Goal: Information Seeking & Learning: Learn about a topic

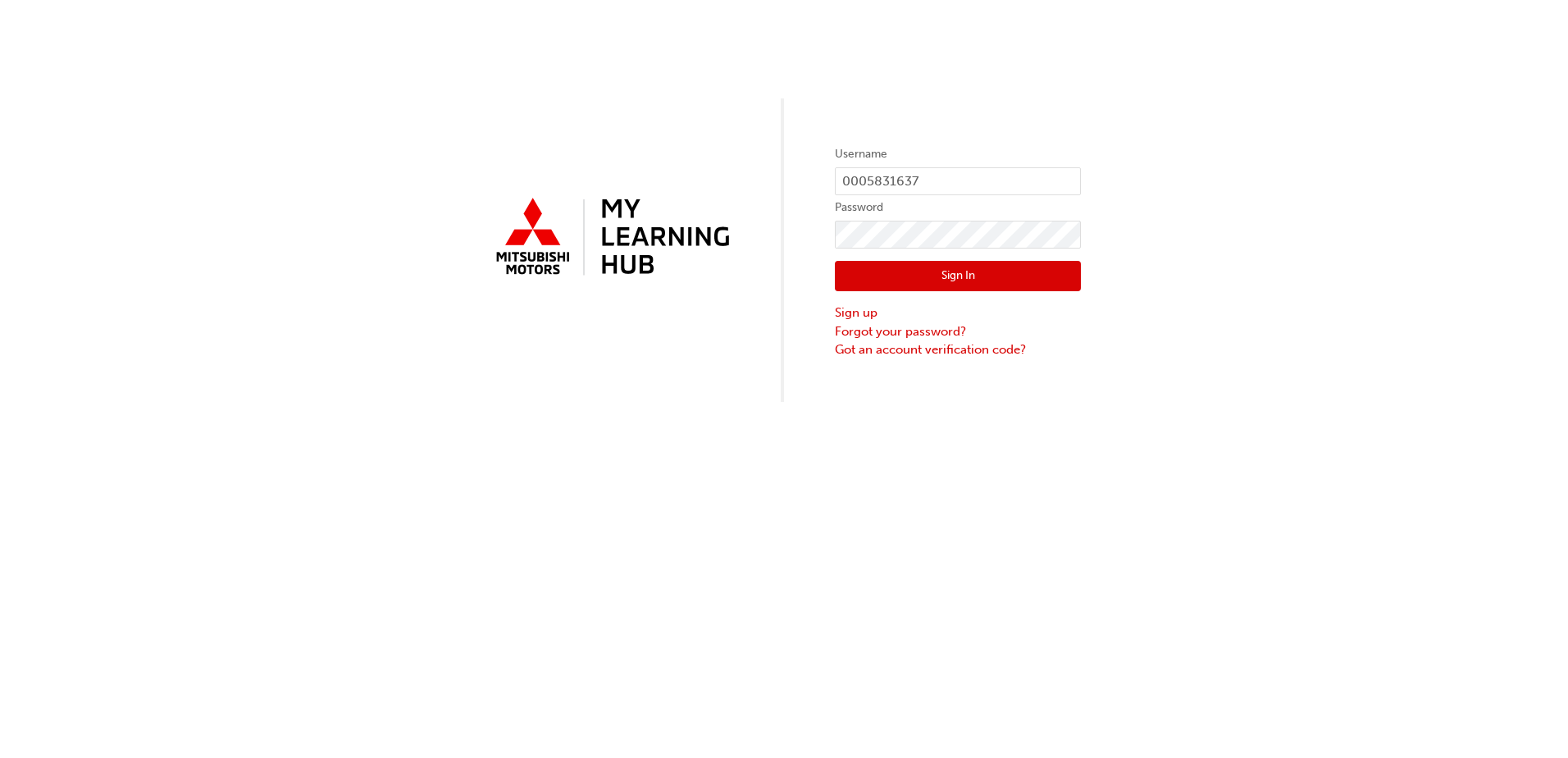
click at [1028, 285] on button "Sign In" at bounding box center [958, 277] width 246 height 31
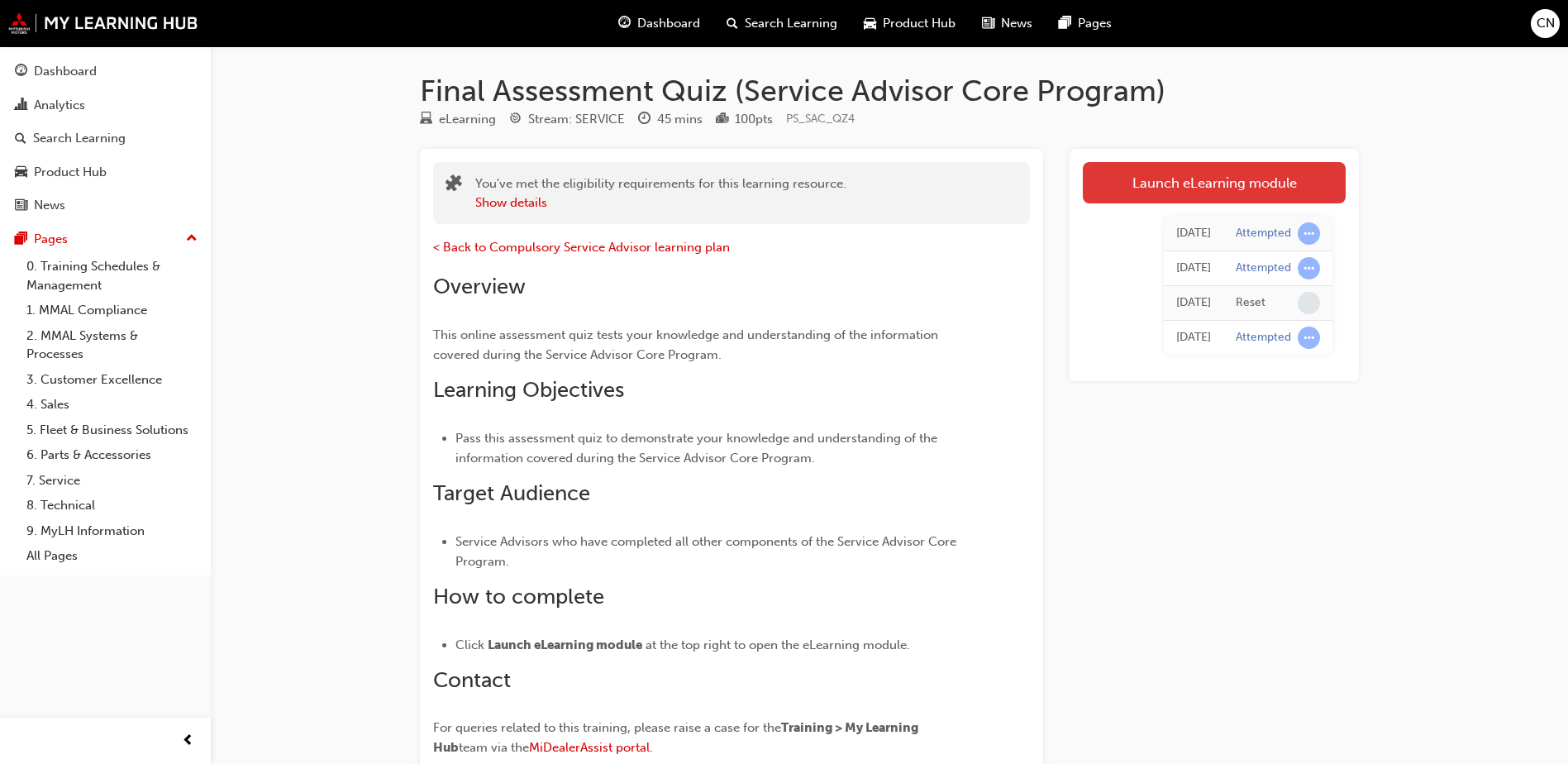
click at [1278, 175] on link "Launch eLearning module" at bounding box center [1214, 183] width 263 height 42
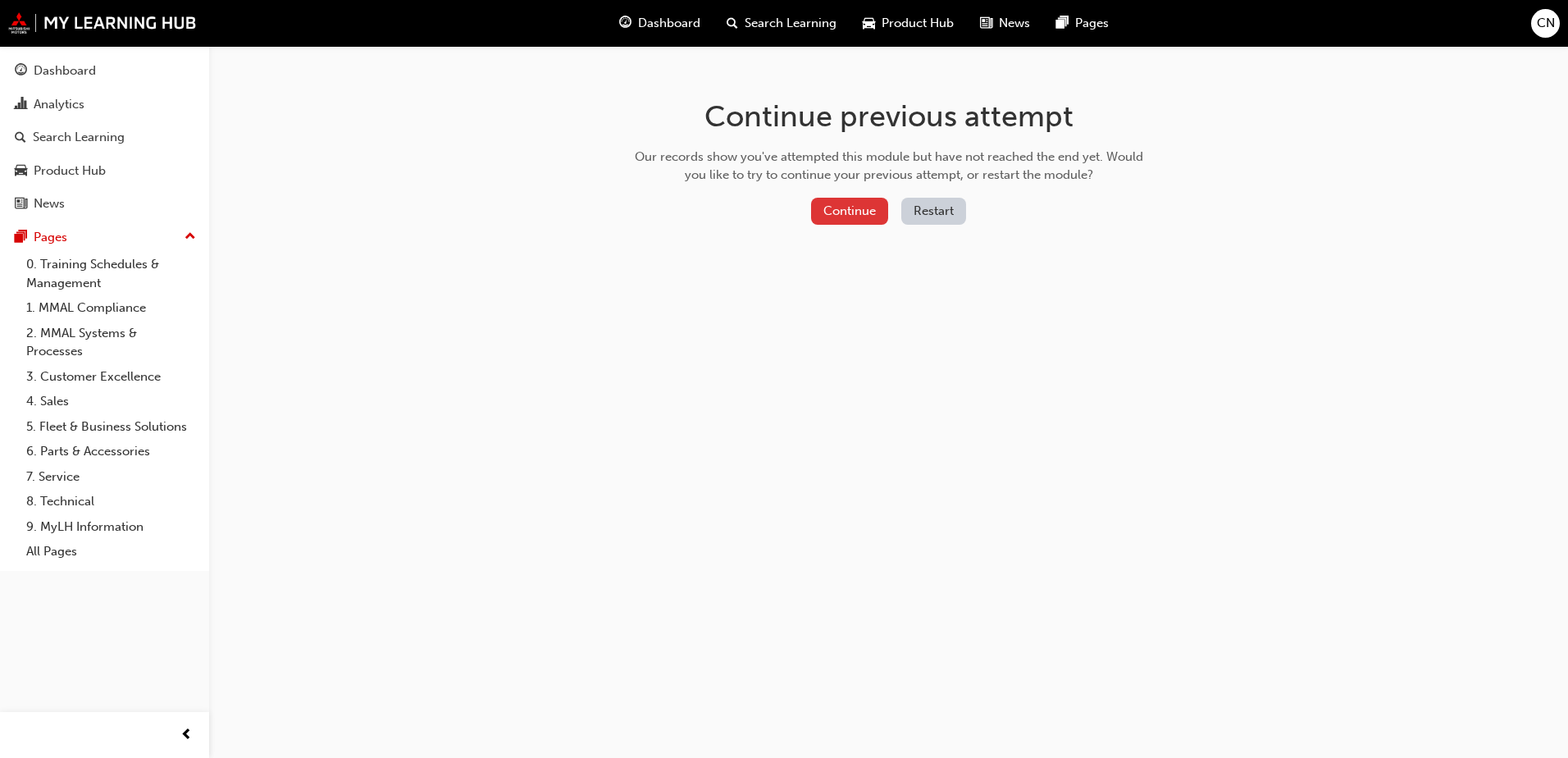
click at [856, 214] on button "Continue" at bounding box center [850, 211] width 77 height 27
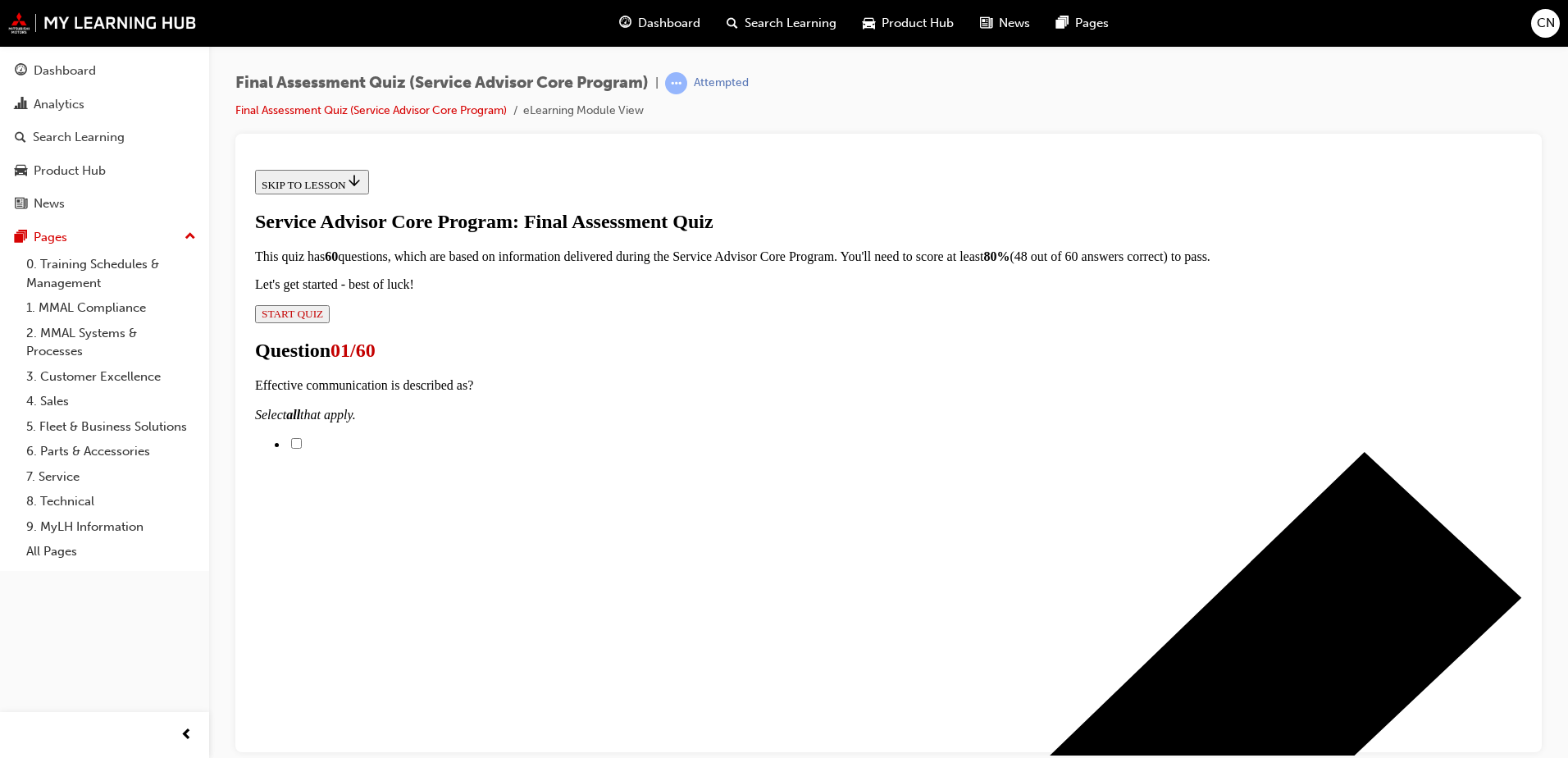
scroll to position [241, 0]
click at [301, 437] on input "Unambiguous" at bounding box center [296, 442] width 11 height 11
checkbox input "true"
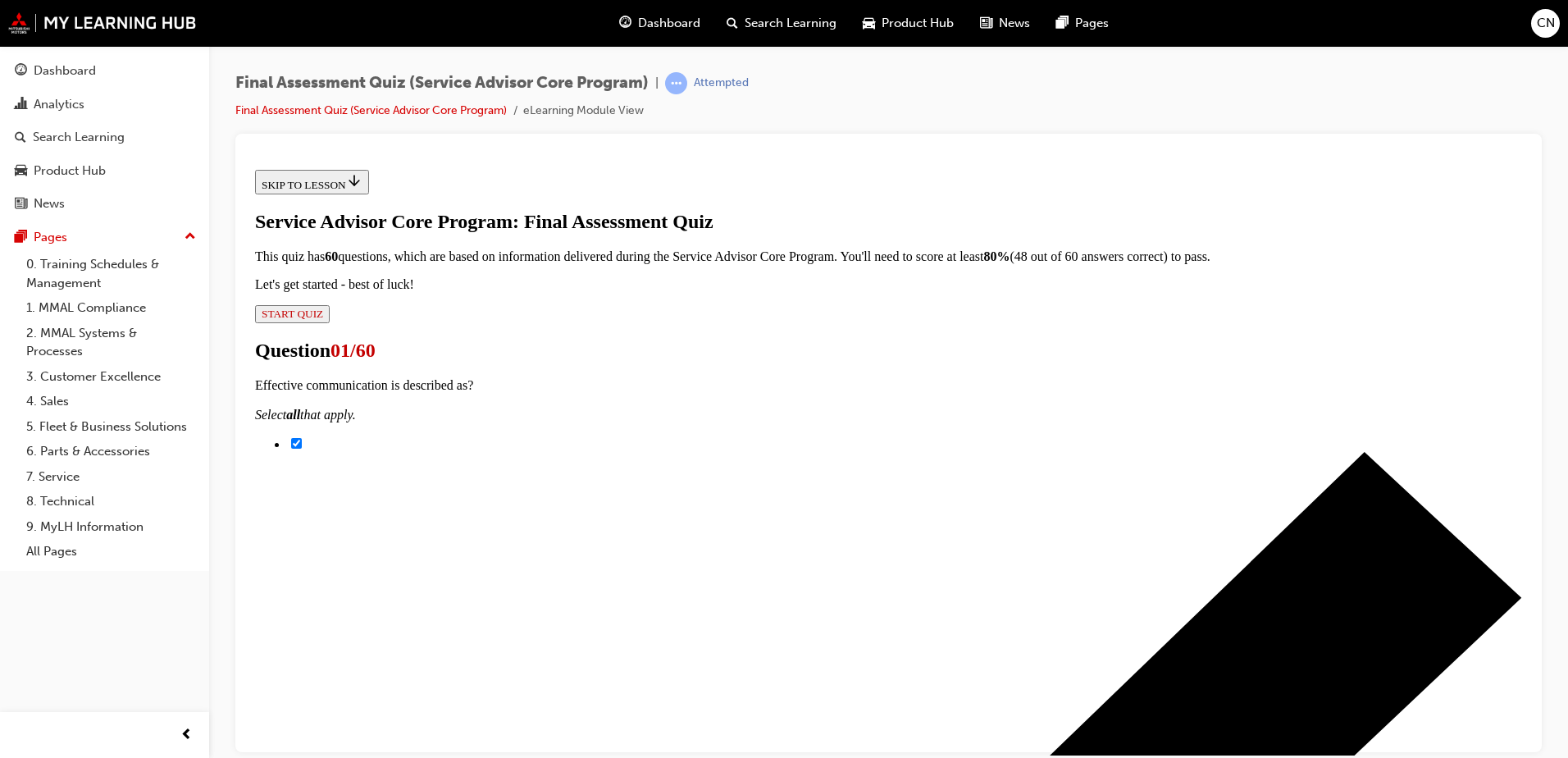
checkbox input "true"
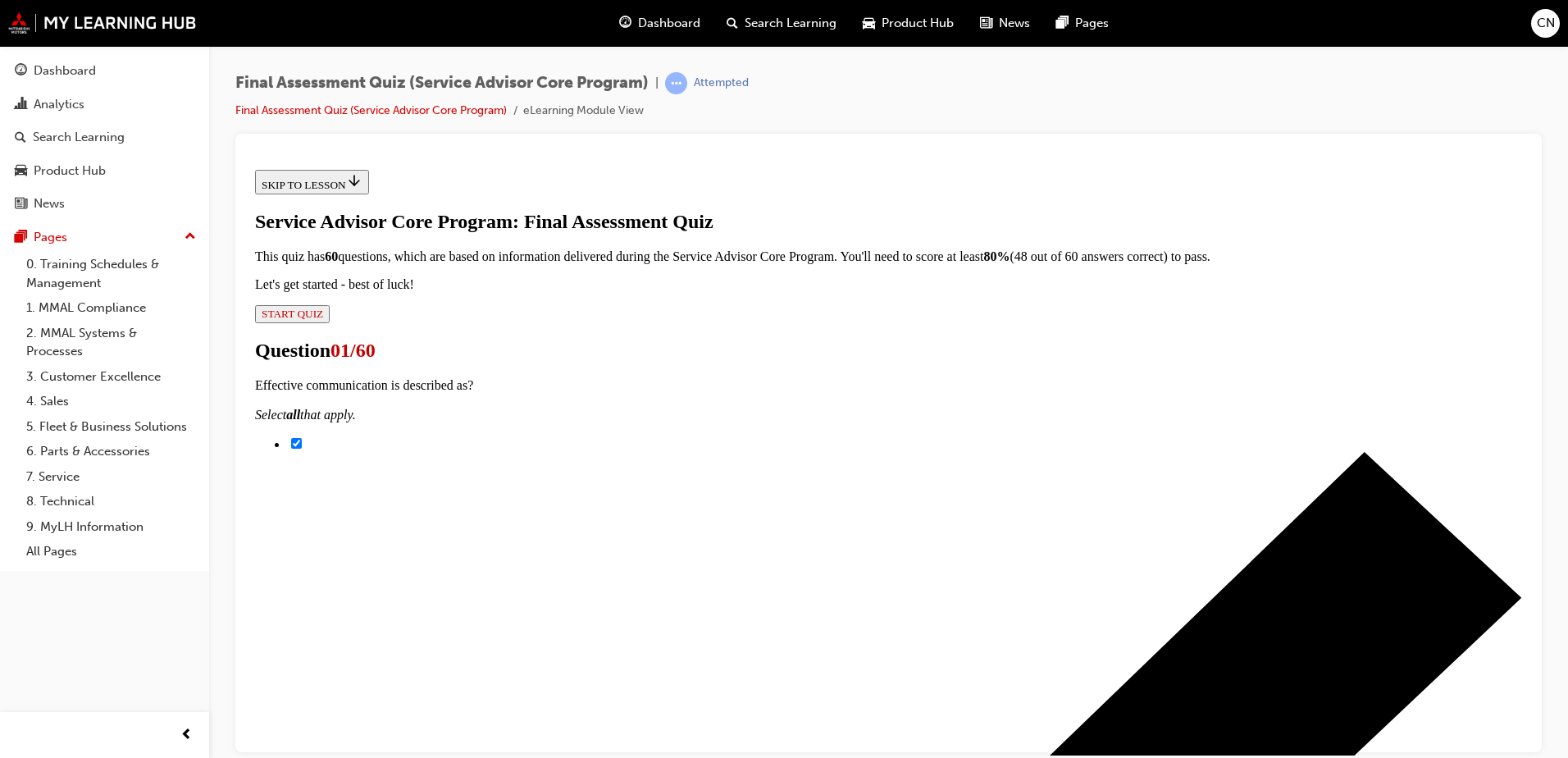
checkbox input "true"
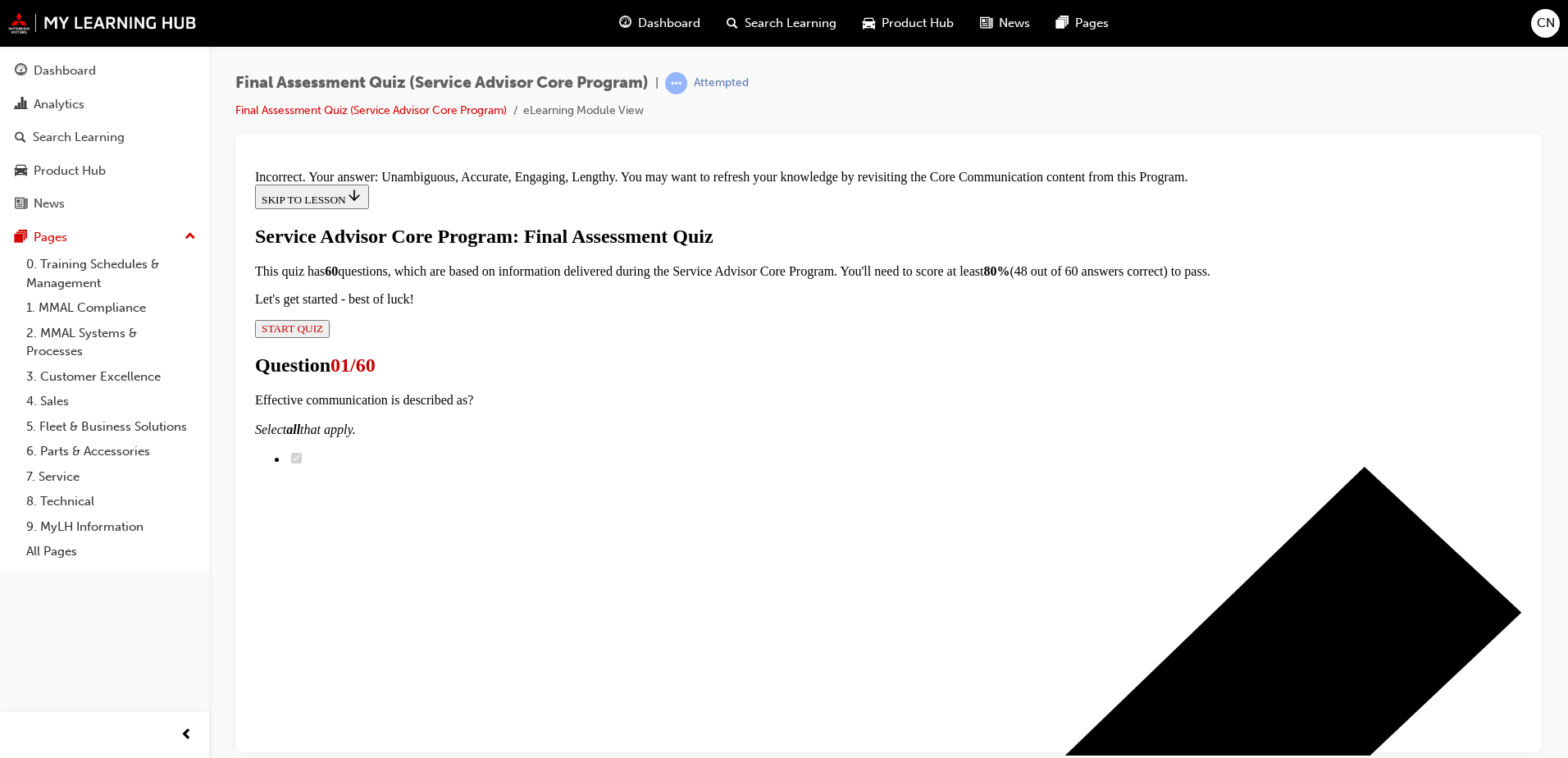
scroll to position [392, 0]
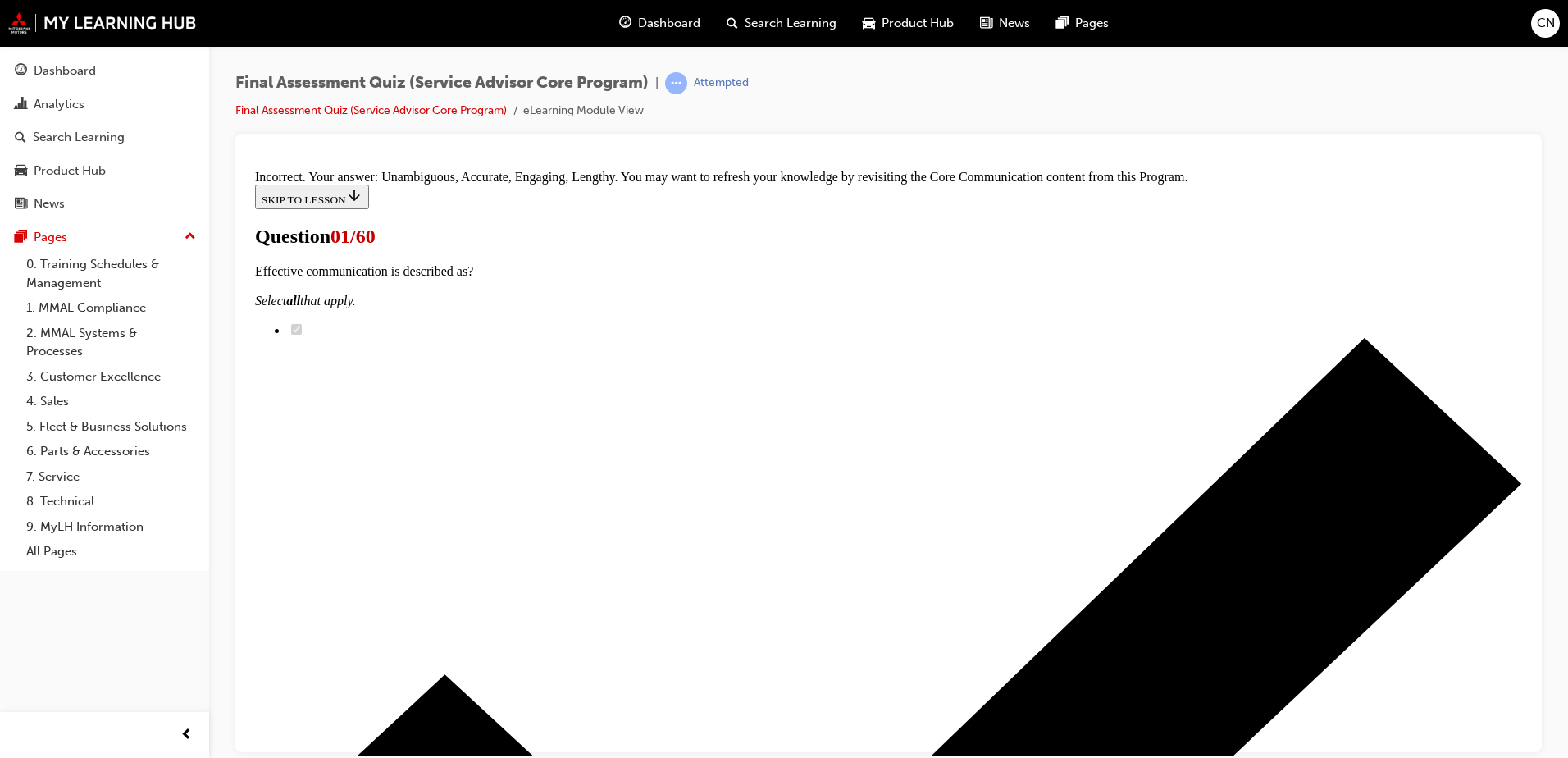
scroll to position [160, 0]
radio input "true"
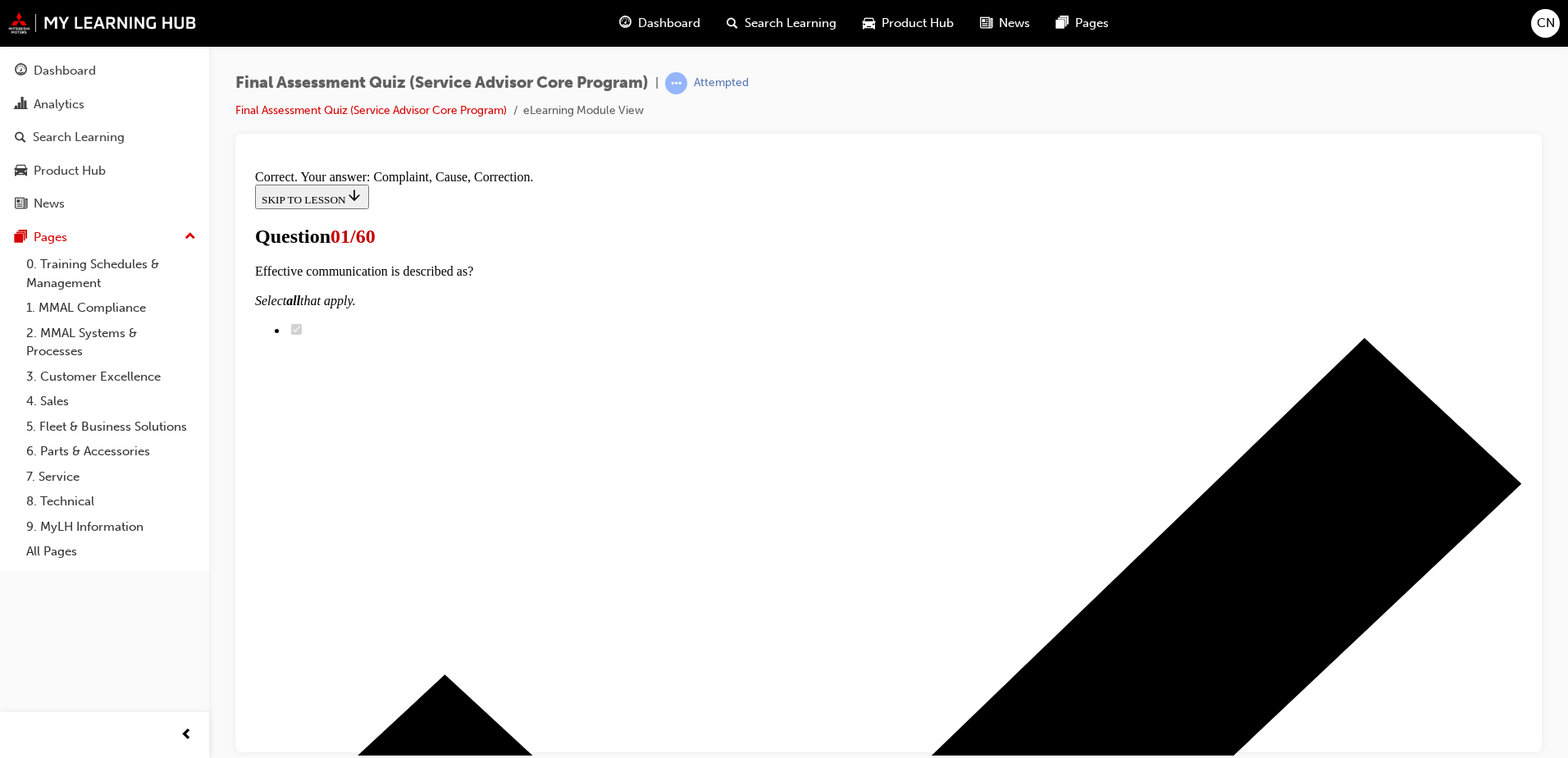
scroll to position [292, 0]
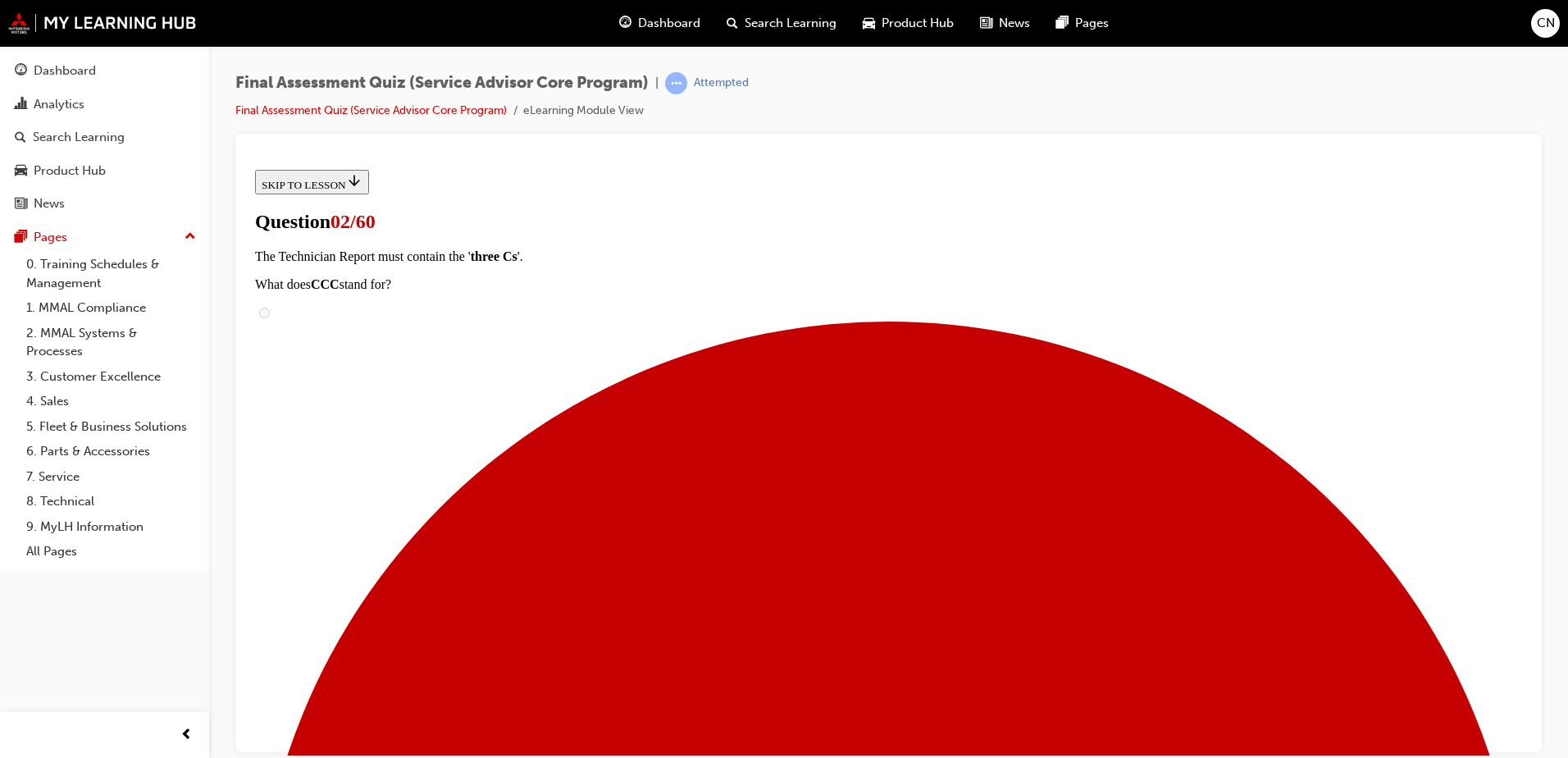
scroll to position [254, 0]
drag, startPoint x: 1046, startPoint y: 346, endPoint x: 814, endPoint y: 470, distance: 263.1
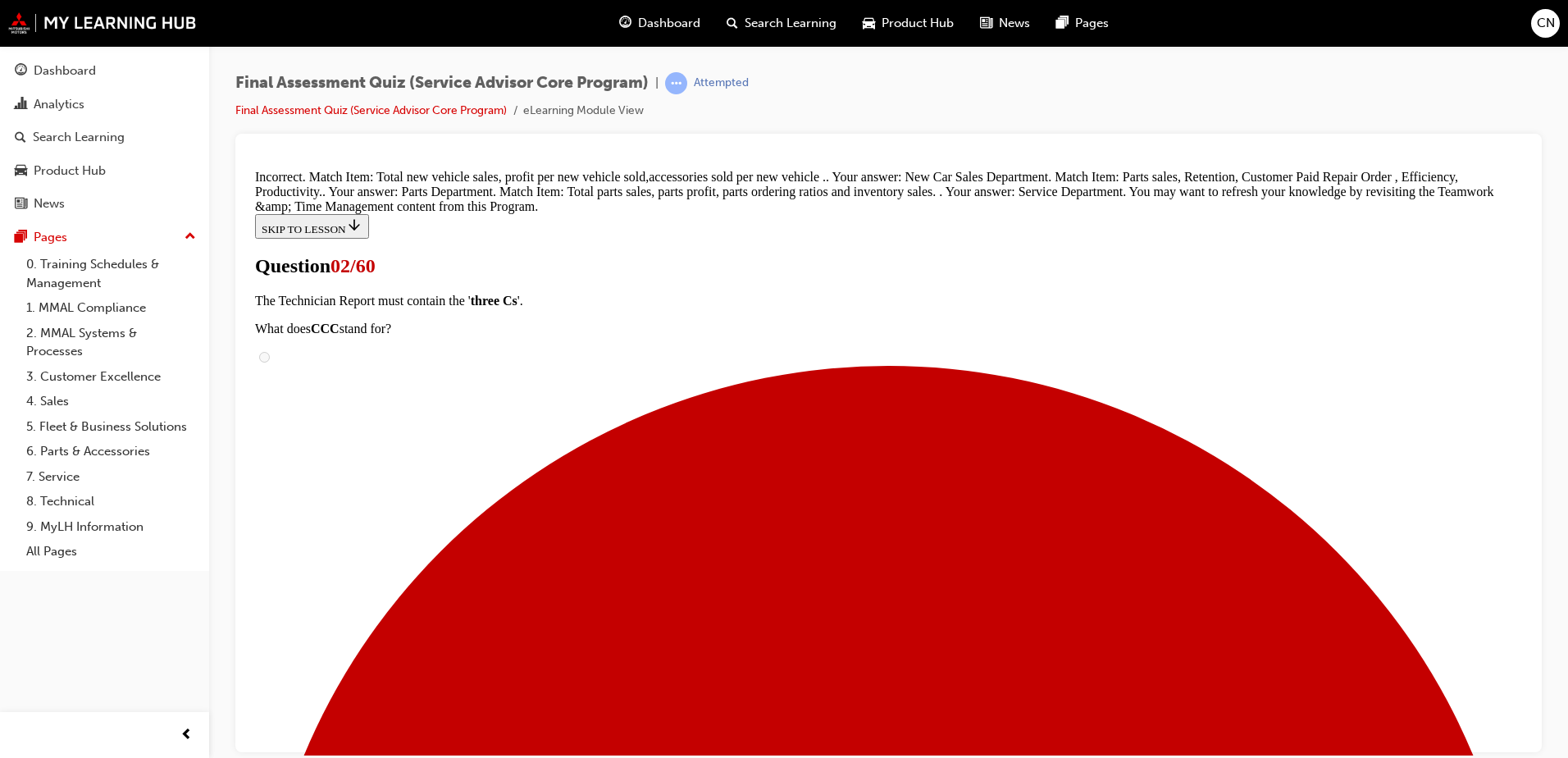
scroll to position [461, 0]
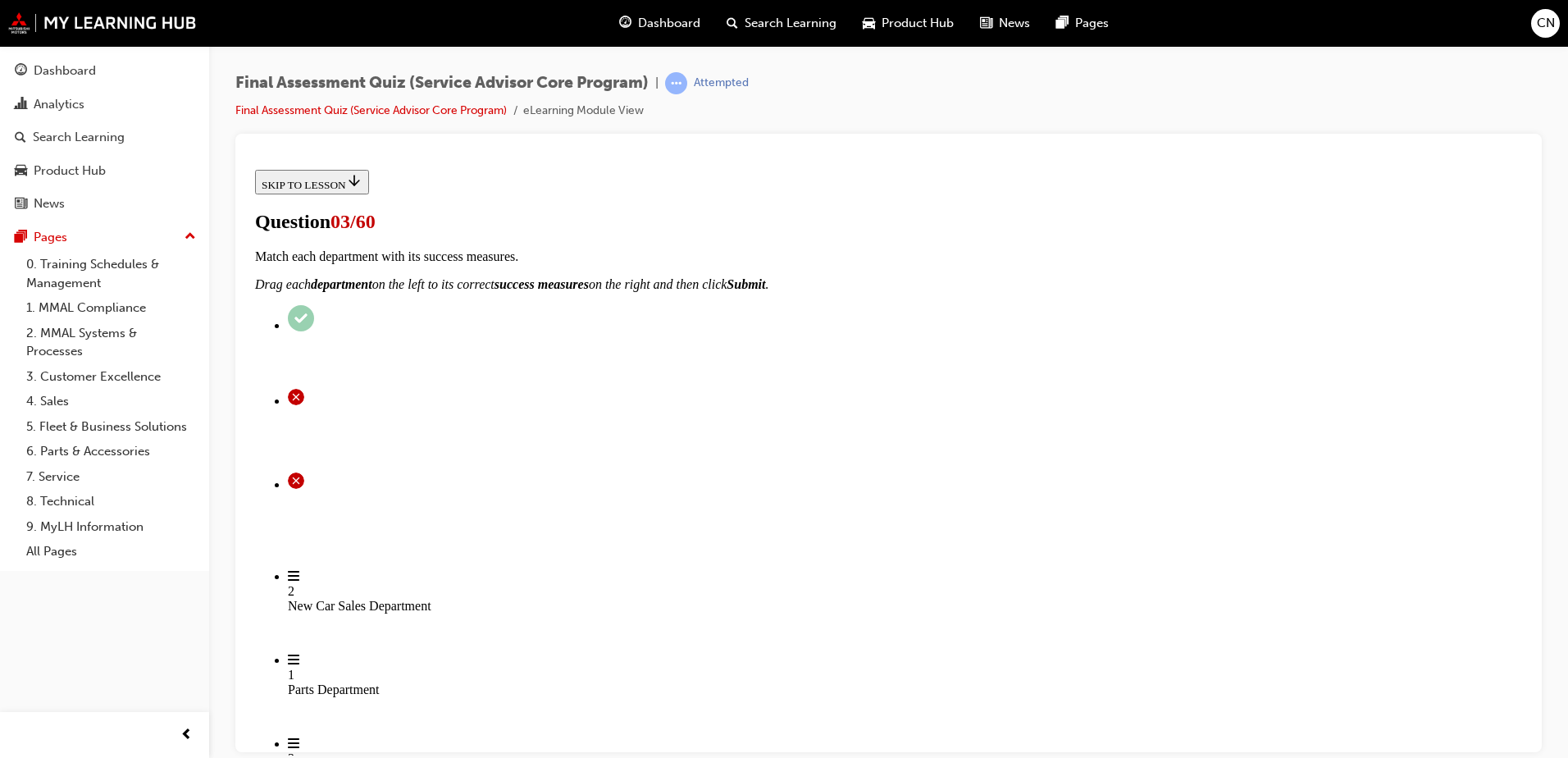
scroll to position [113, 0]
radio input "true"
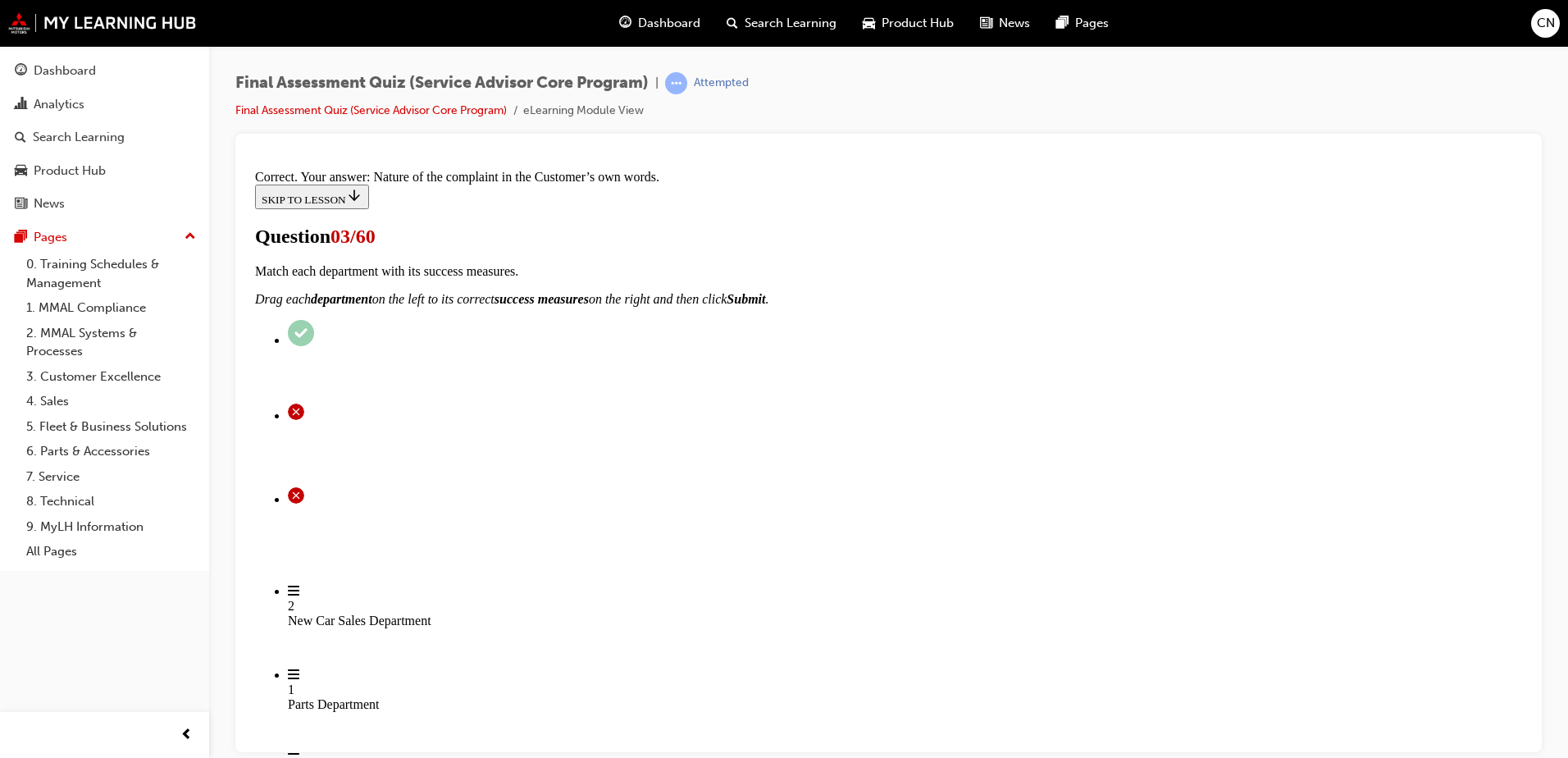
scroll to position [265, 0]
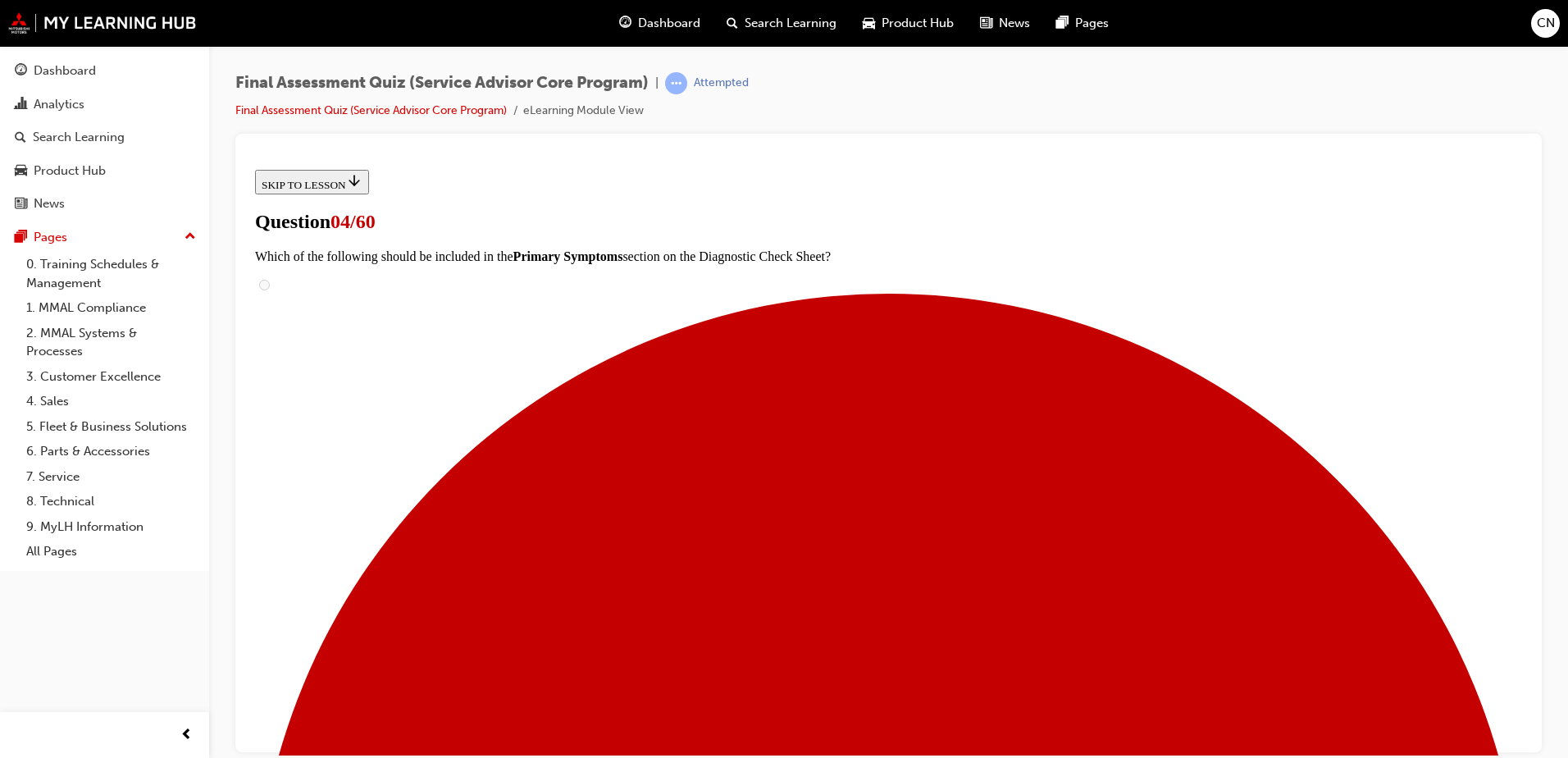
scroll to position [222, 0]
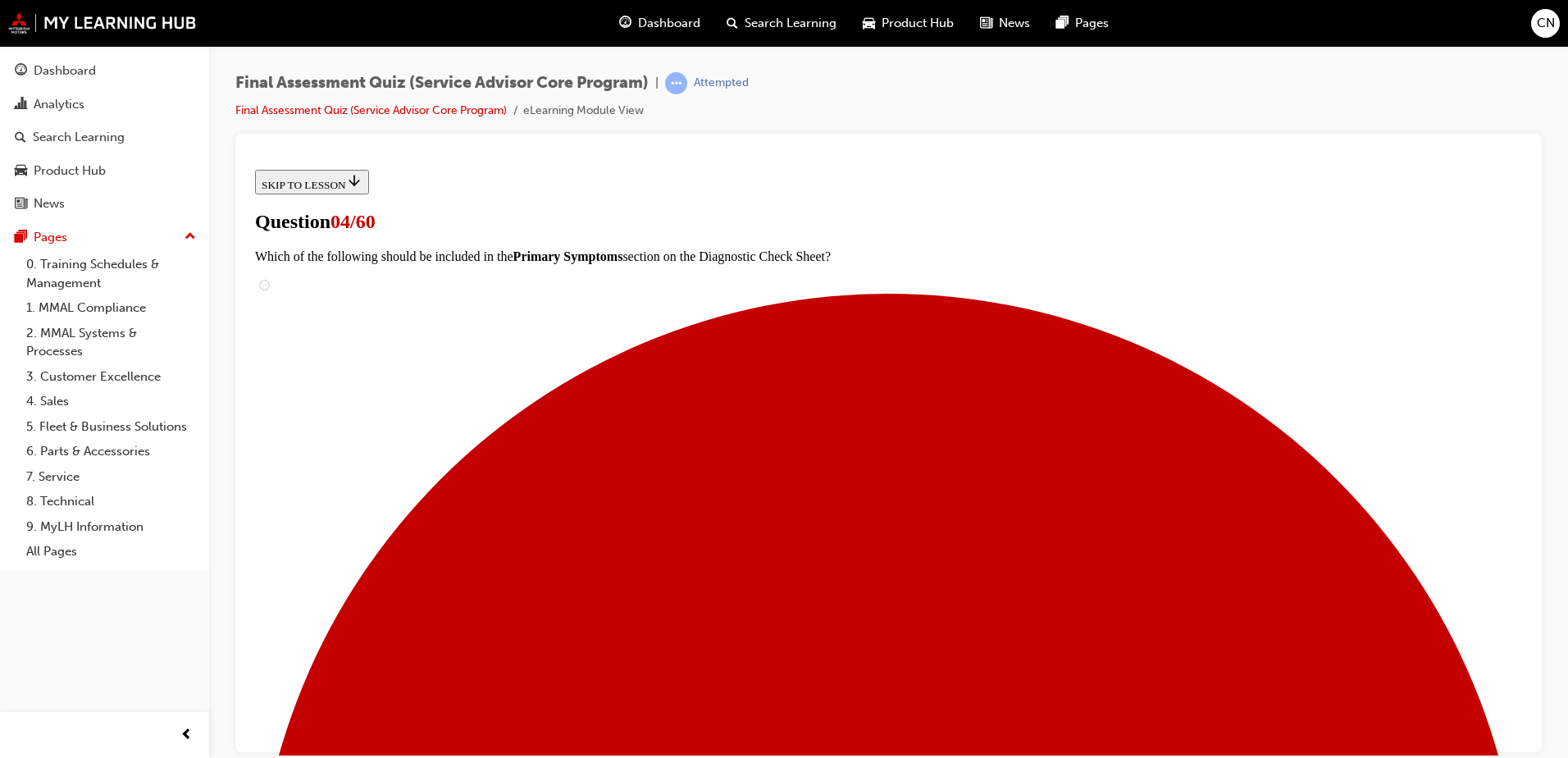
scroll to position [87, 0]
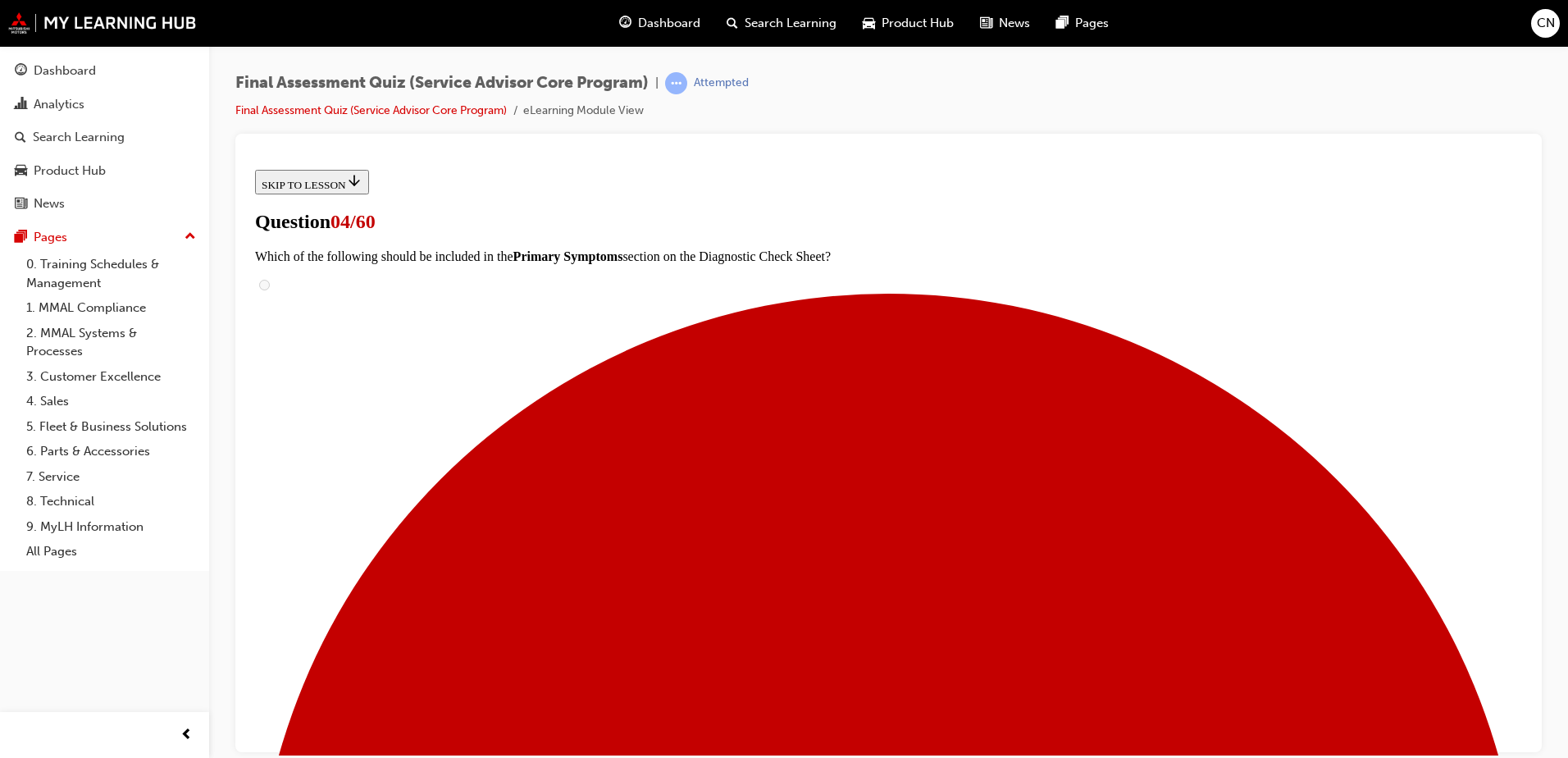
scroll to position [463, 0]
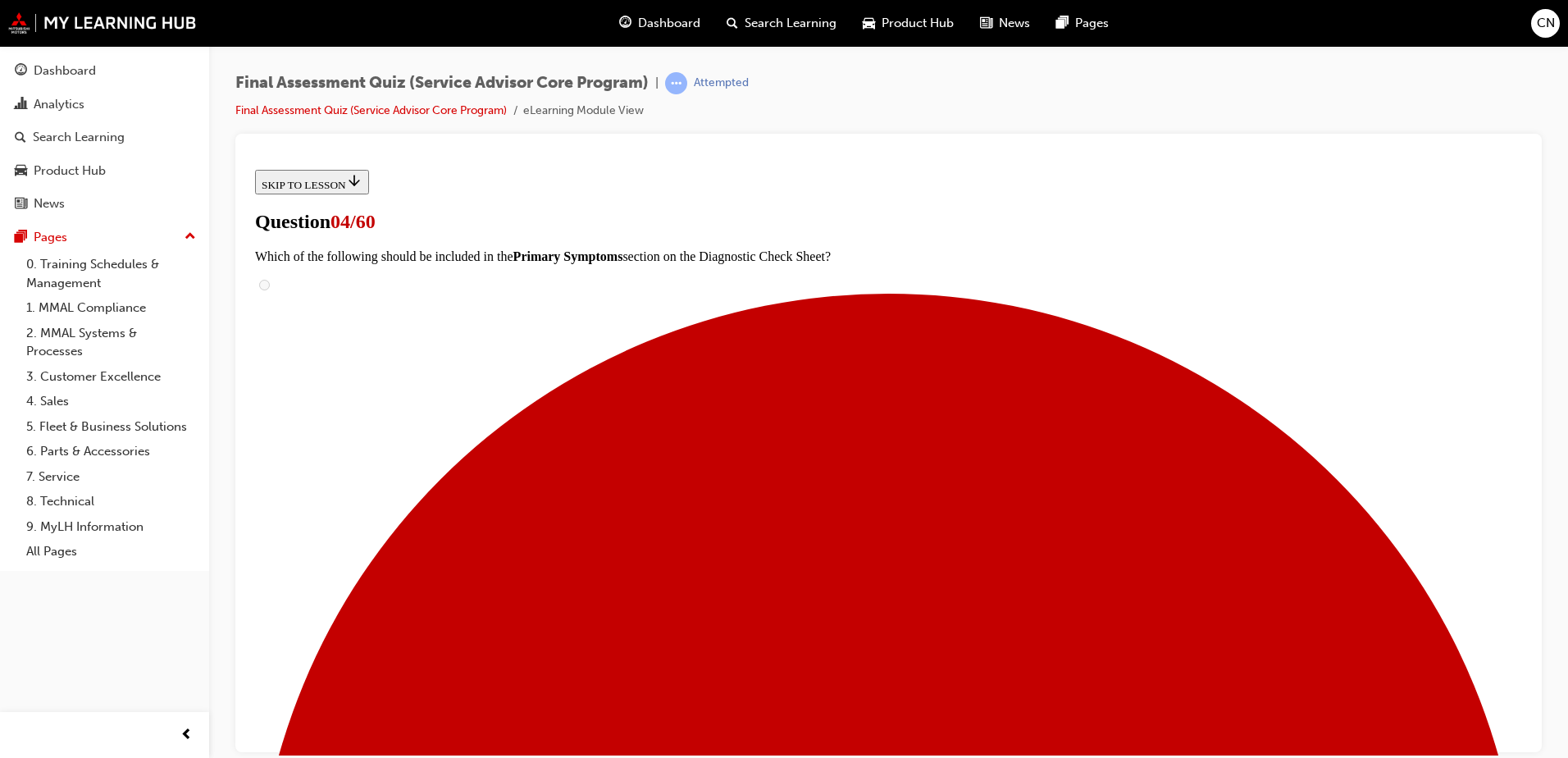
scroll to position [135, 0]
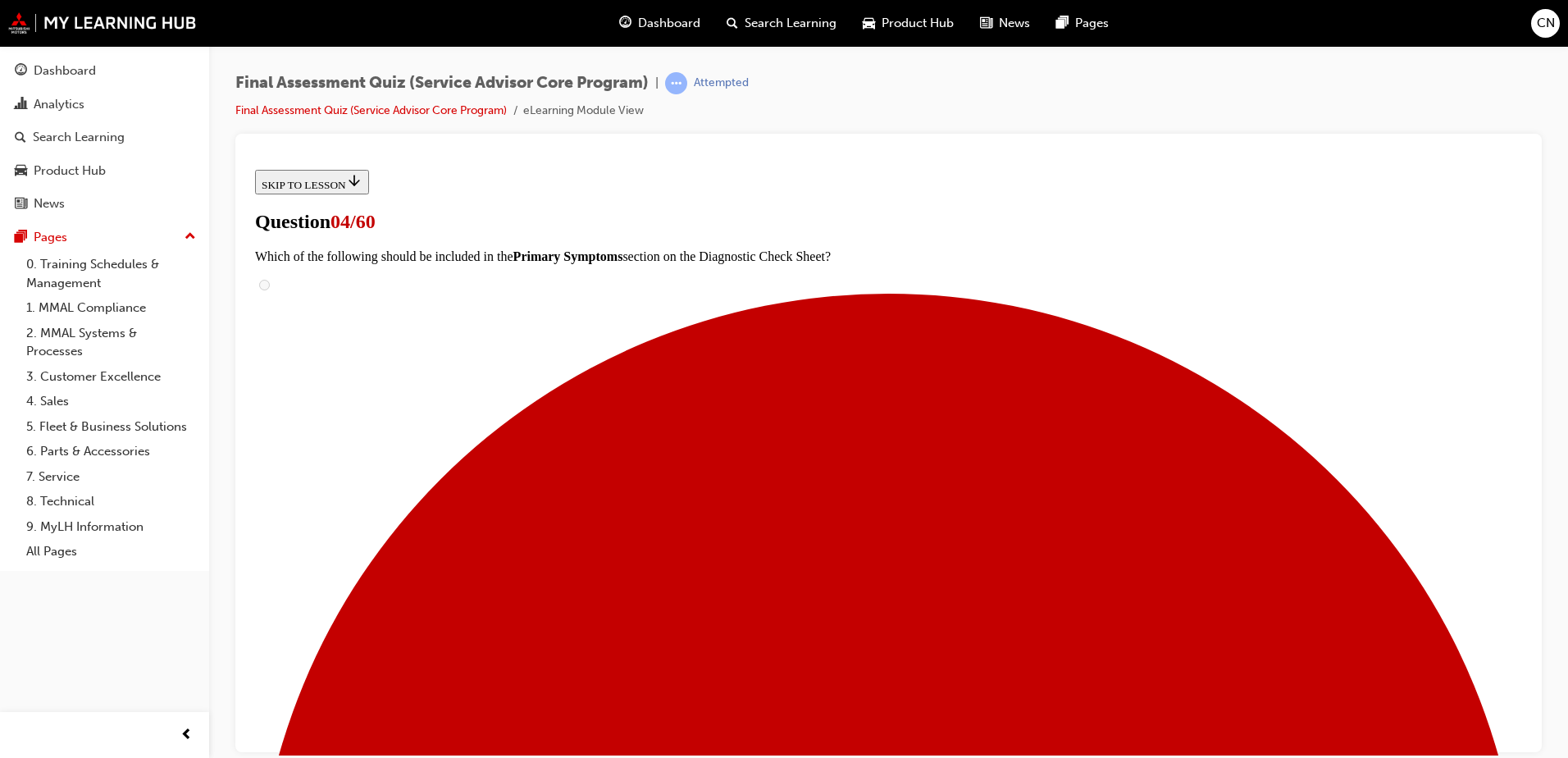
scroll to position [123, 0]
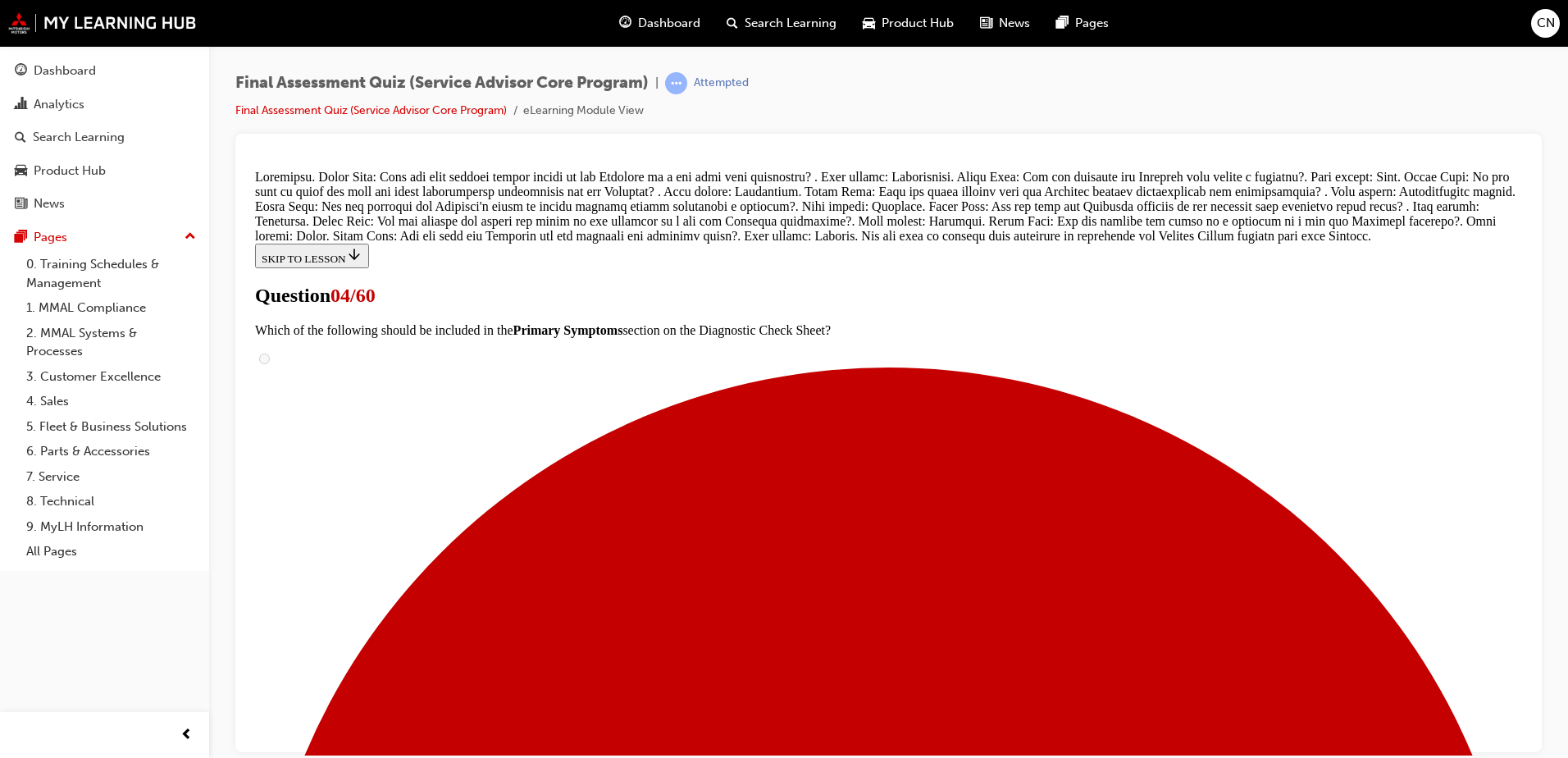
scroll to position [1207, 0]
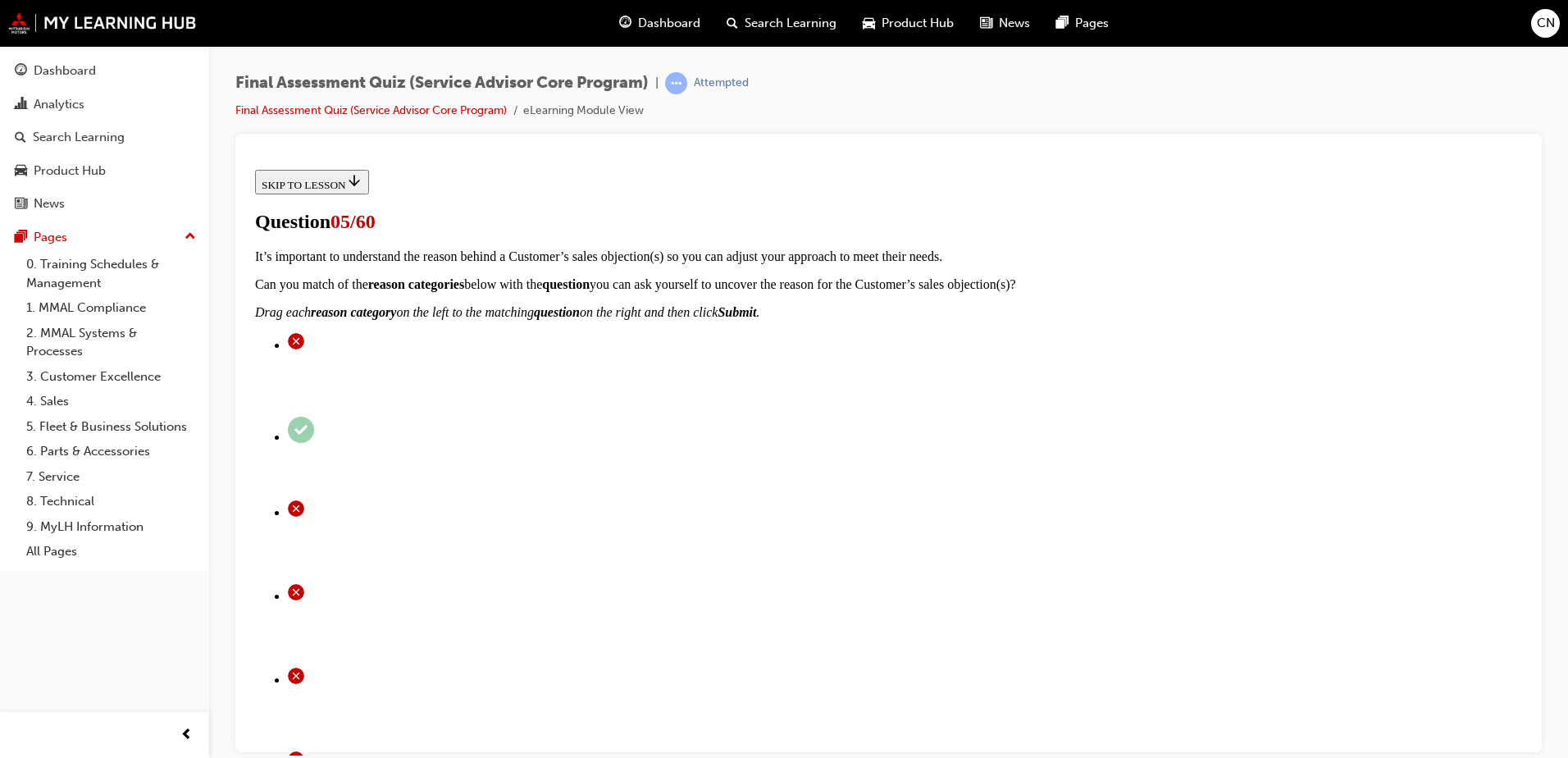
scroll to position [190, 0]
checkbox input "true"
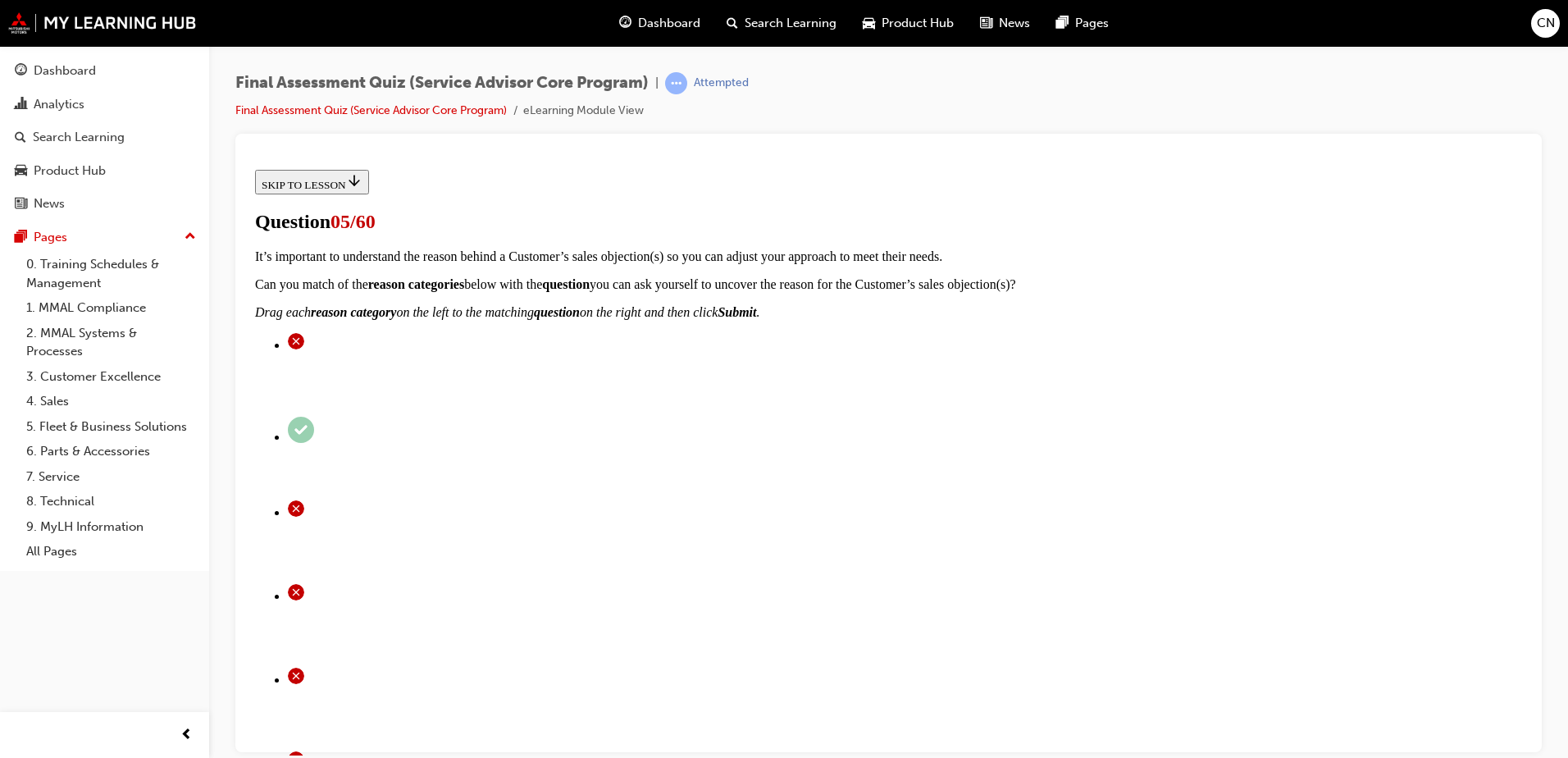
checkbox input "true"
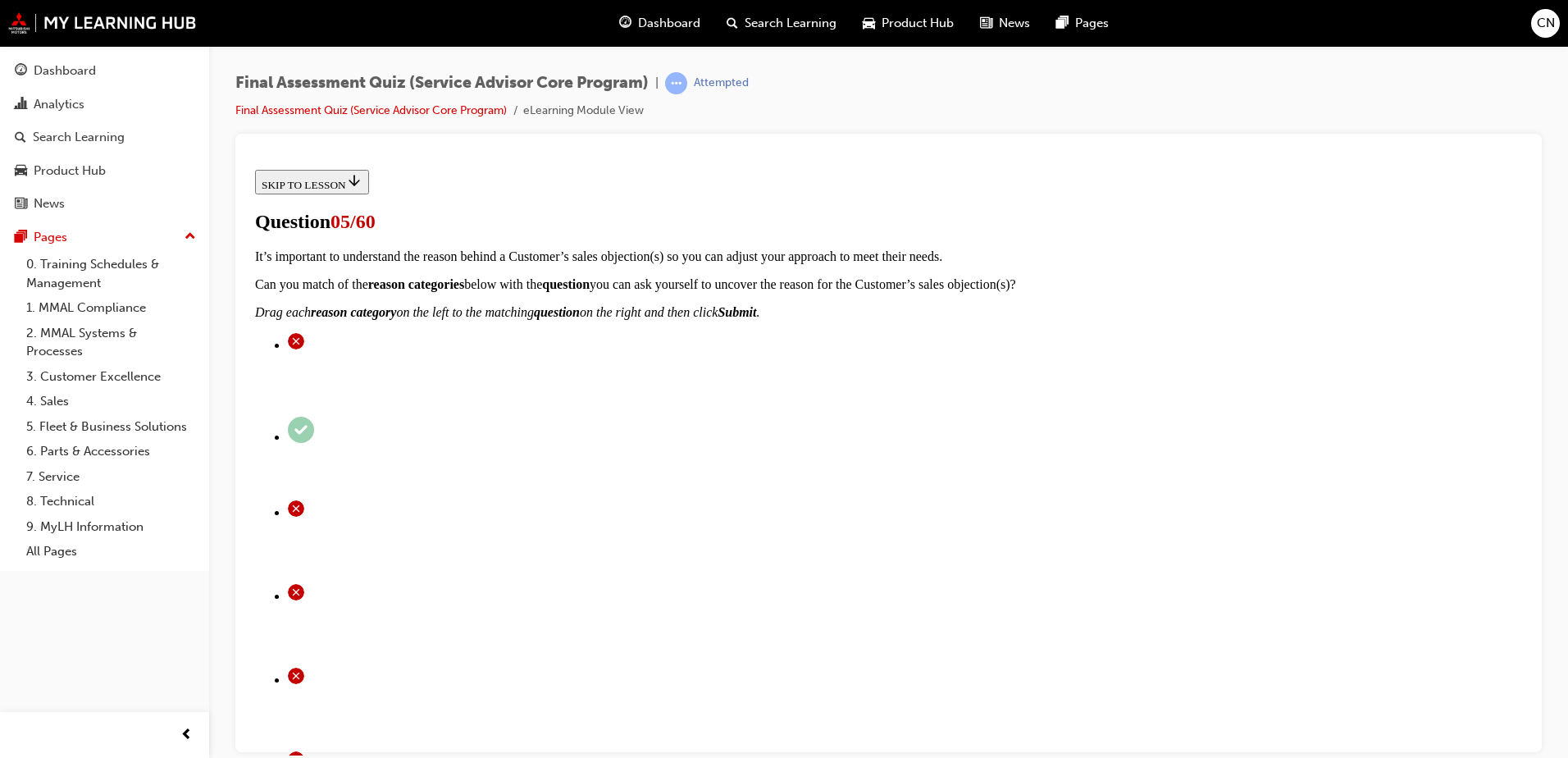
checkbox input "true"
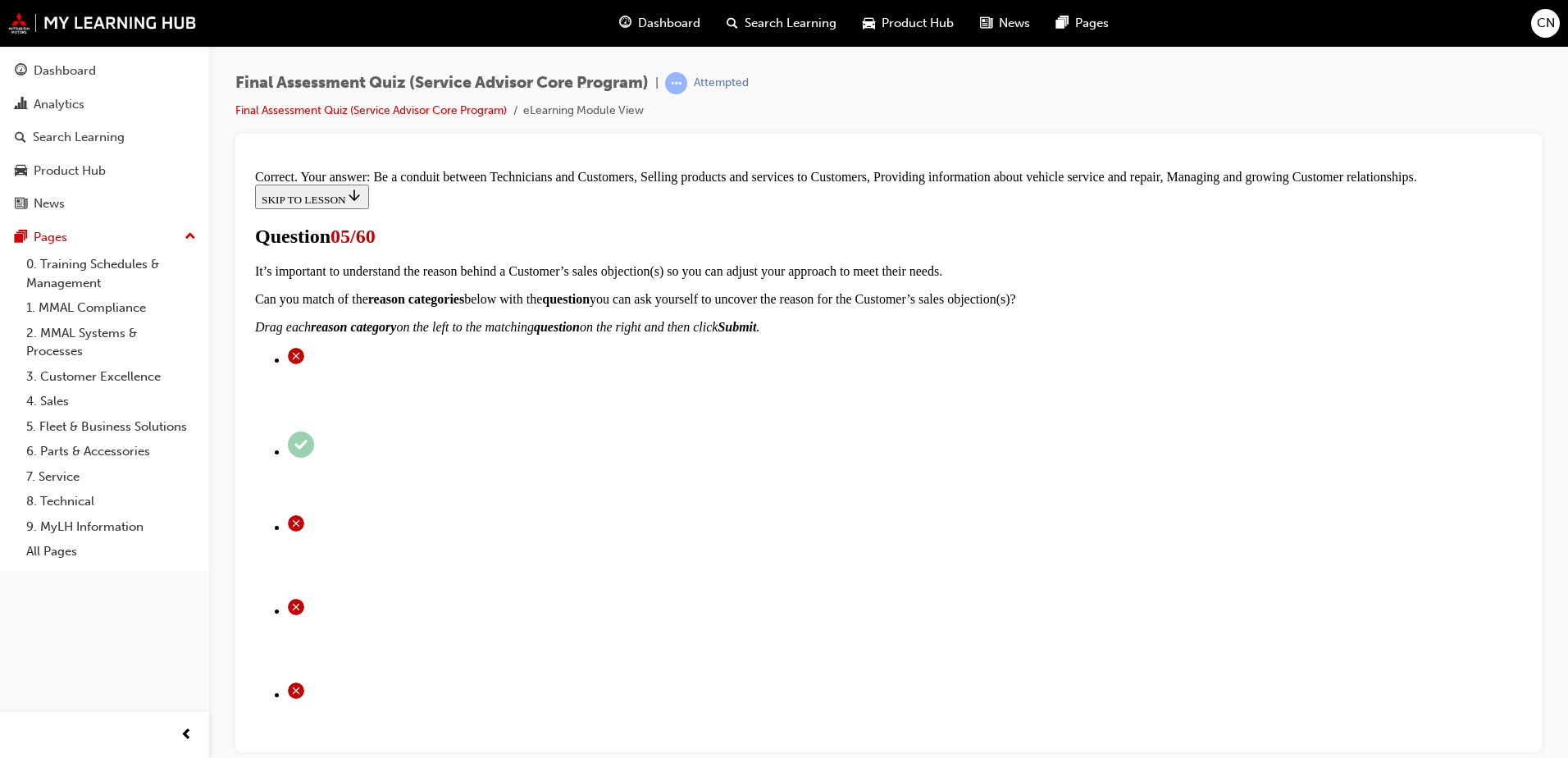
scroll to position [424, 0]
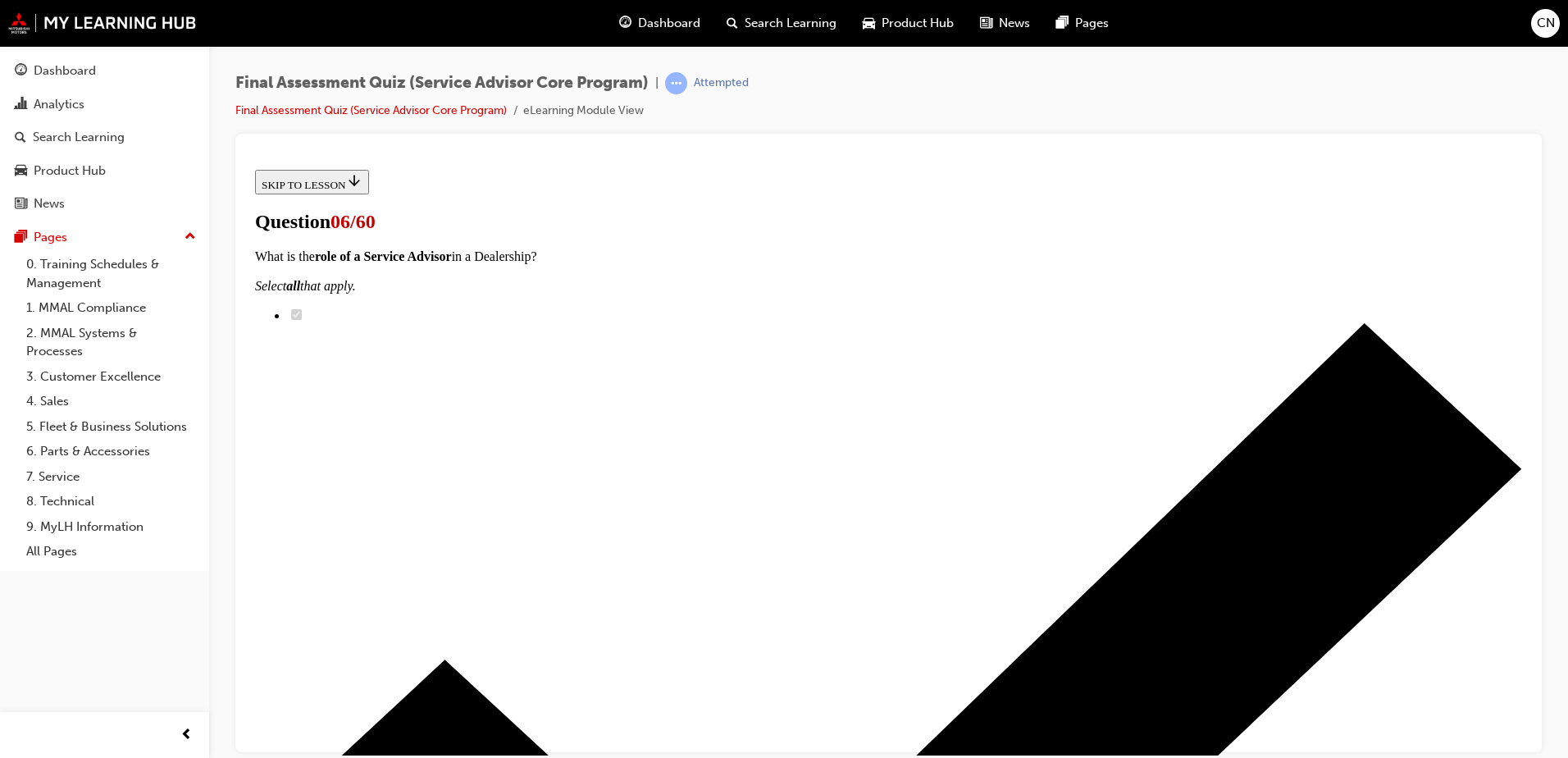
scroll to position [185, 0]
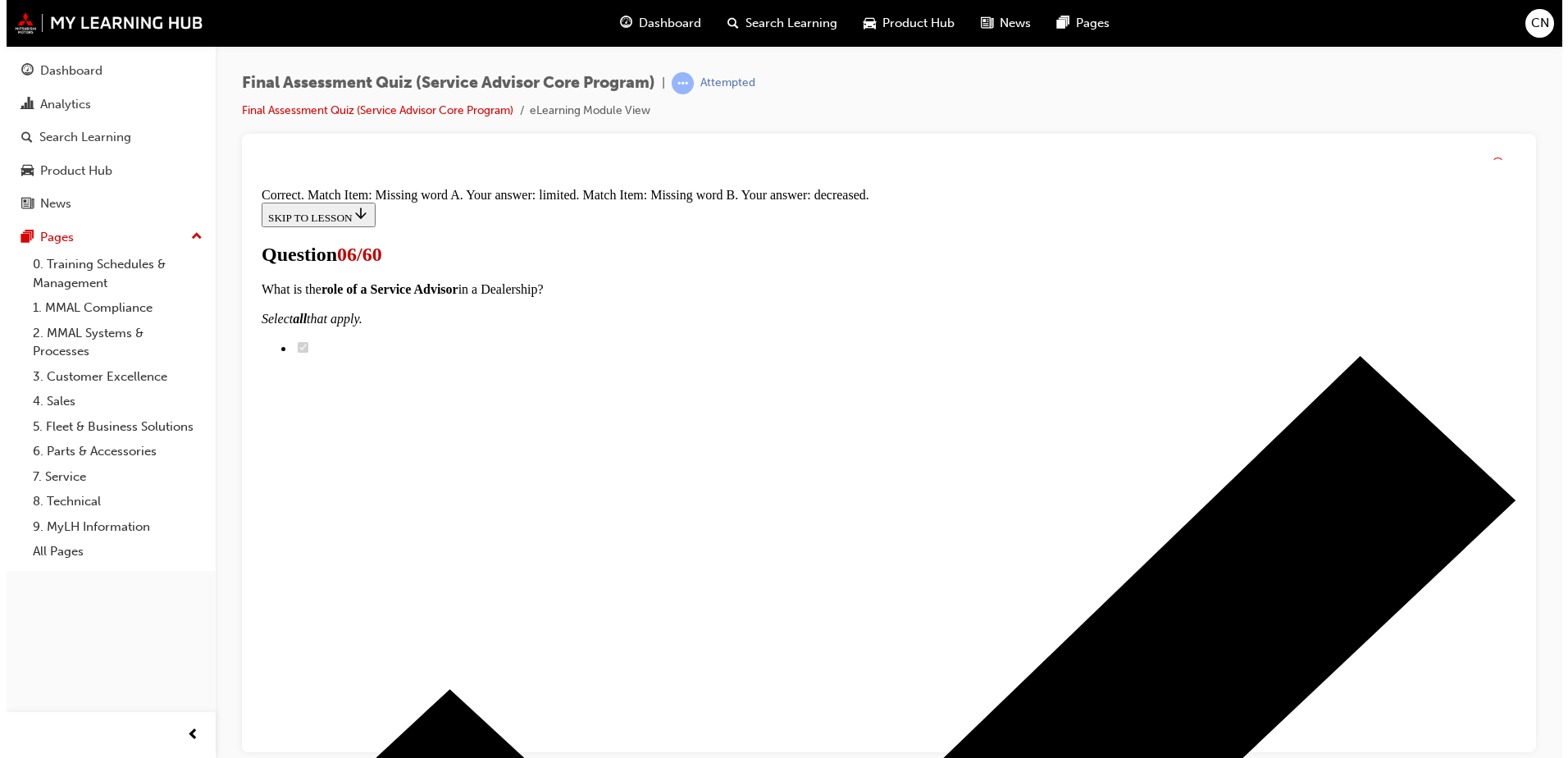
scroll to position [324, 0]
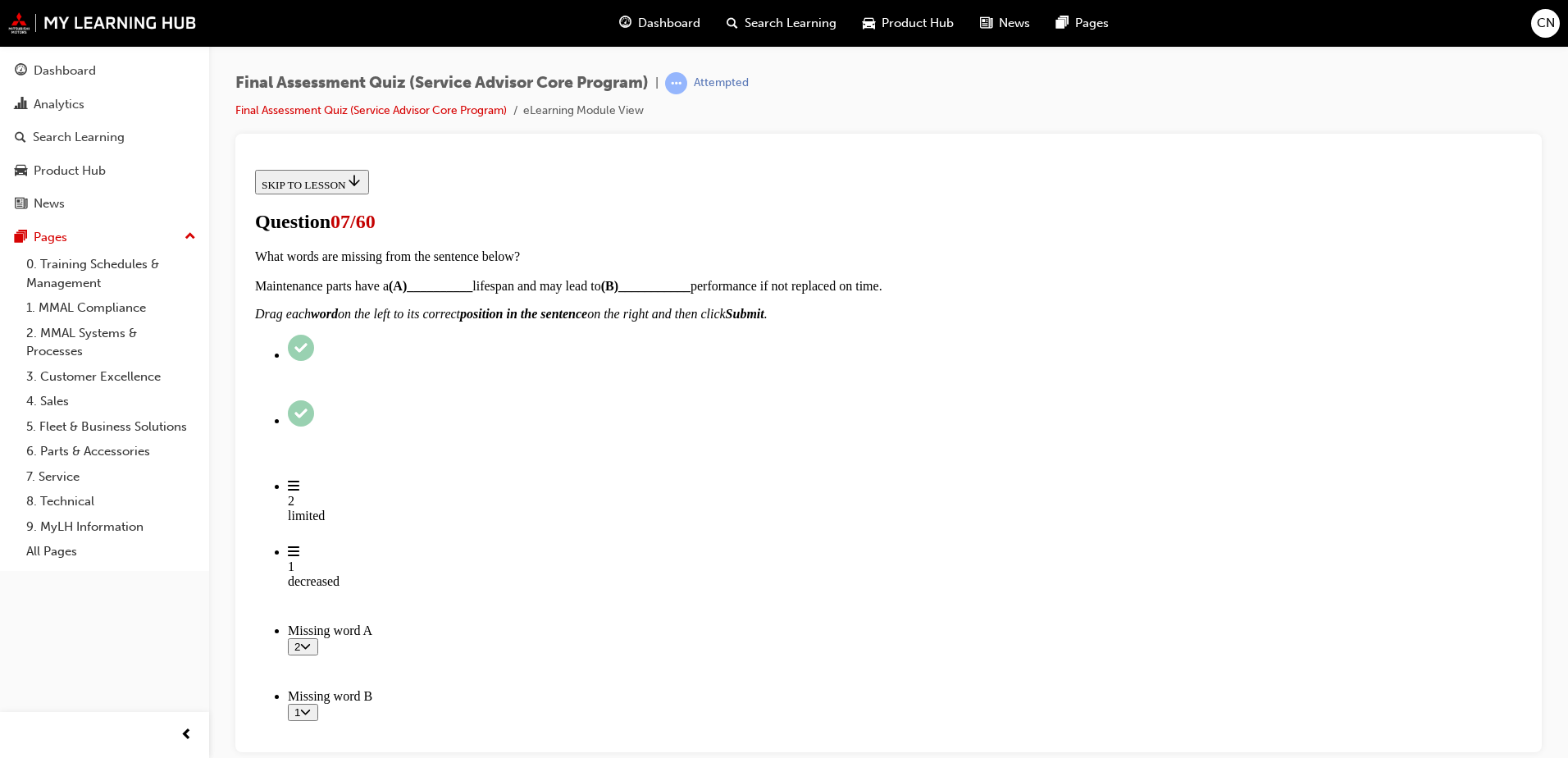
scroll to position [121, 0]
radio input "true"
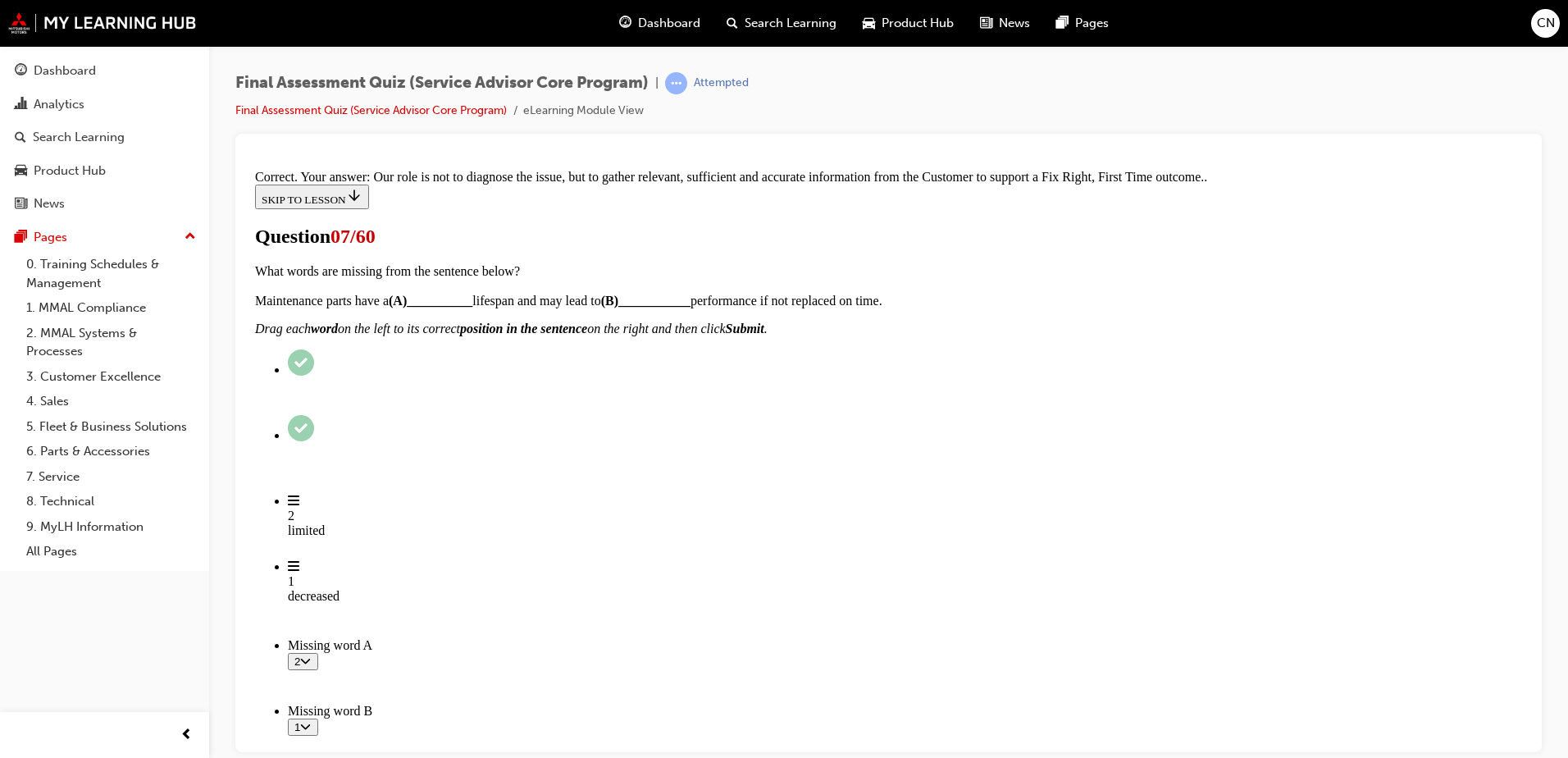
scroll to position [352, 0]
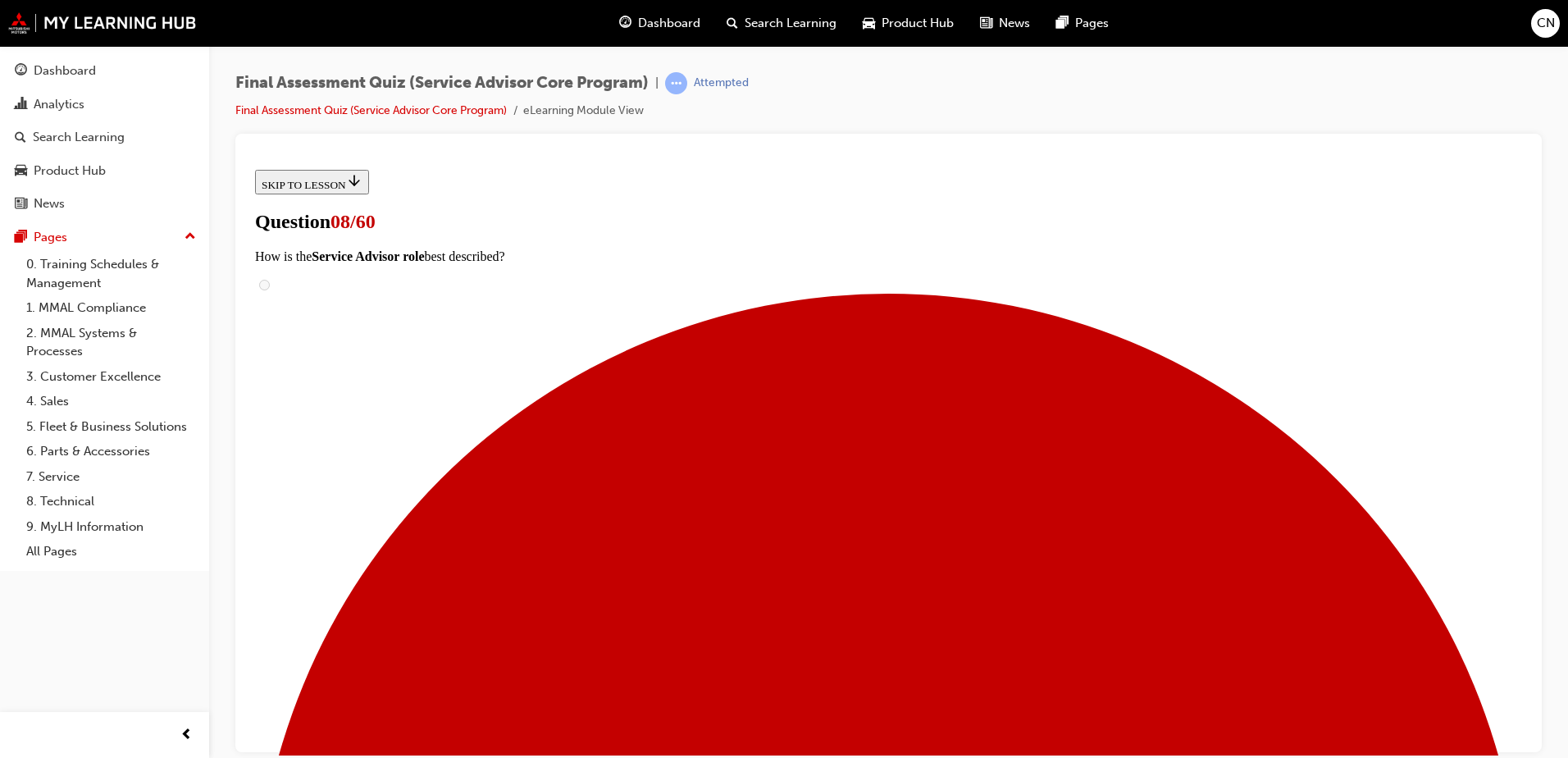
scroll to position [186, 0]
radio input "true"
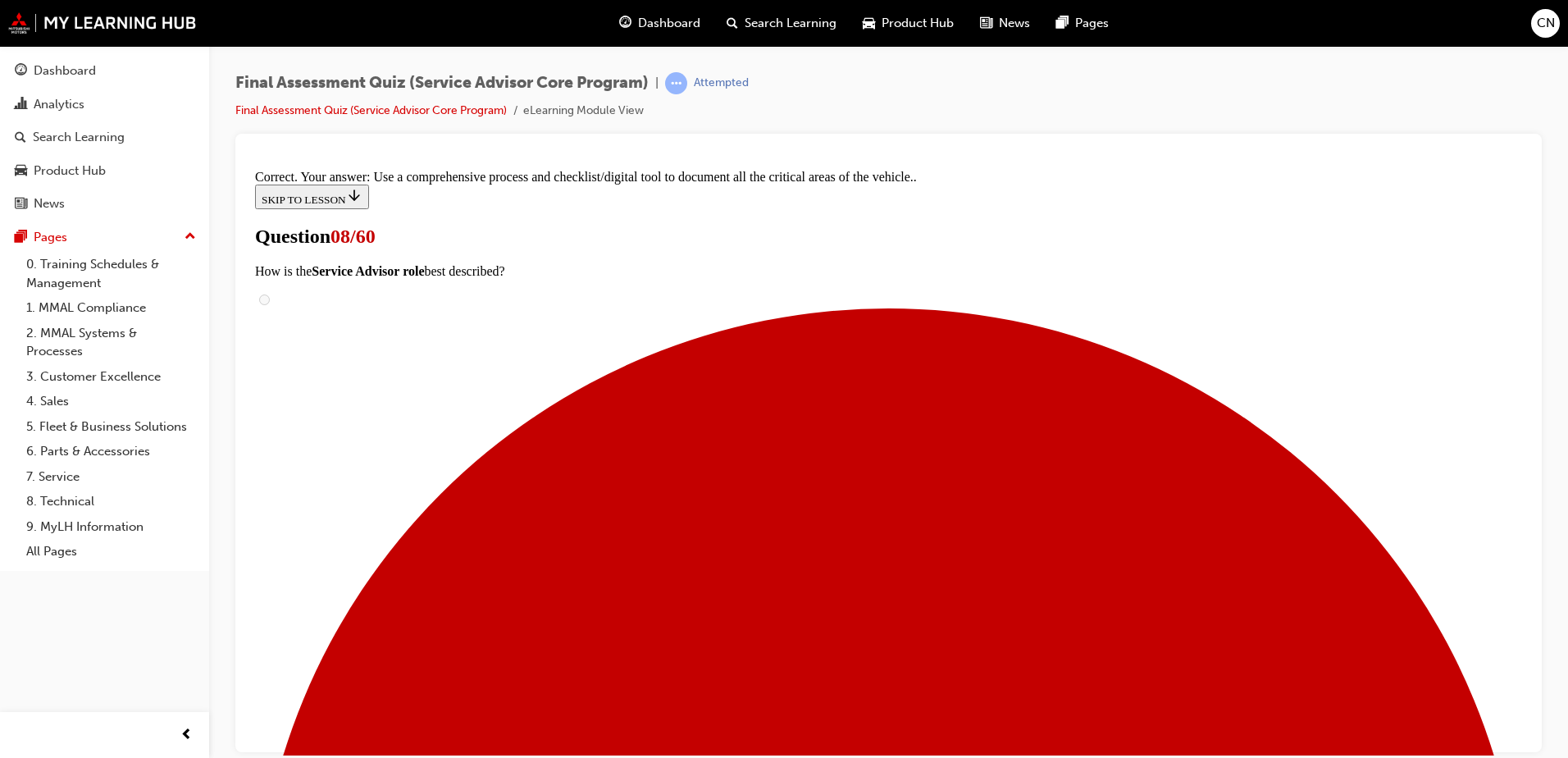
scroll to position [260, 0]
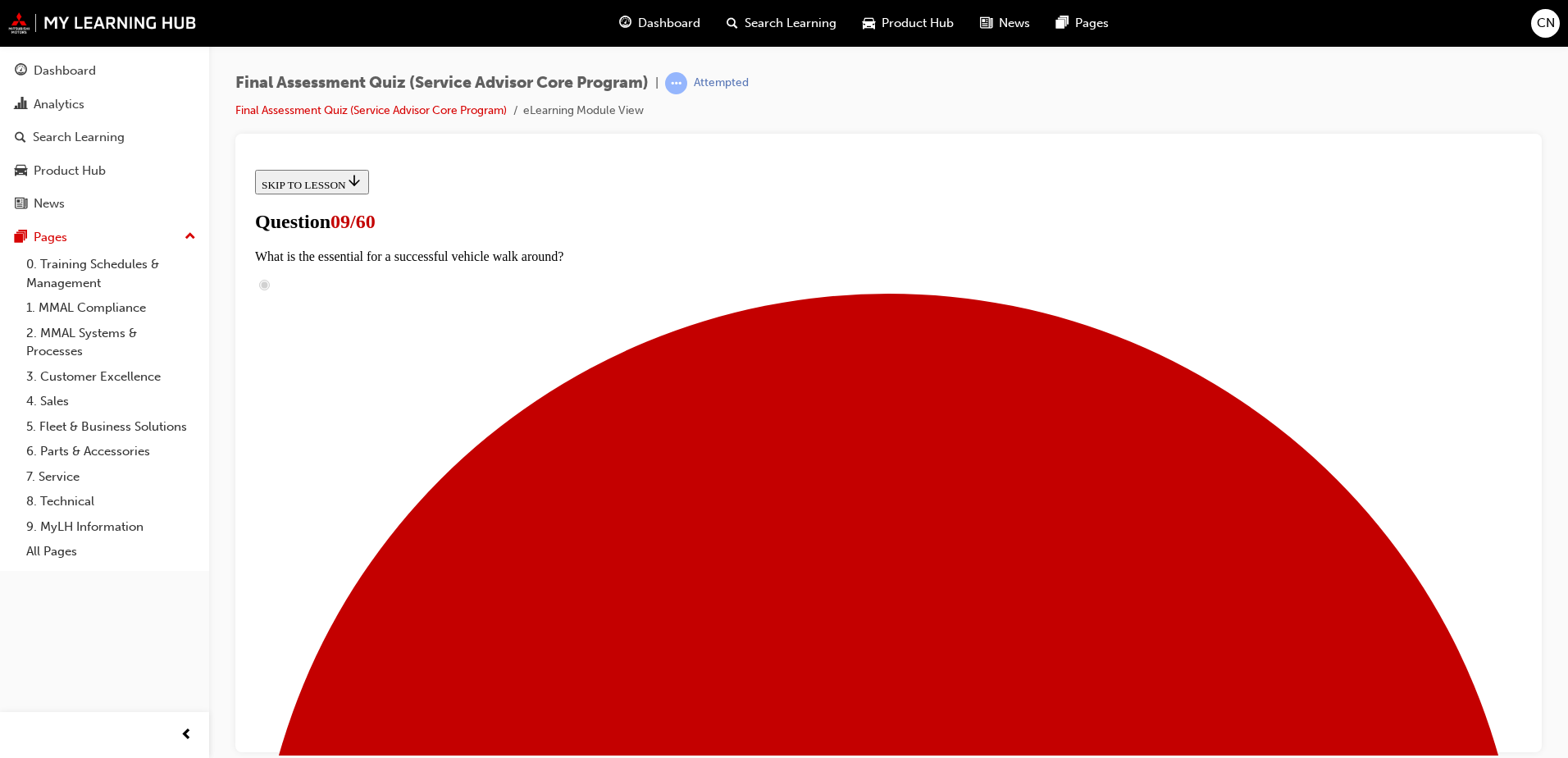
scroll to position [152, 0]
checkbox input "true"
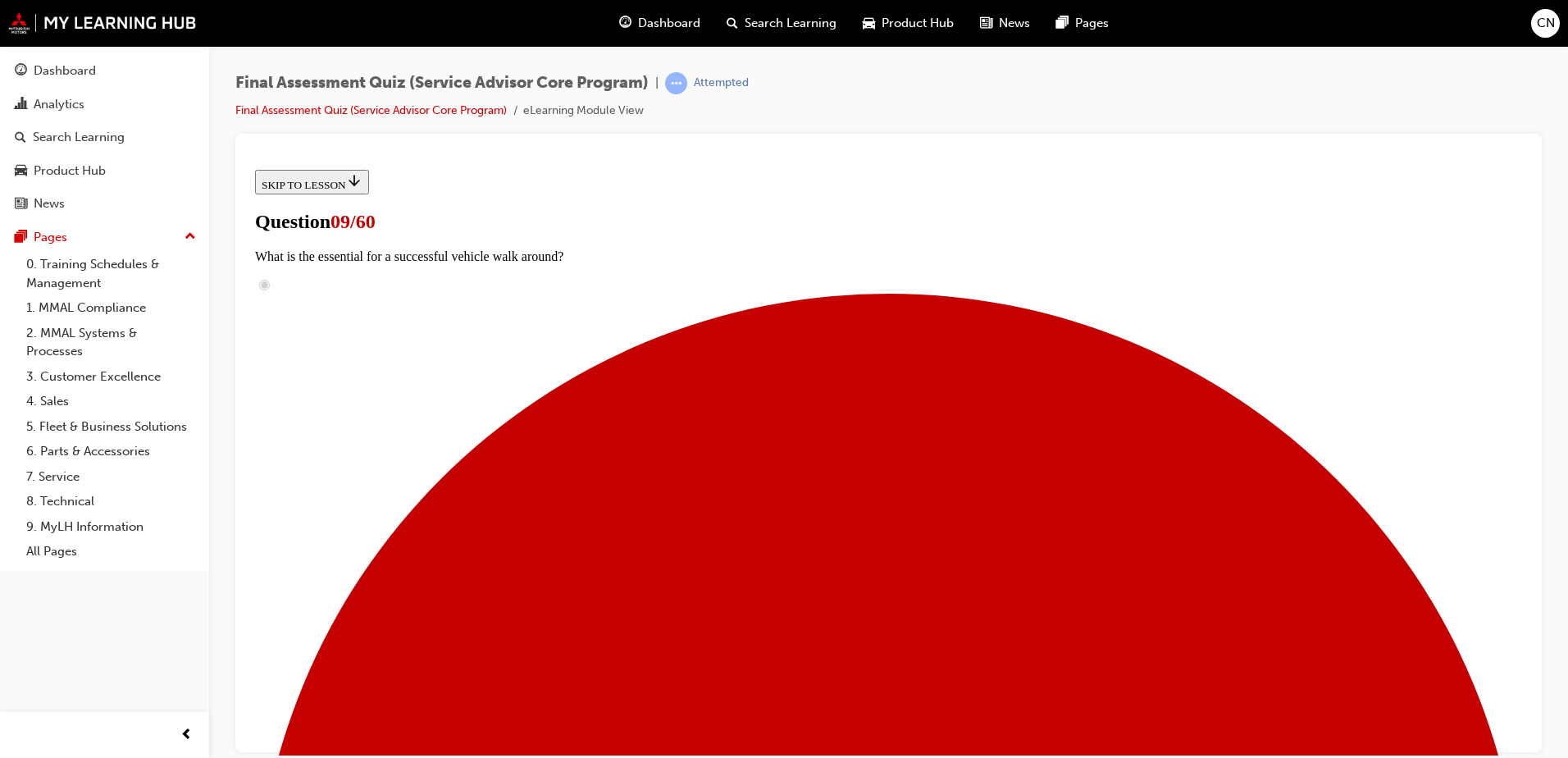
checkbox input "true"
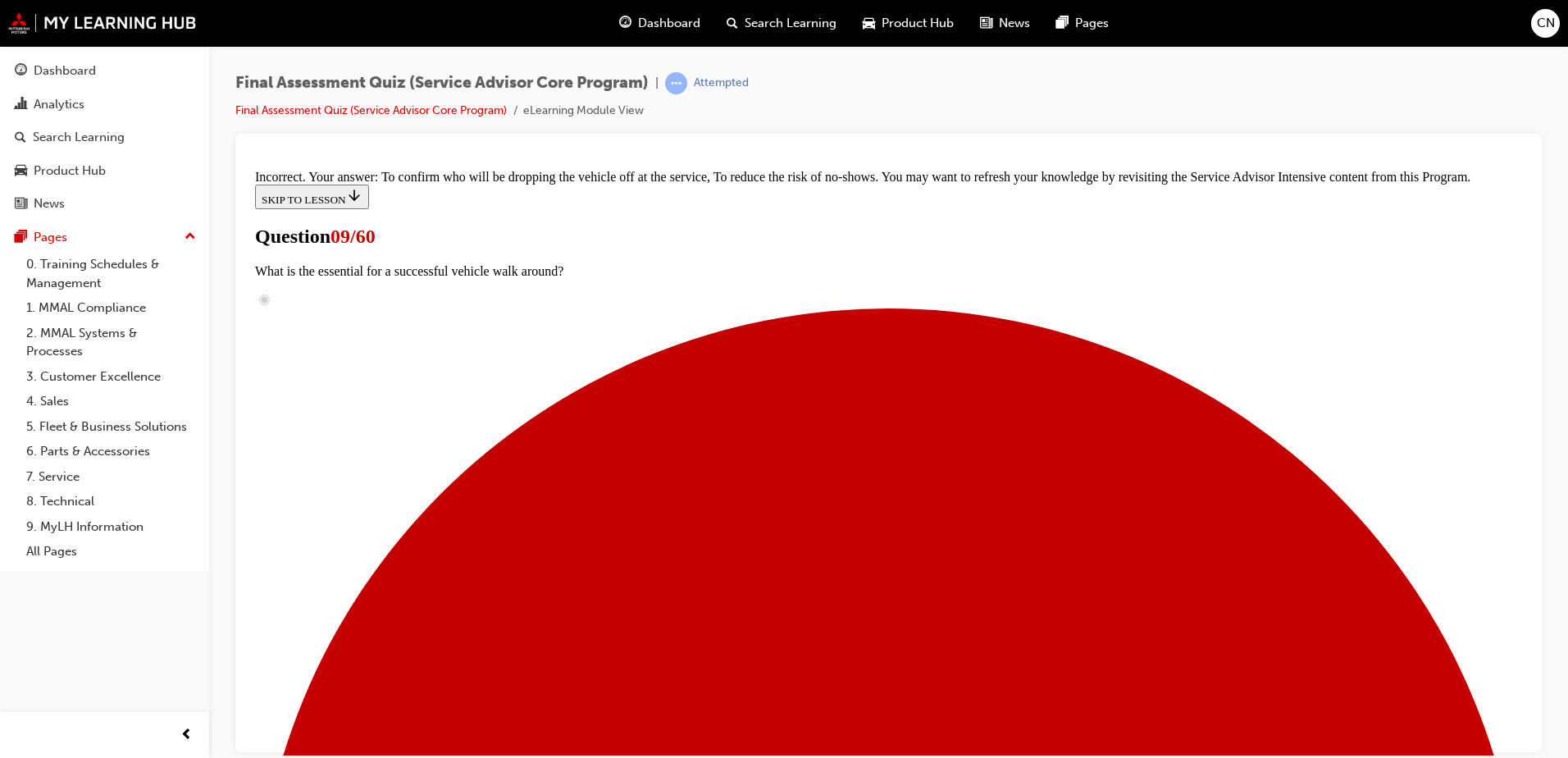
scroll to position [438, 0]
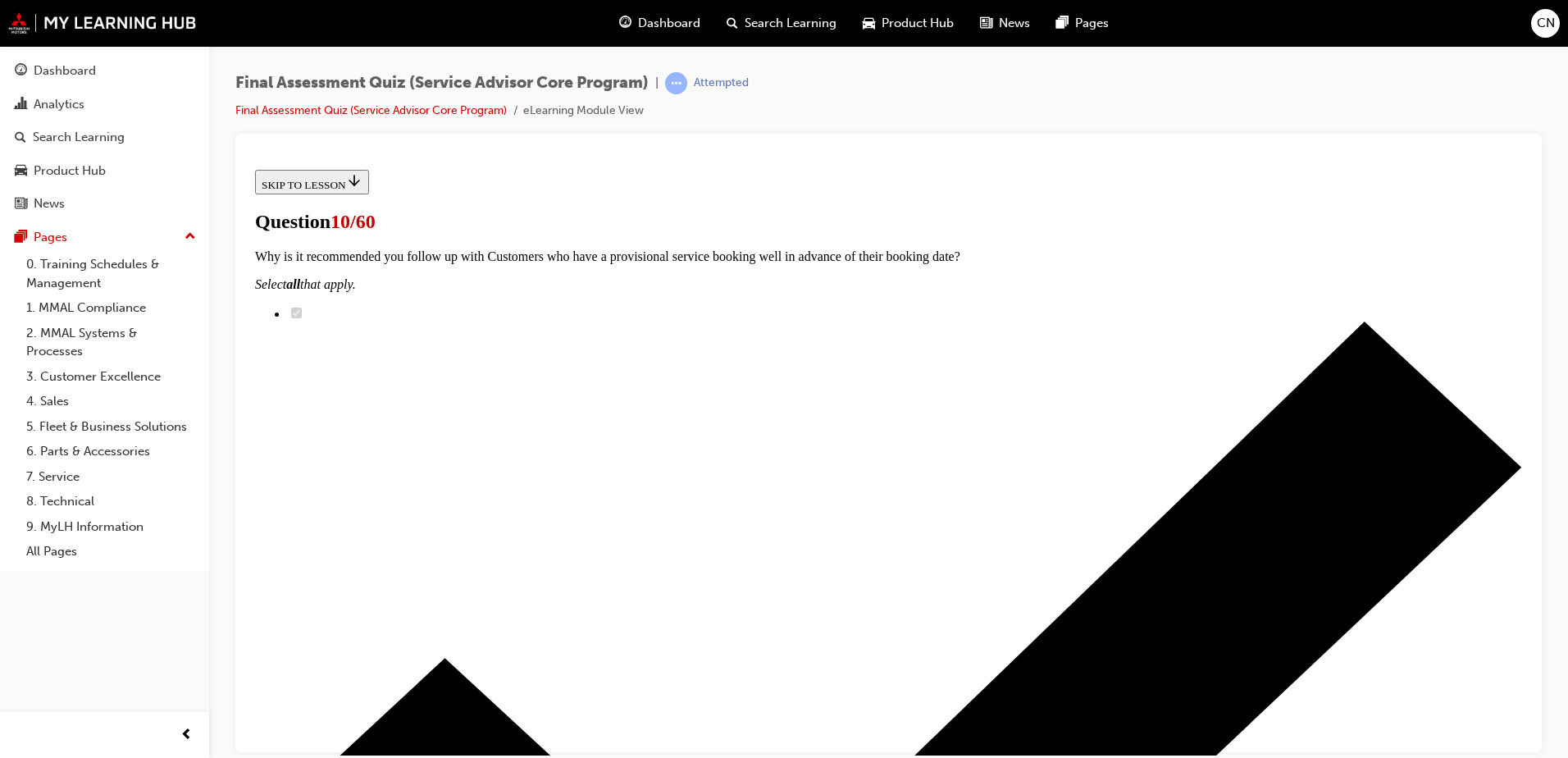
scroll to position [218, 0]
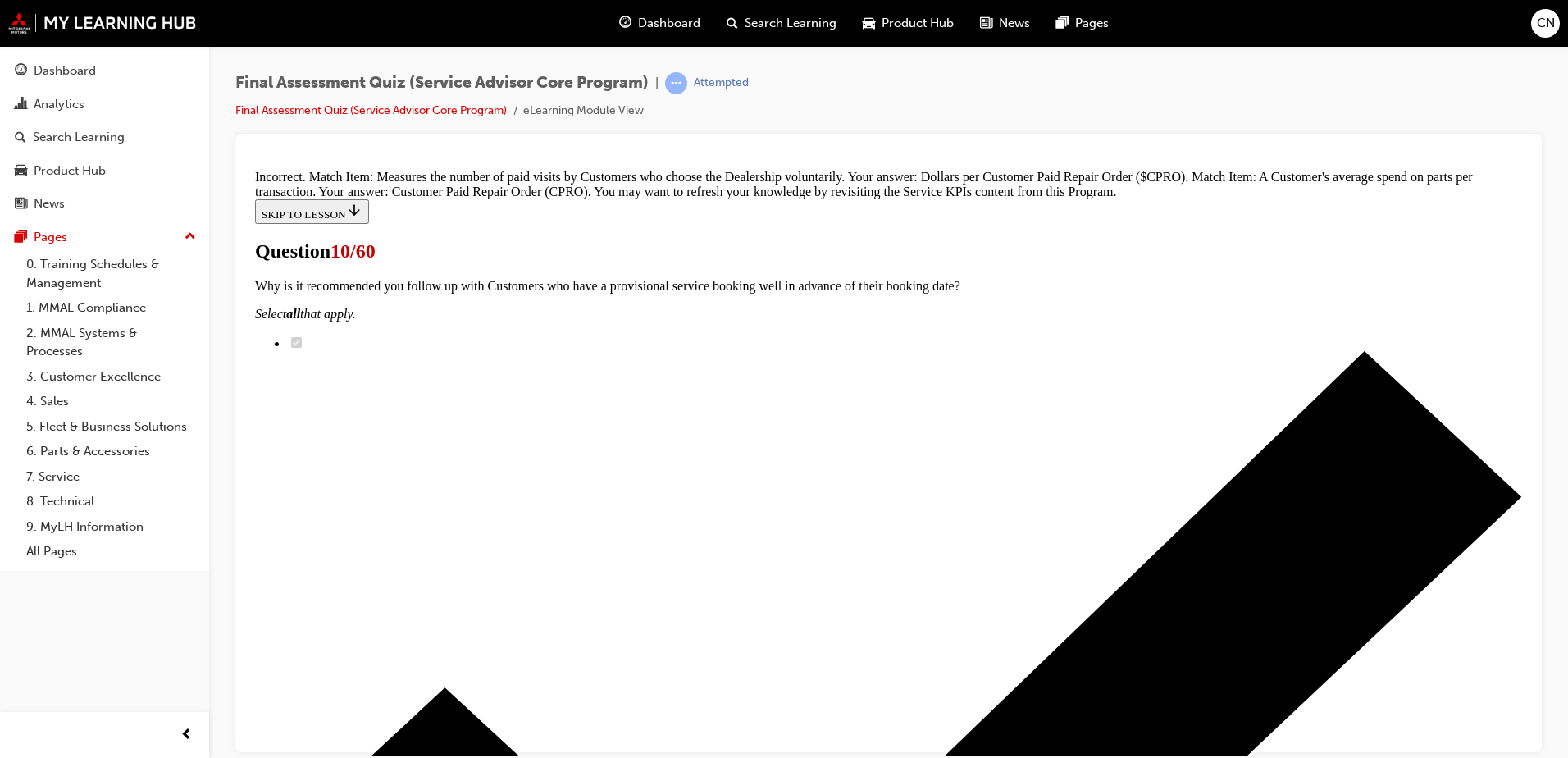
scroll to position [377, 0]
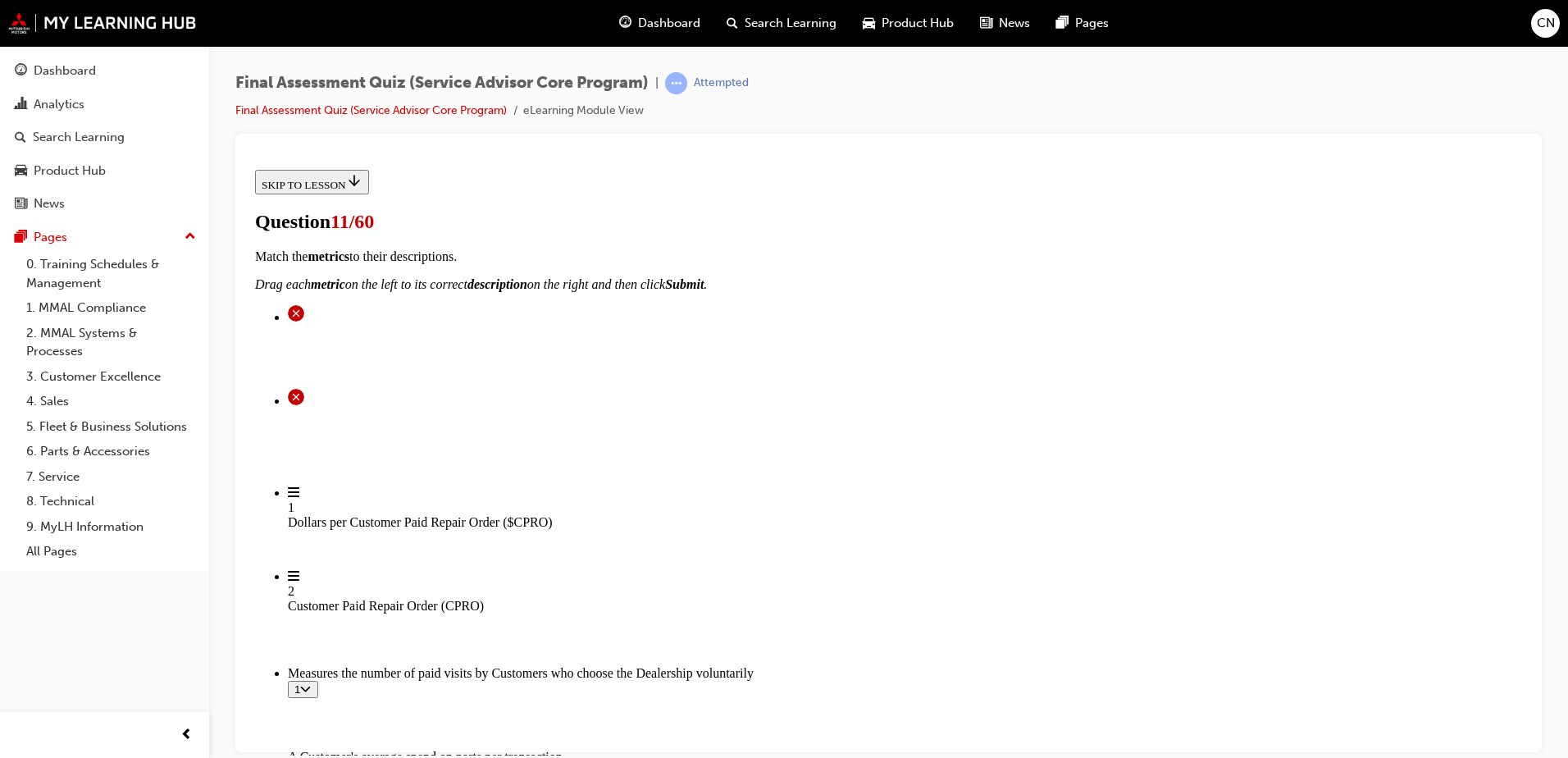
scroll to position [290, 0]
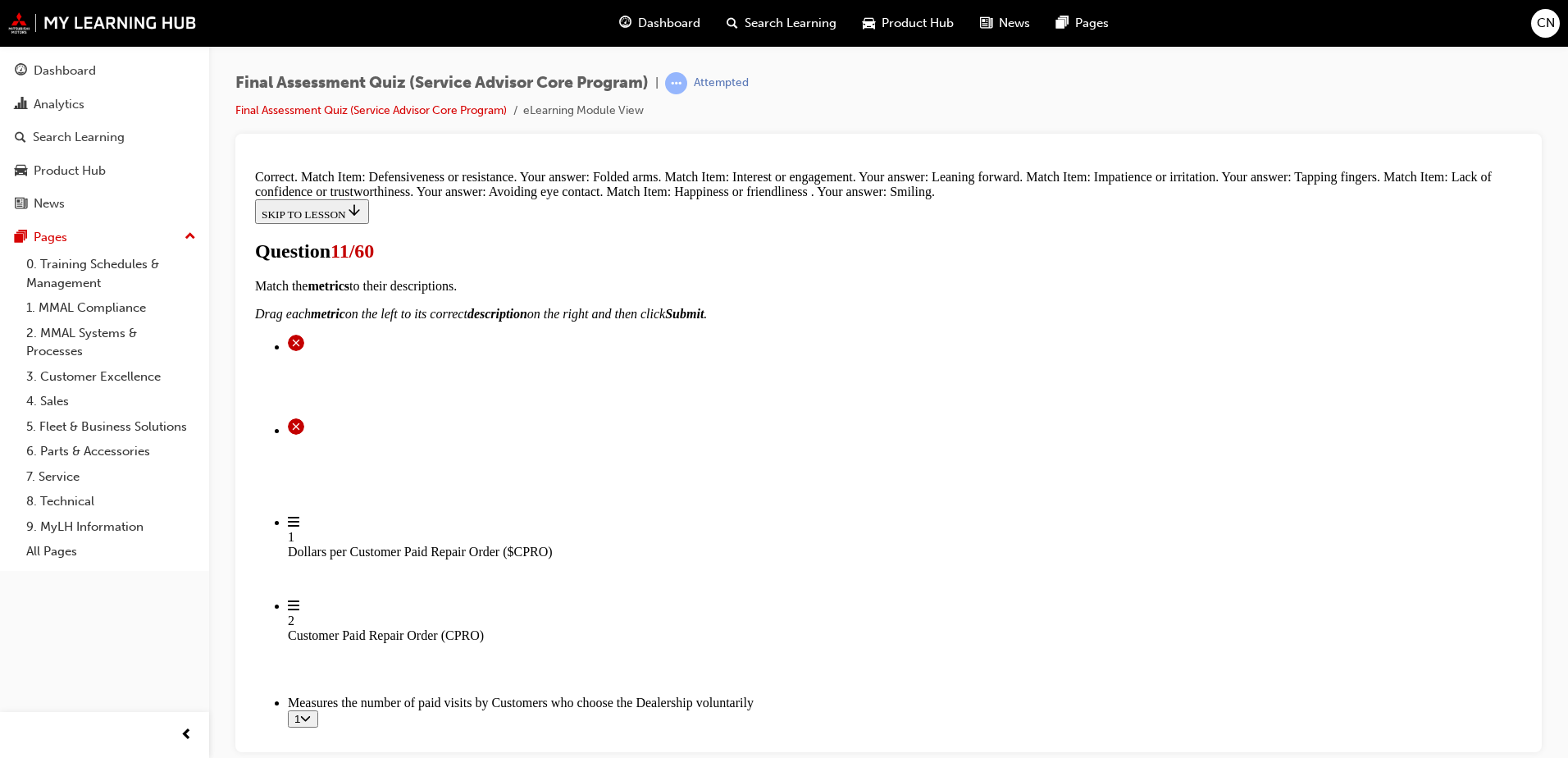
scroll to position [494, 0]
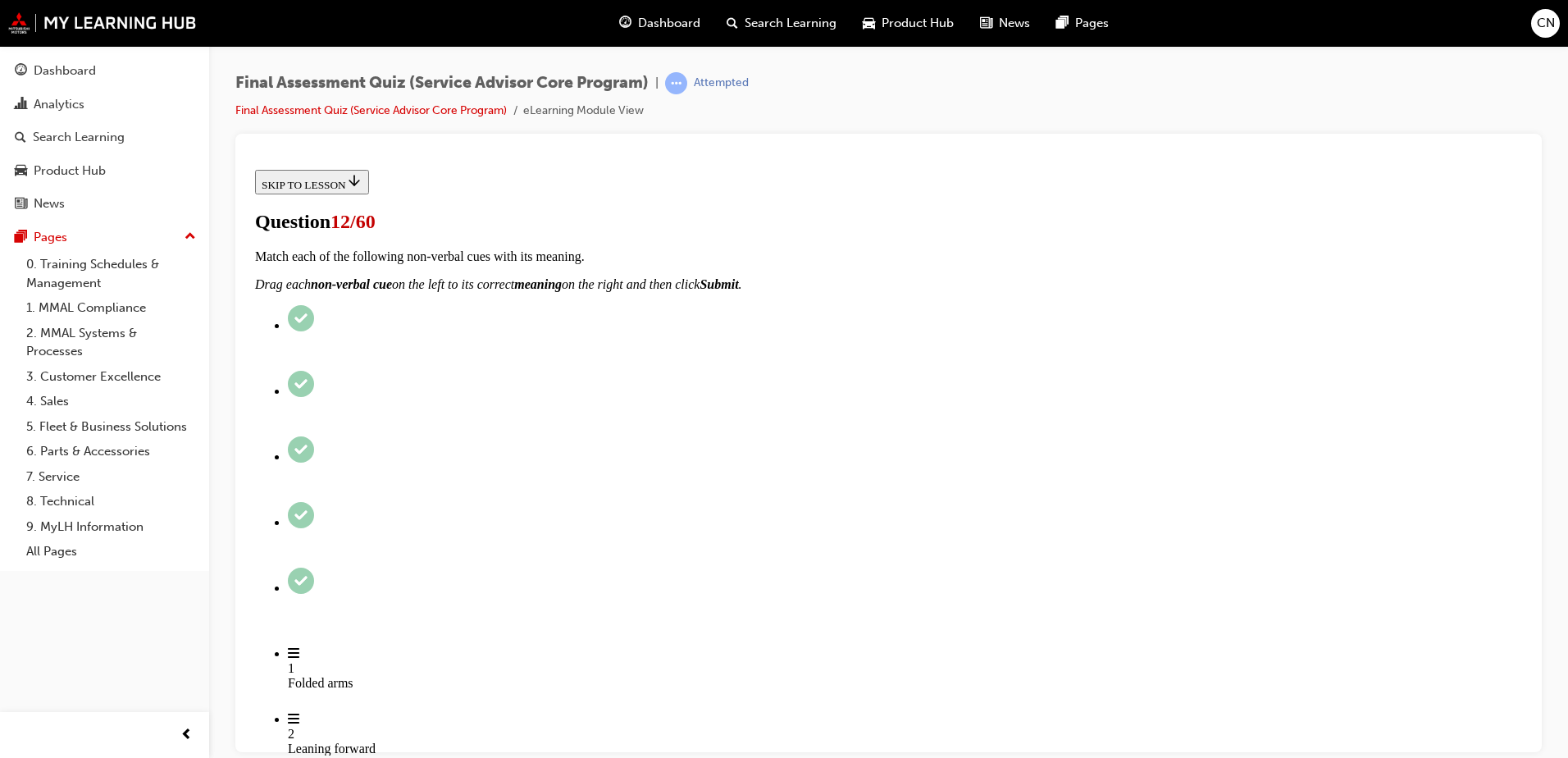
radio input "true"
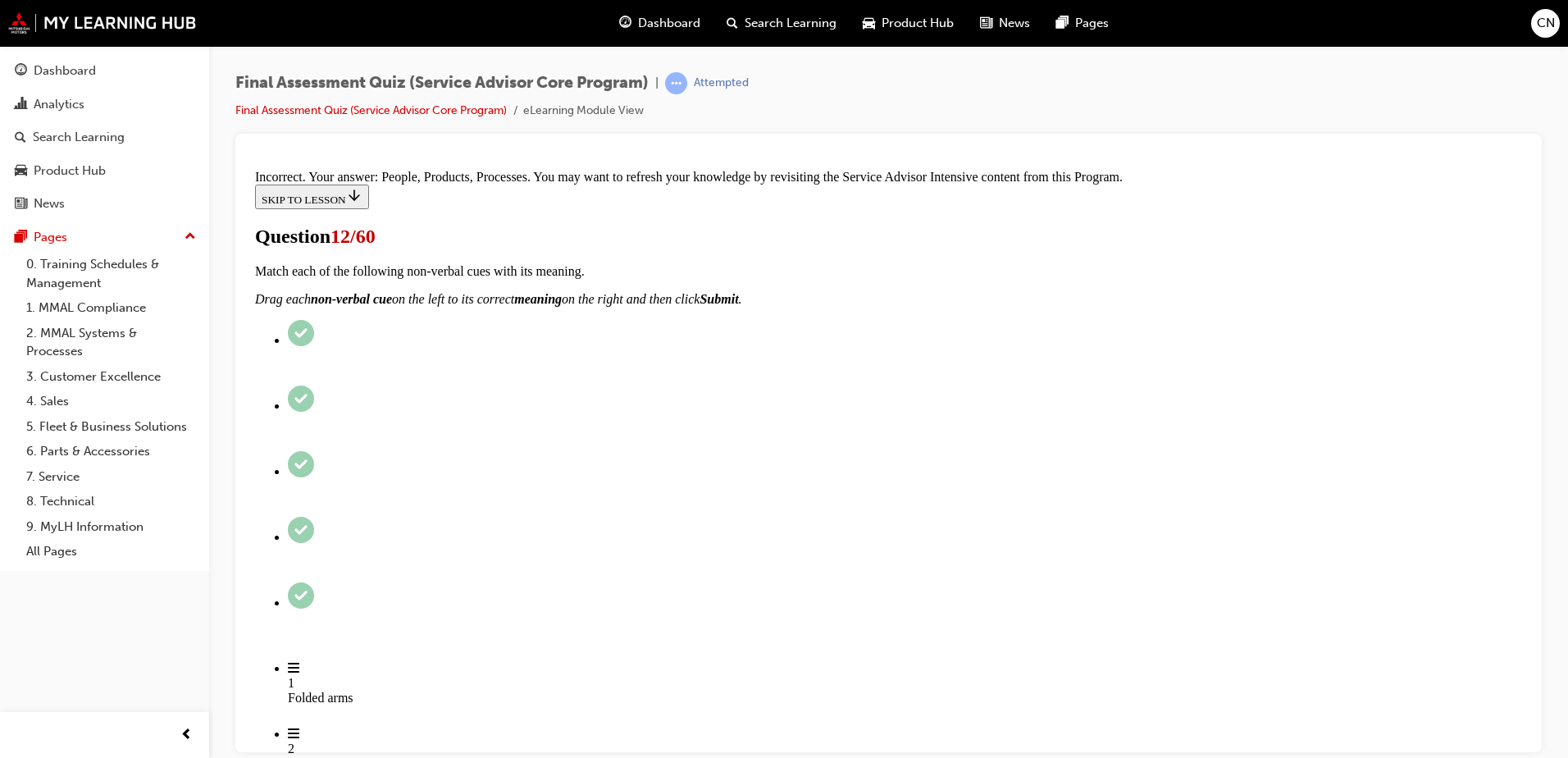
scroll to position [338, 0]
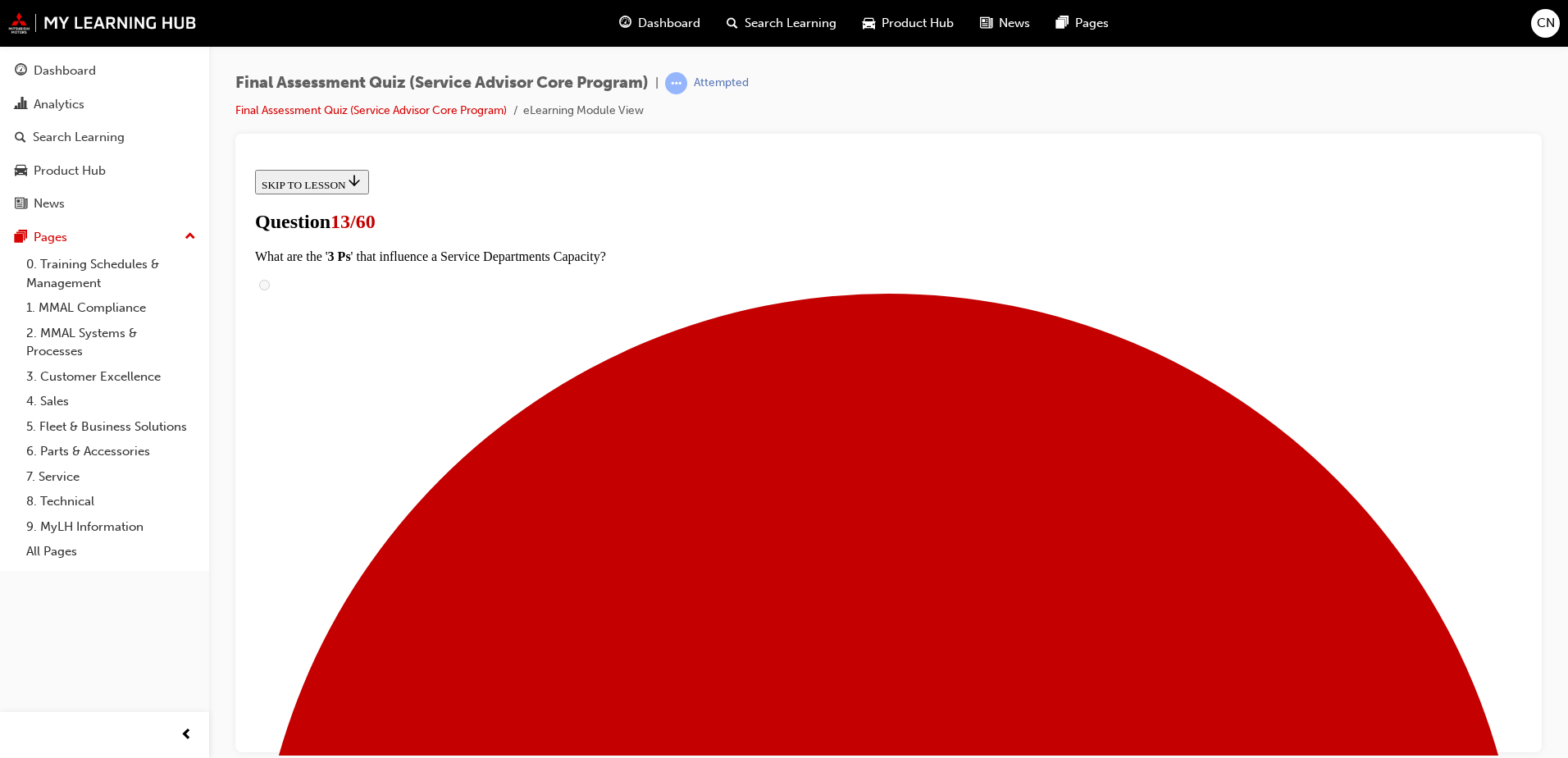
scroll to position [187, 0]
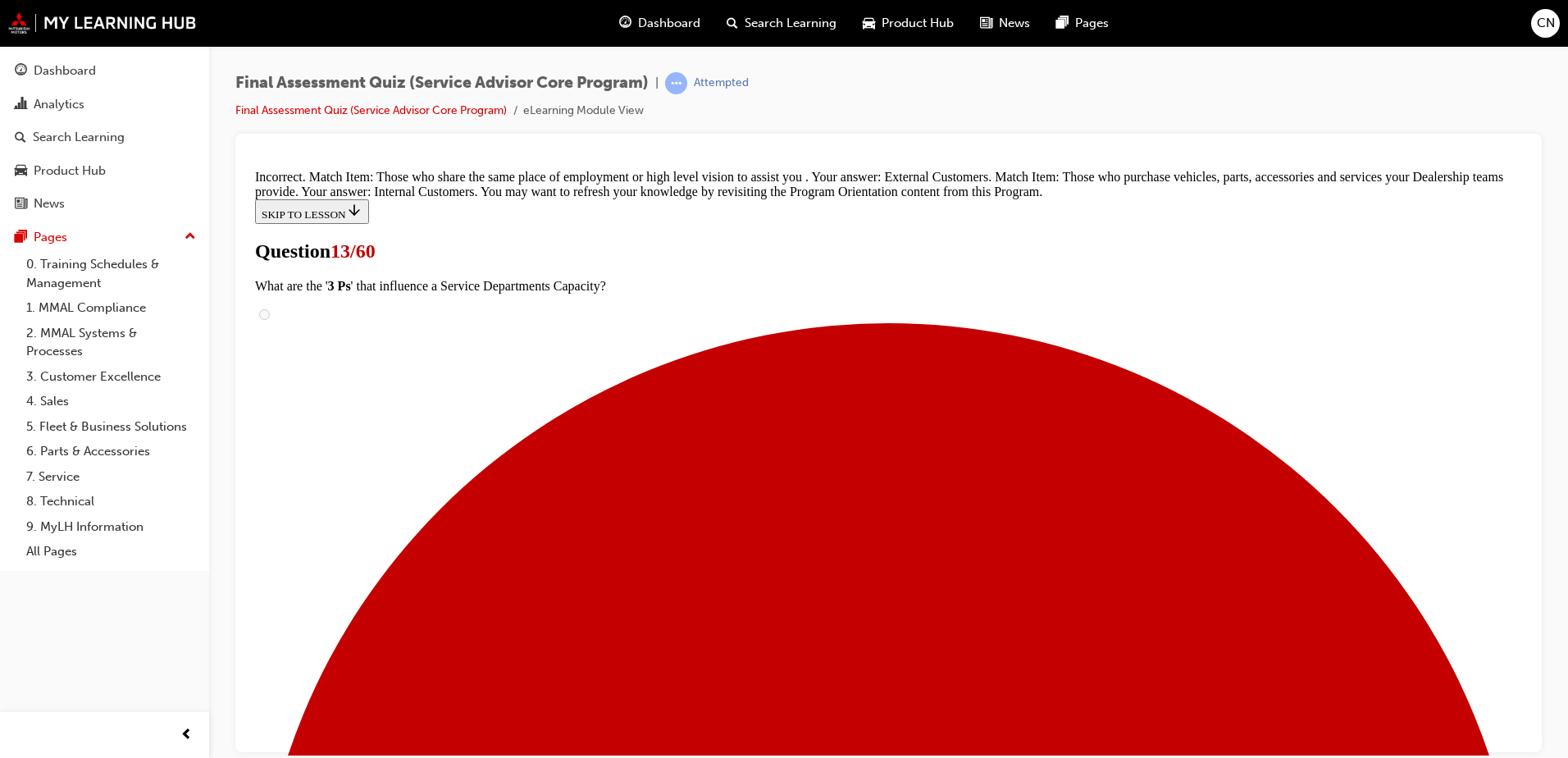
scroll to position [377, 0]
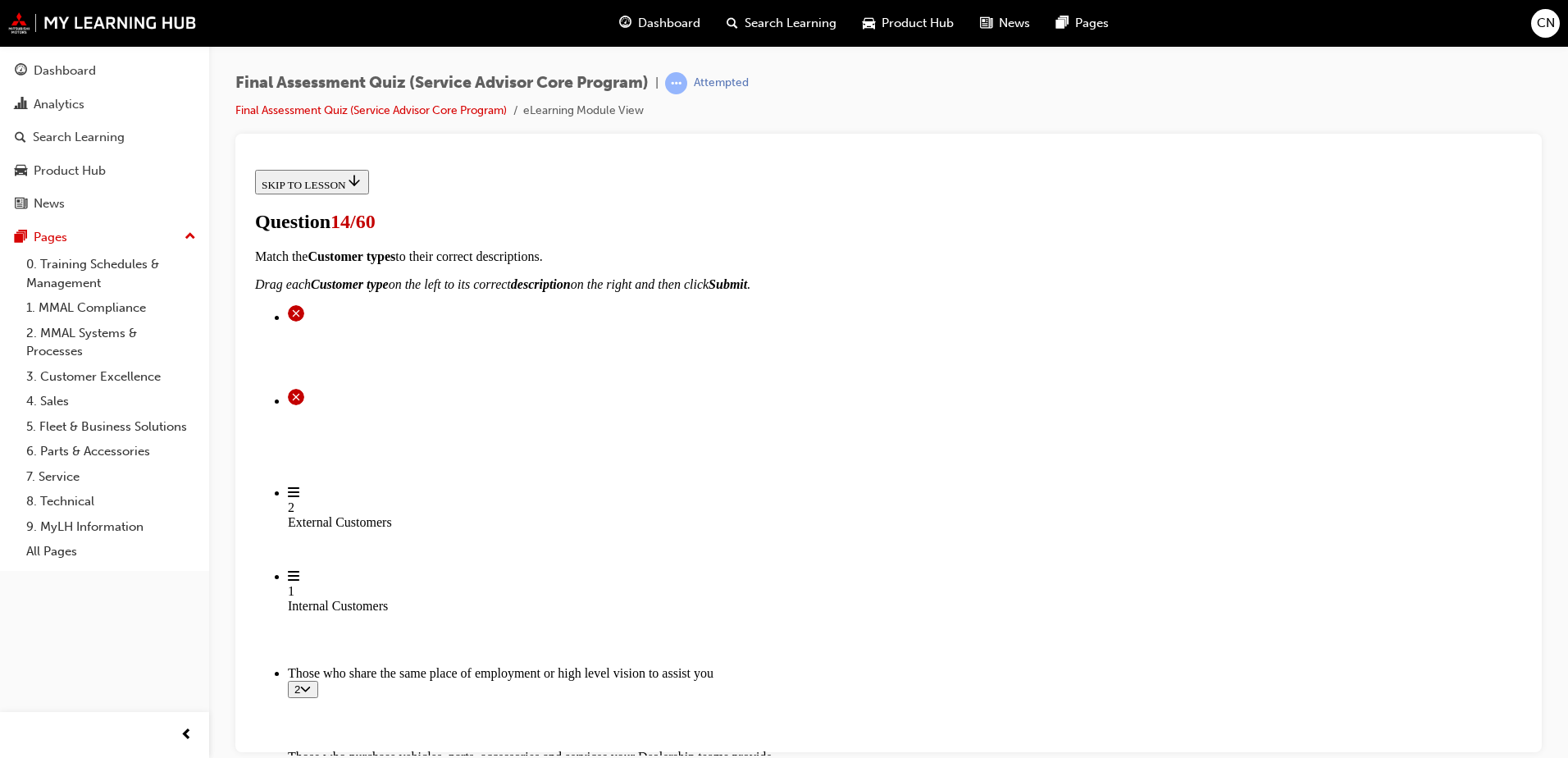
scroll to position [202, 0]
checkbox input "true"
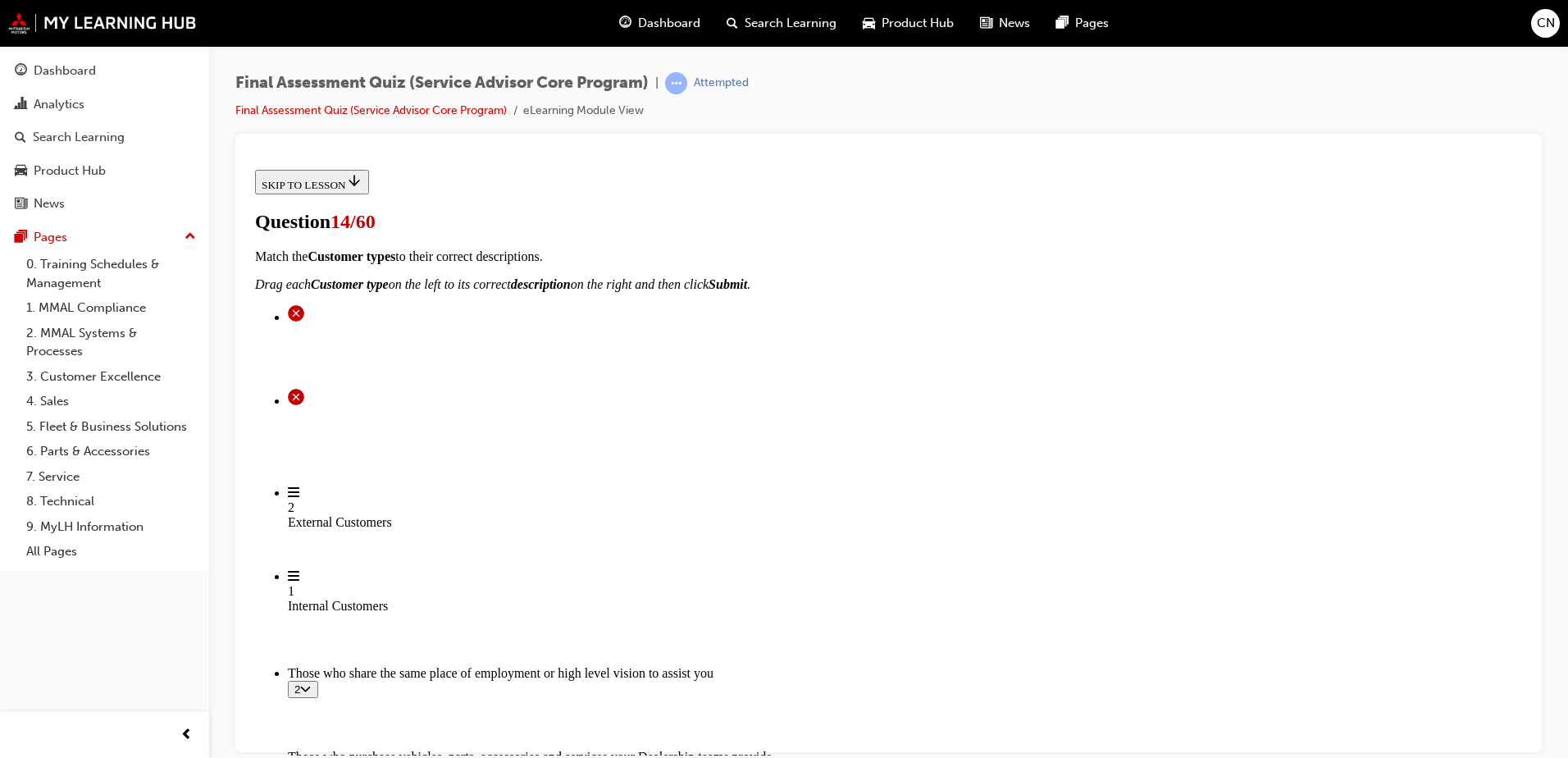
checkbox input "true"
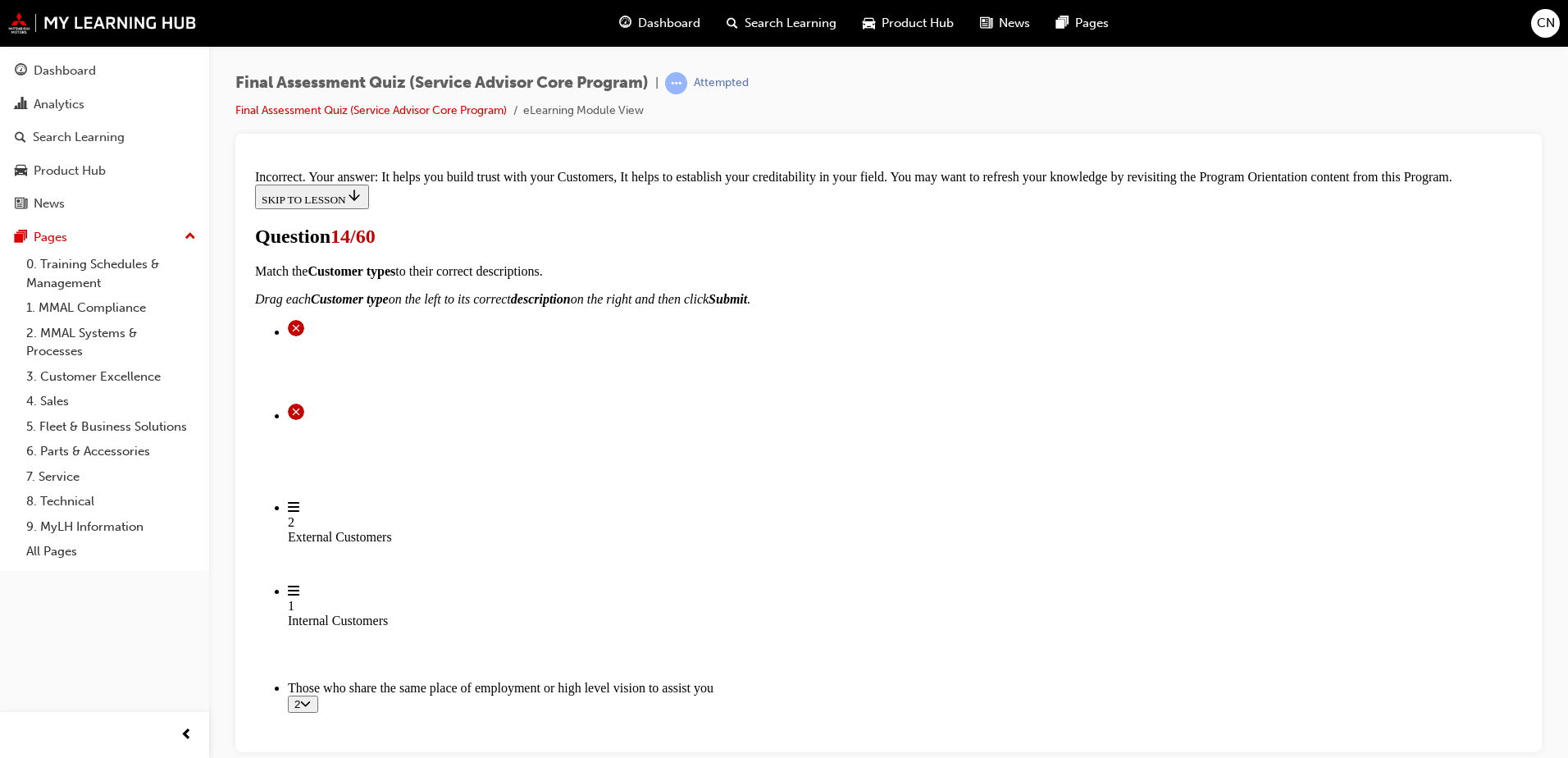
scroll to position [394, 0]
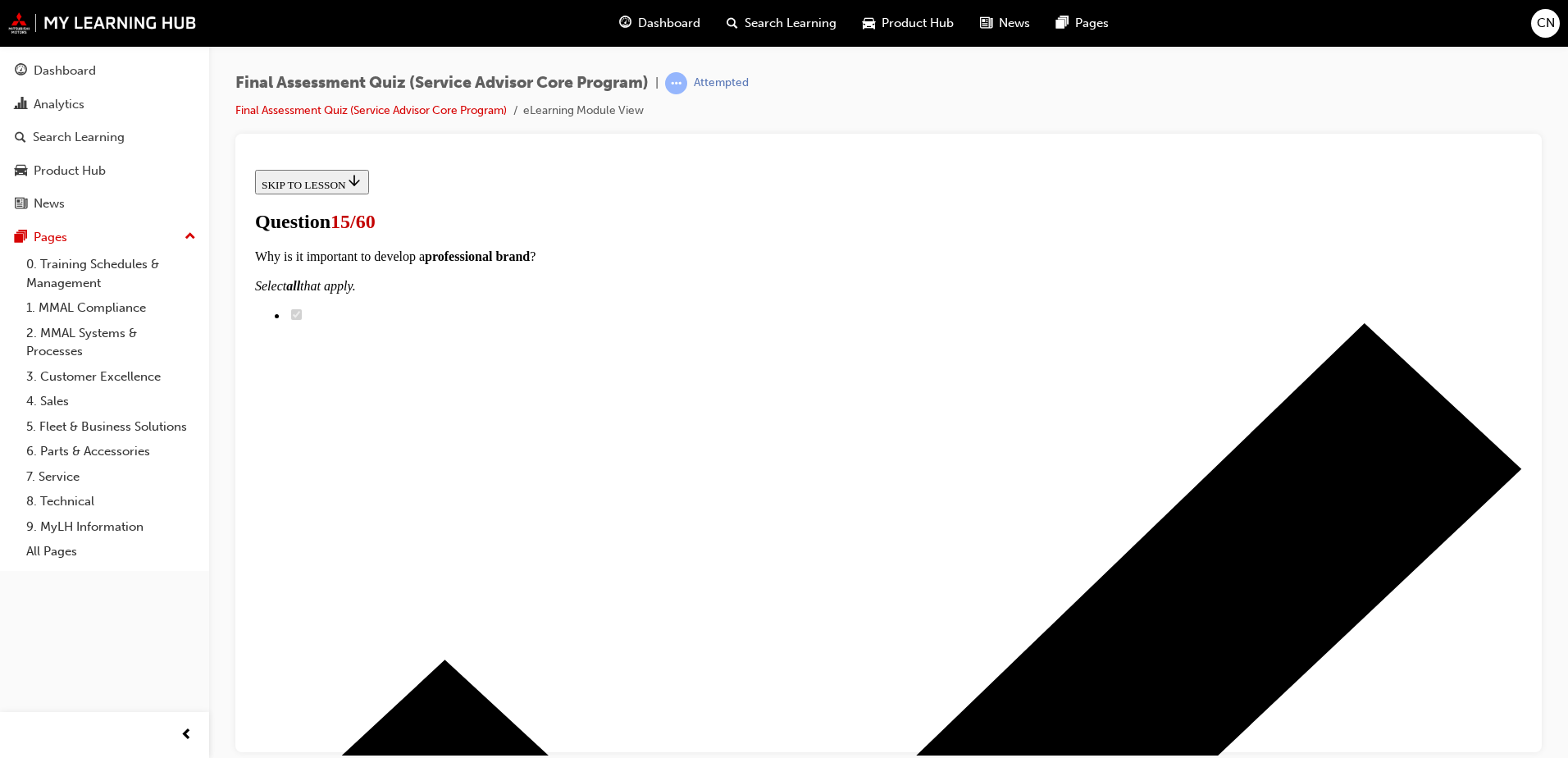
scroll to position [205, 0]
radio input "true"
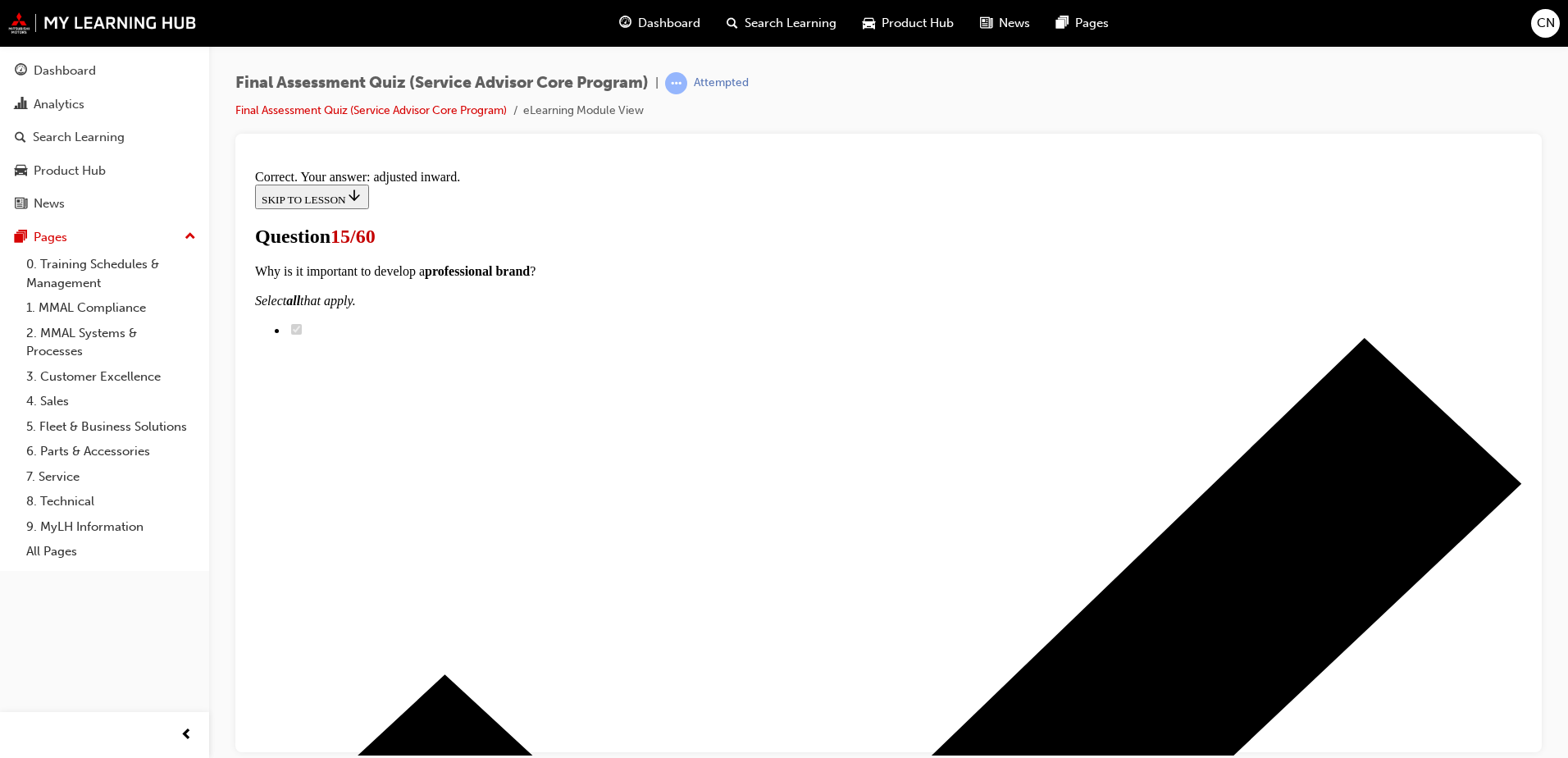
scroll to position [405, 0]
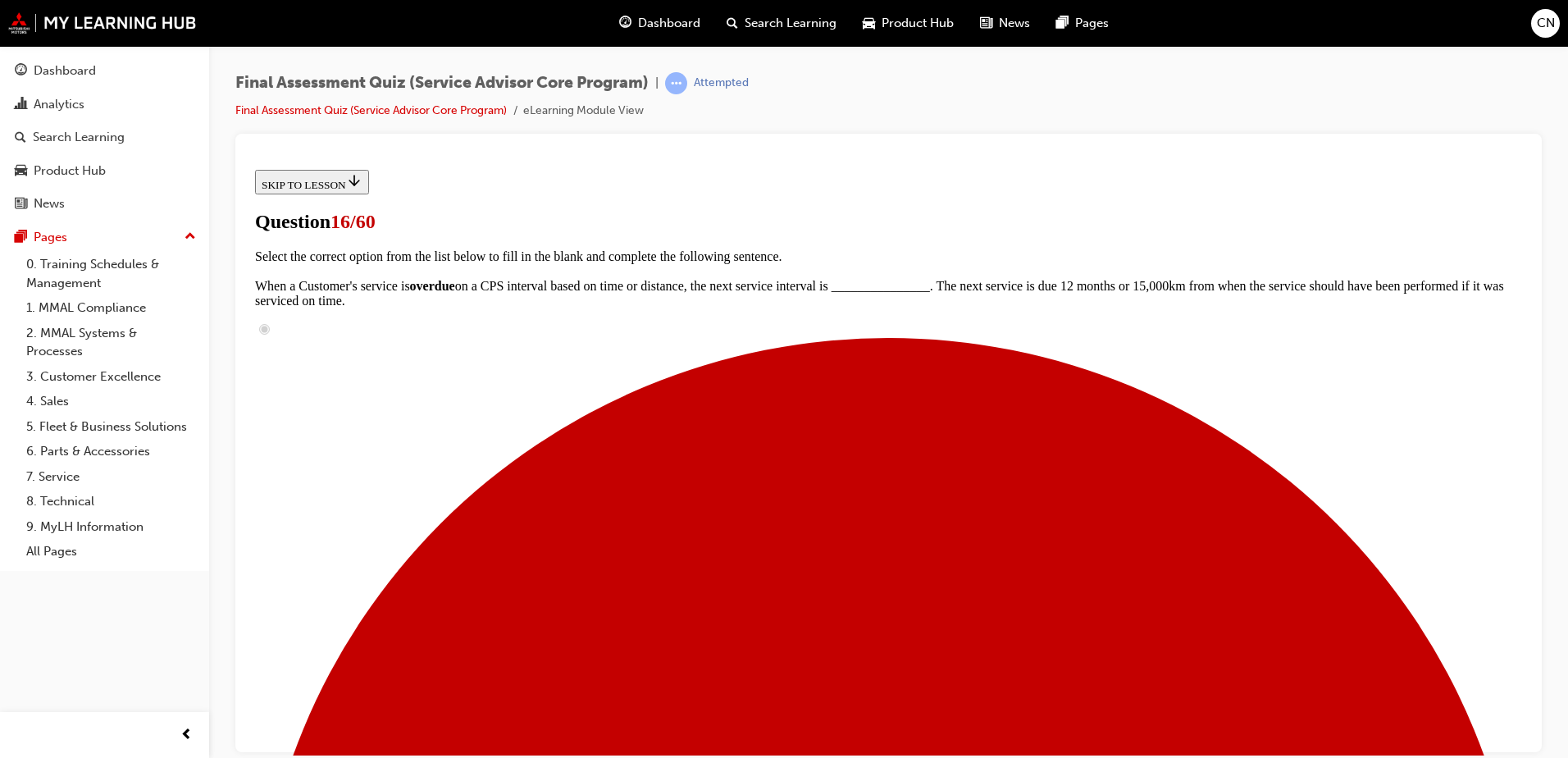
scroll to position [118, 0]
radio input "true"
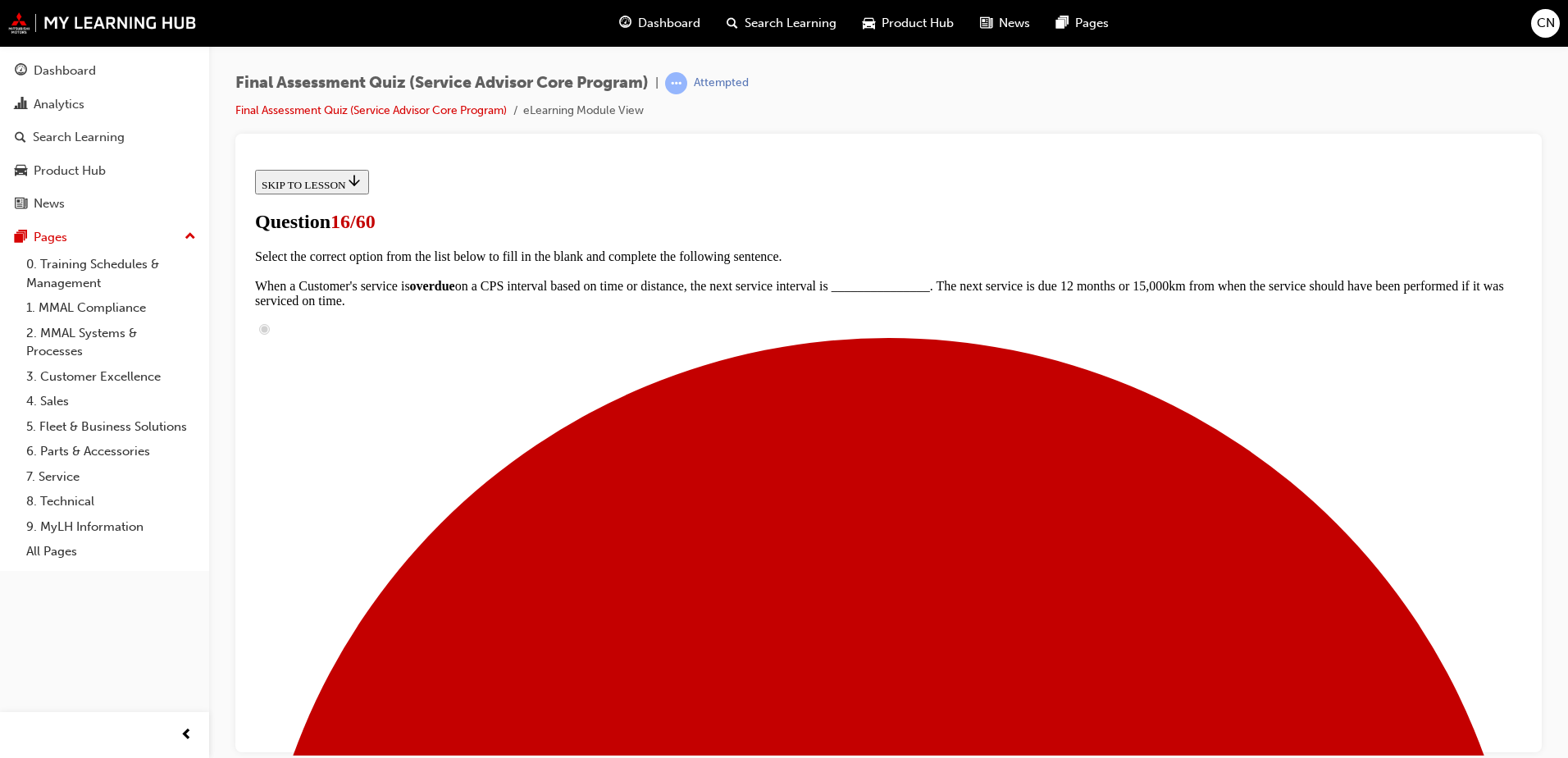
radio input "true"
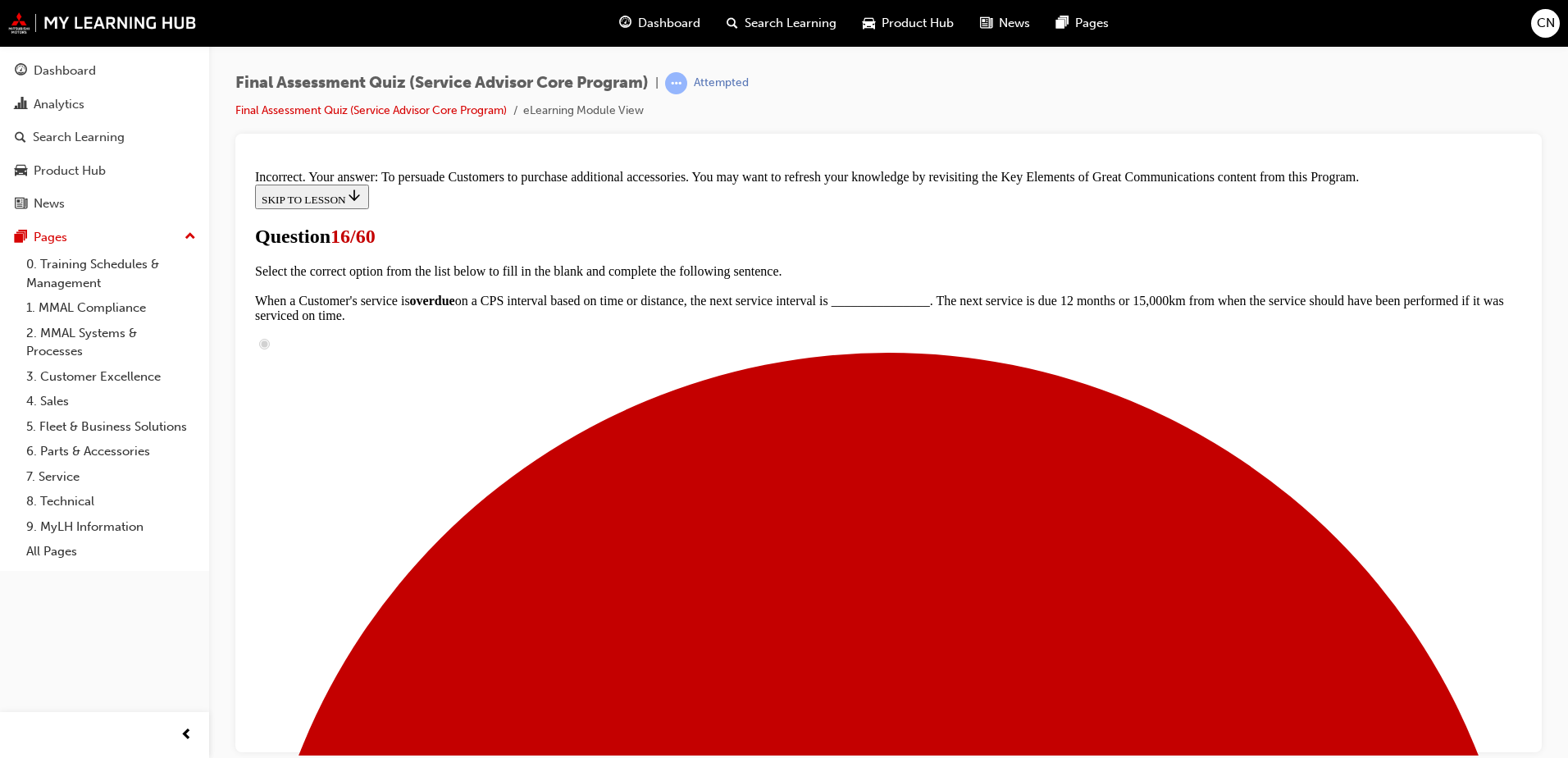
scroll to position [399, 0]
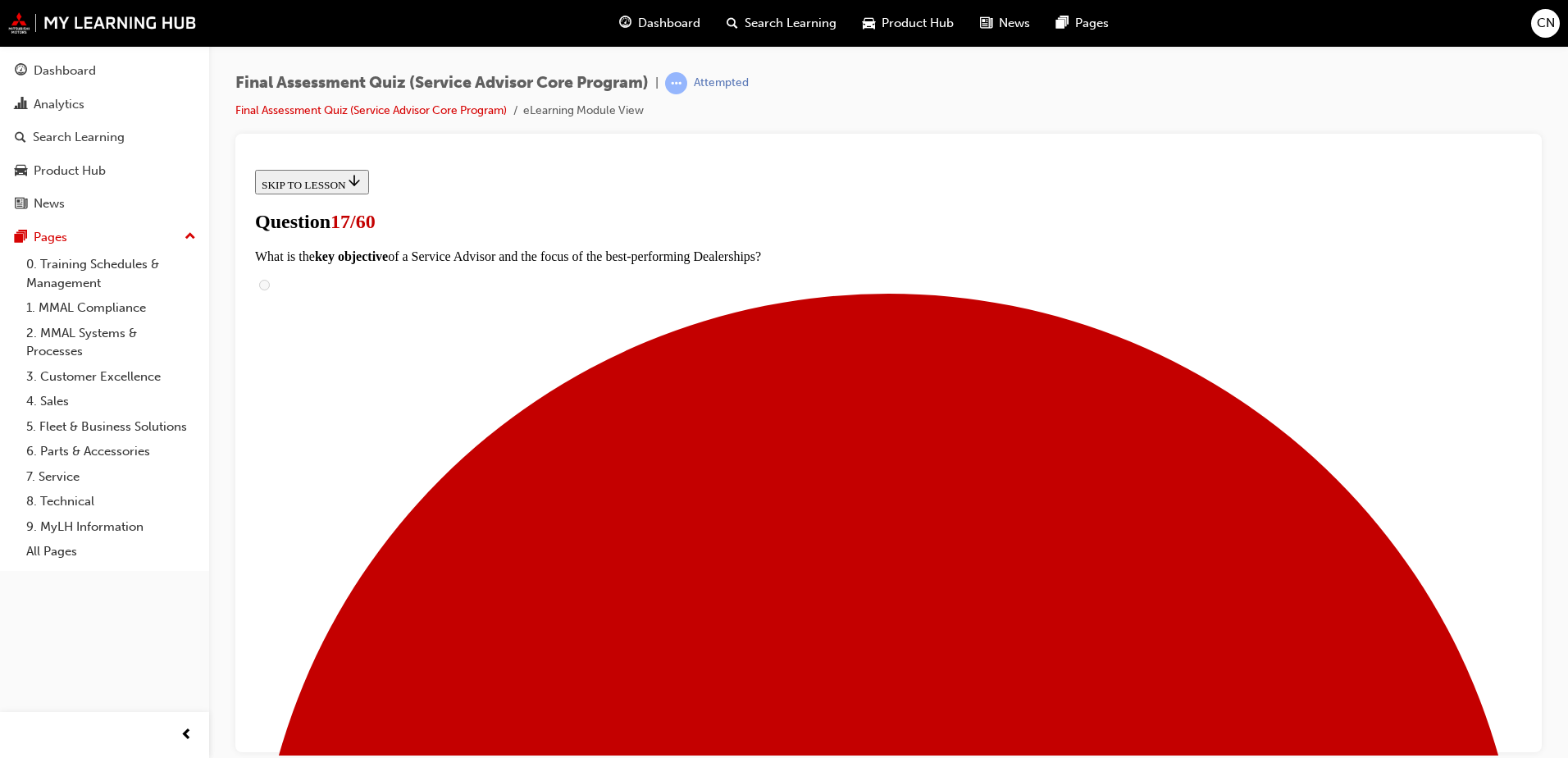
scroll to position [278, 0]
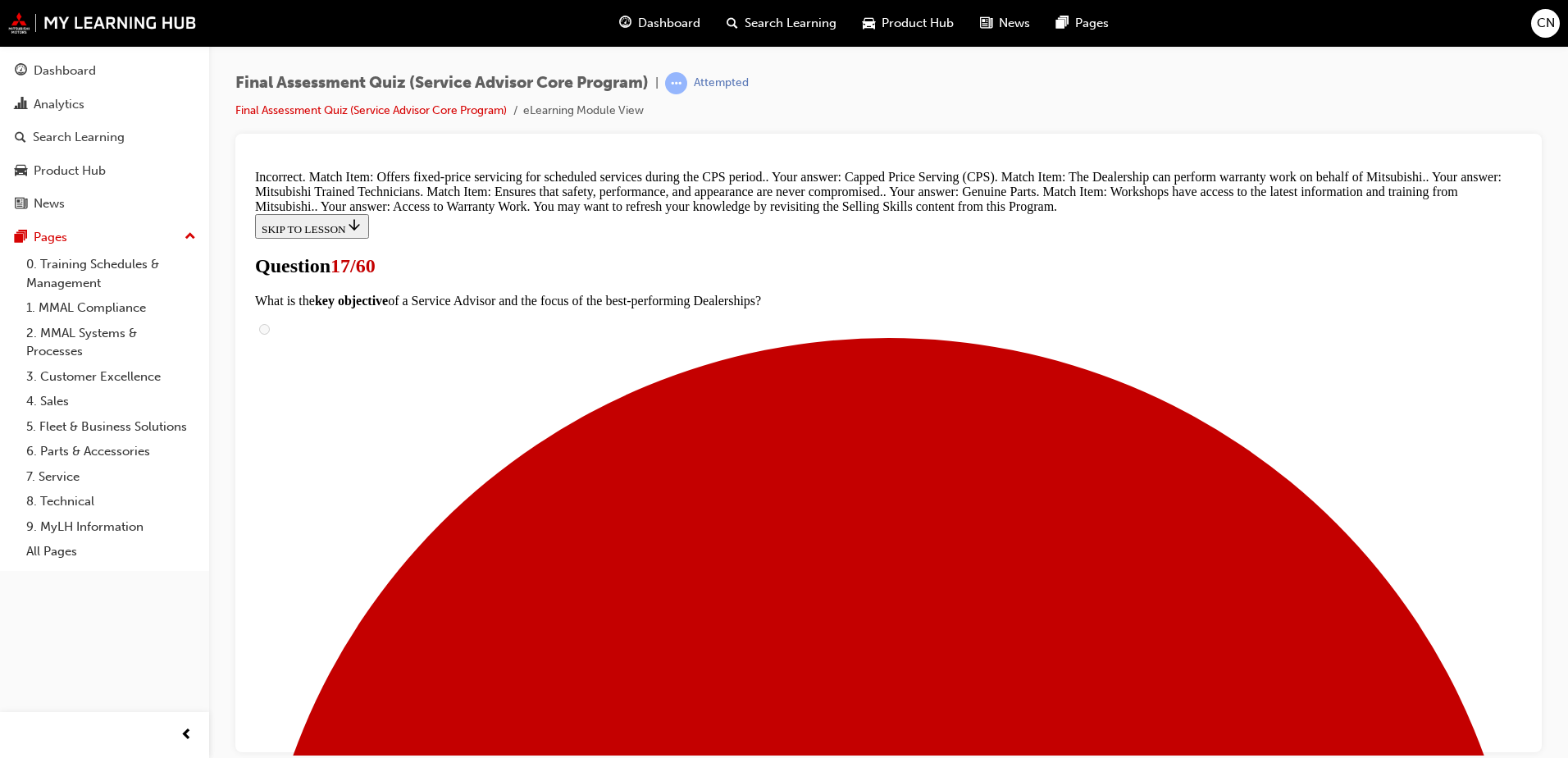
scroll to position [583, 0]
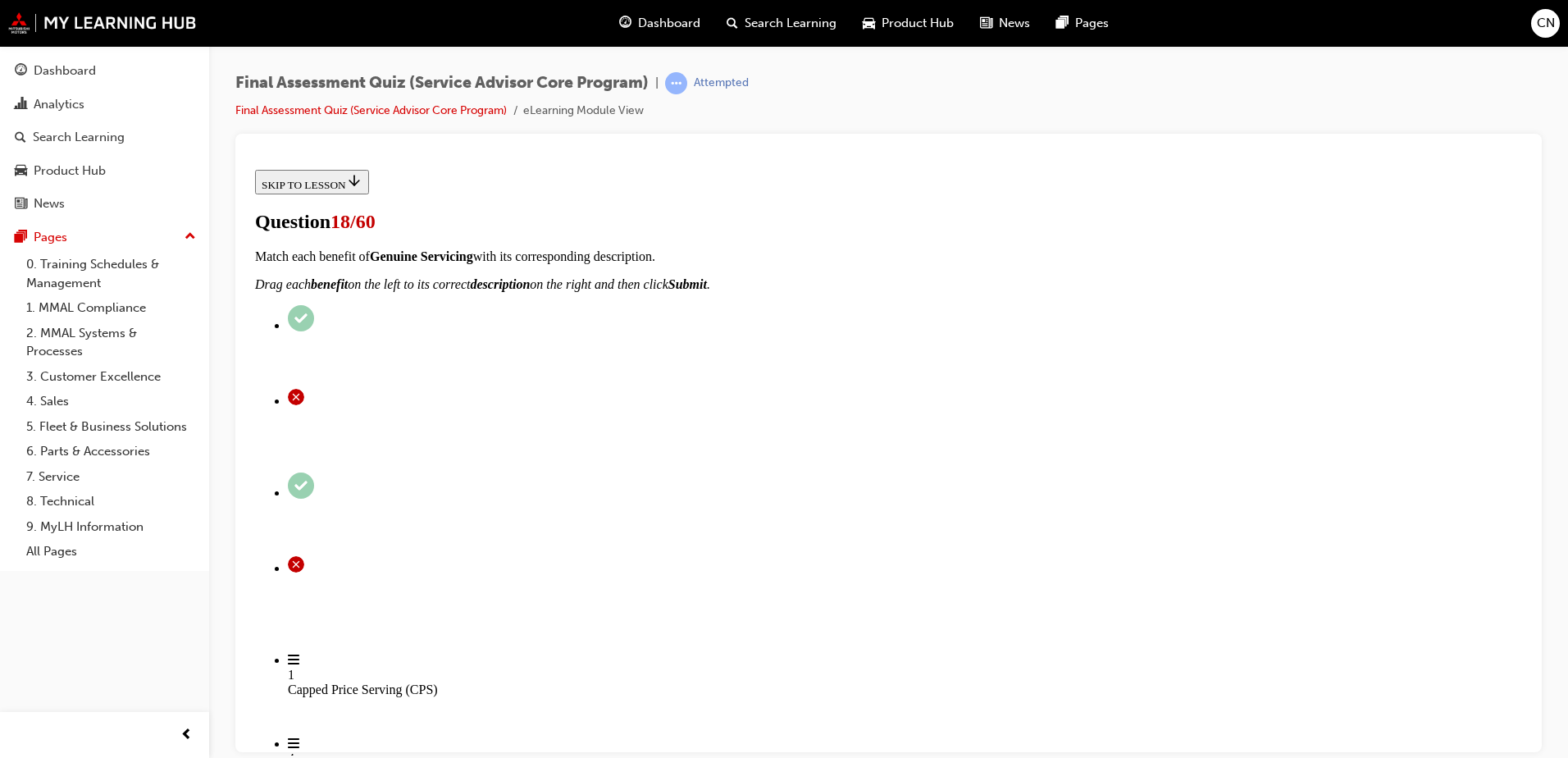
scroll to position [138, 0]
radio input "true"
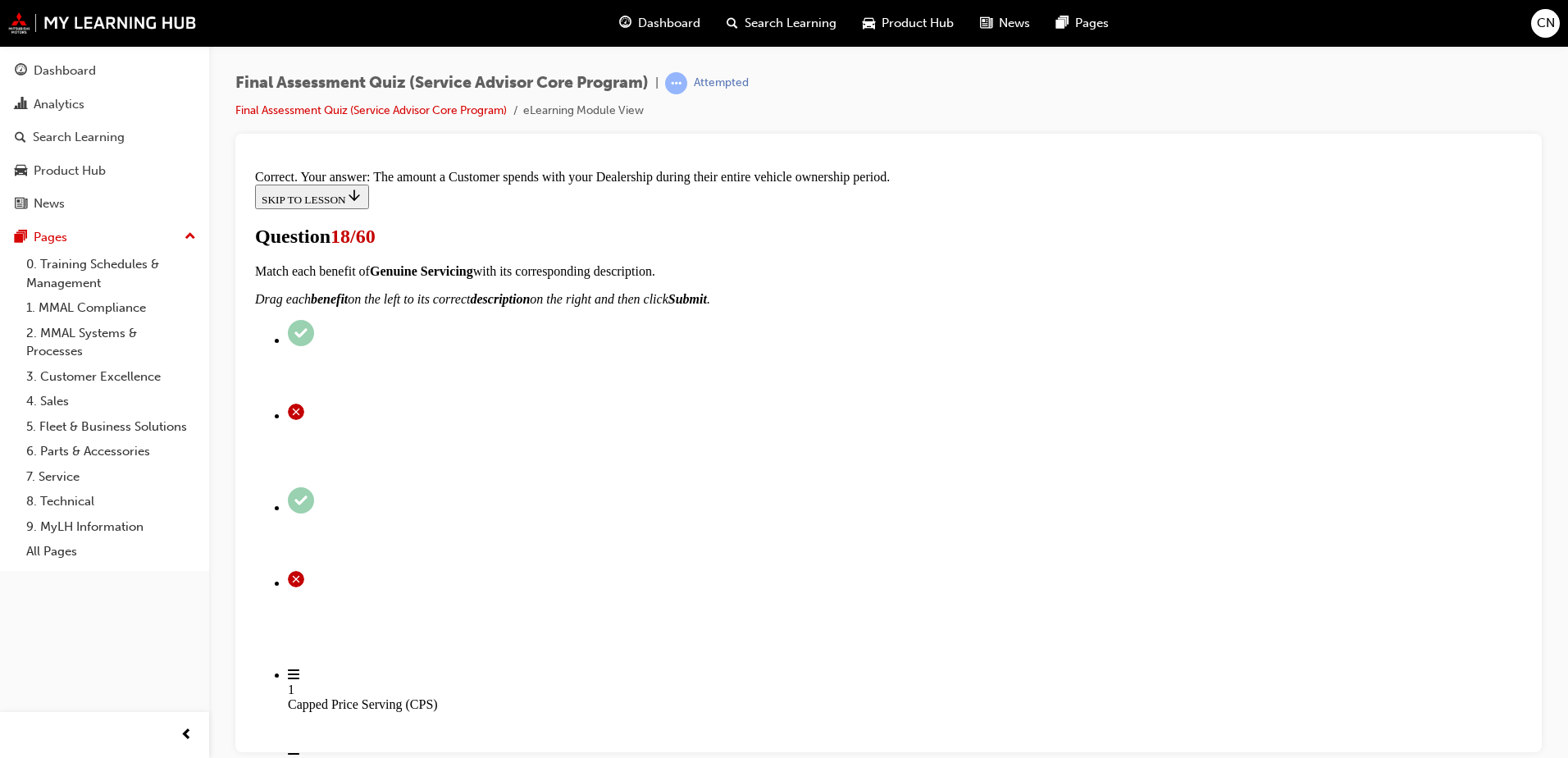
scroll to position [287, 0]
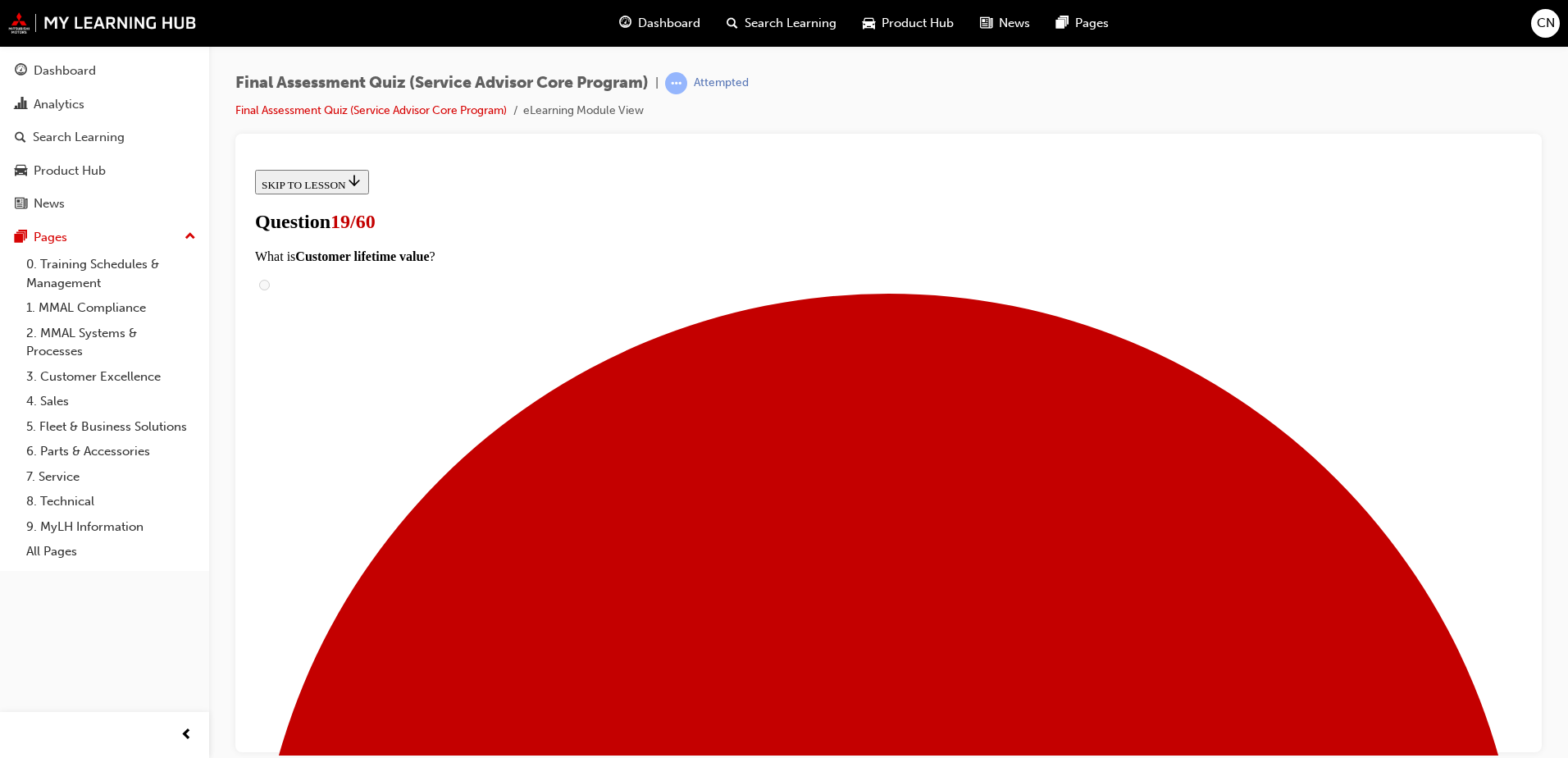
scroll to position [175, 0]
checkbox input "true"
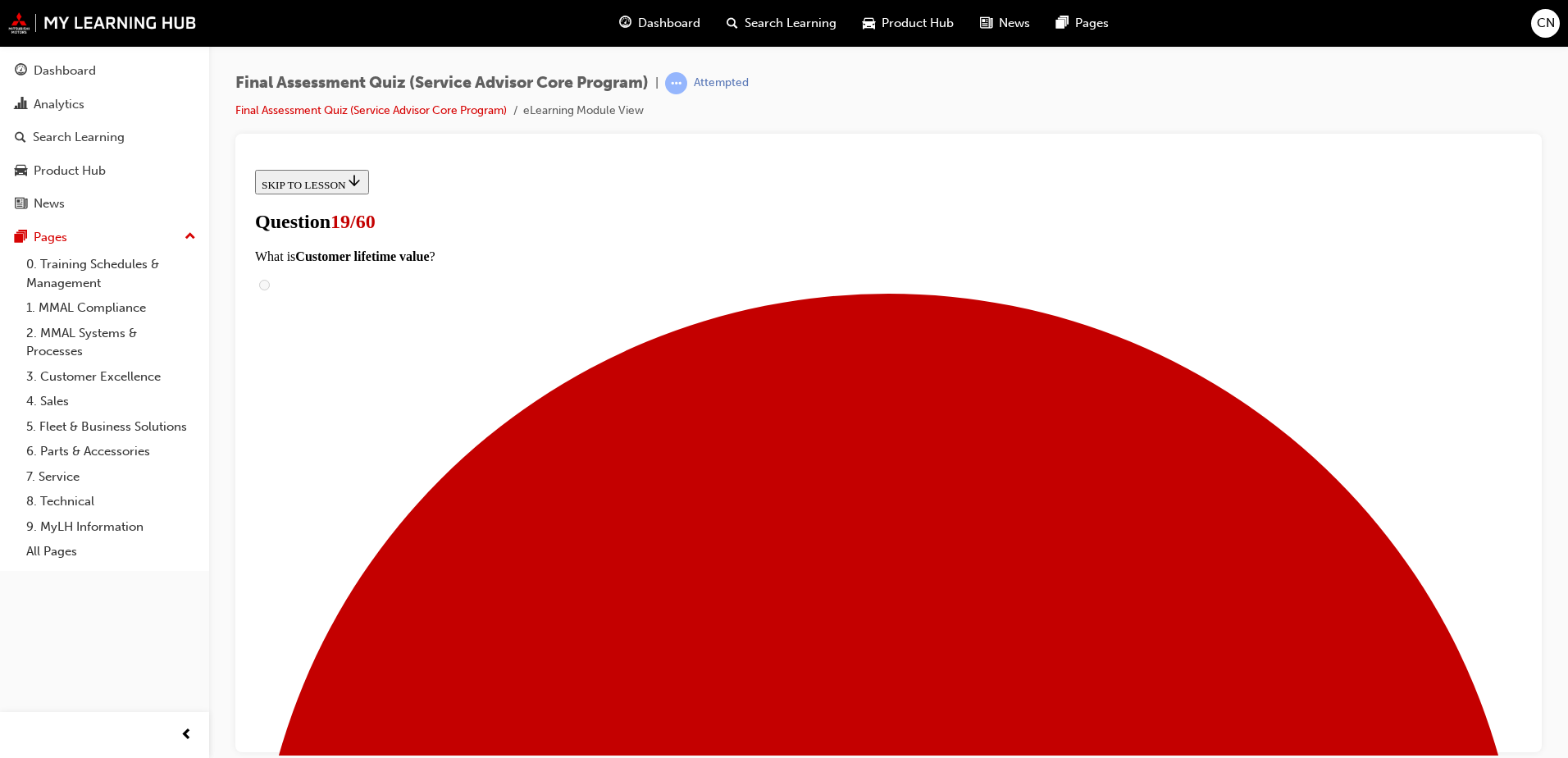
checkbox input "true"
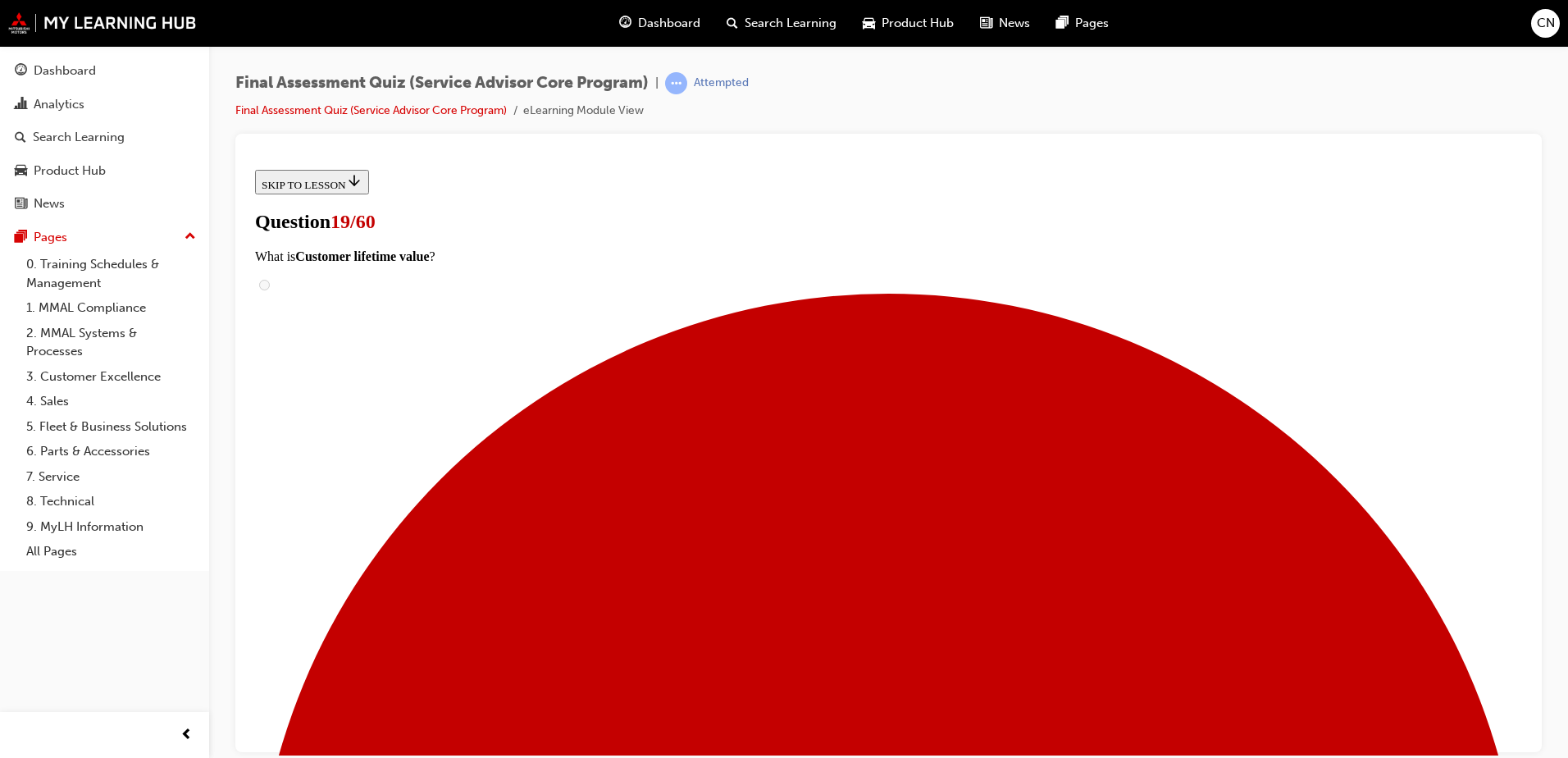
checkbox input "true"
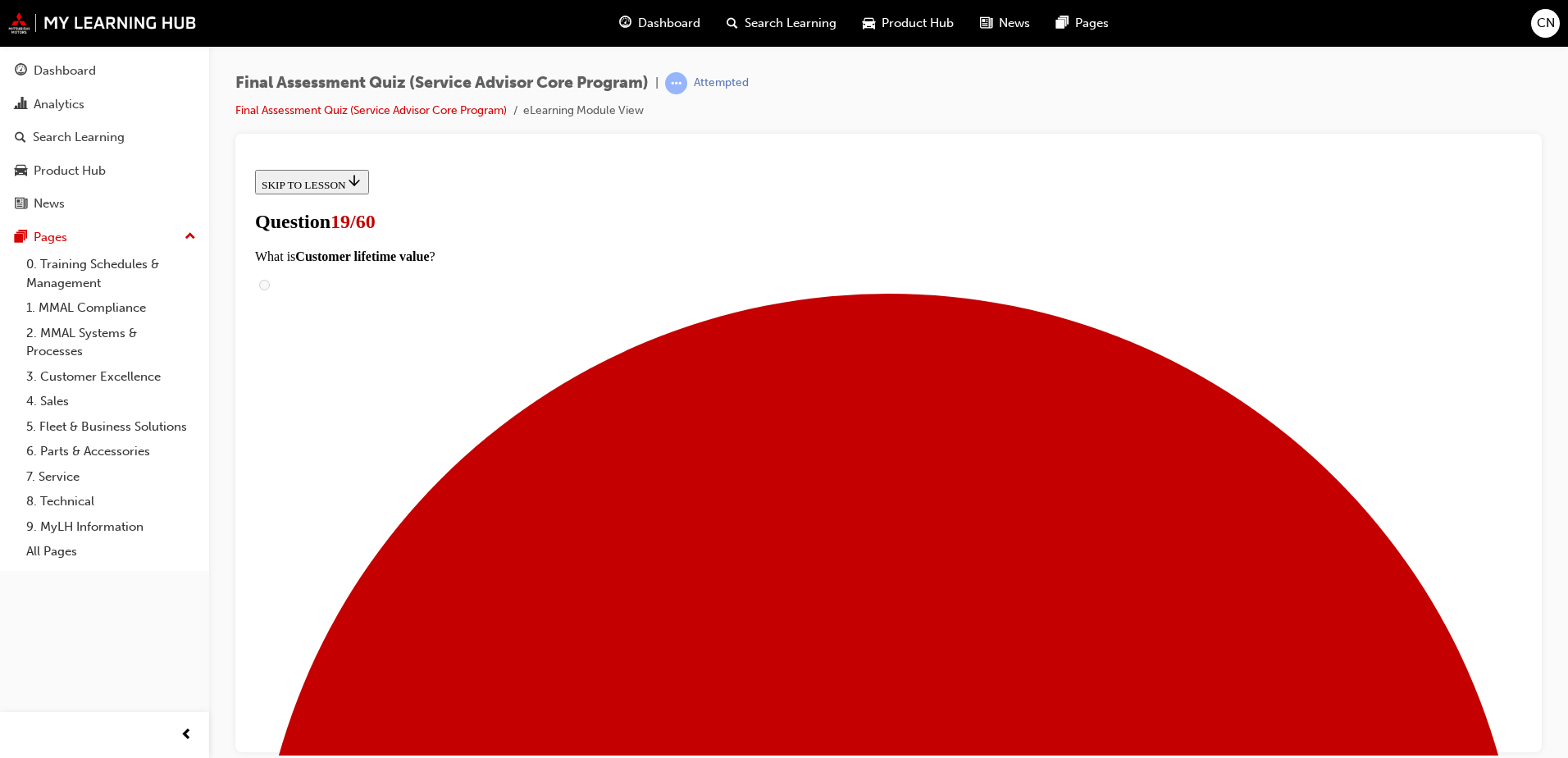
checkbox input "true"
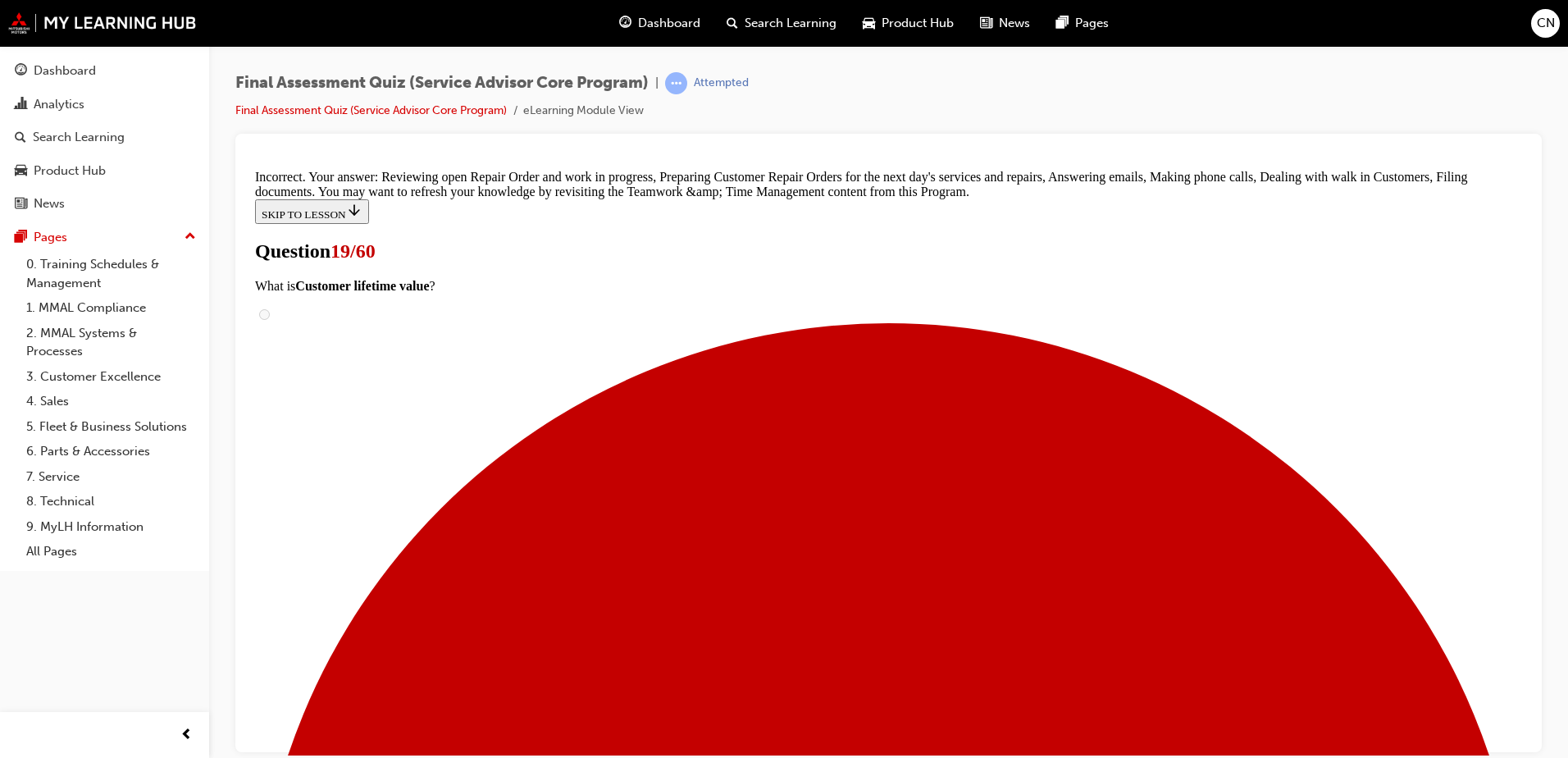
scroll to position [569, 0]
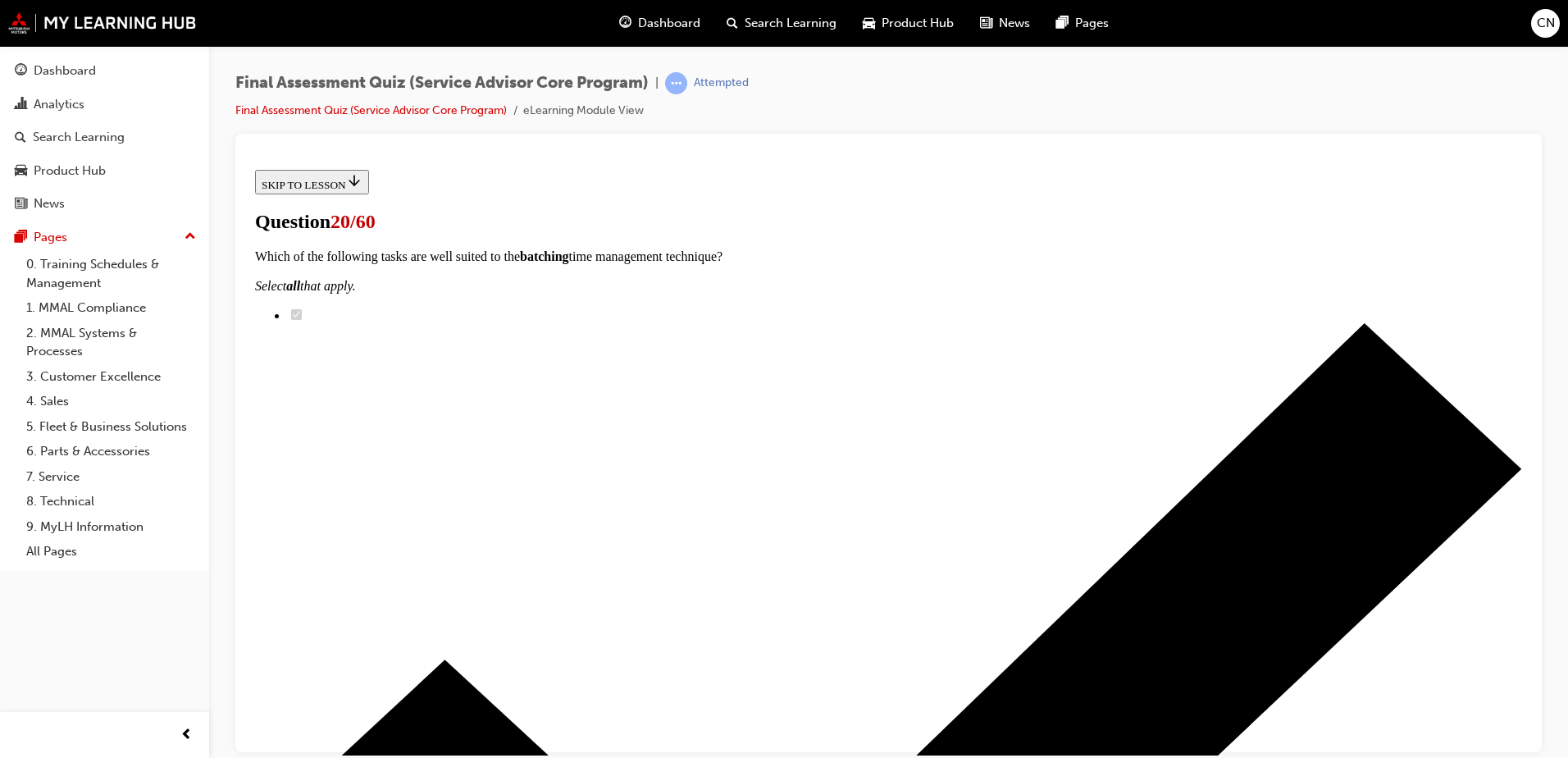
scroll to position [217, 0]
checkbox input "true"
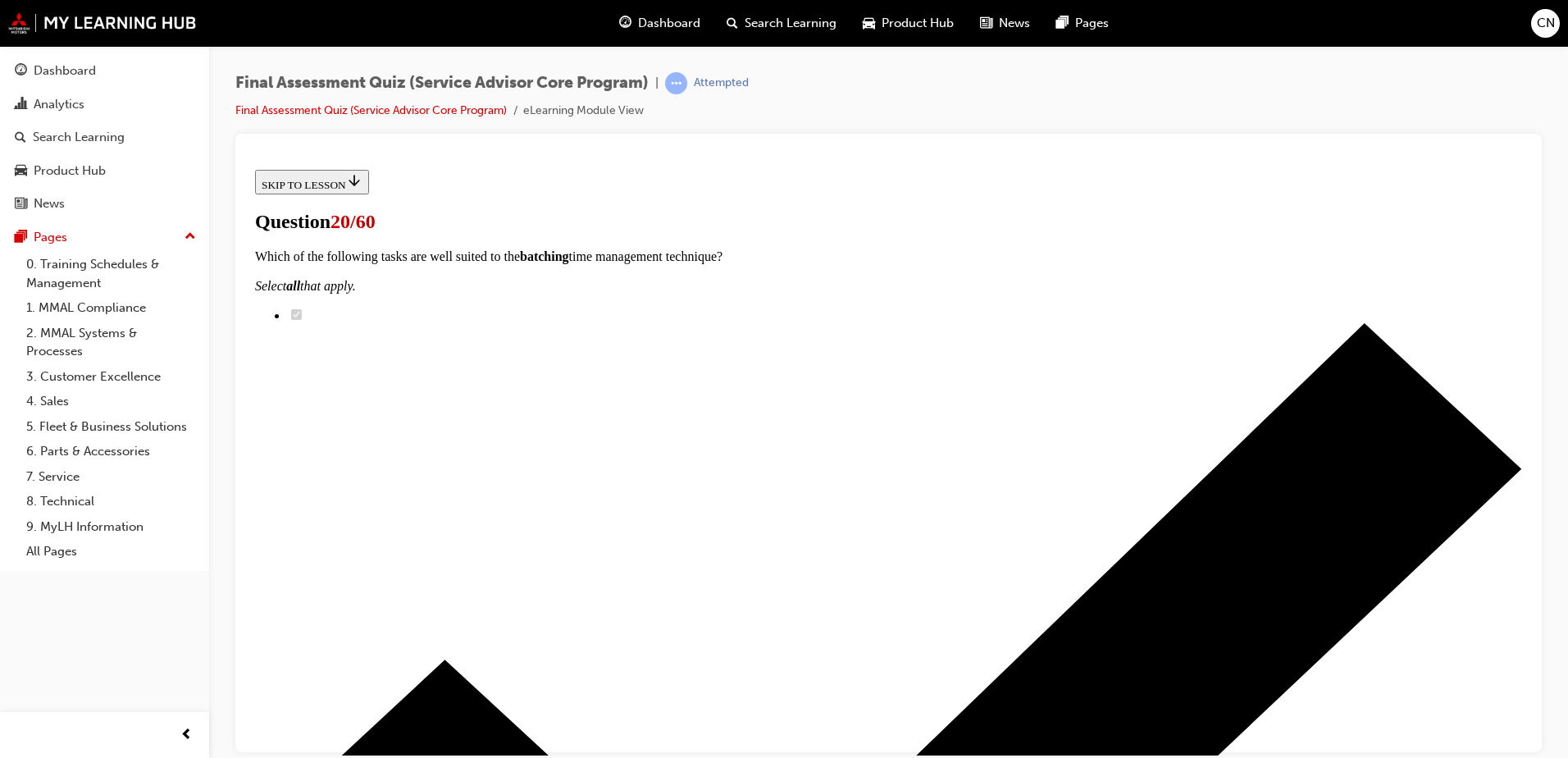
checkbox input "true"
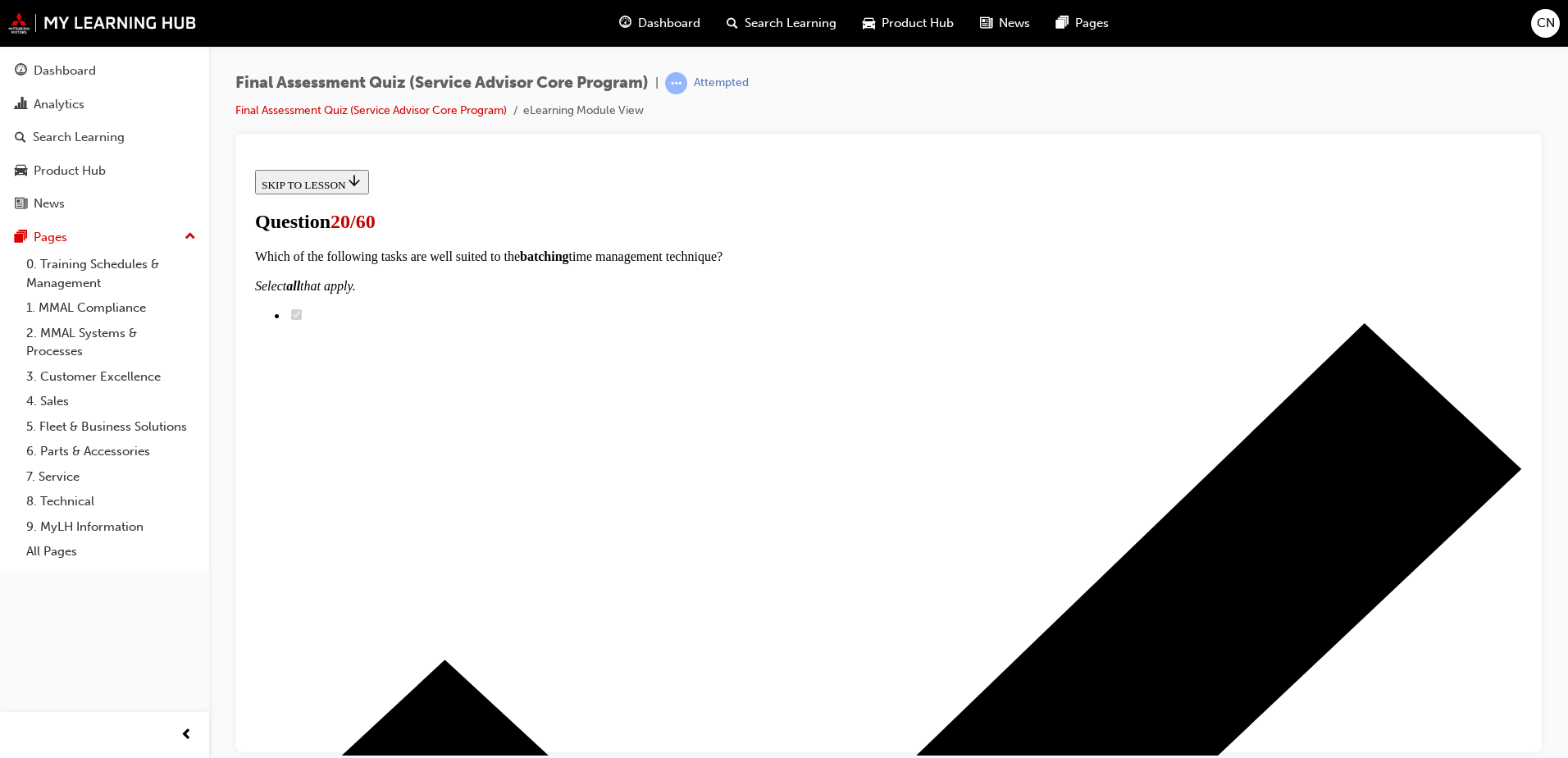
checkbox input "true"
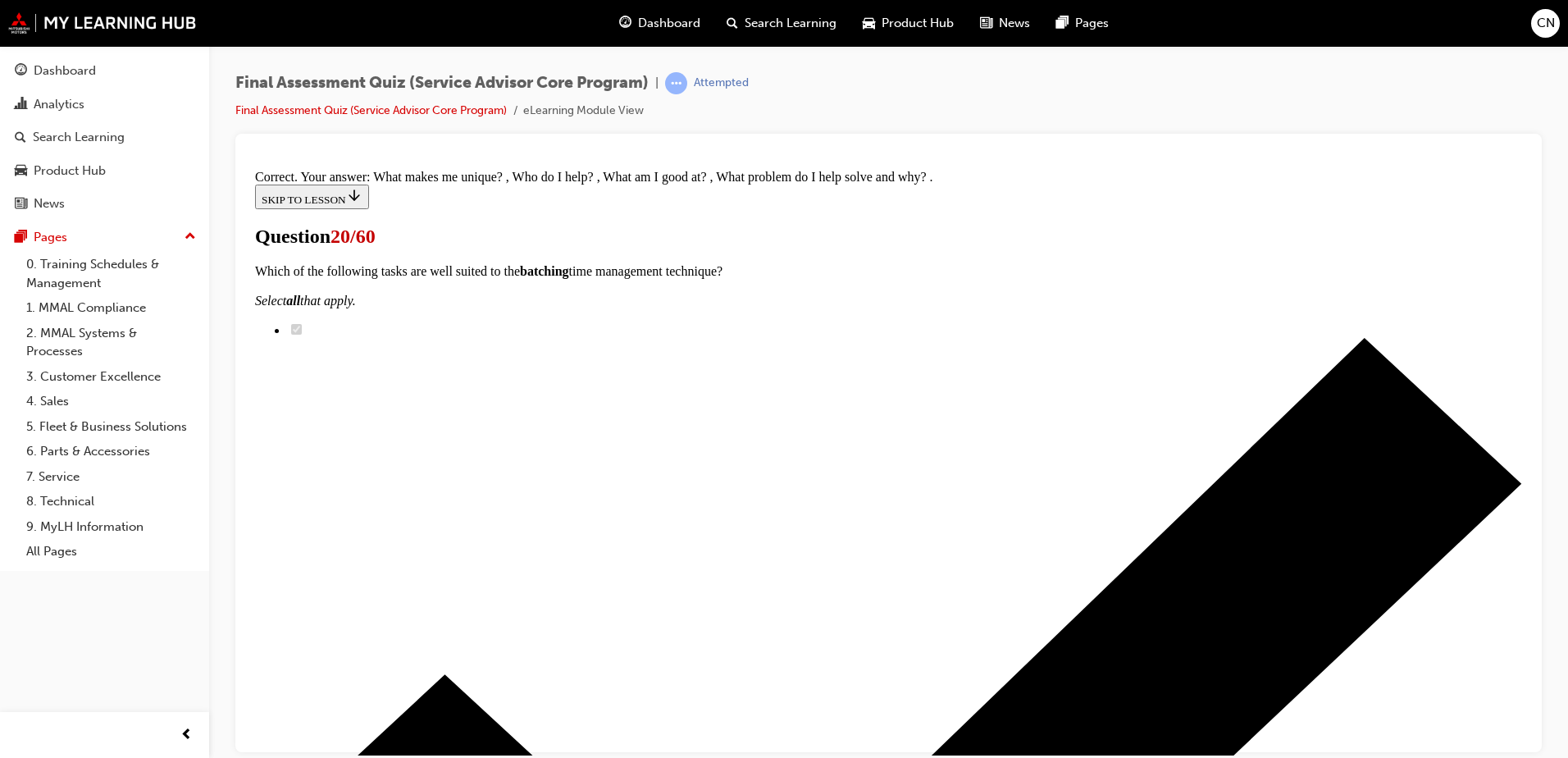
scroll to position [292, 0]
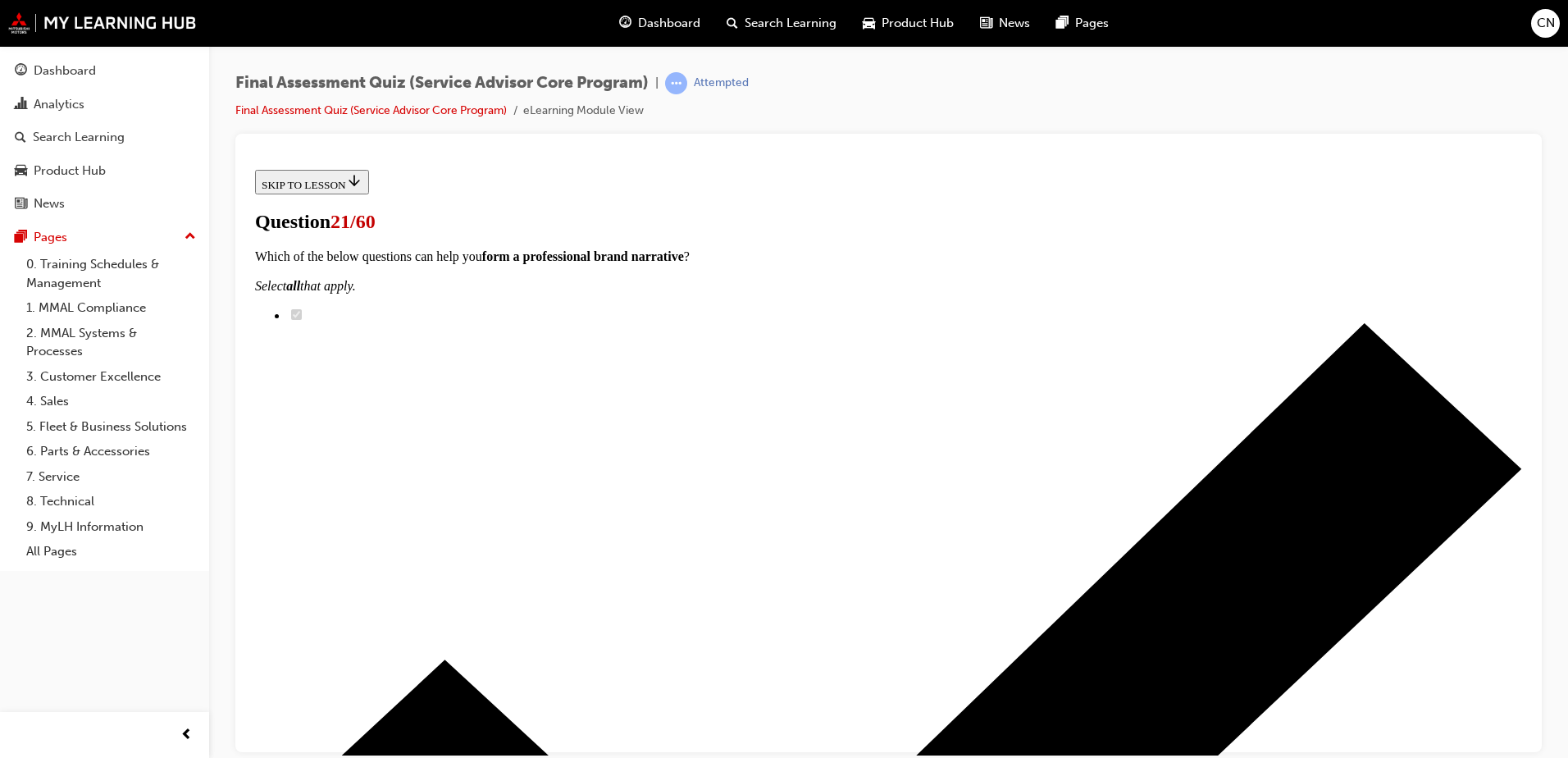
radio input "true"
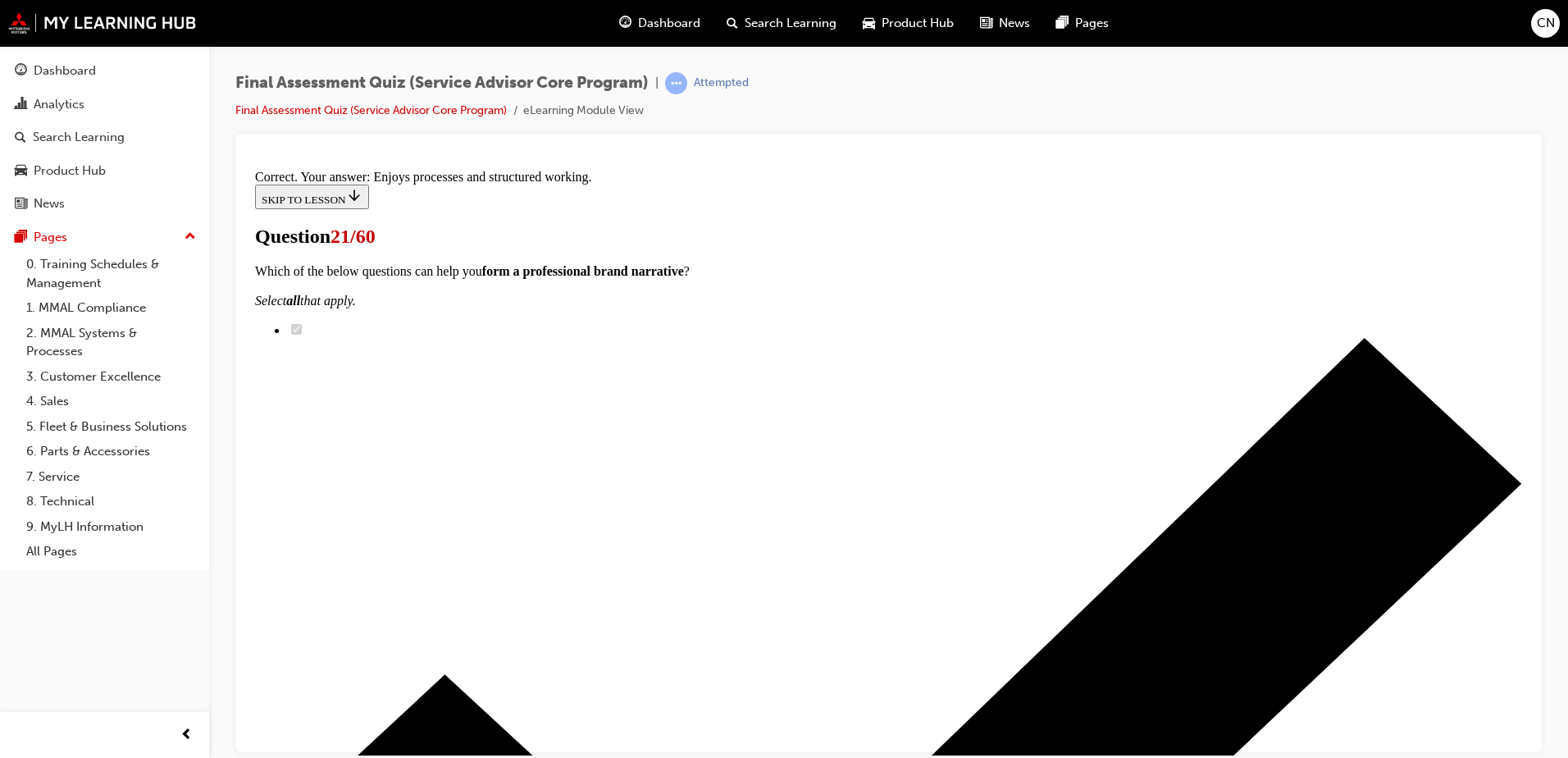
scroll to position [237, 0]
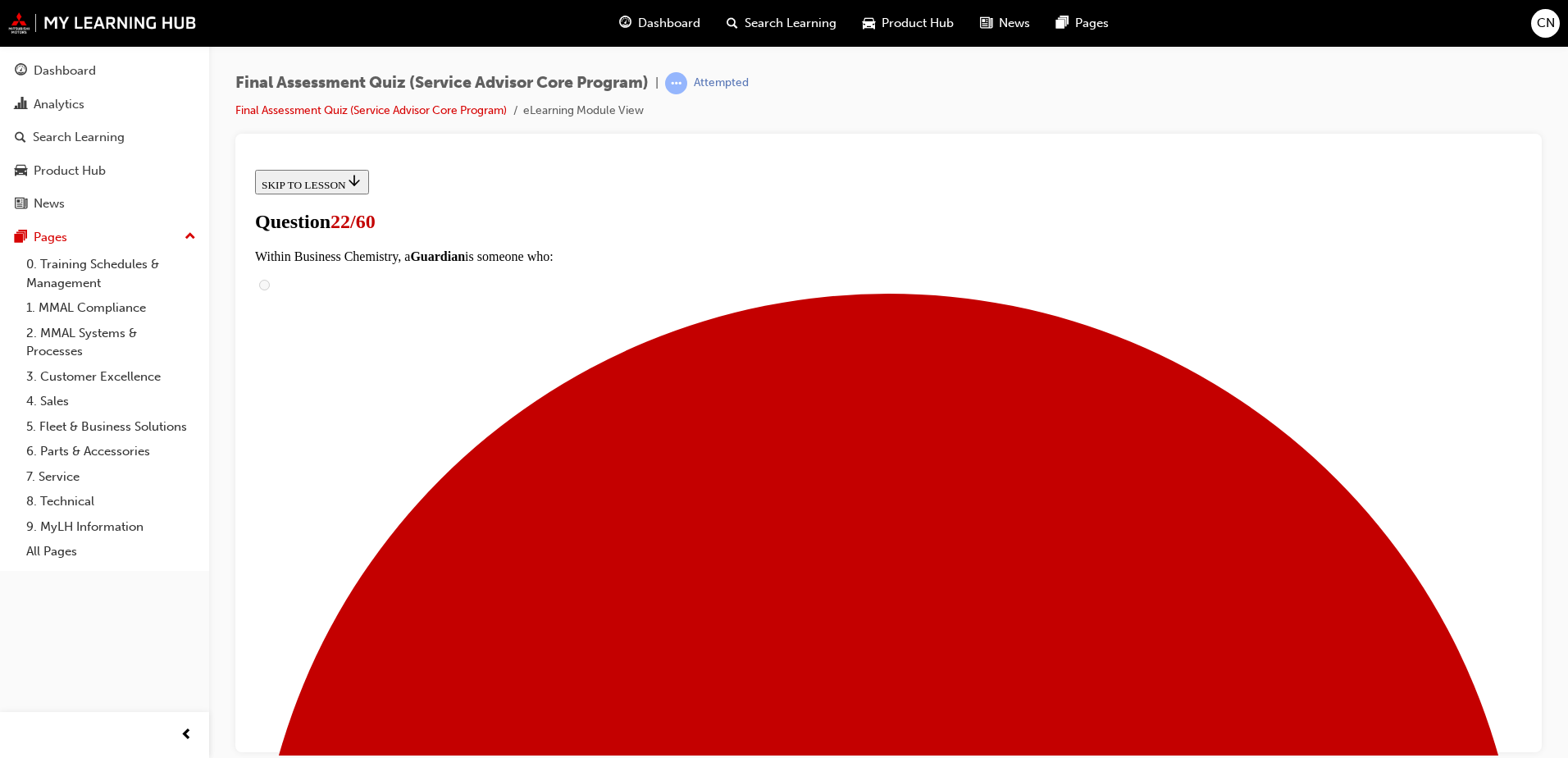
scroll to position [194, 0]
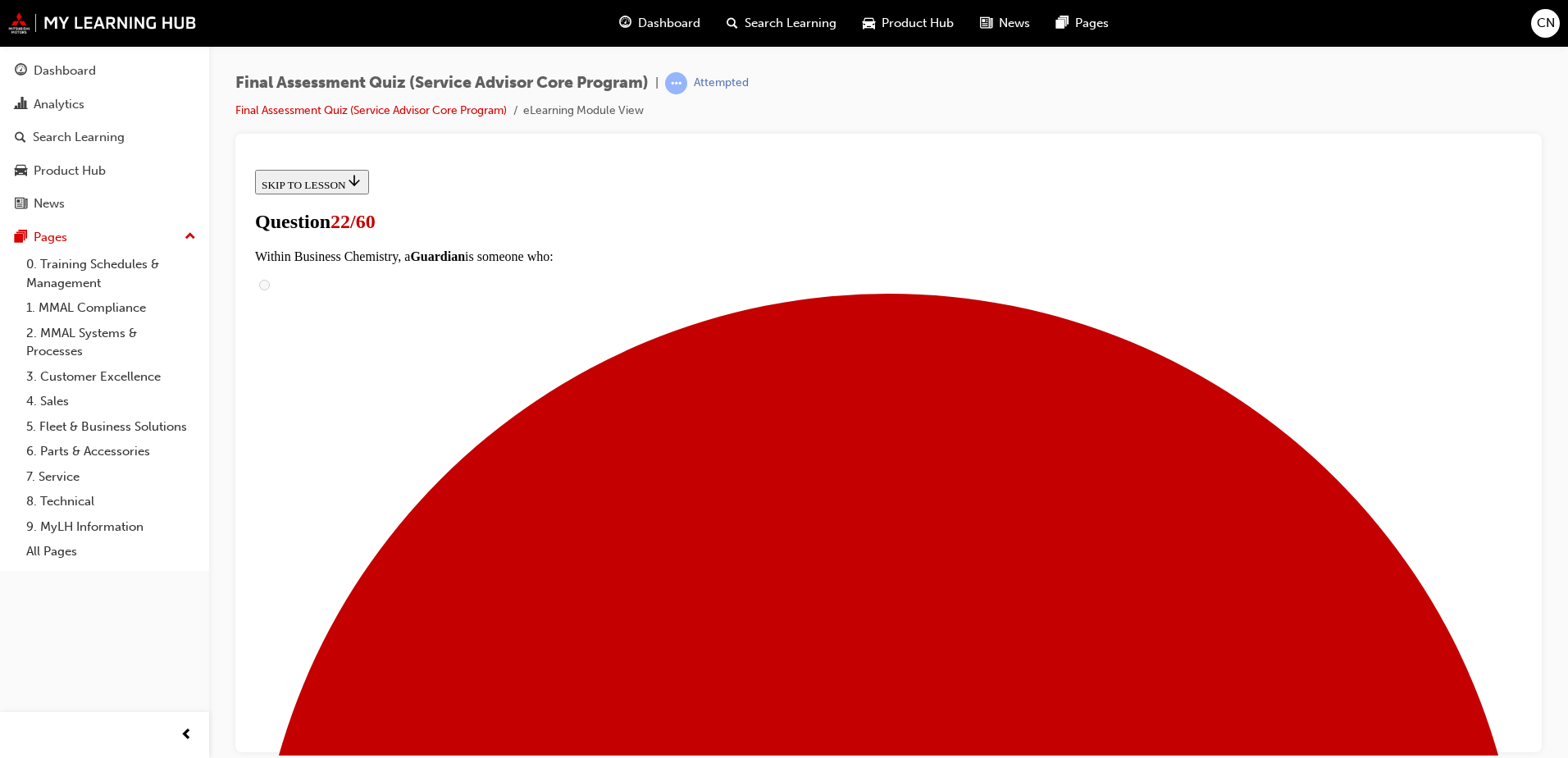
scroll to position [423, 0]
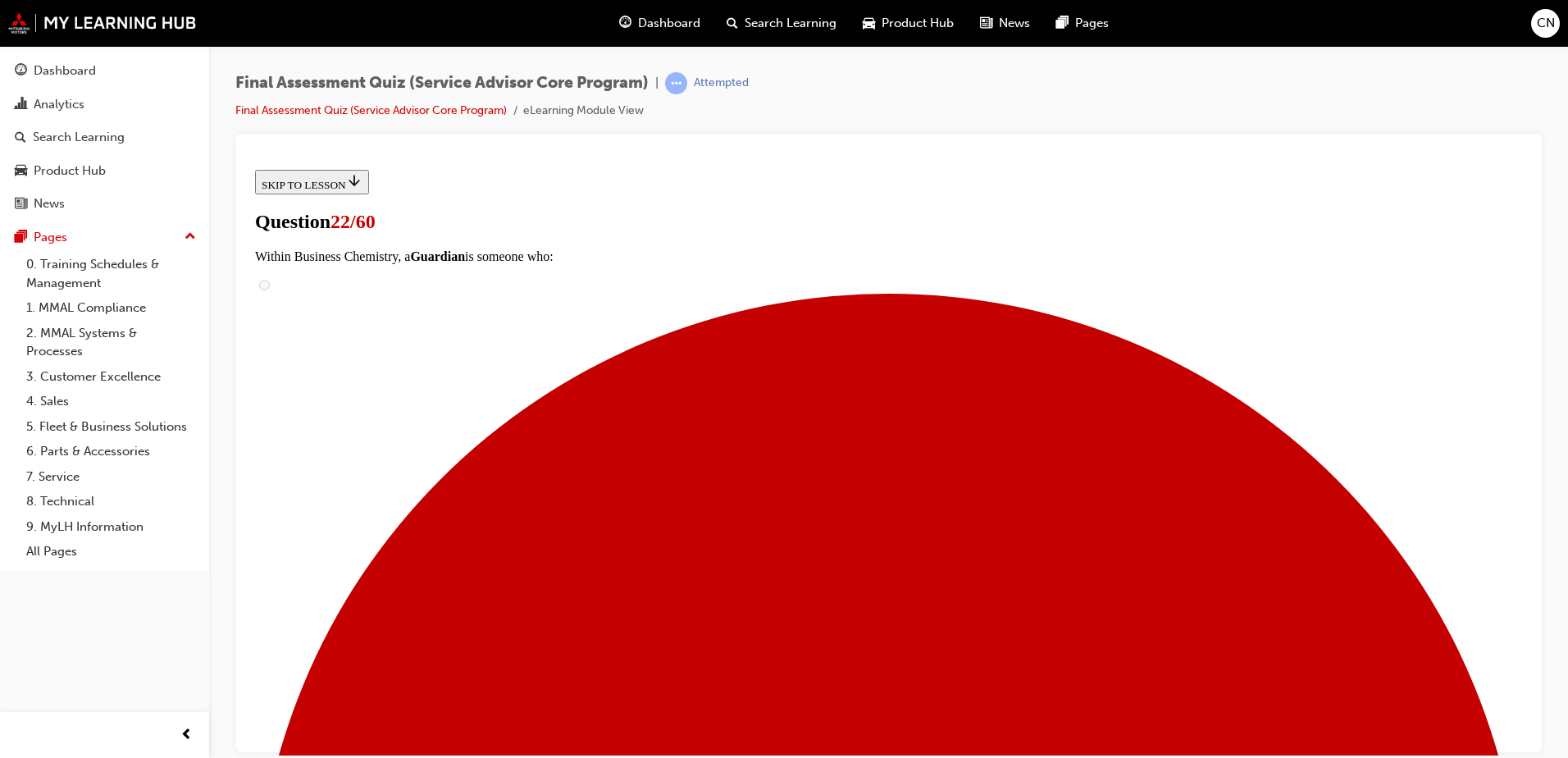
scroll to position [290, 0]
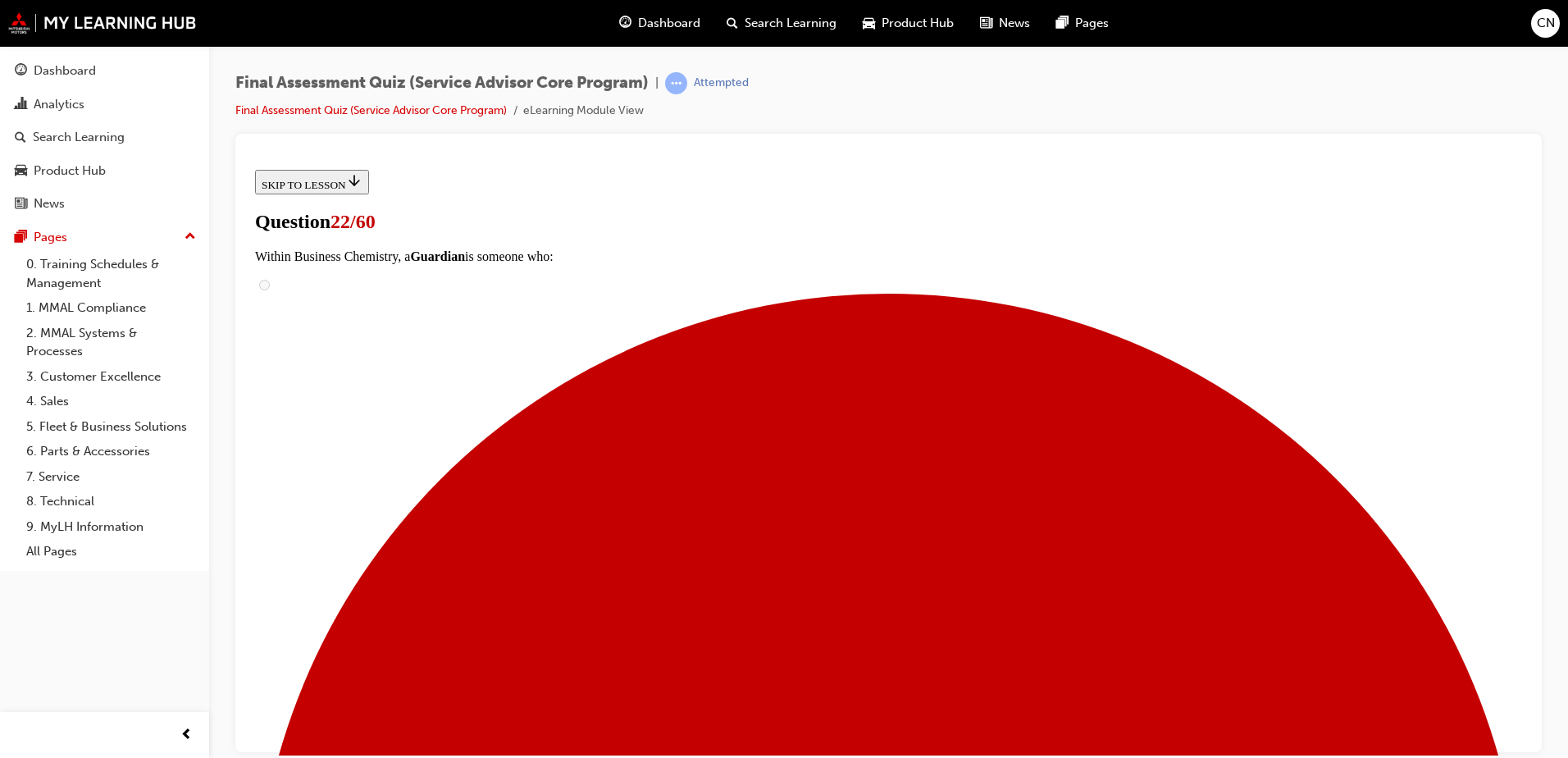
scroll to position [620, 0]
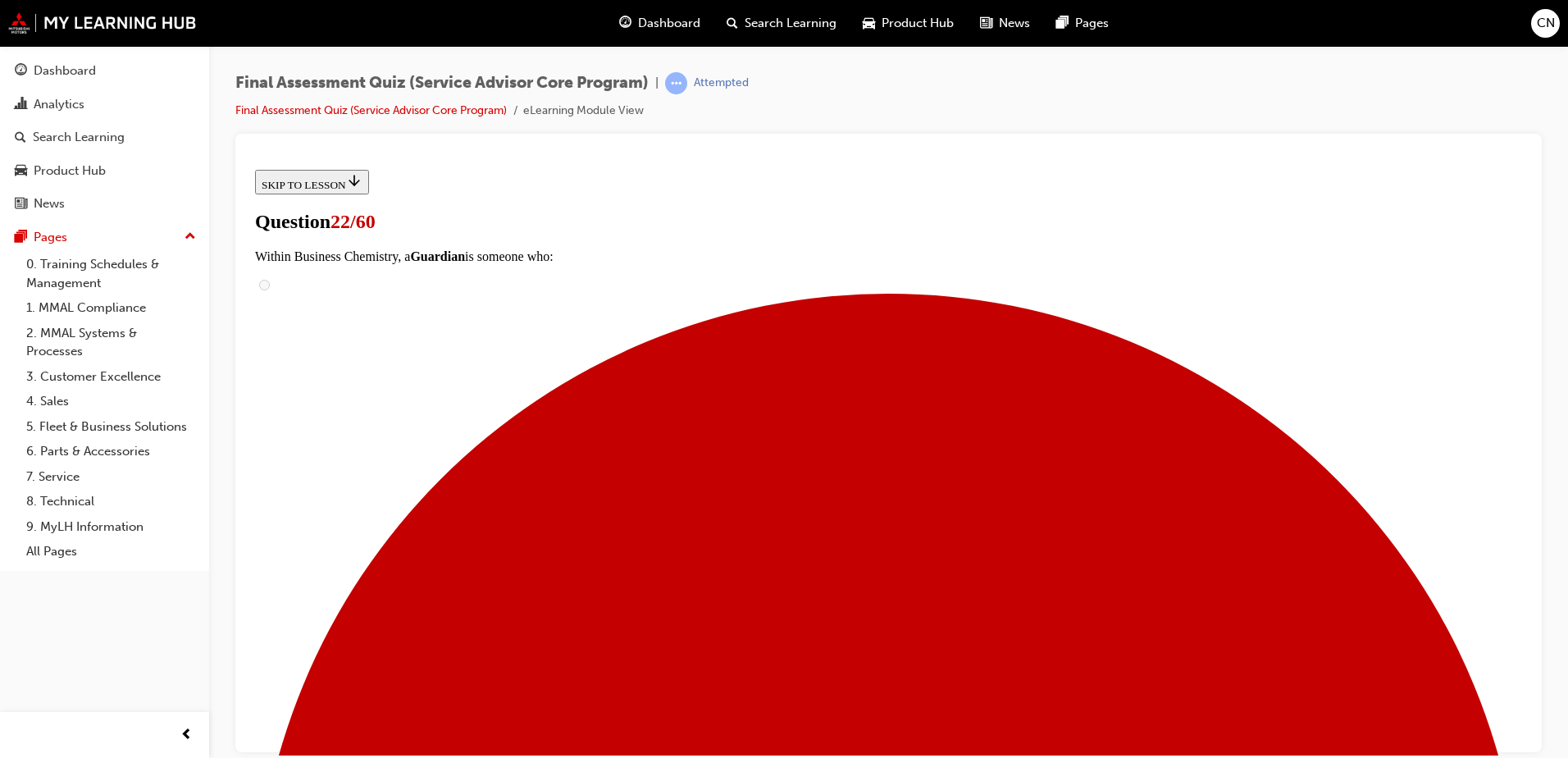
scroll to position [102, 0]
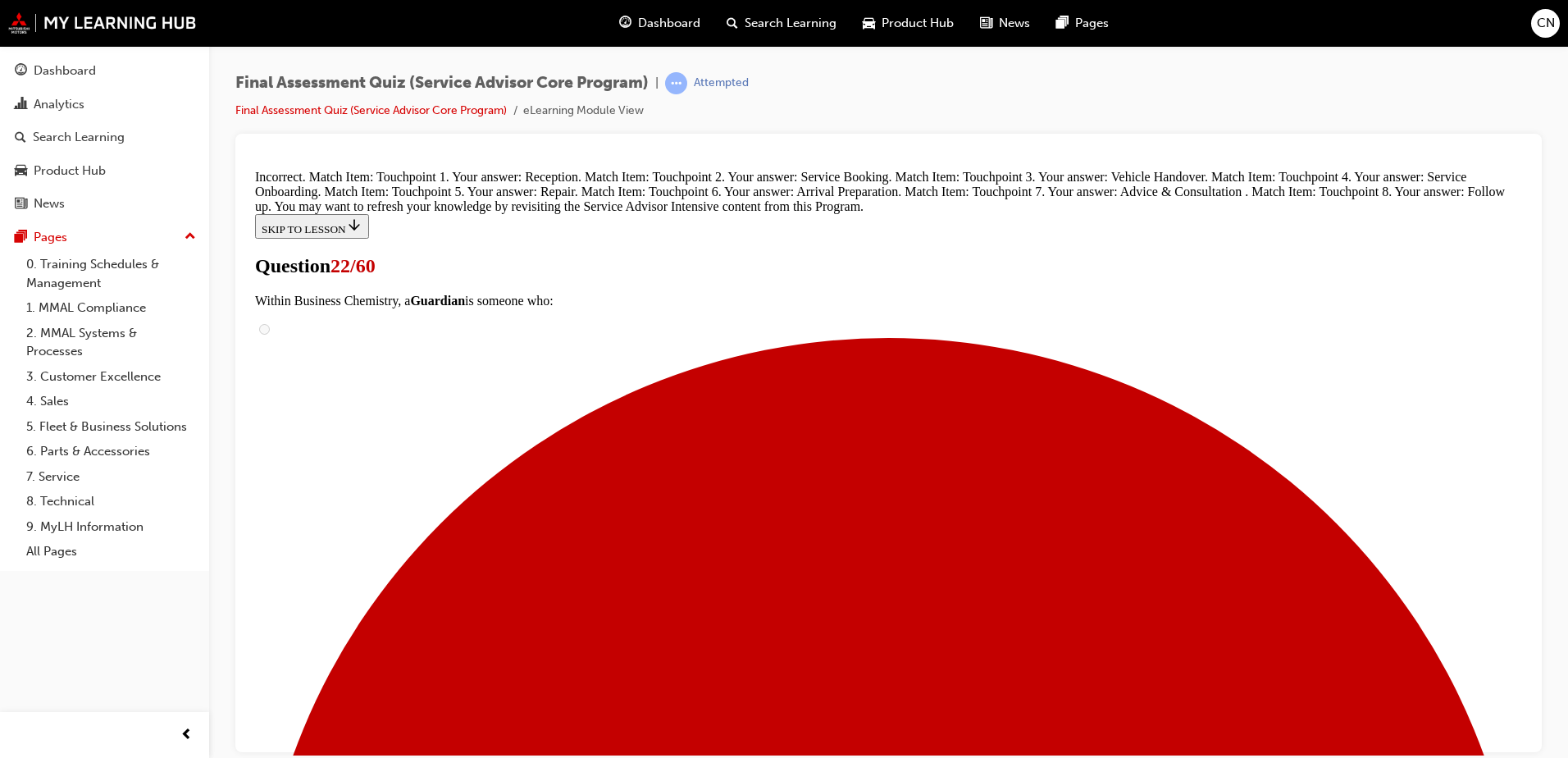
scroll to position [849, 0]
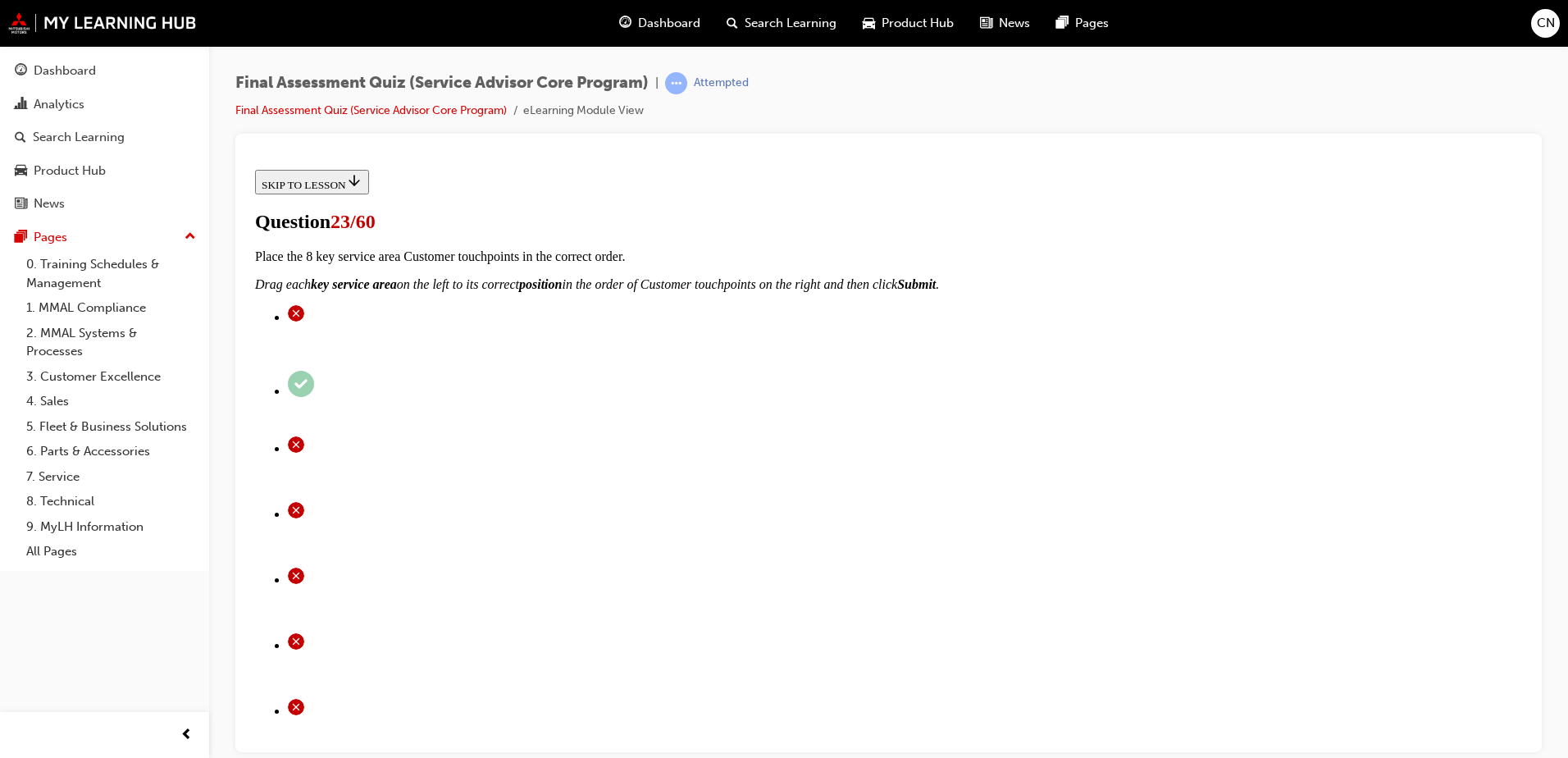
scroll to position [186, 0]
checkbox input "true"
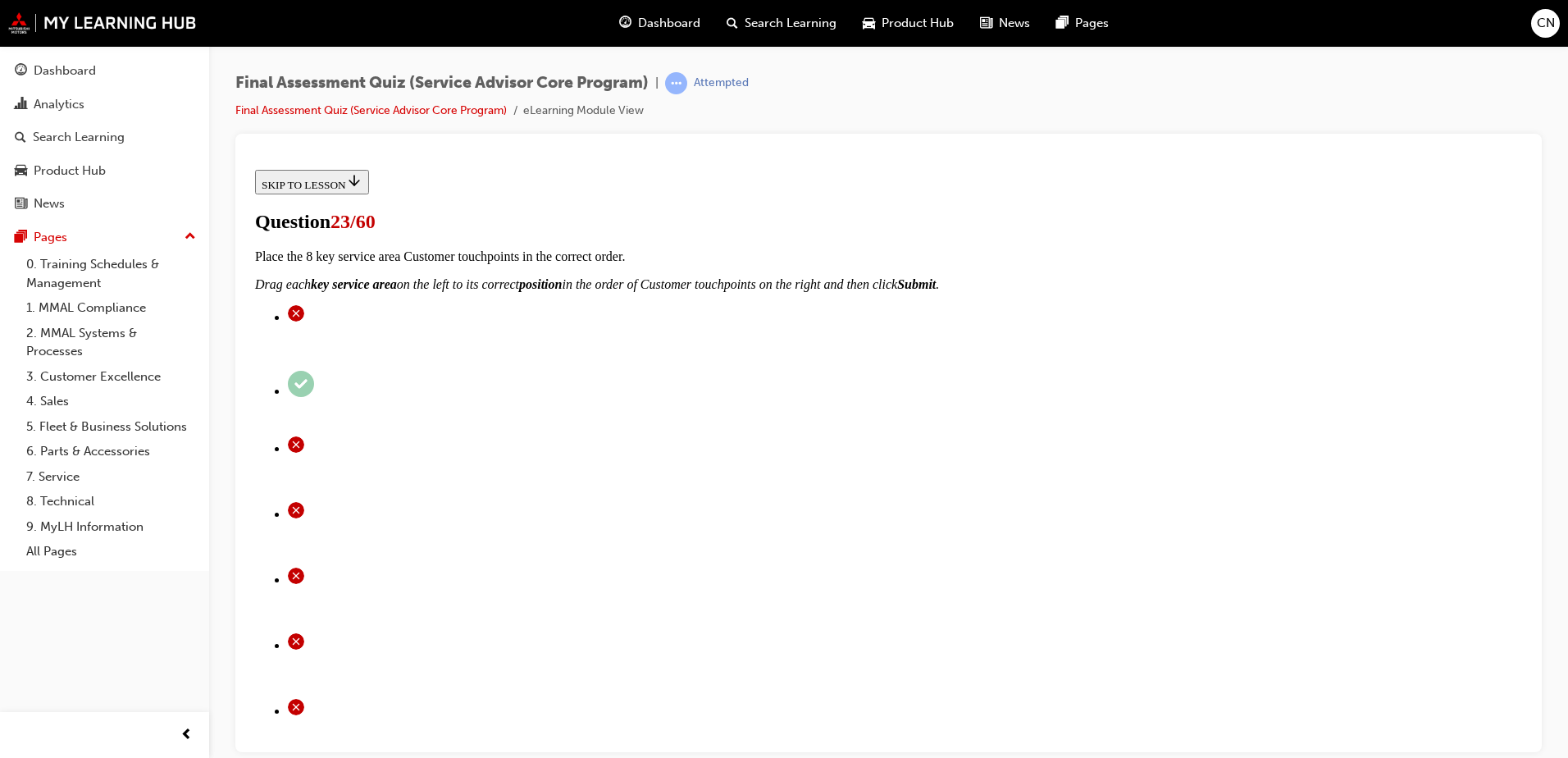
checkbox input "true"
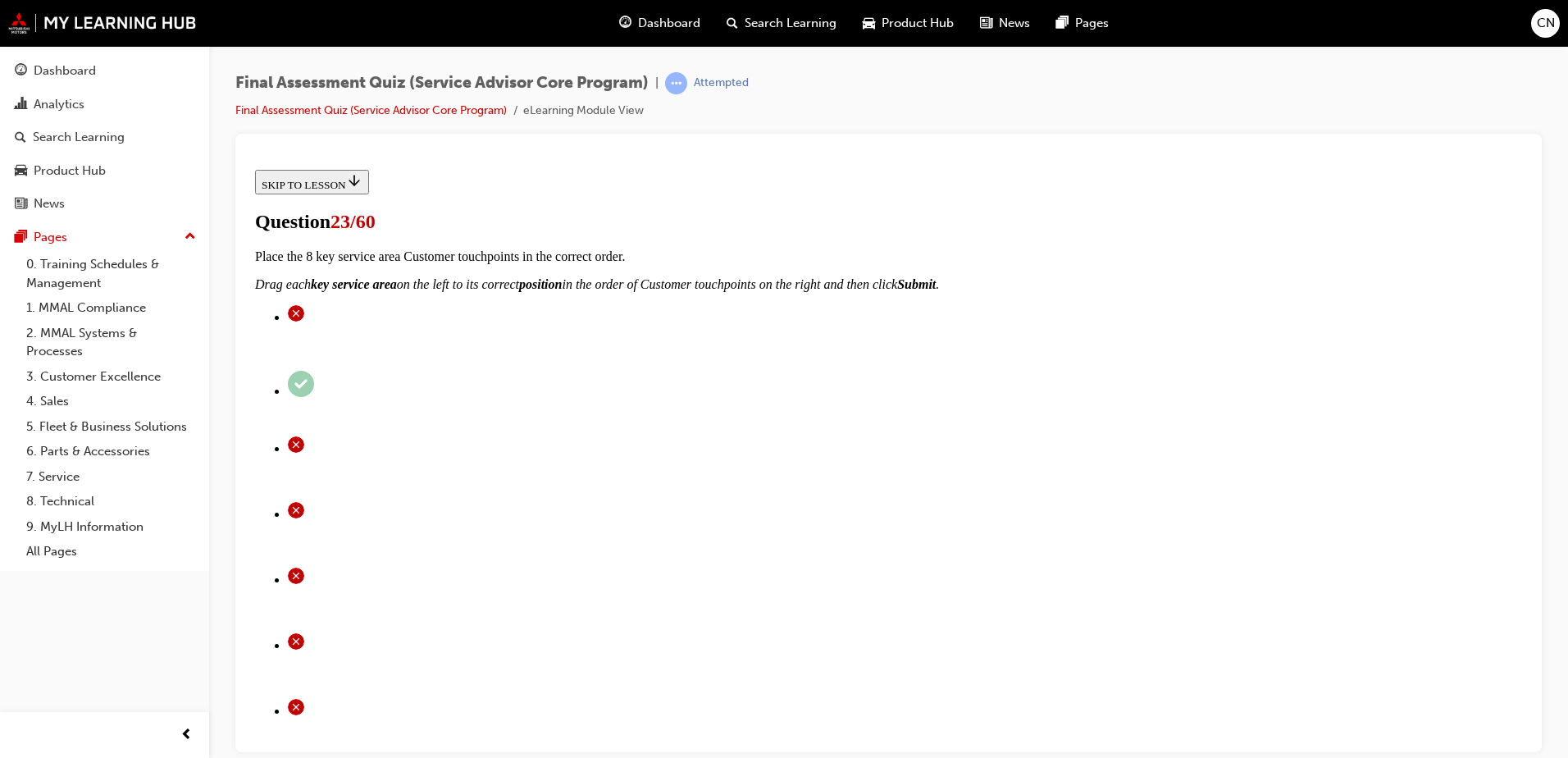
checkbox input "true"
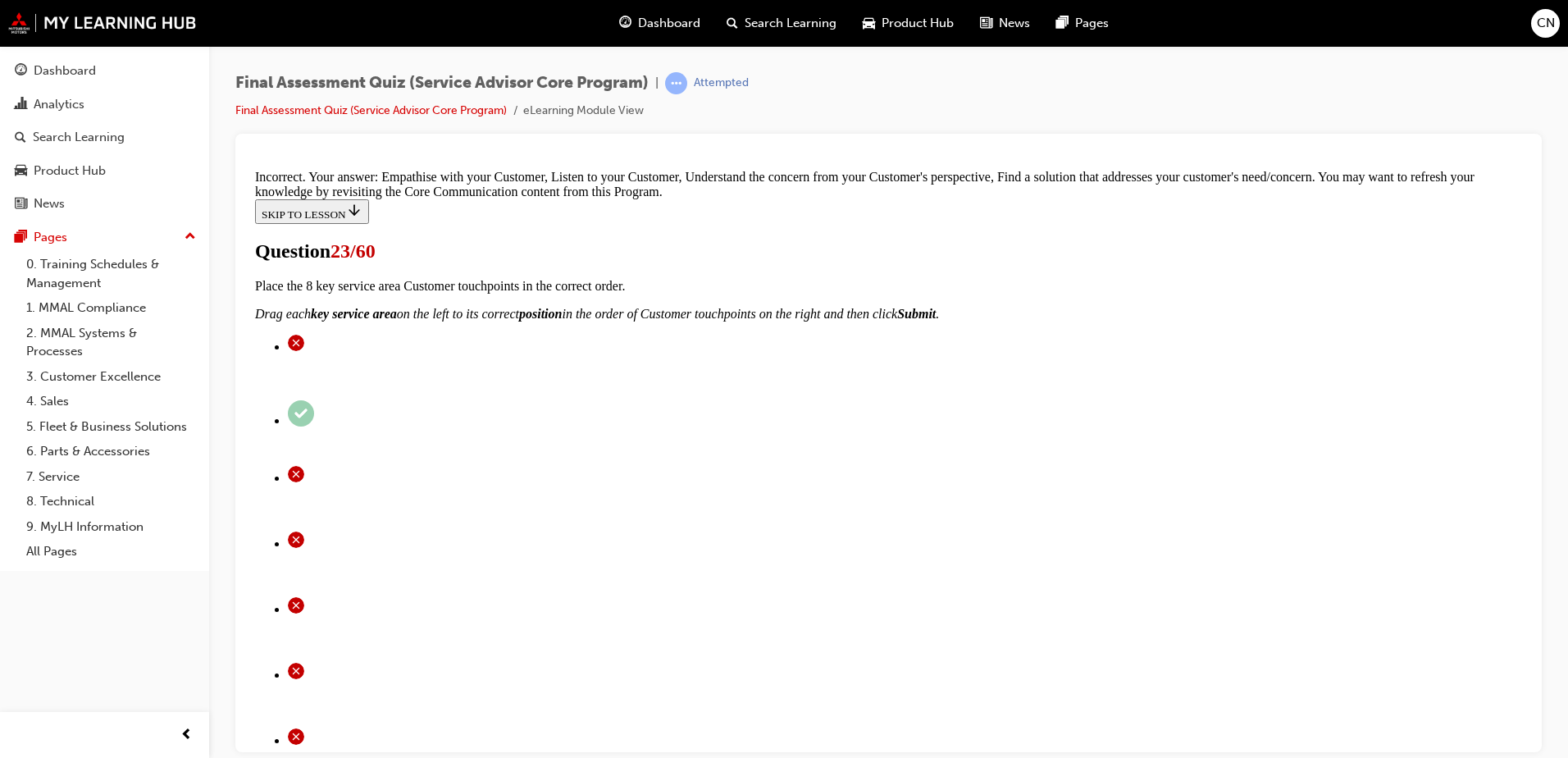
scroll to position [525, 0]
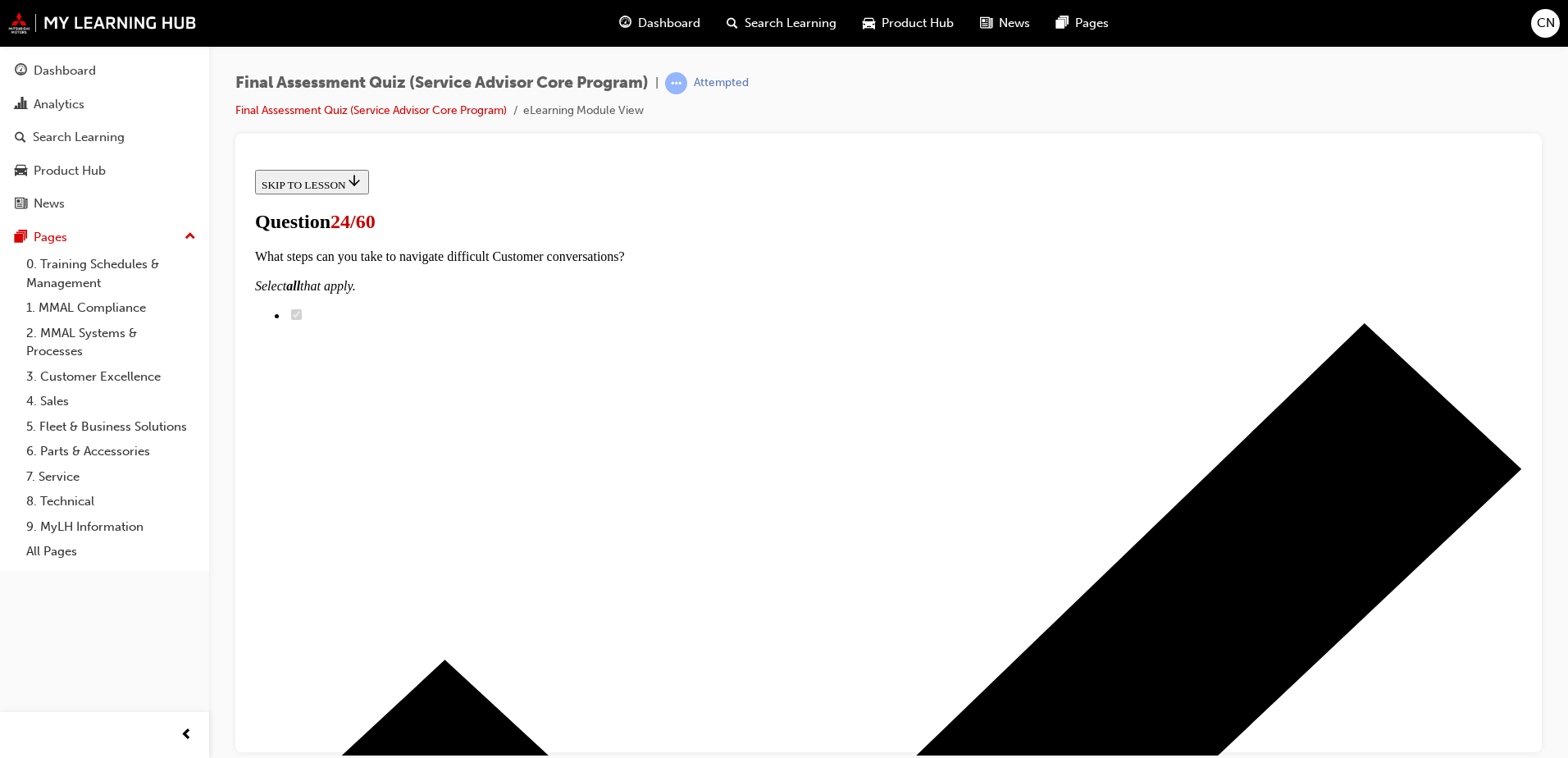
scroll to position [0, 0]
checkbox input "true"
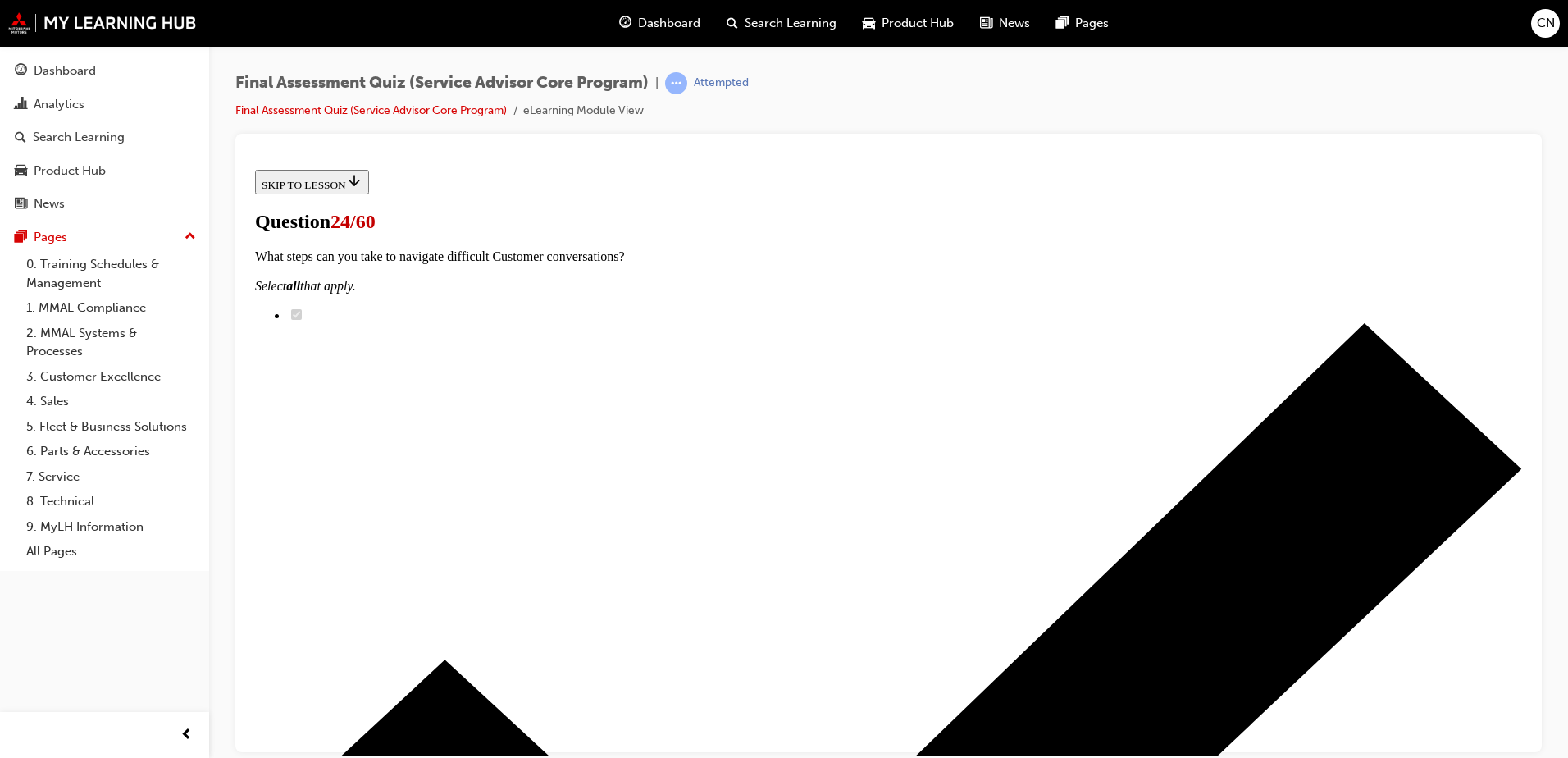
checkbox input "true"
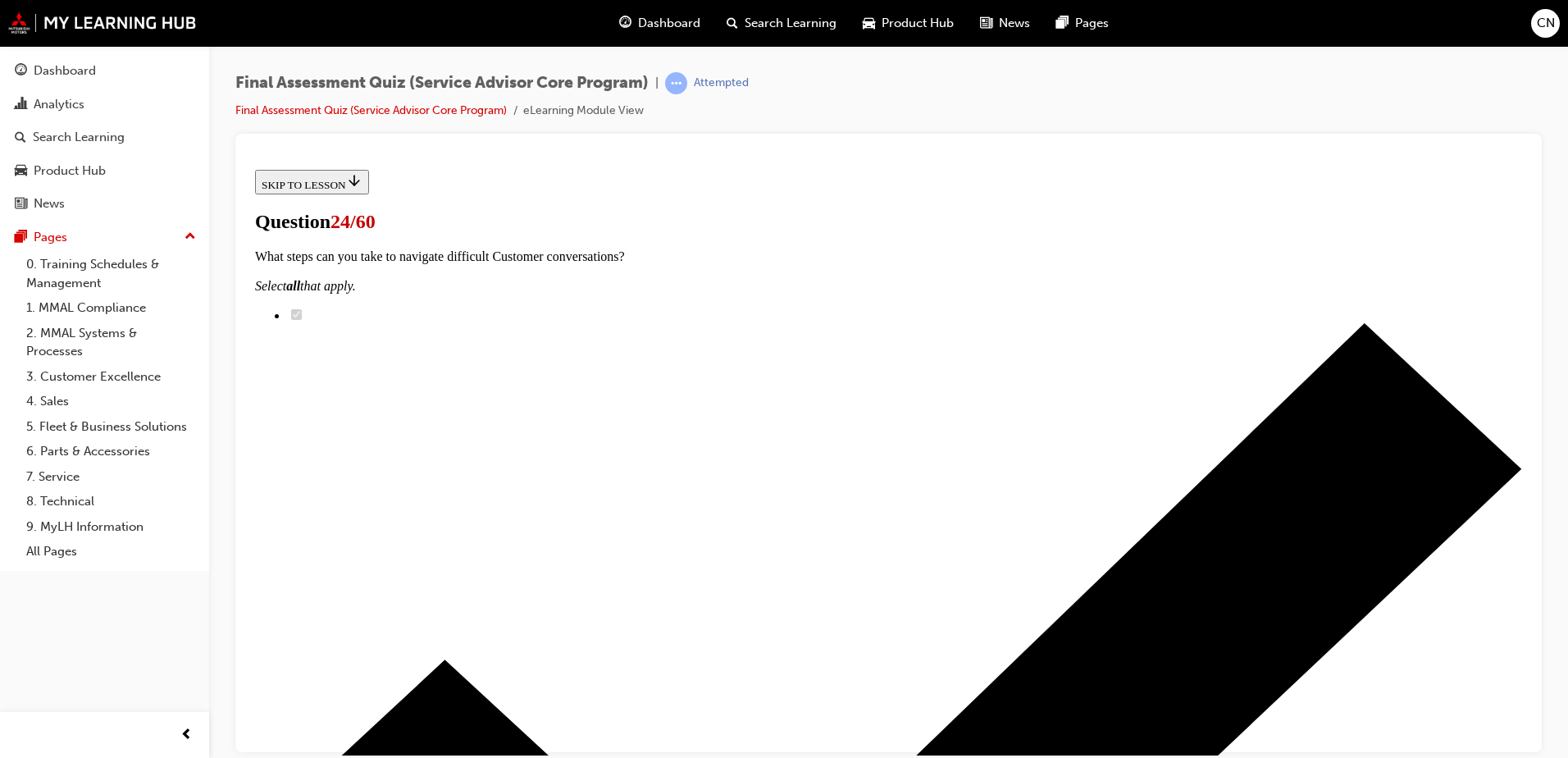
scroll to position [437, 0]
checkbox input "true"
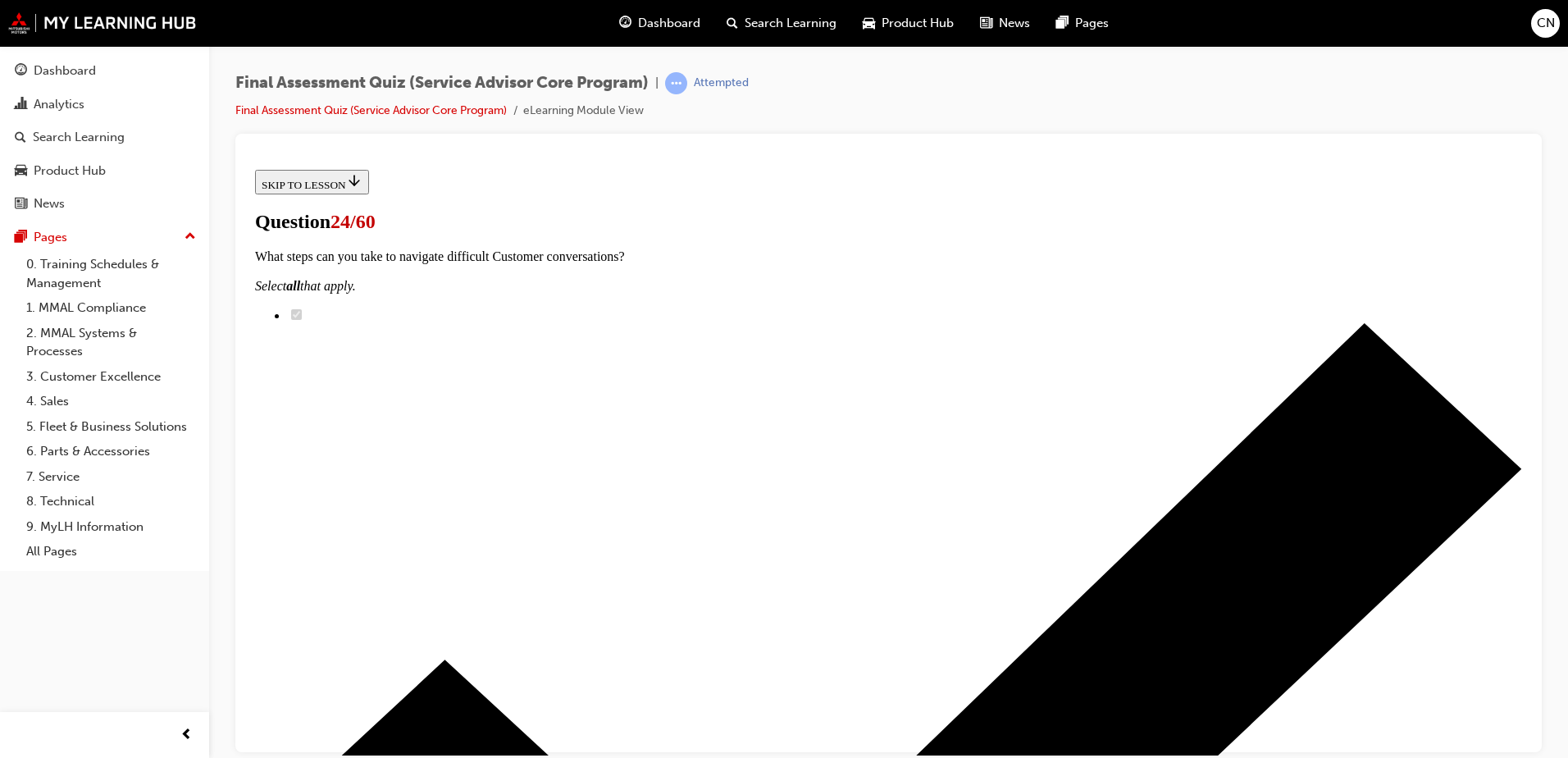
checkbox input "true"
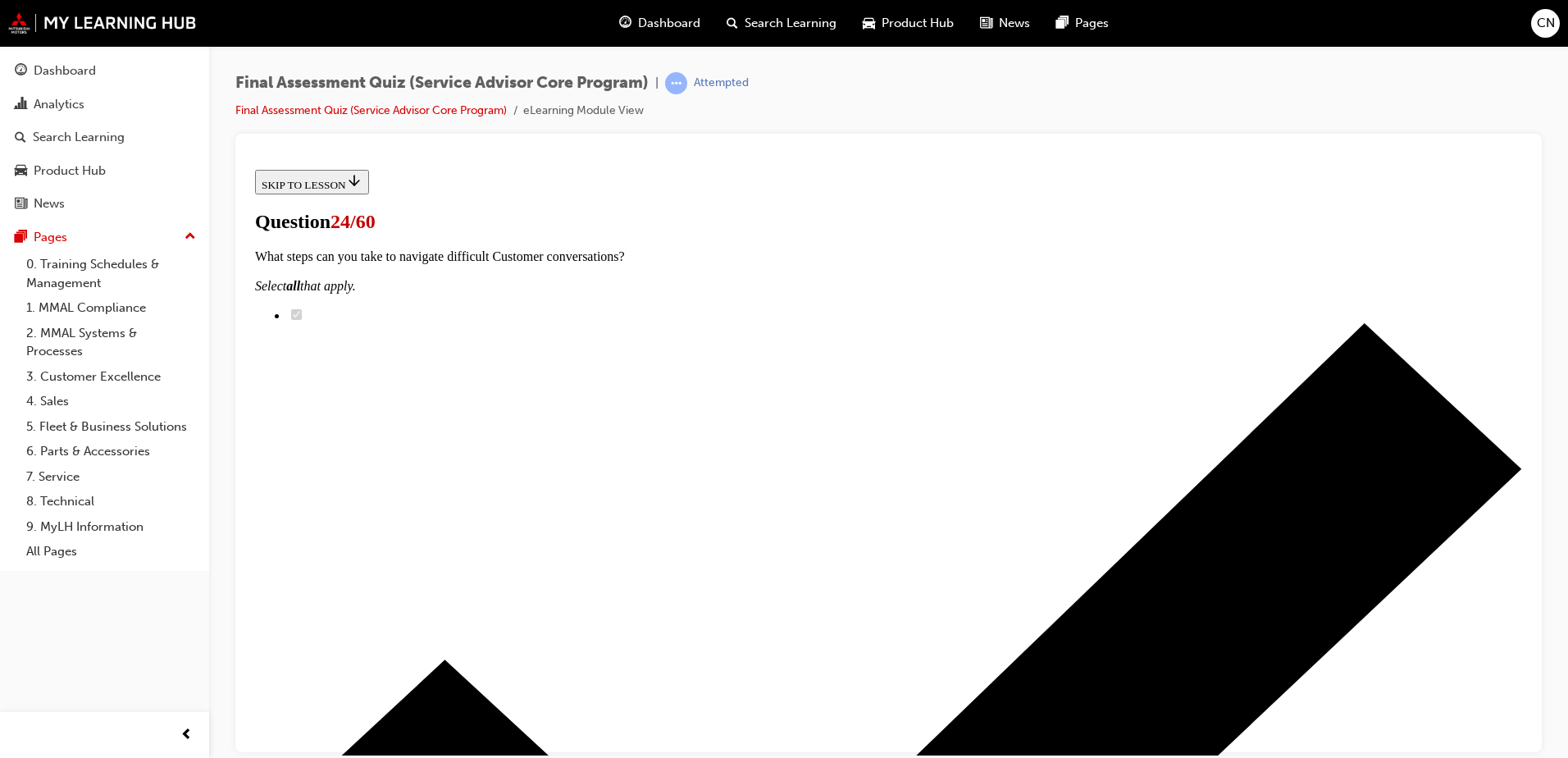
checkbox input "true"
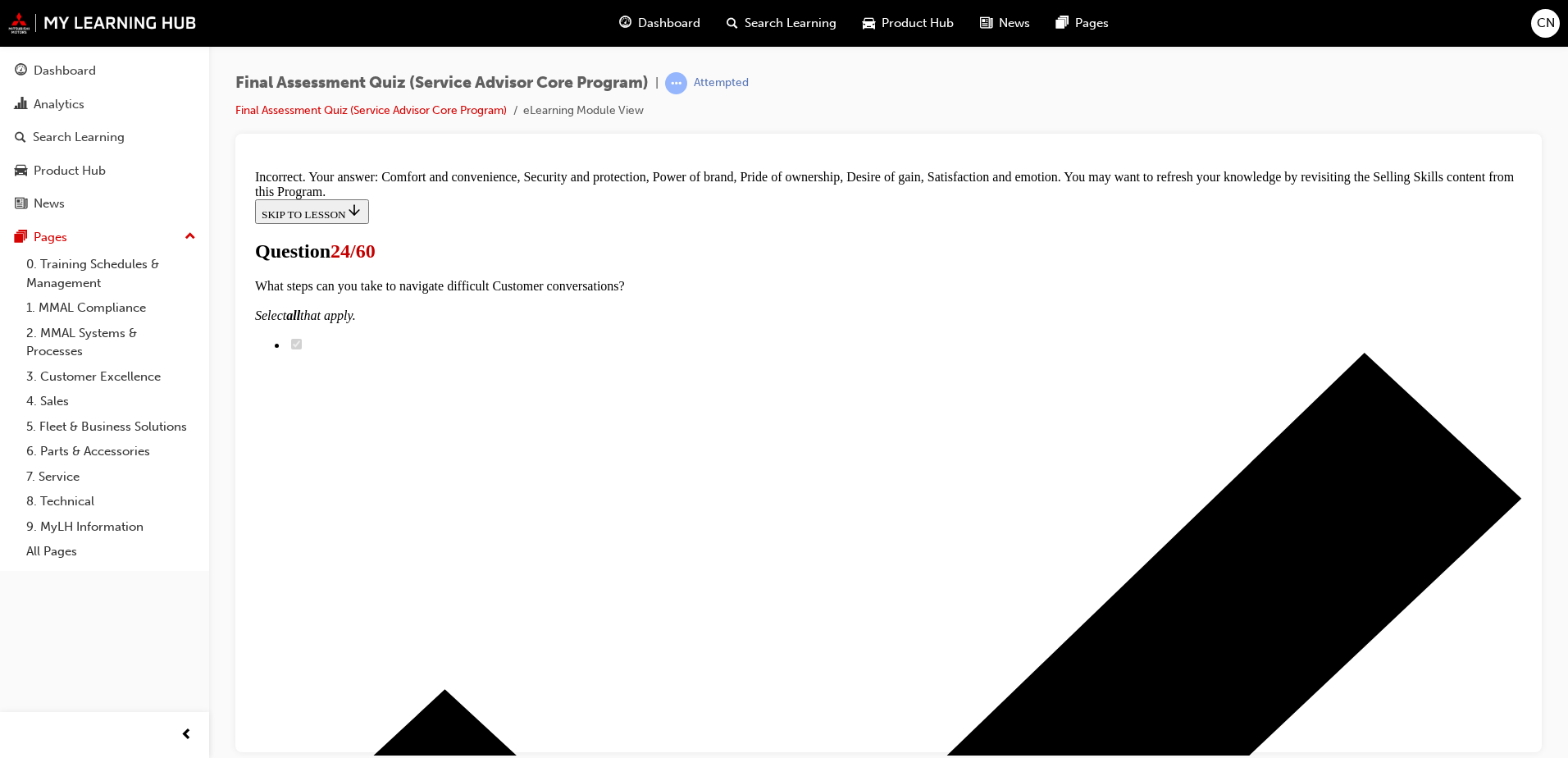
scroll to position [704, 0]
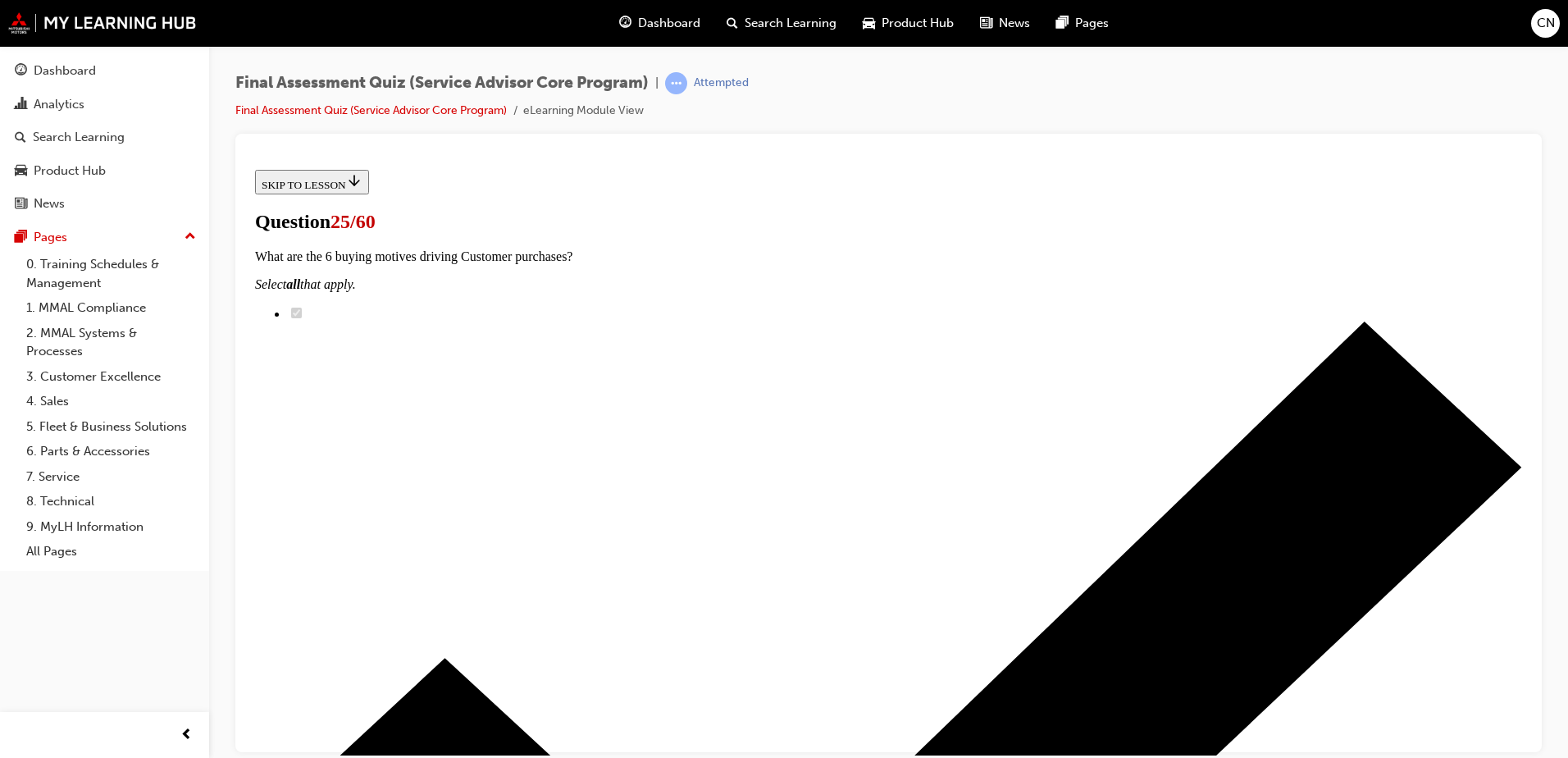
scroll to position [143, 0]
radio input "true"
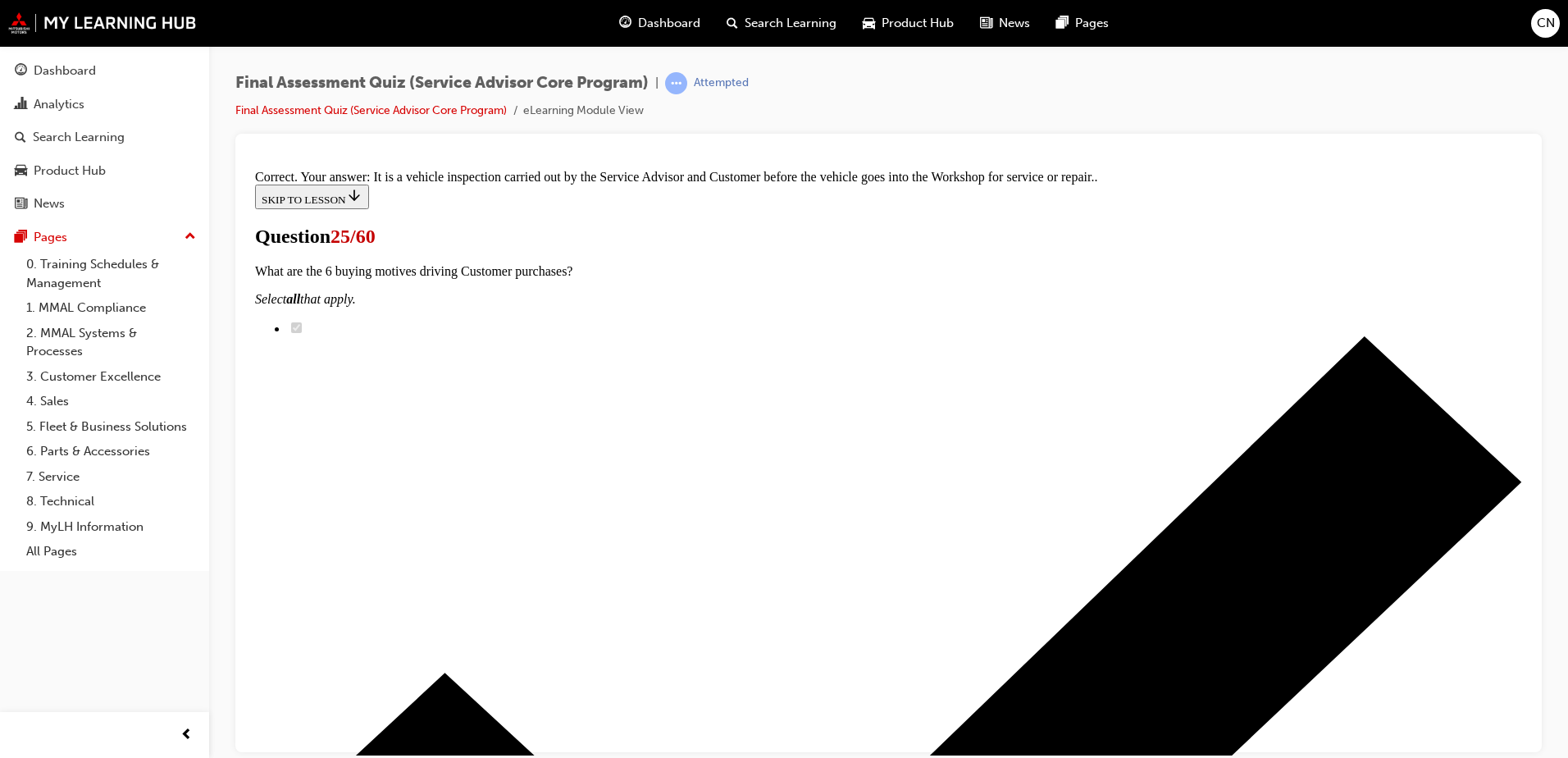
scroll to position [335, 0]
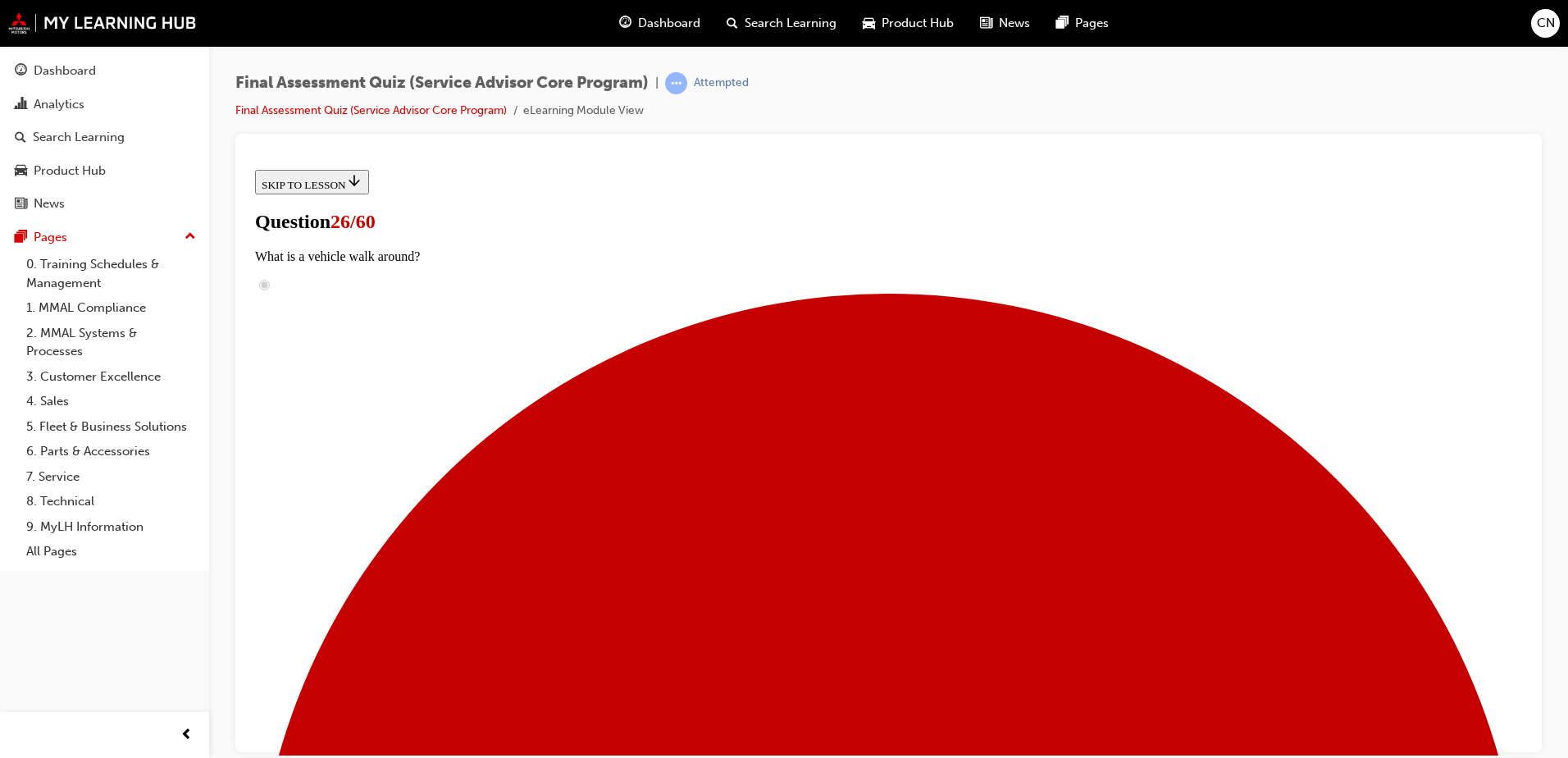
radio input "true"
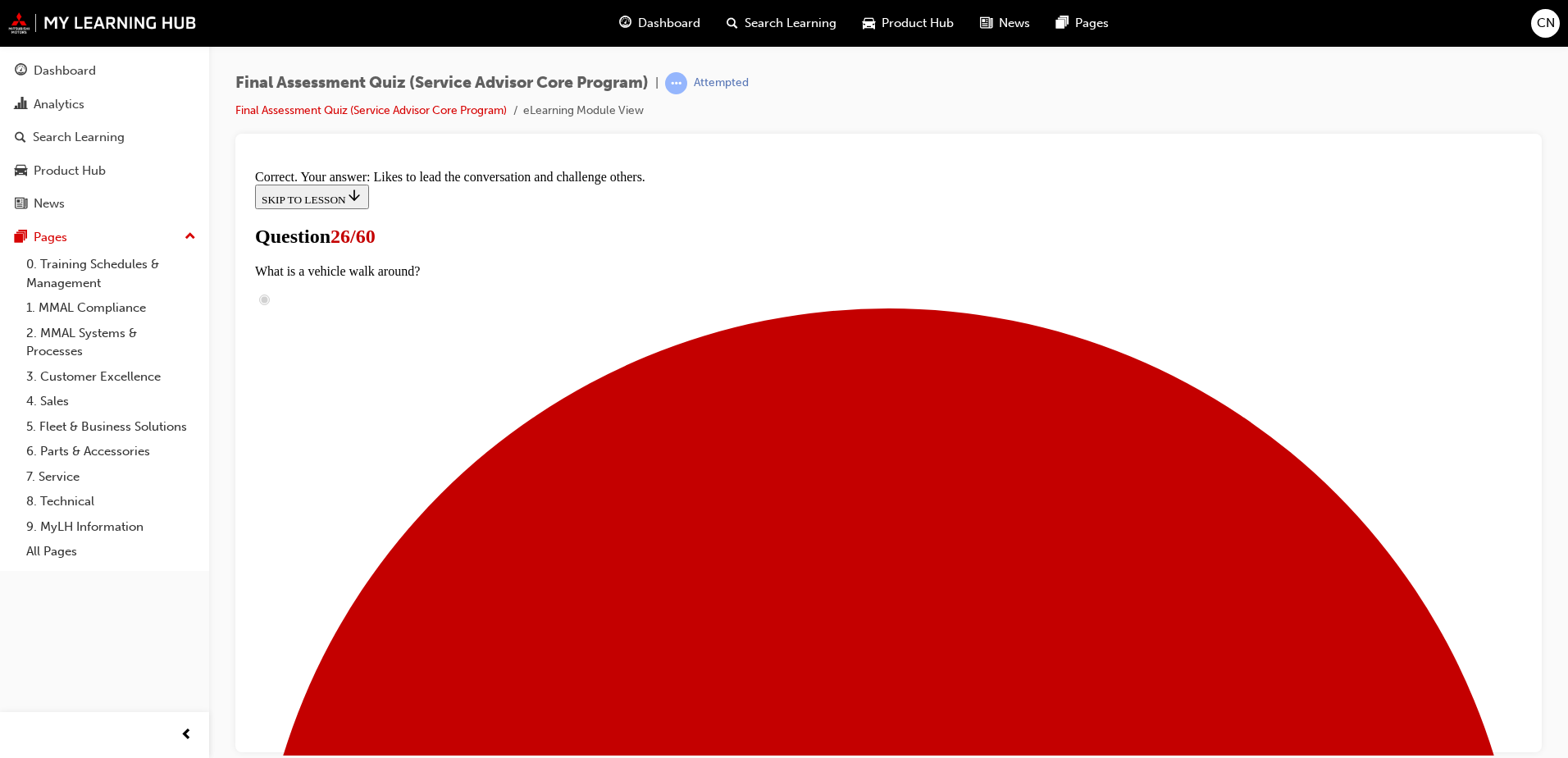
scroll to position [237, 0]
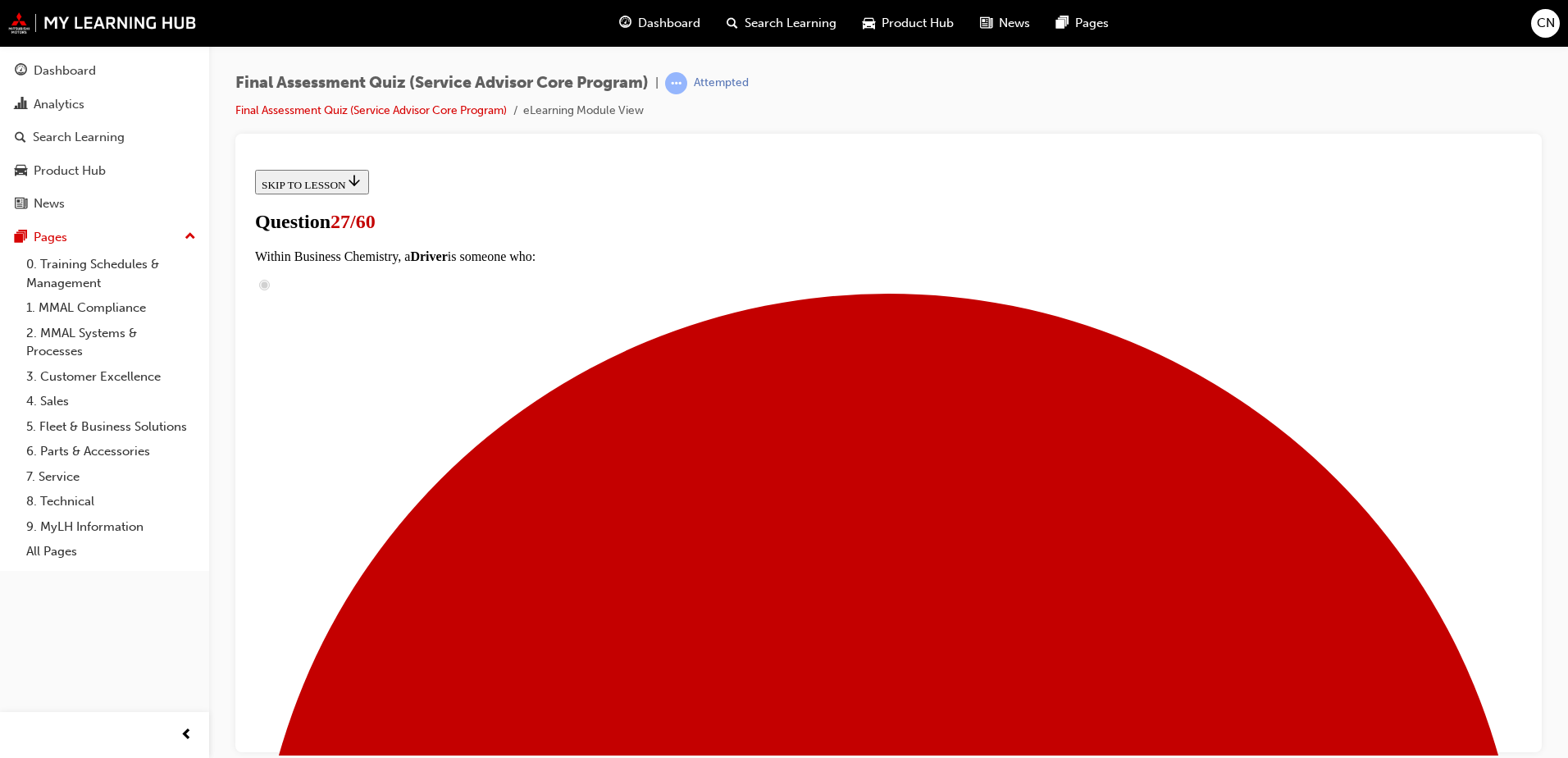
scroll to position [180, 0]
checkbox input "true"
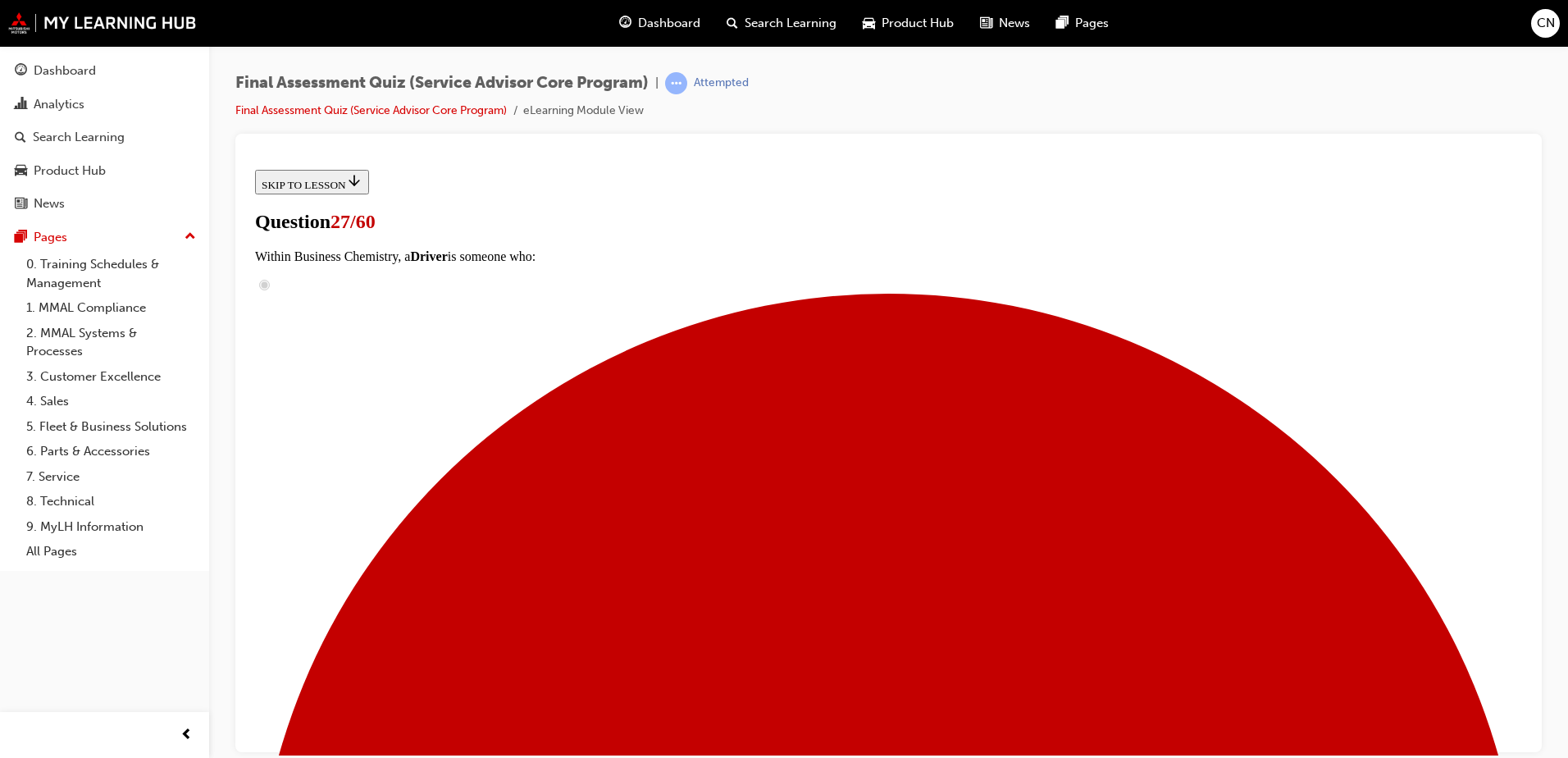
checkbox input "true"
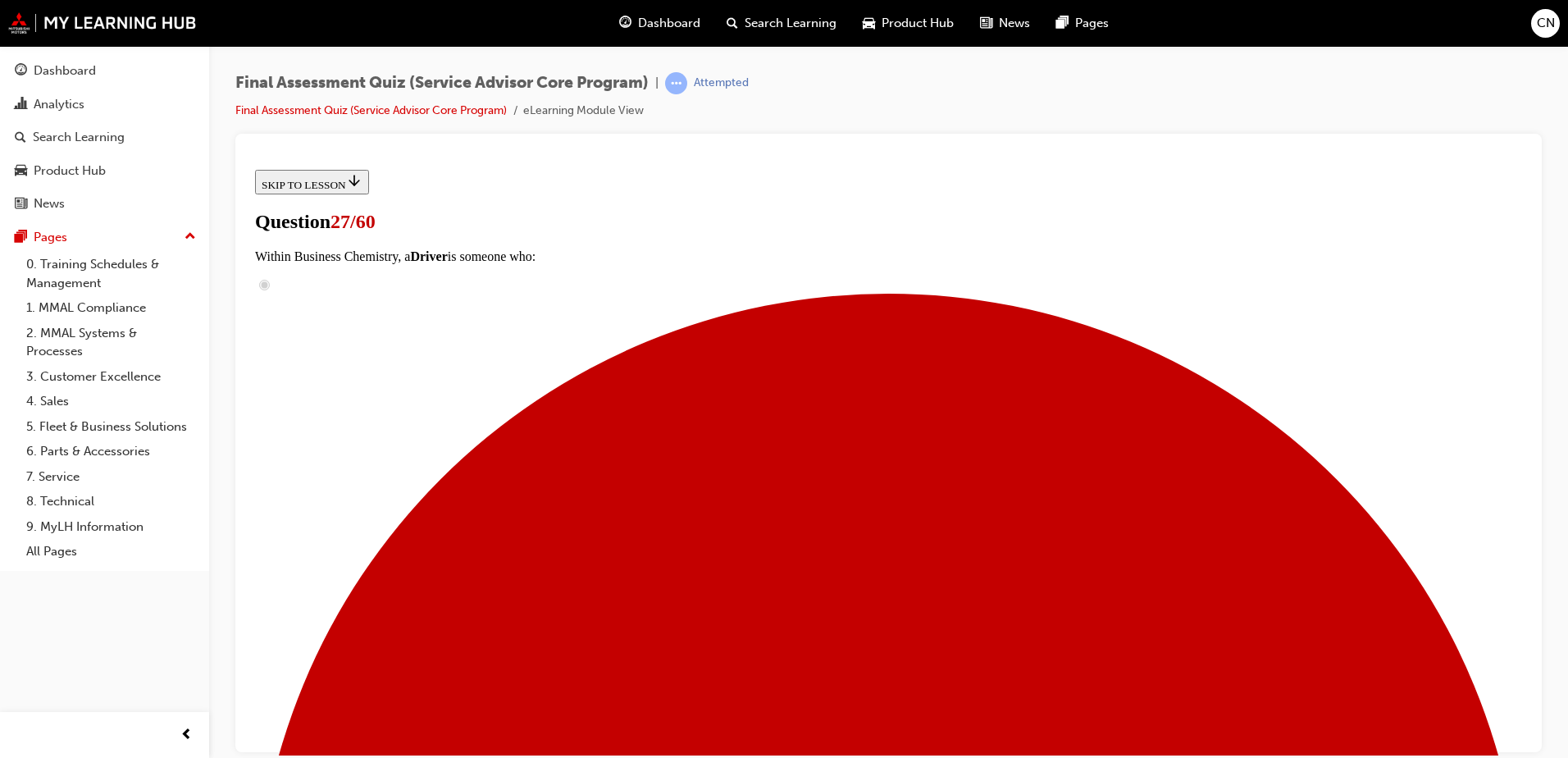
scroll to position [356, 0]
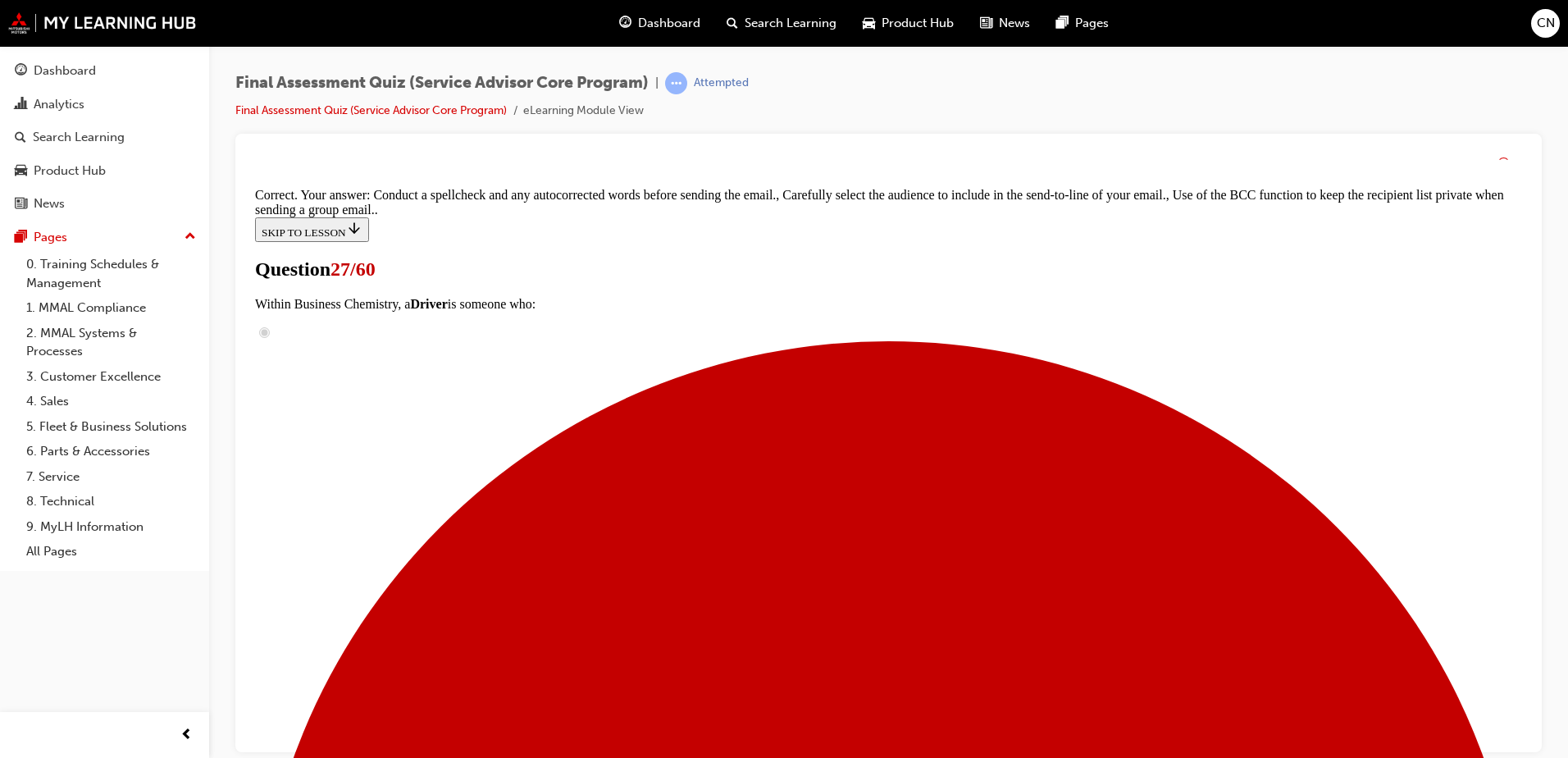
scroll to position [408, 0]
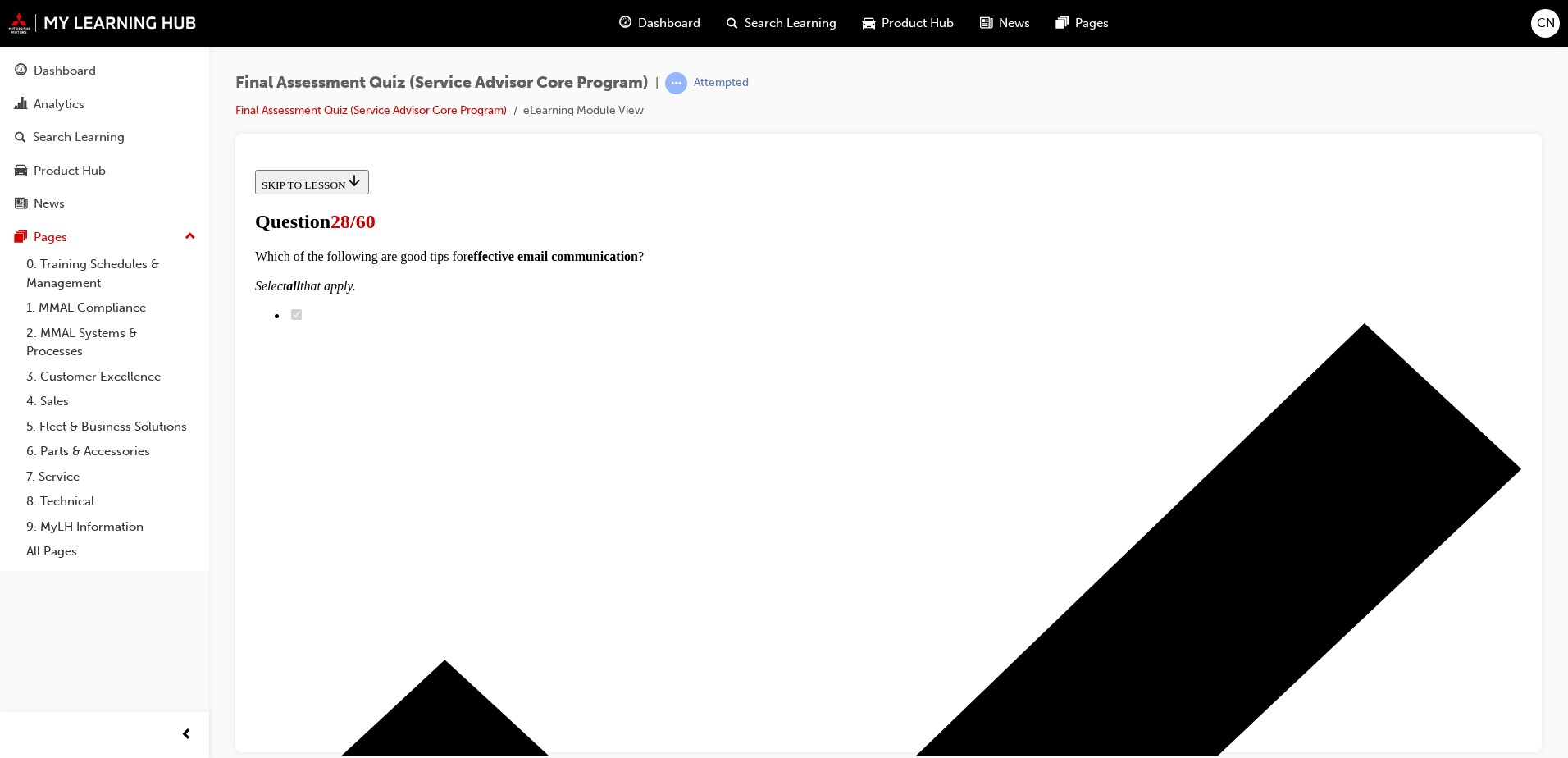
scroll to position [171, 0]
checkbox input "true"
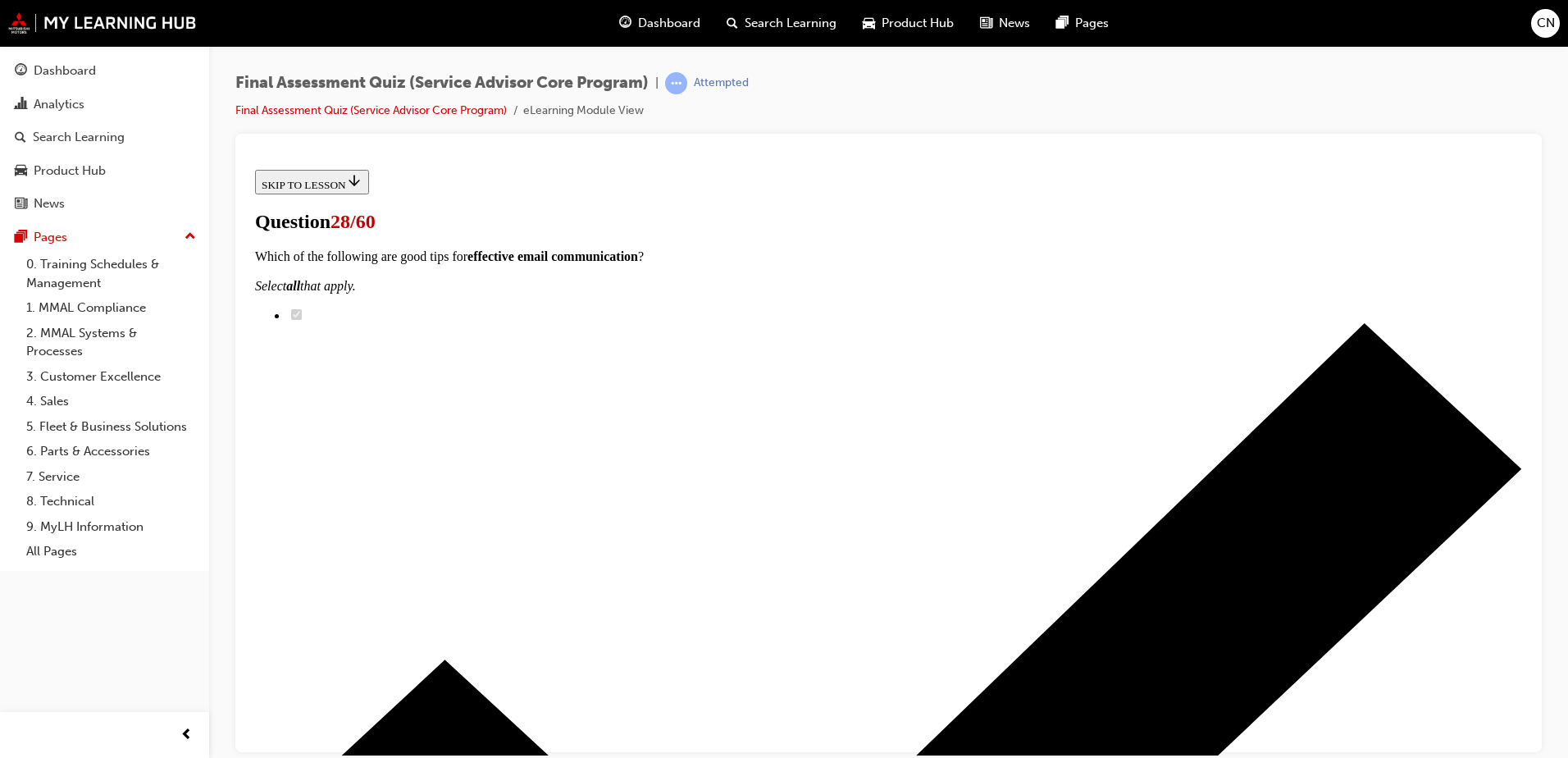
checkbox input "true"
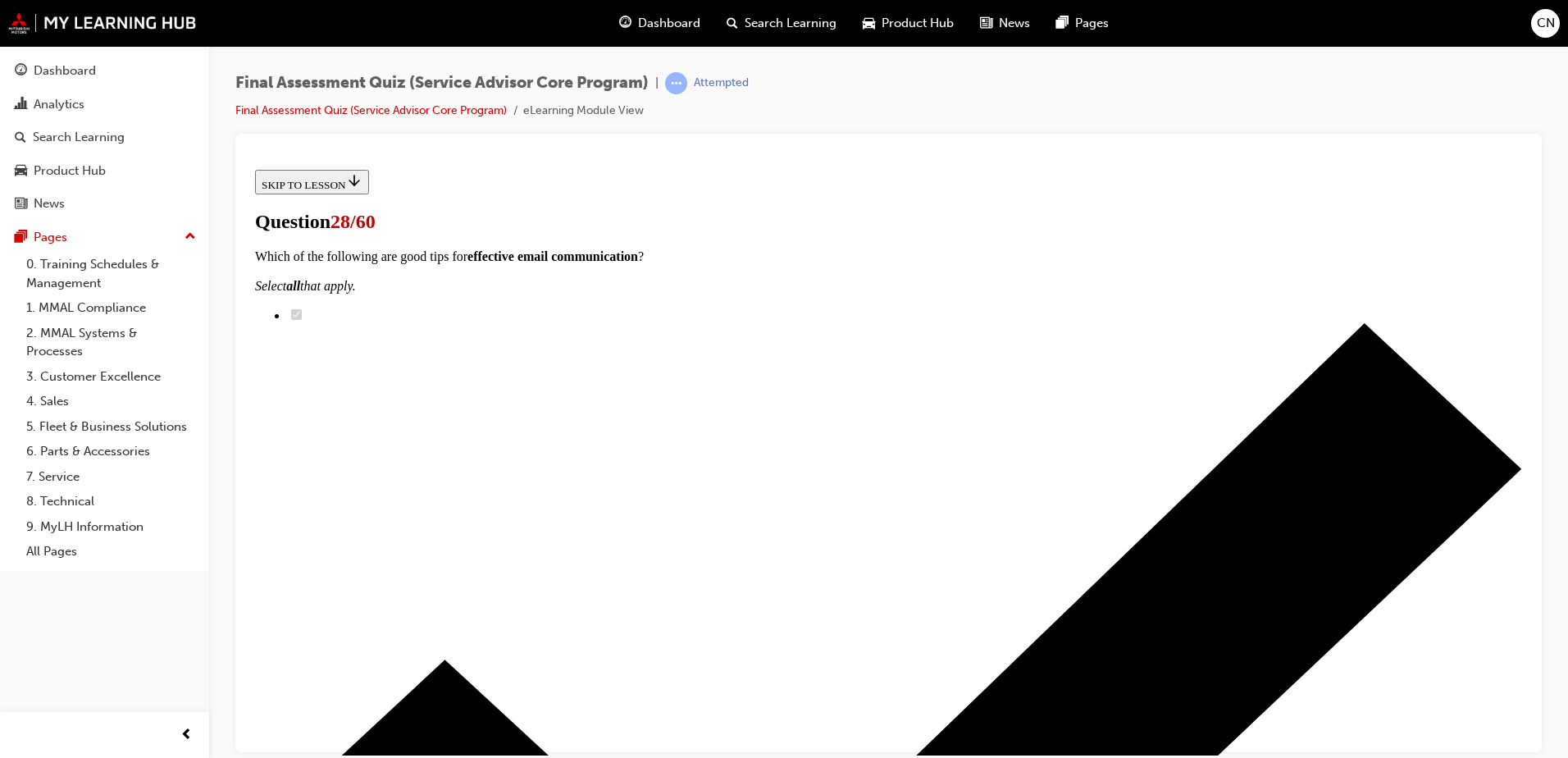
checkbox input "true"
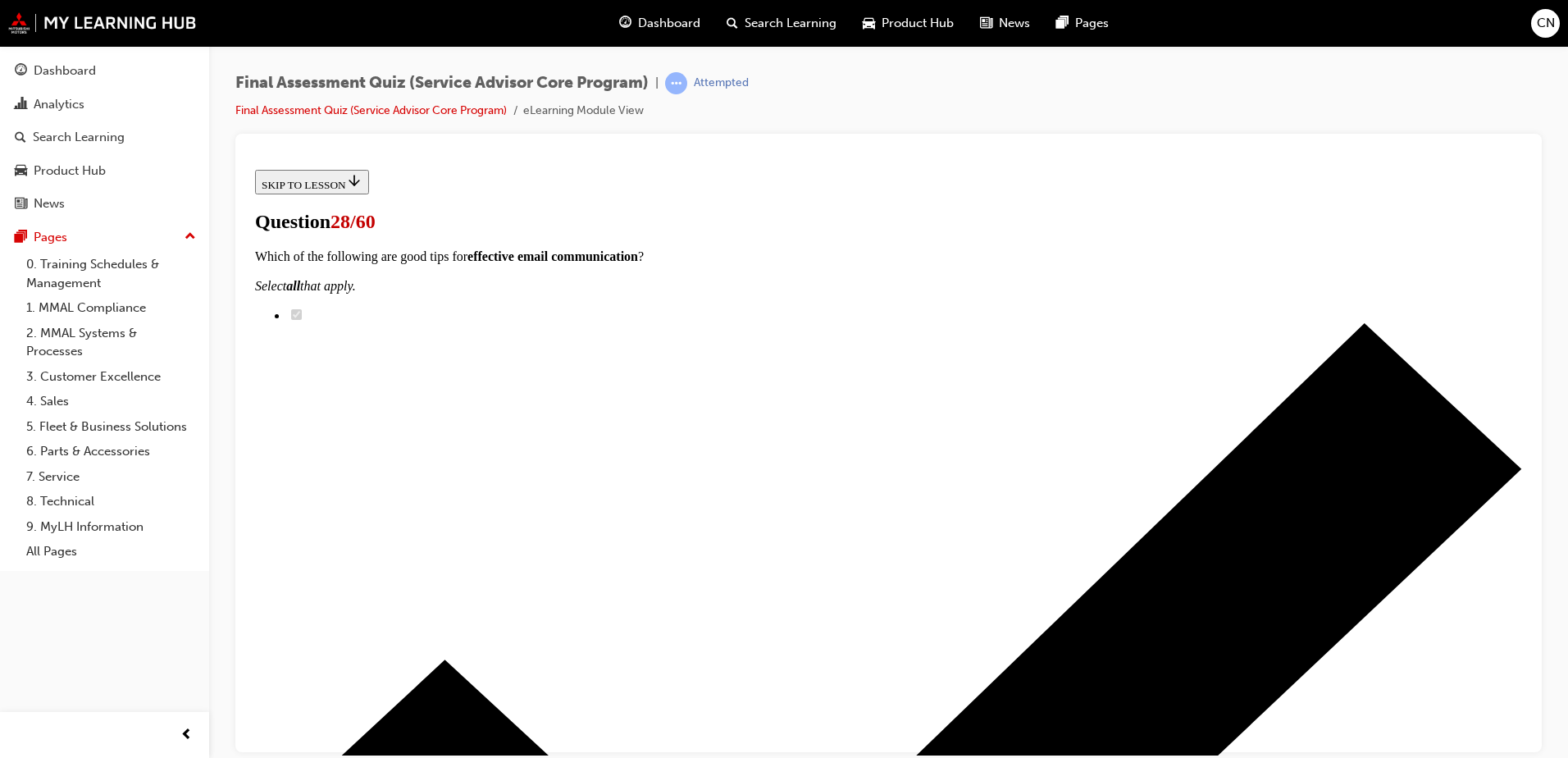
checkbox input "true"
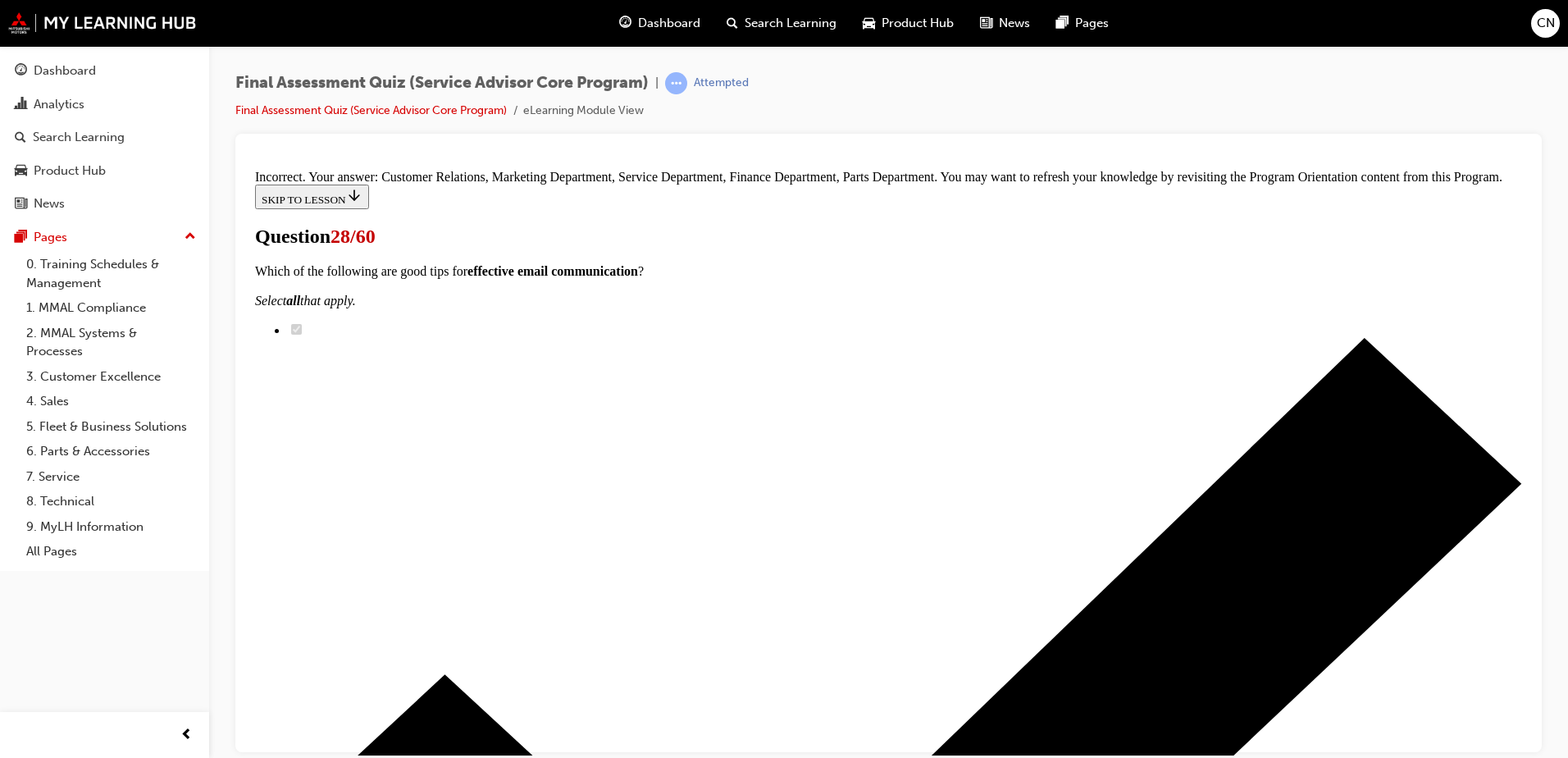
scroll to position [750, 0]
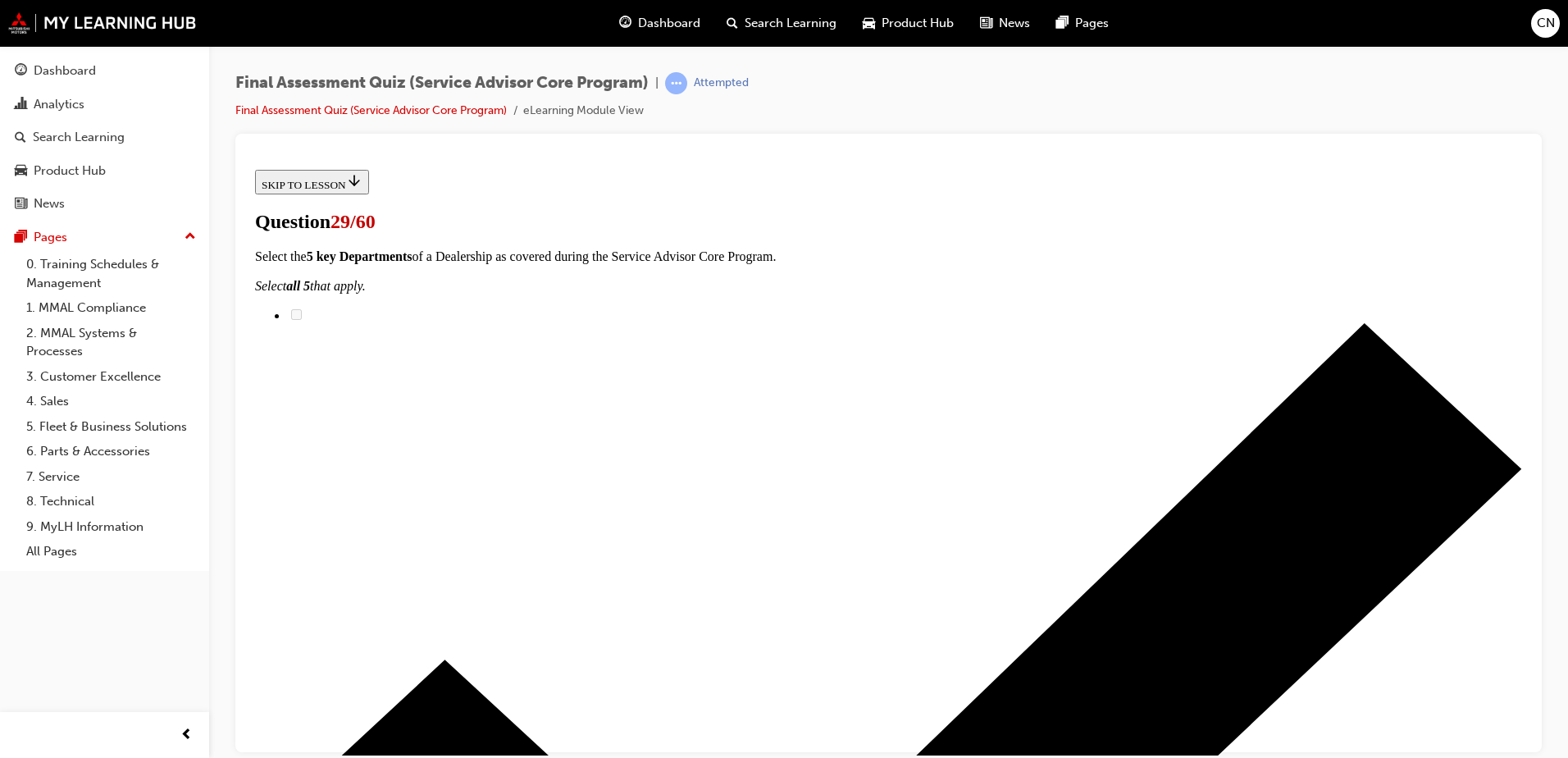
scroll to position [102, 0]
radio input "true"
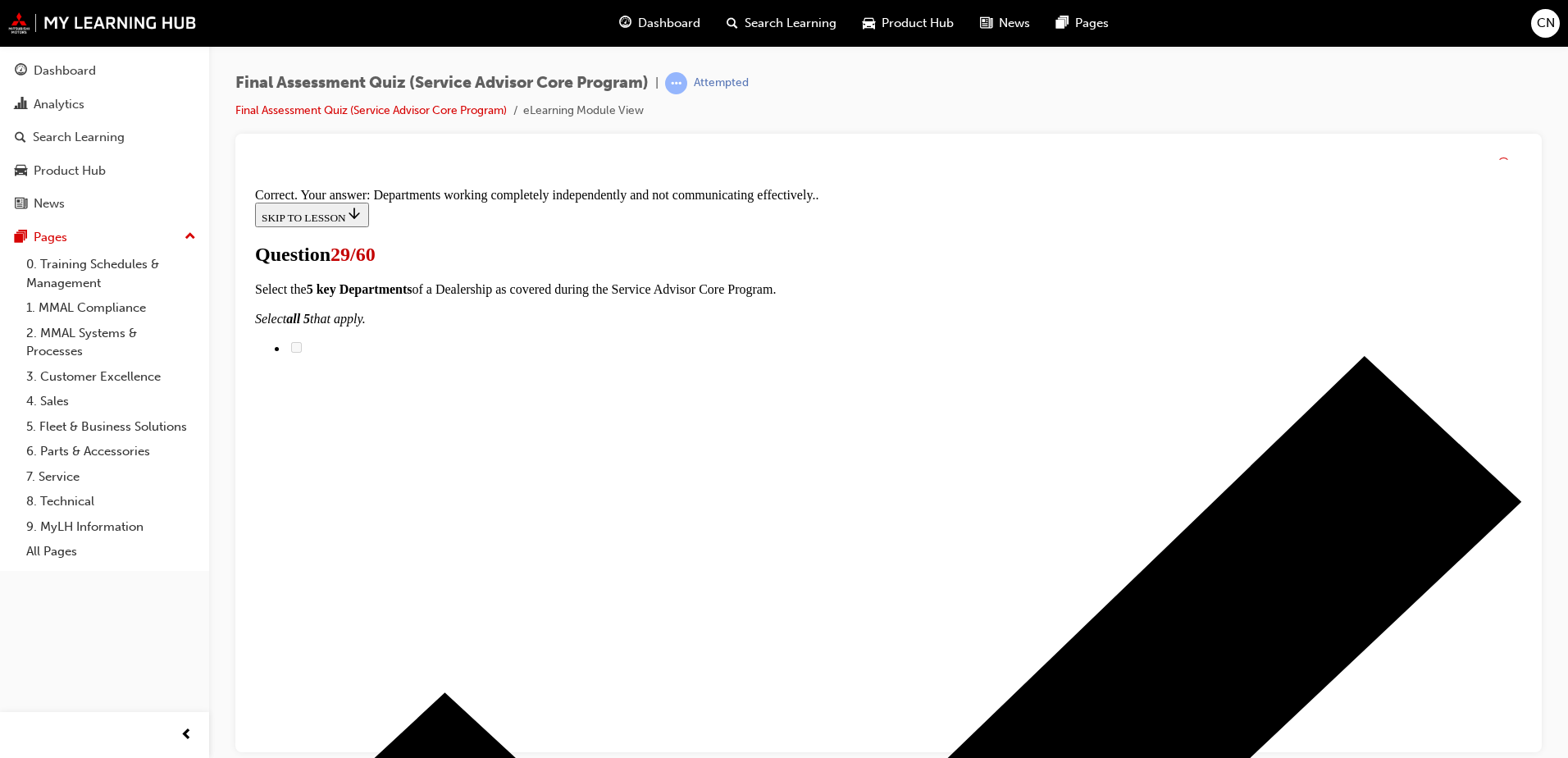
scroll to position [287, 0]
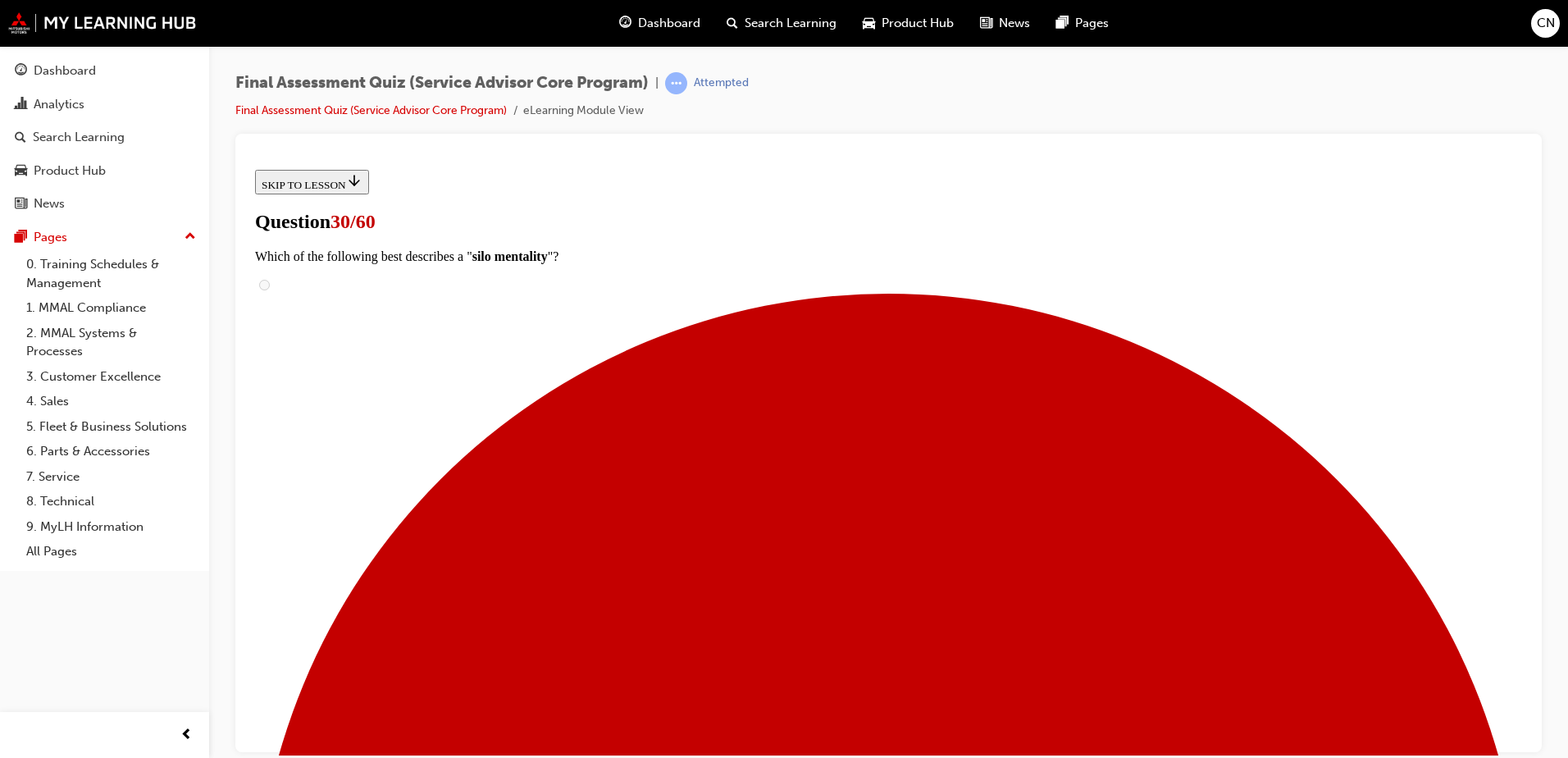
scroll to position [249, 0]
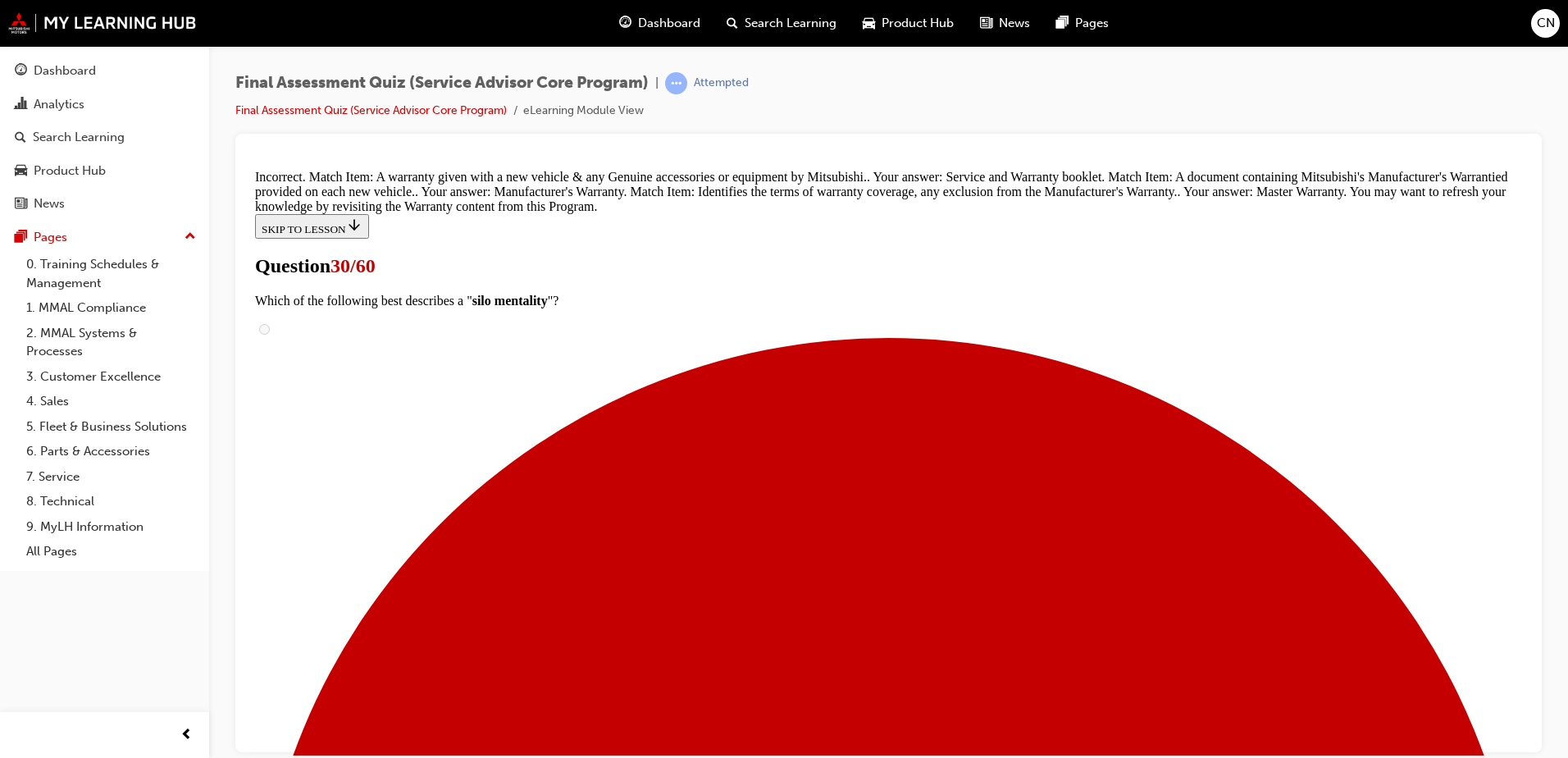
scroll to position [480, 0]
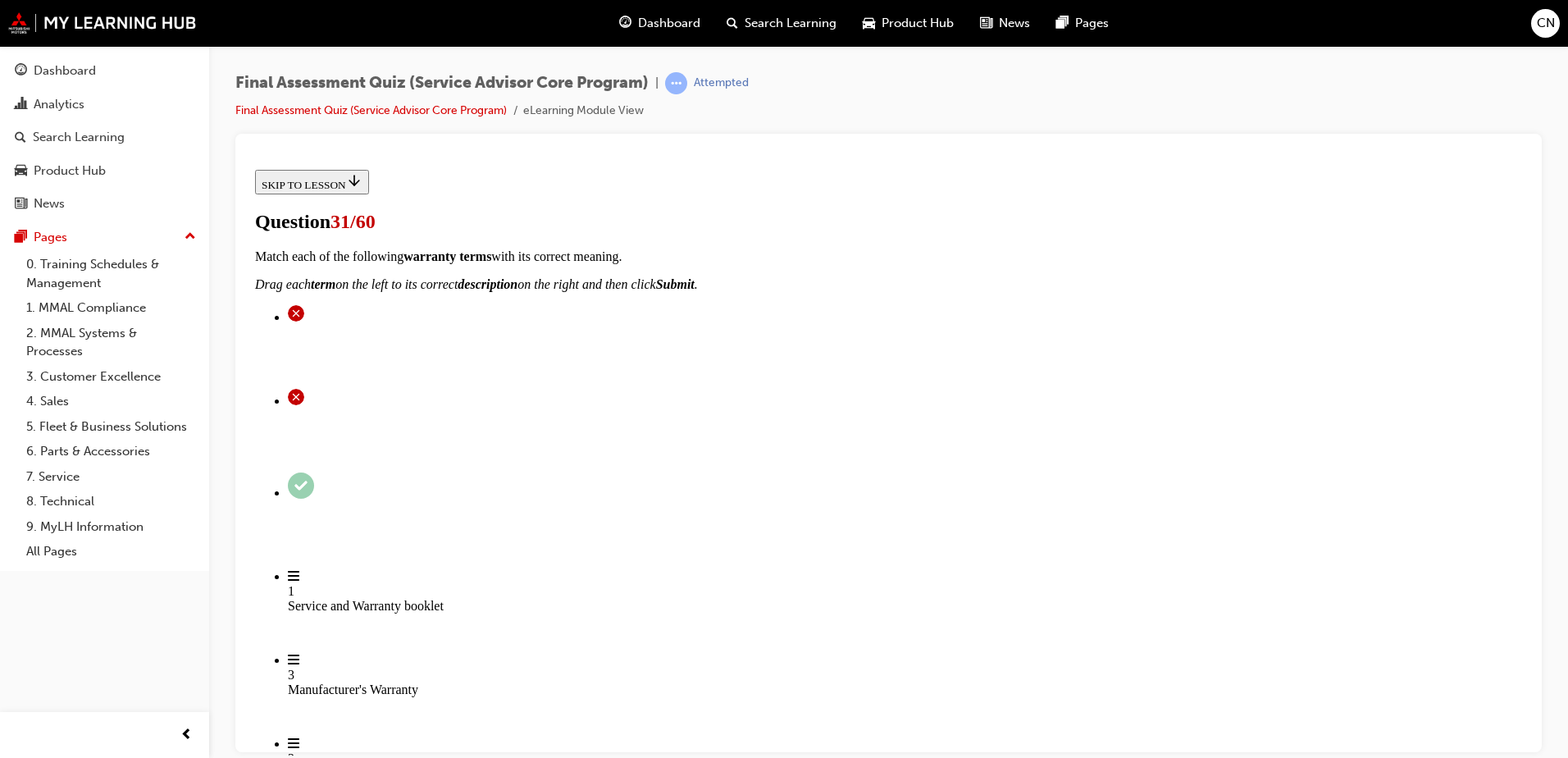
scroll to position [283, 0]
checkbox input "true"
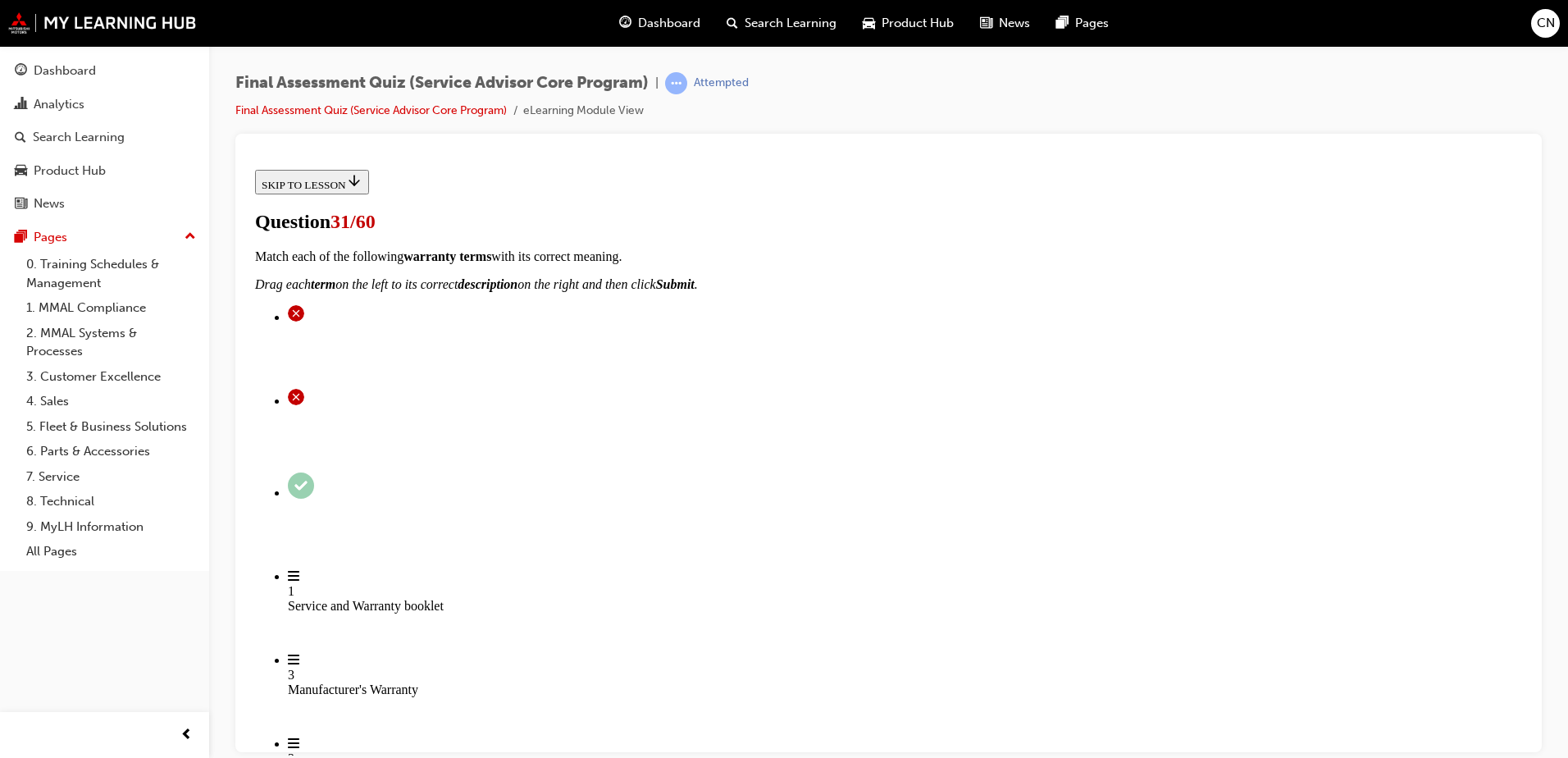
checkbox input "true"
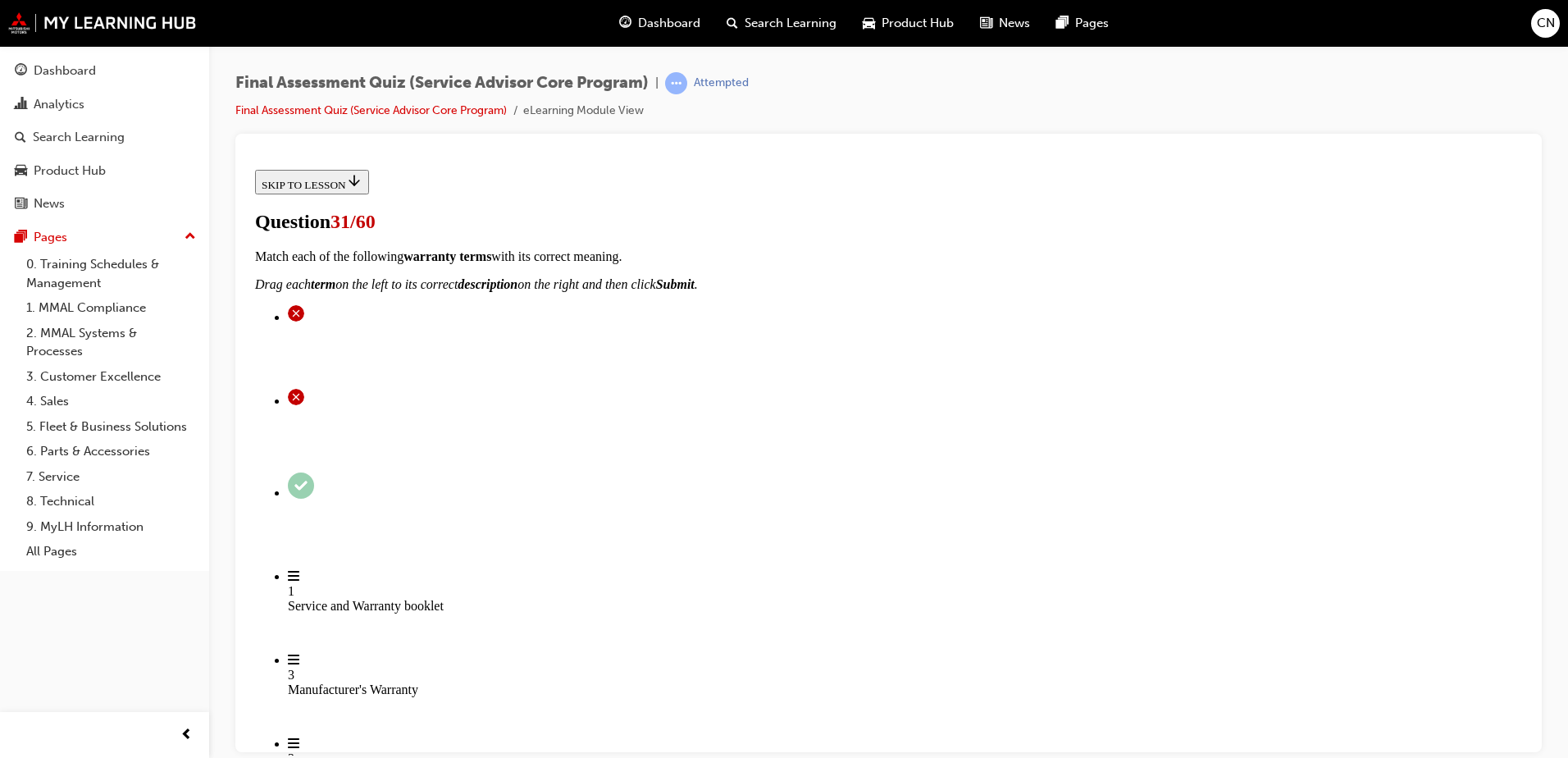
checkbox input "true"
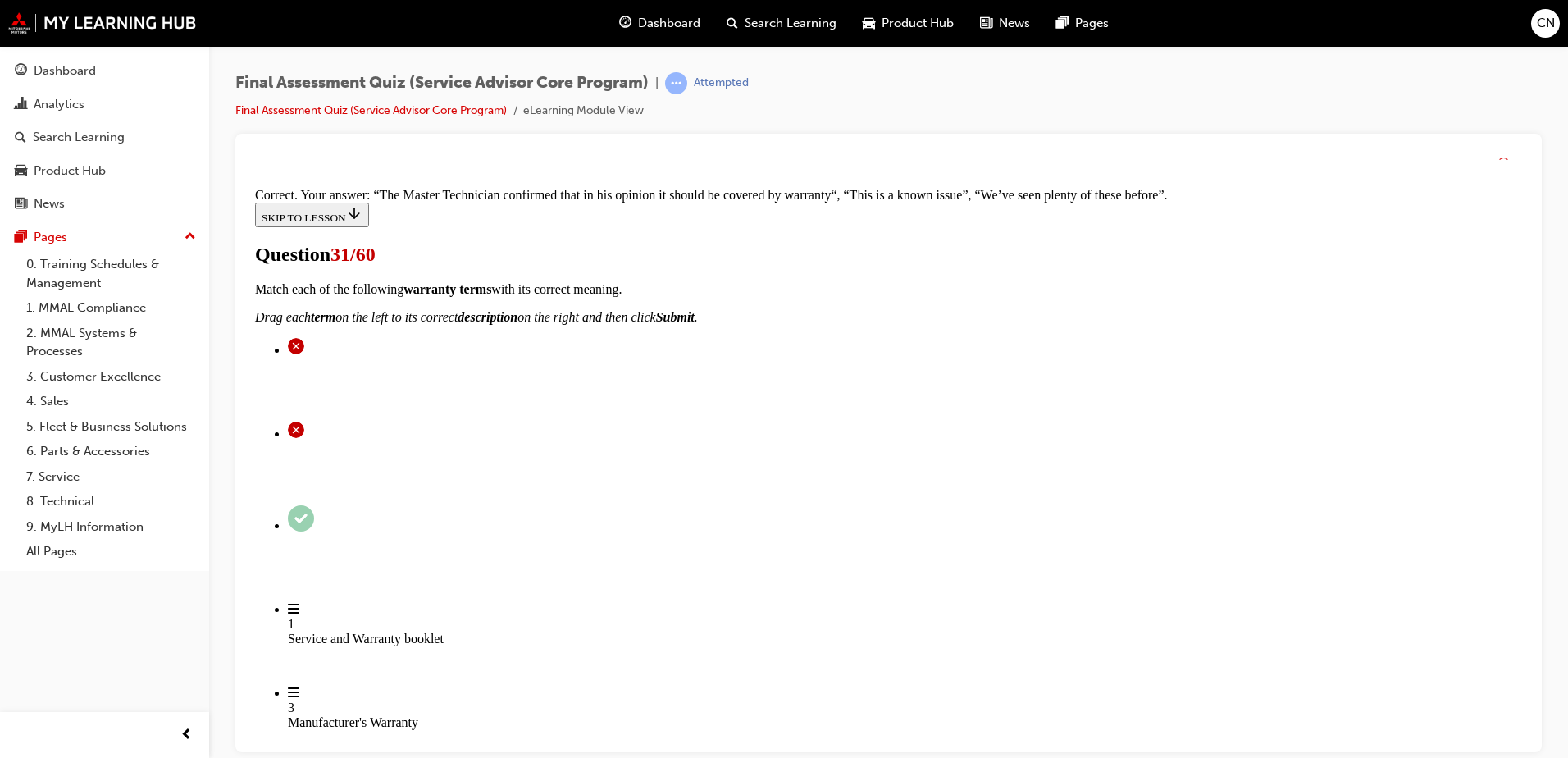
scroll to position [469, 0]
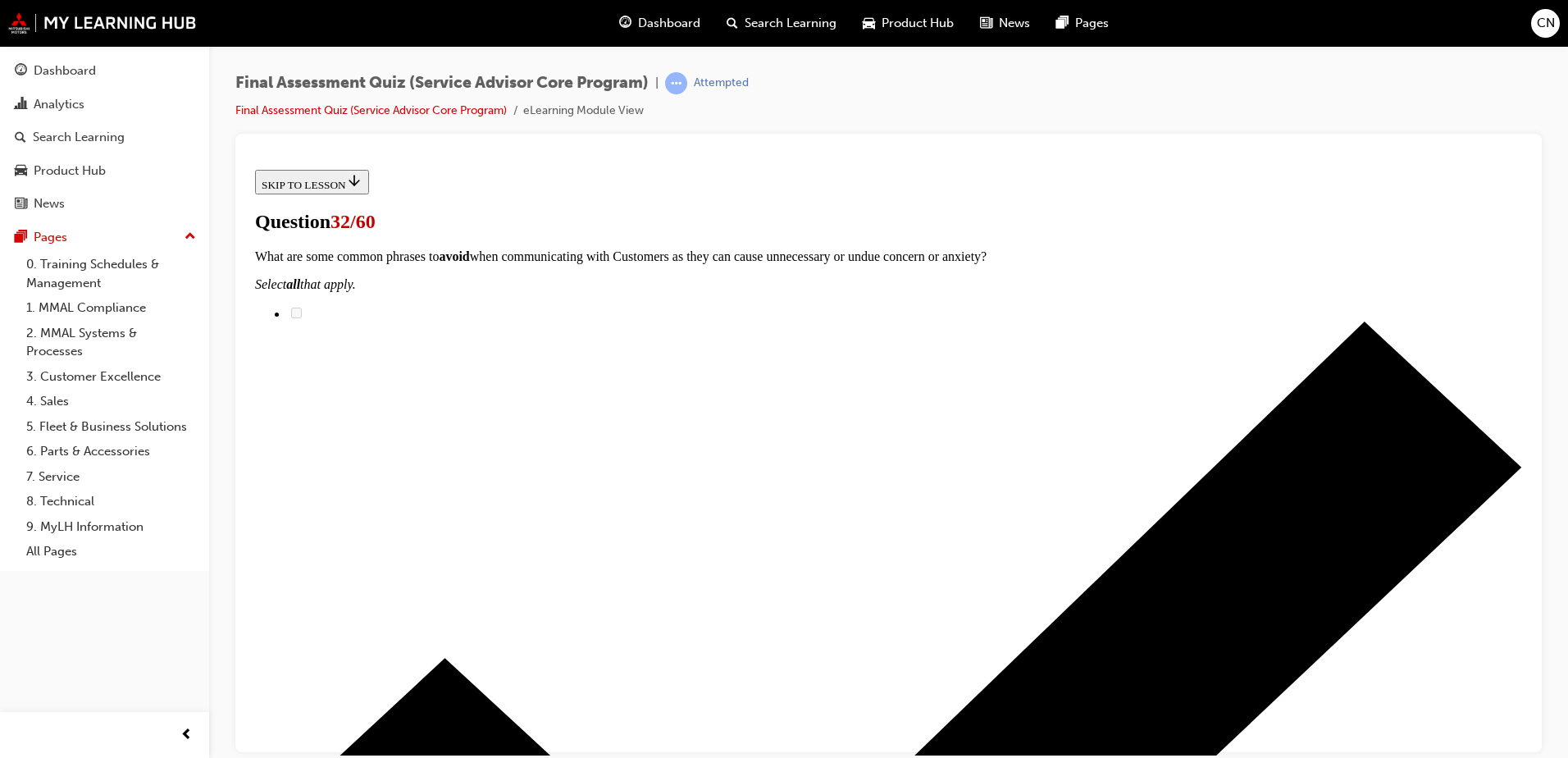
scroll to position [182, 0]
radio input "true"
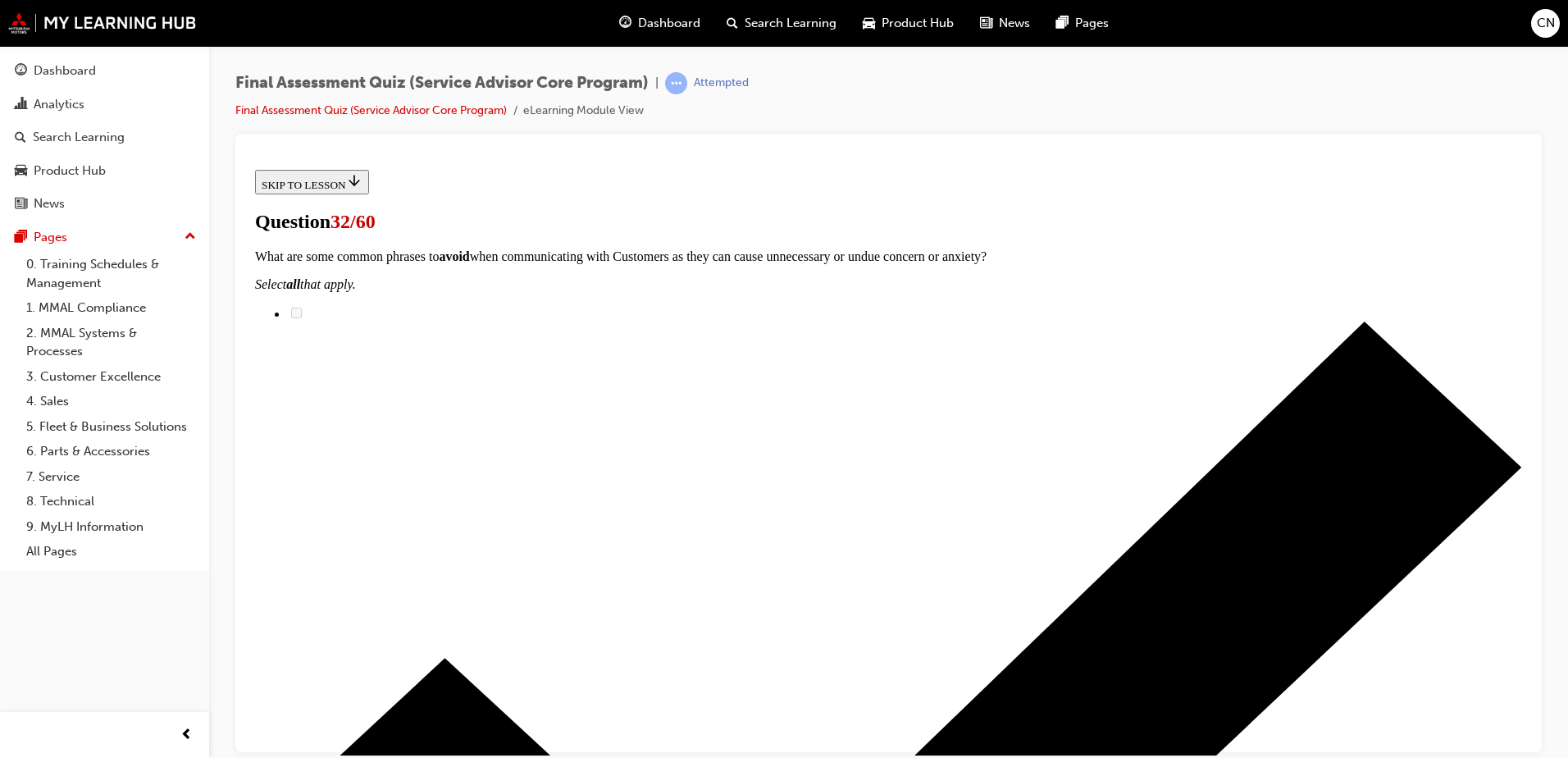
radio input "true"
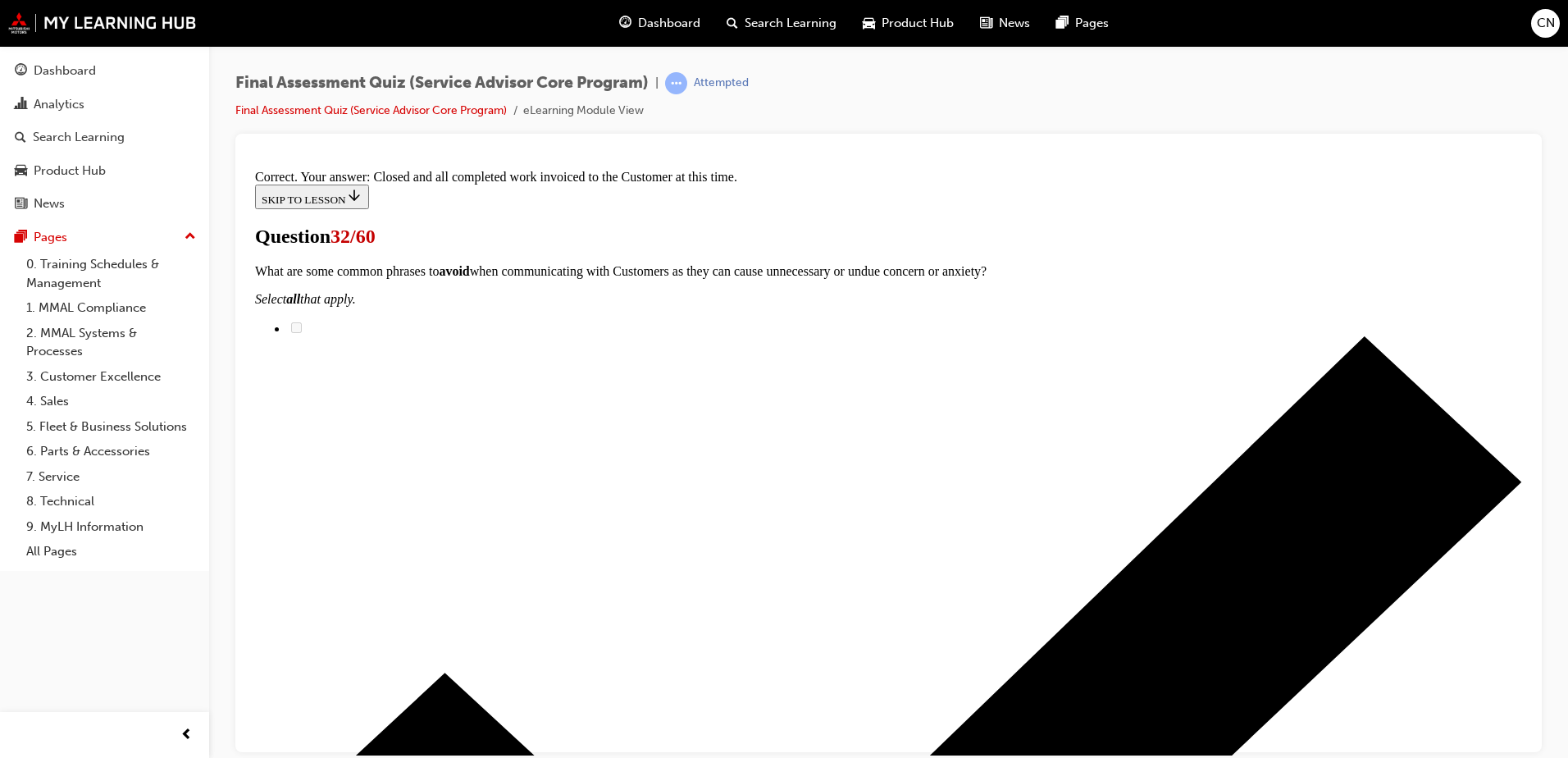
scroll to position [254, 0]
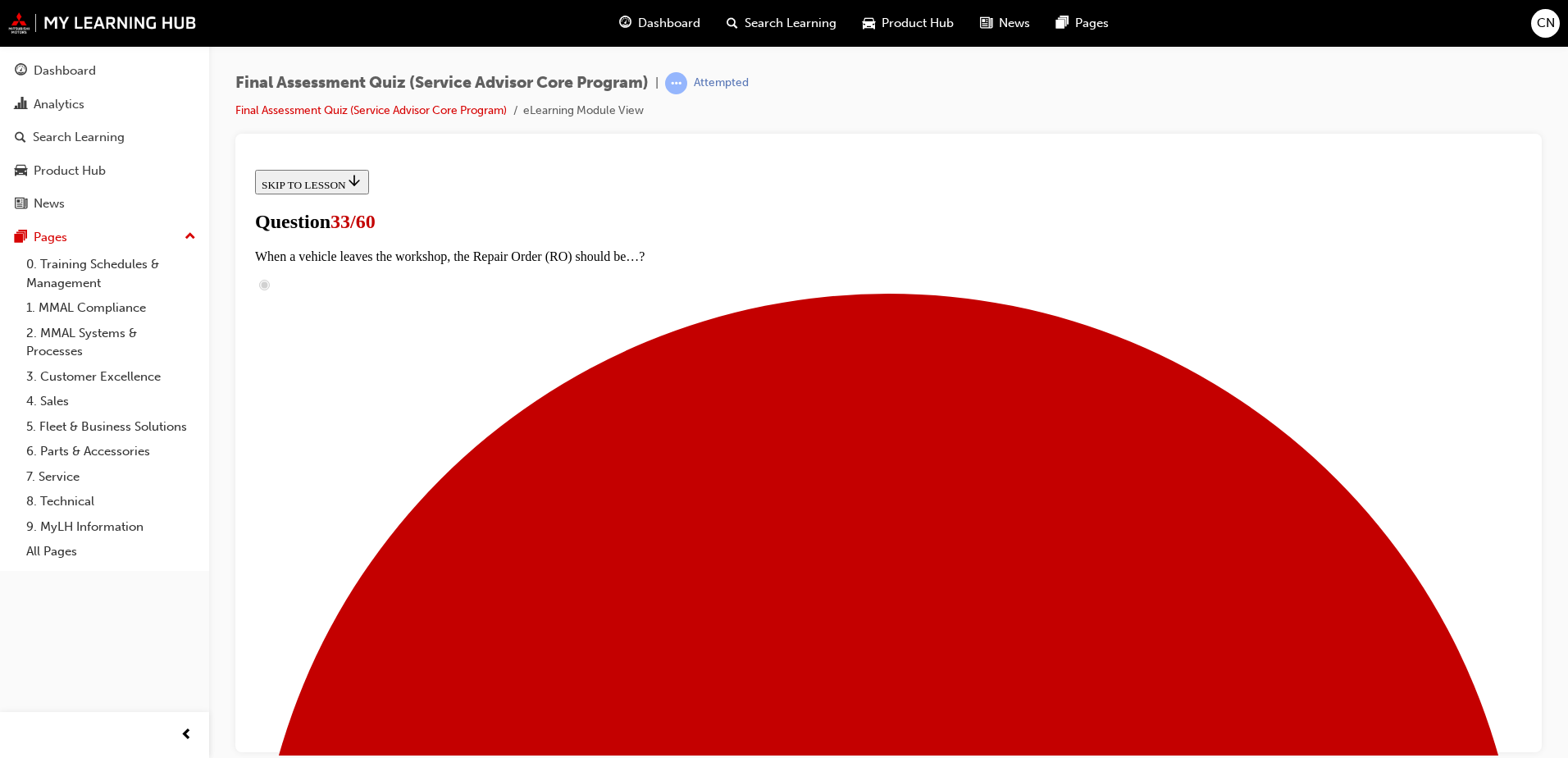
scroll to position [137, 0]
radio input "true"
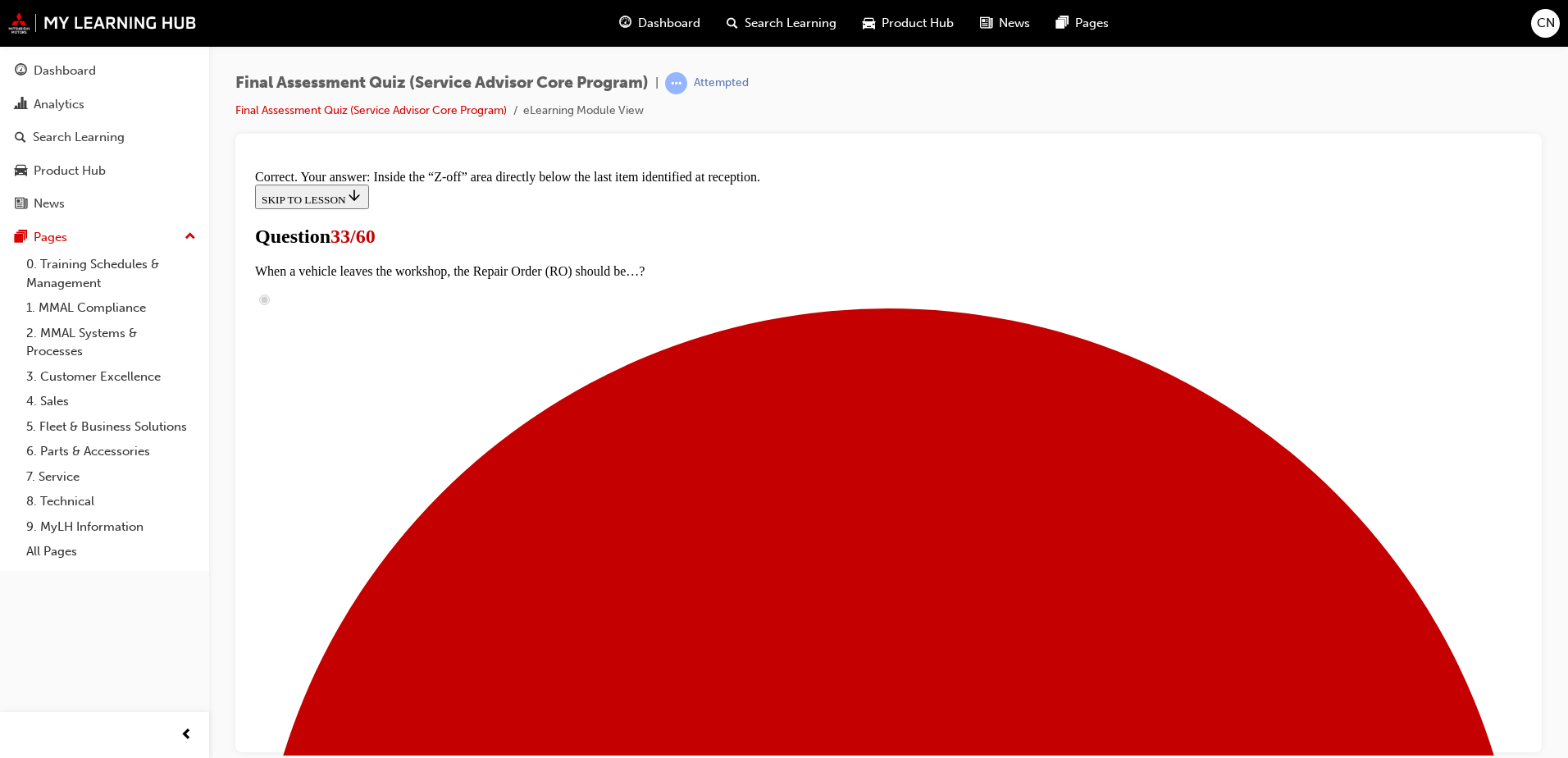
scroll to position [330, 0]
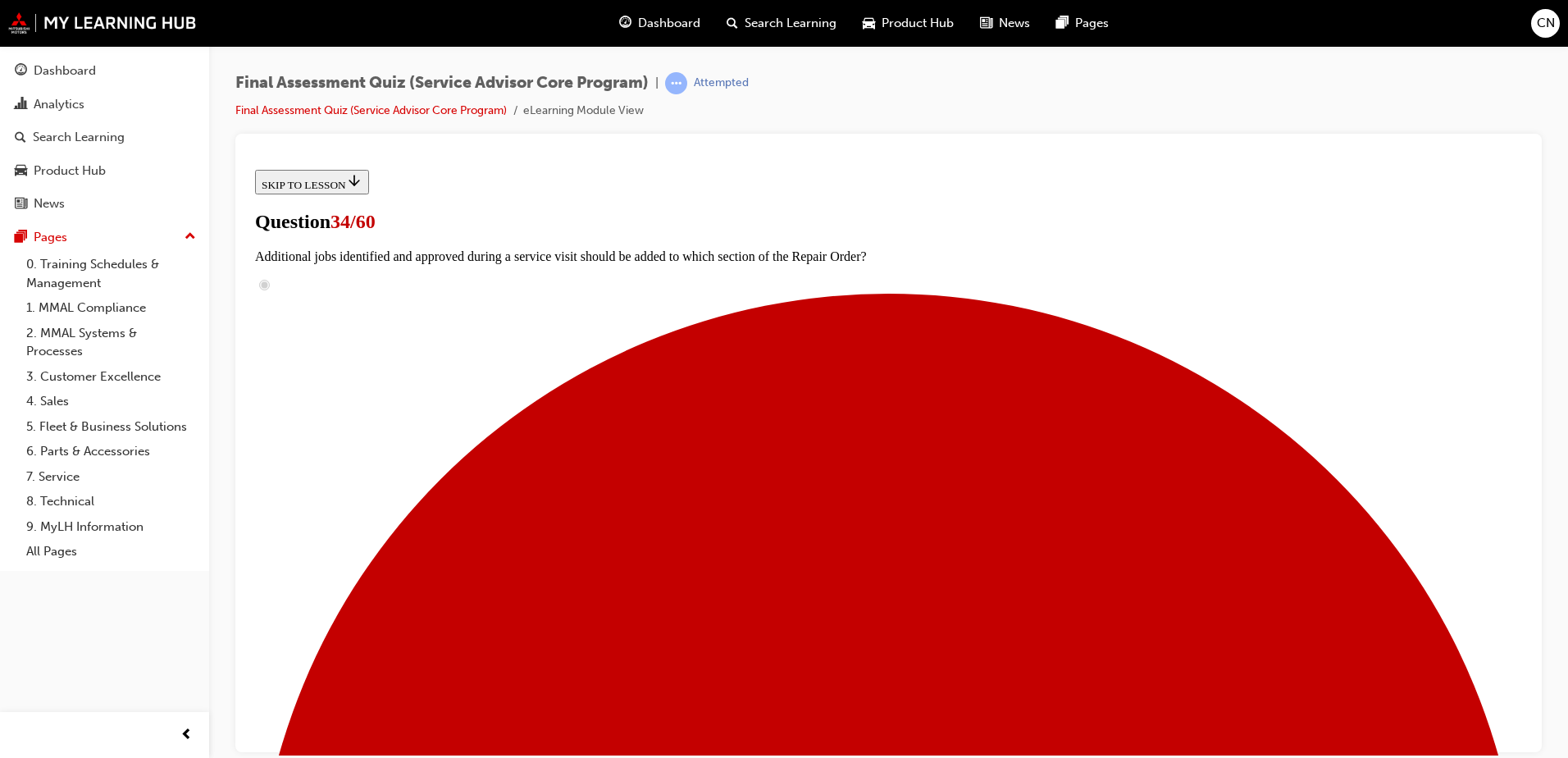
scroll to position [128, 0]
checkbox input "true"
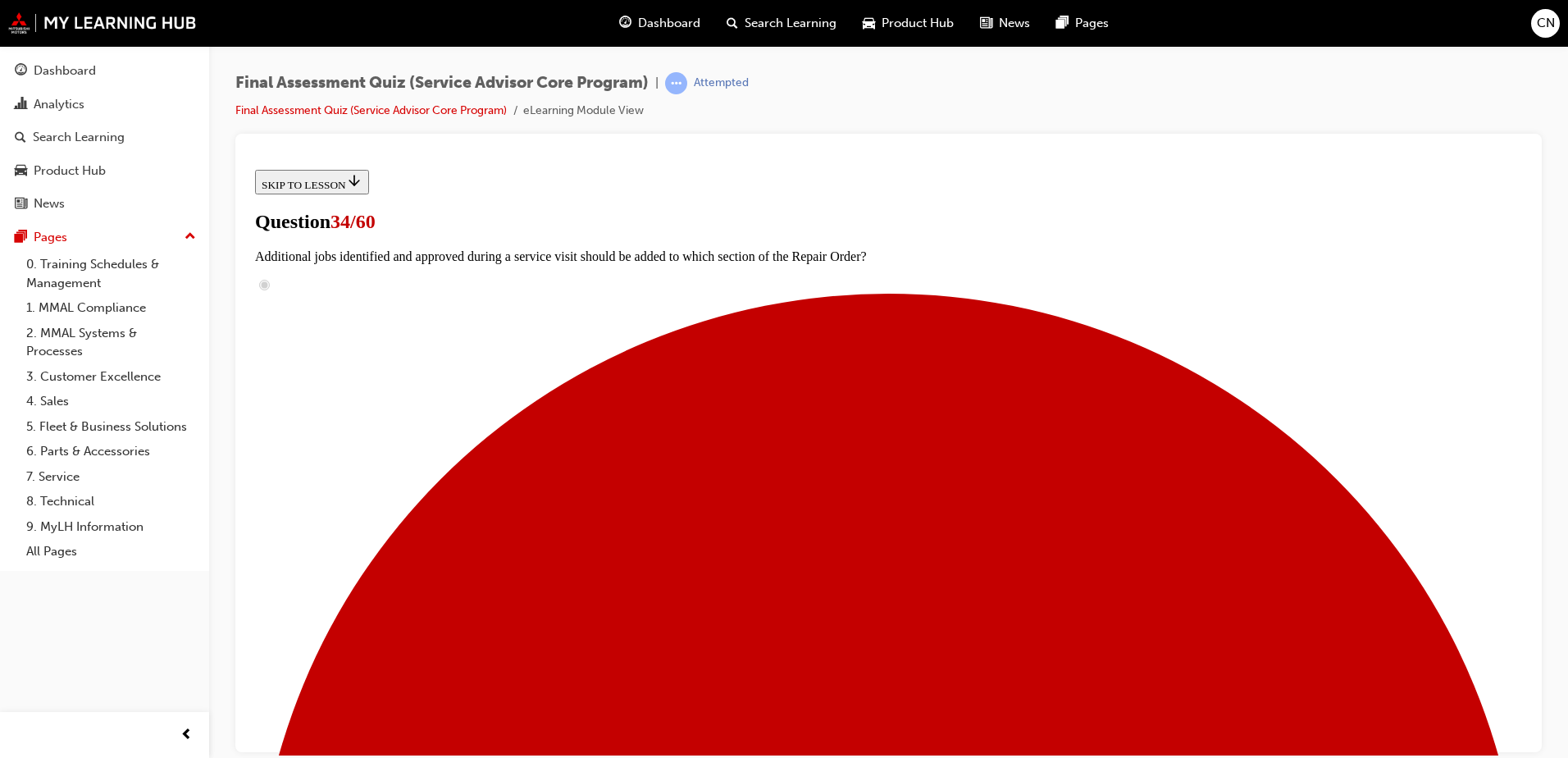
checkbox input "true"
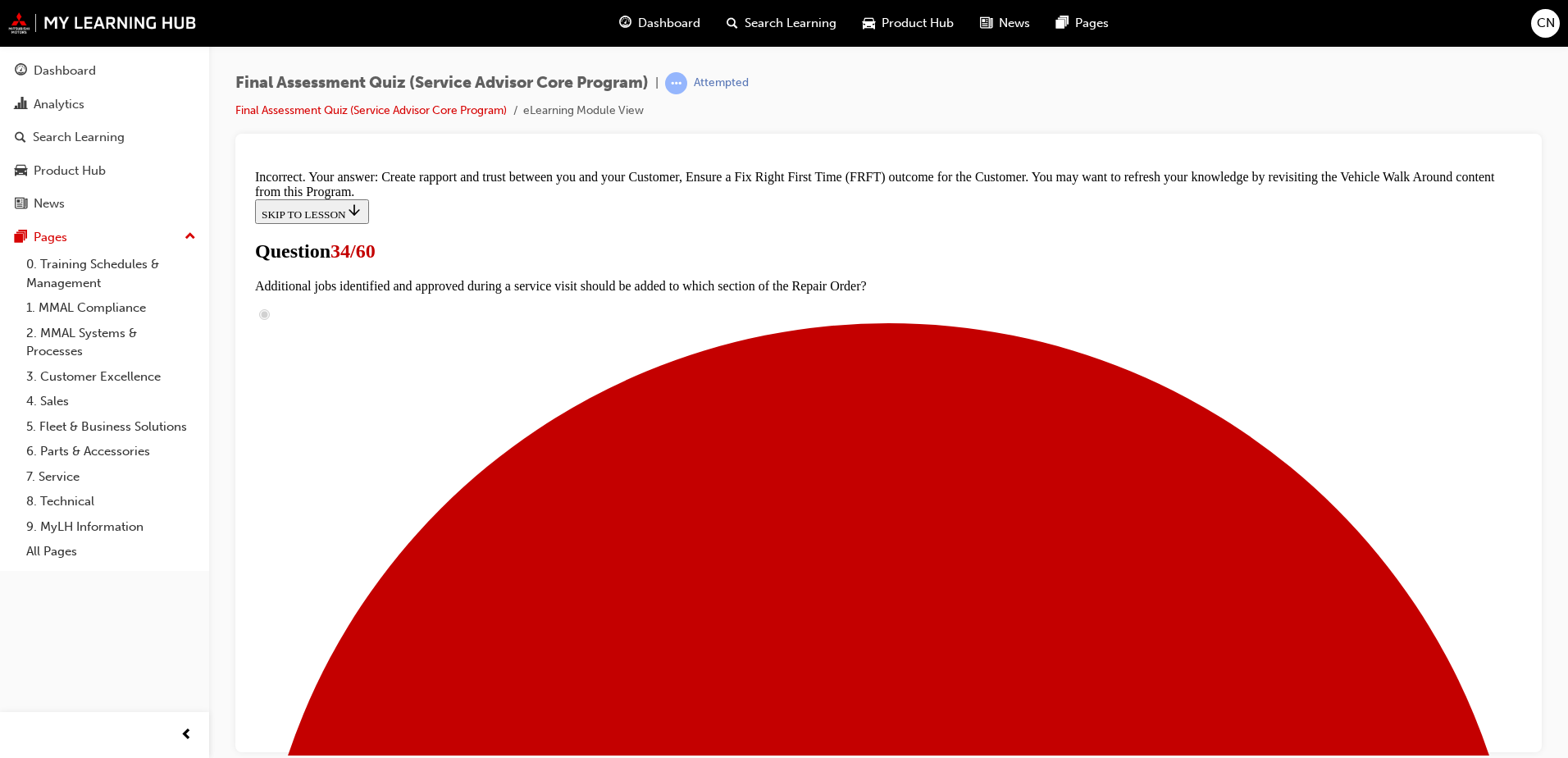
scroll to position [394, 0]
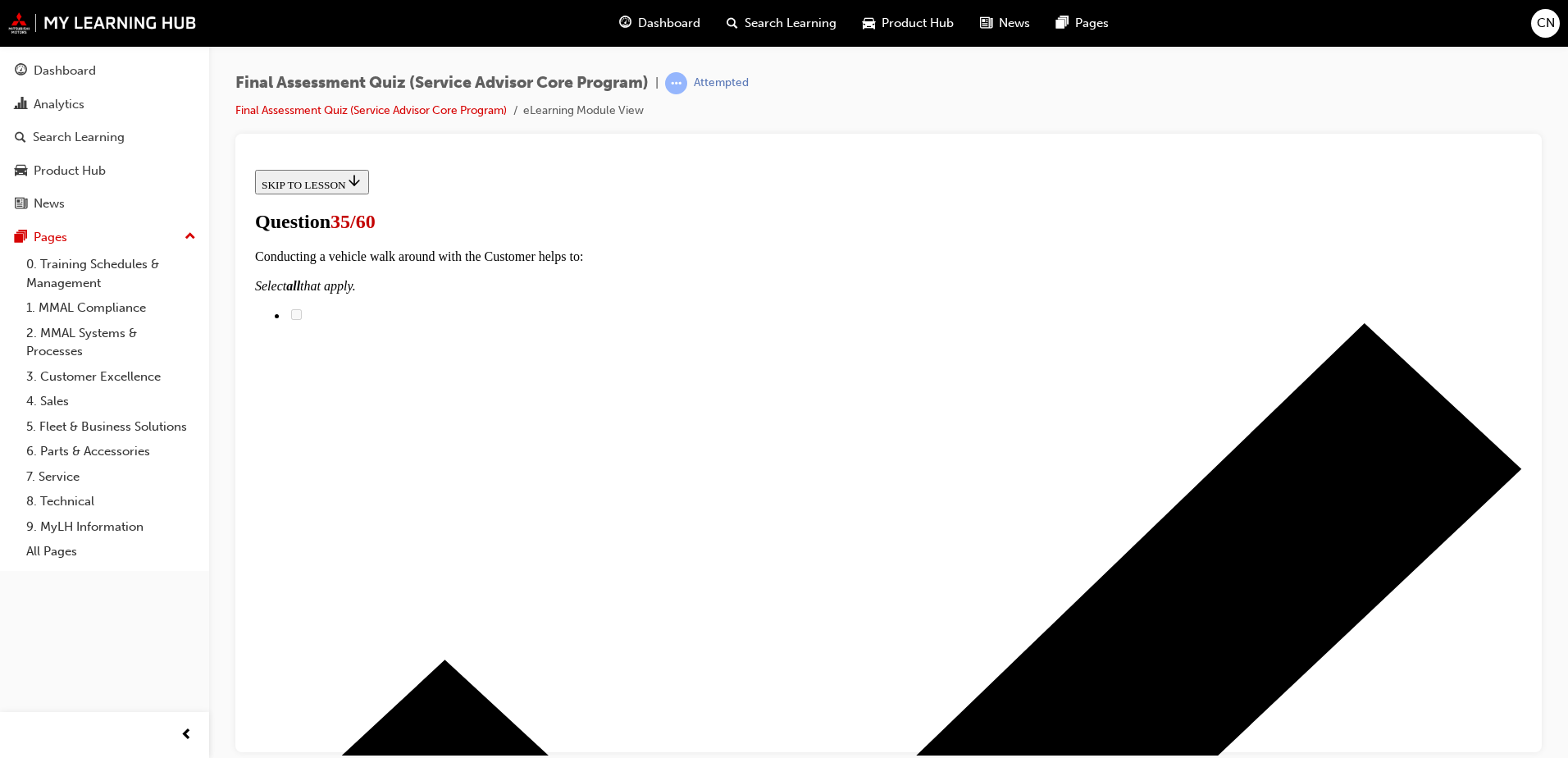
scroll to position [152, 0]
checkbox input "true"
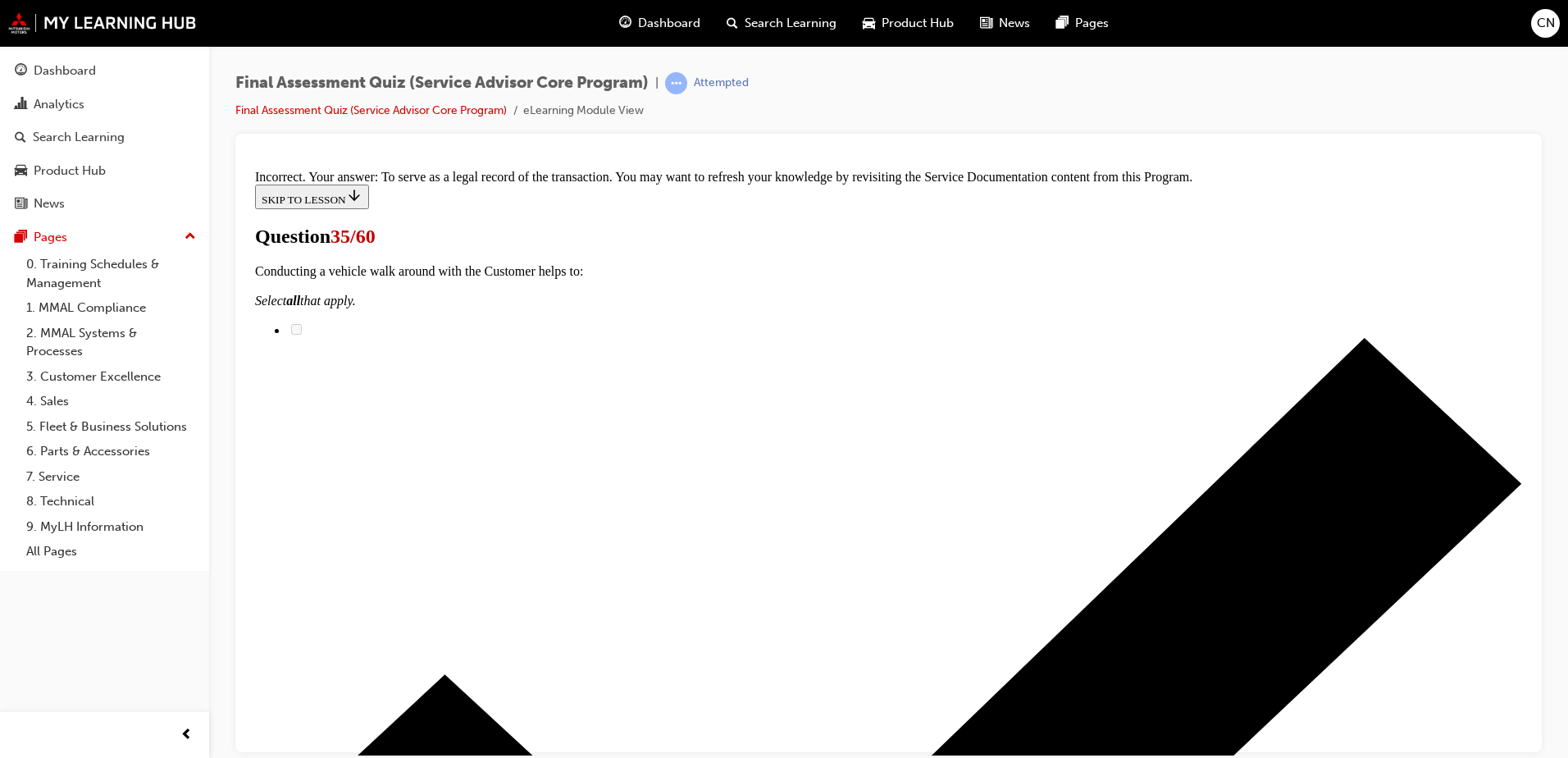
scroll to position [508, 0]
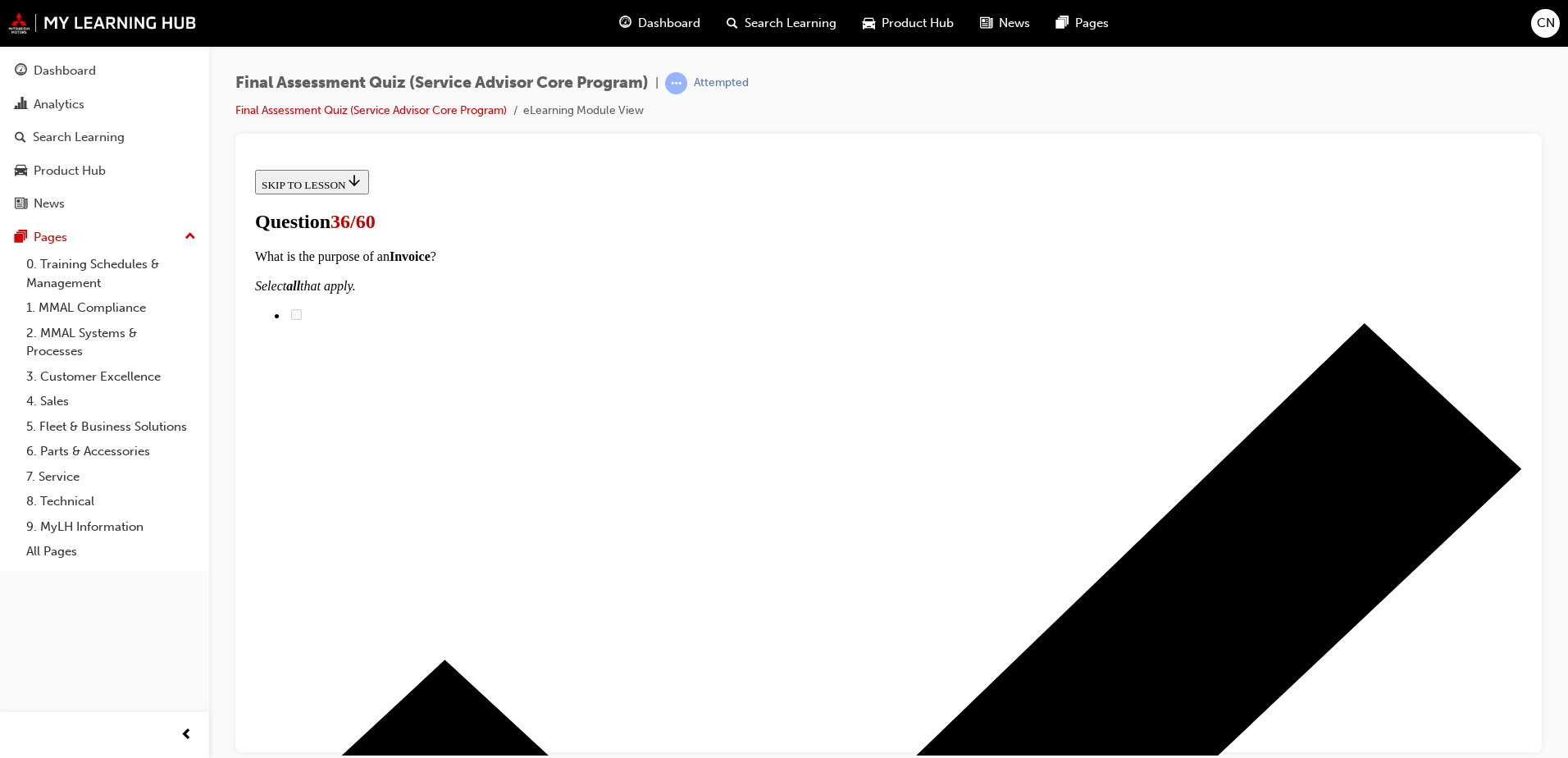
scroll to position [190, 0]
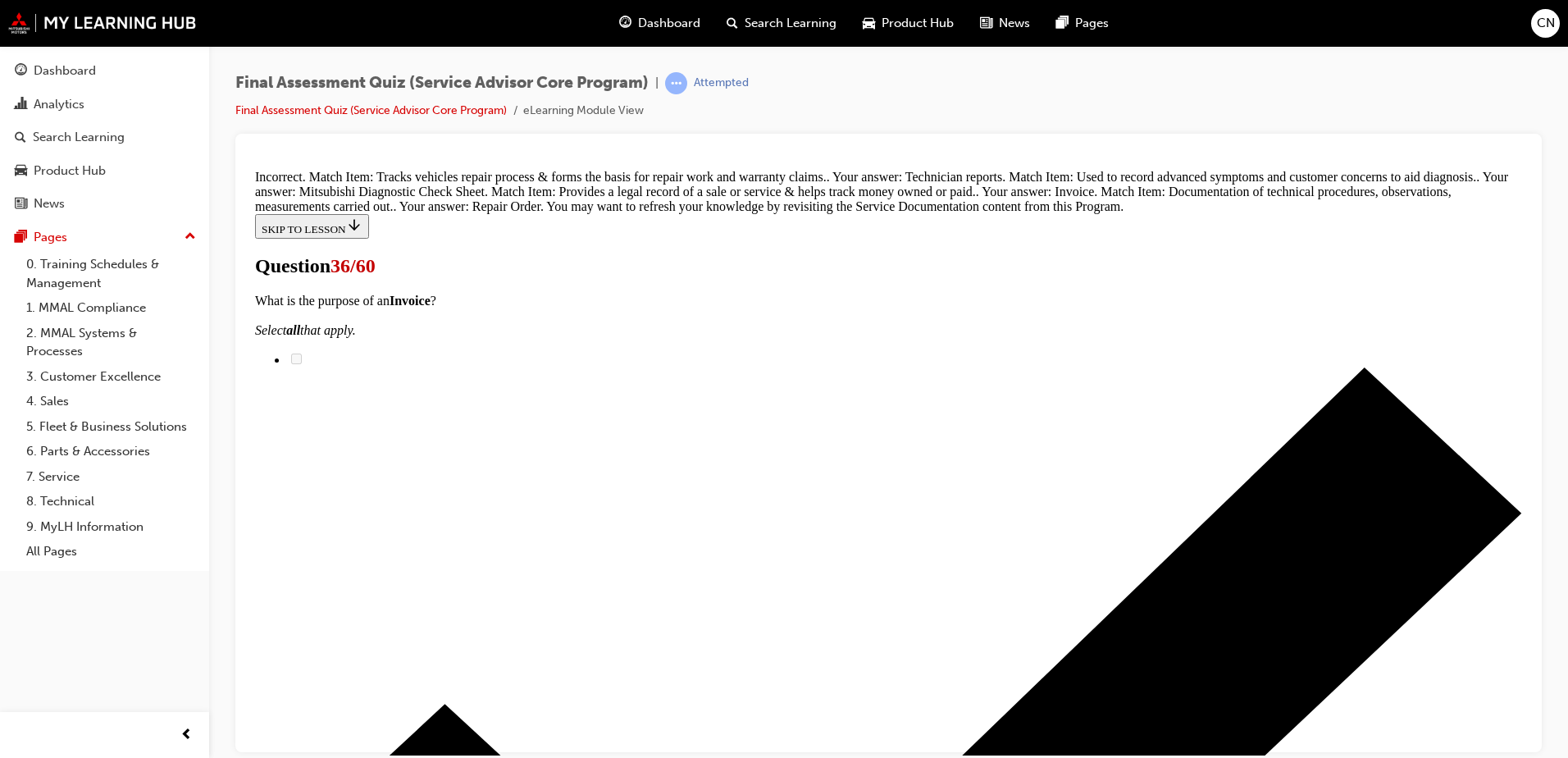
scroll to position [541, 0]
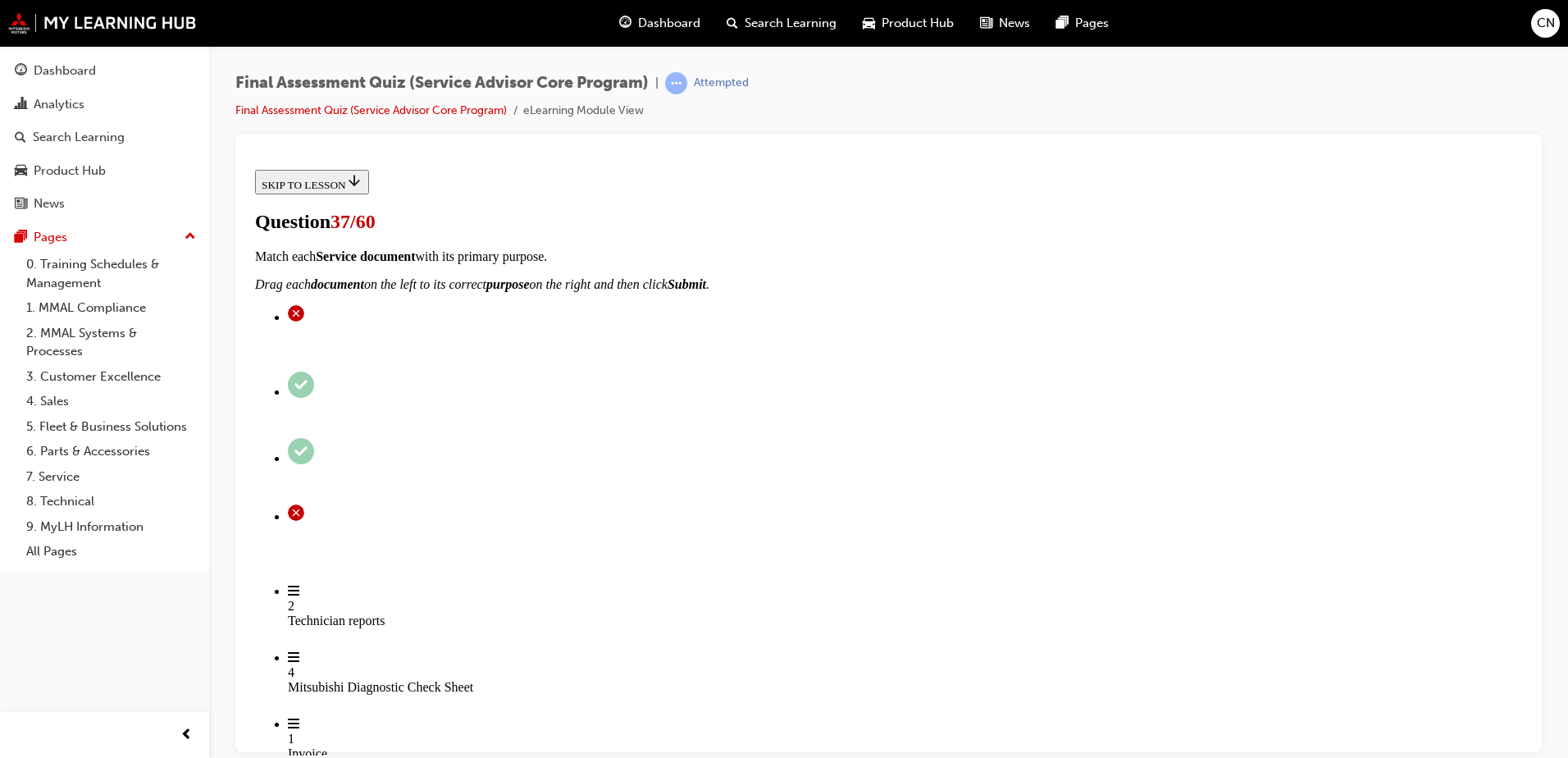
scroll to position [100, 0]
radio input "true"
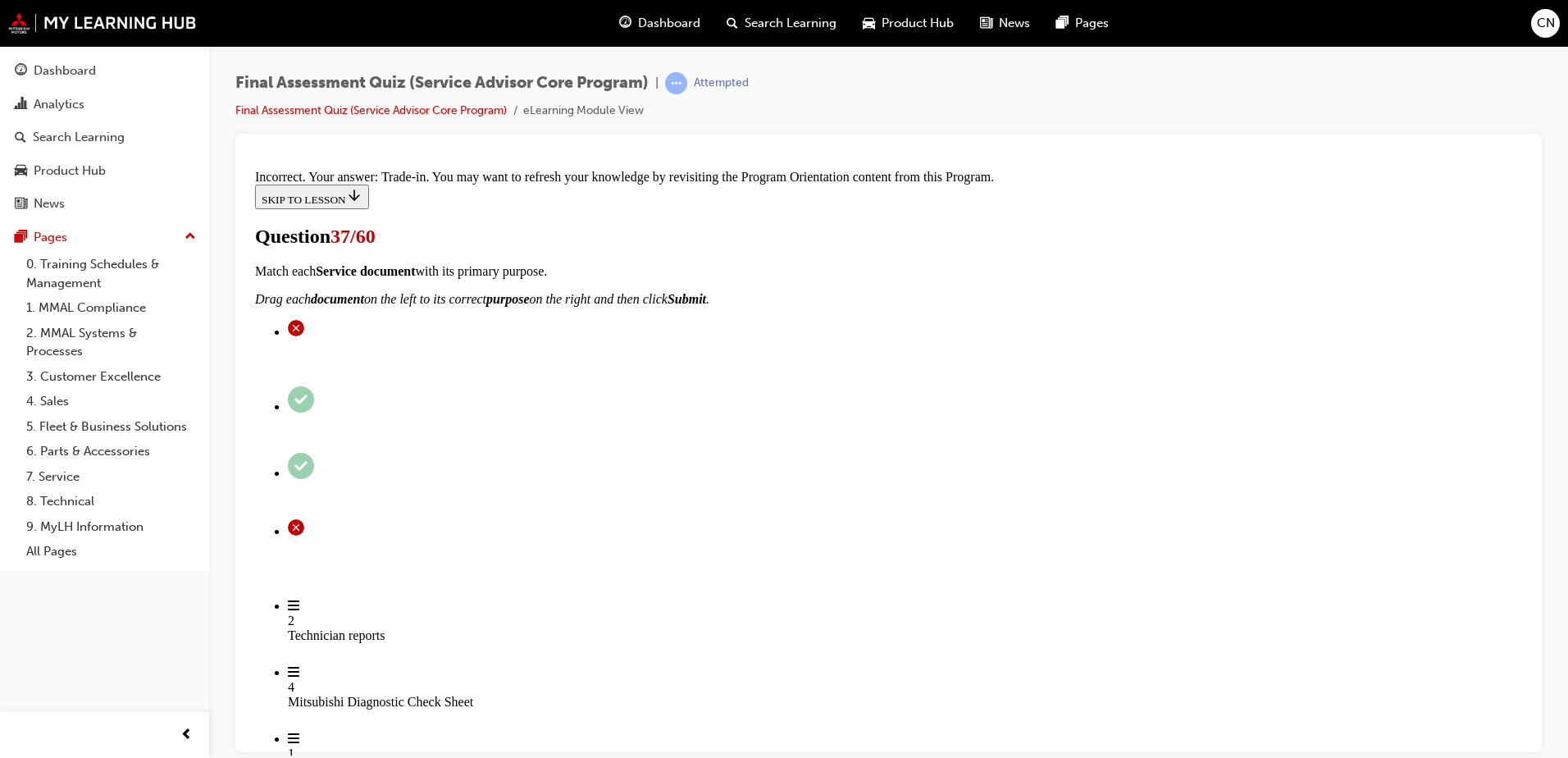
scroll to position [366, 0]
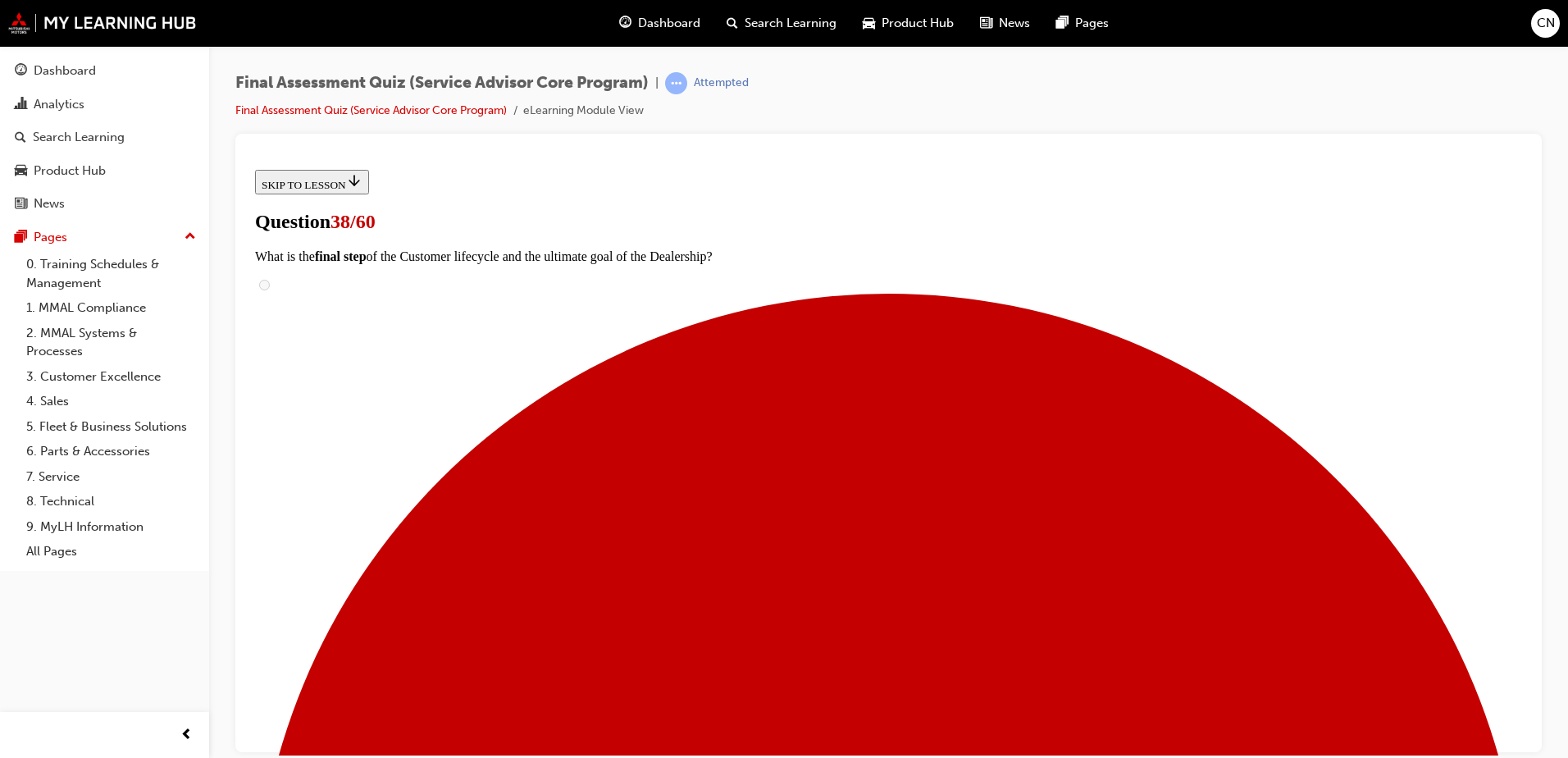
scroll to position [258, 0]
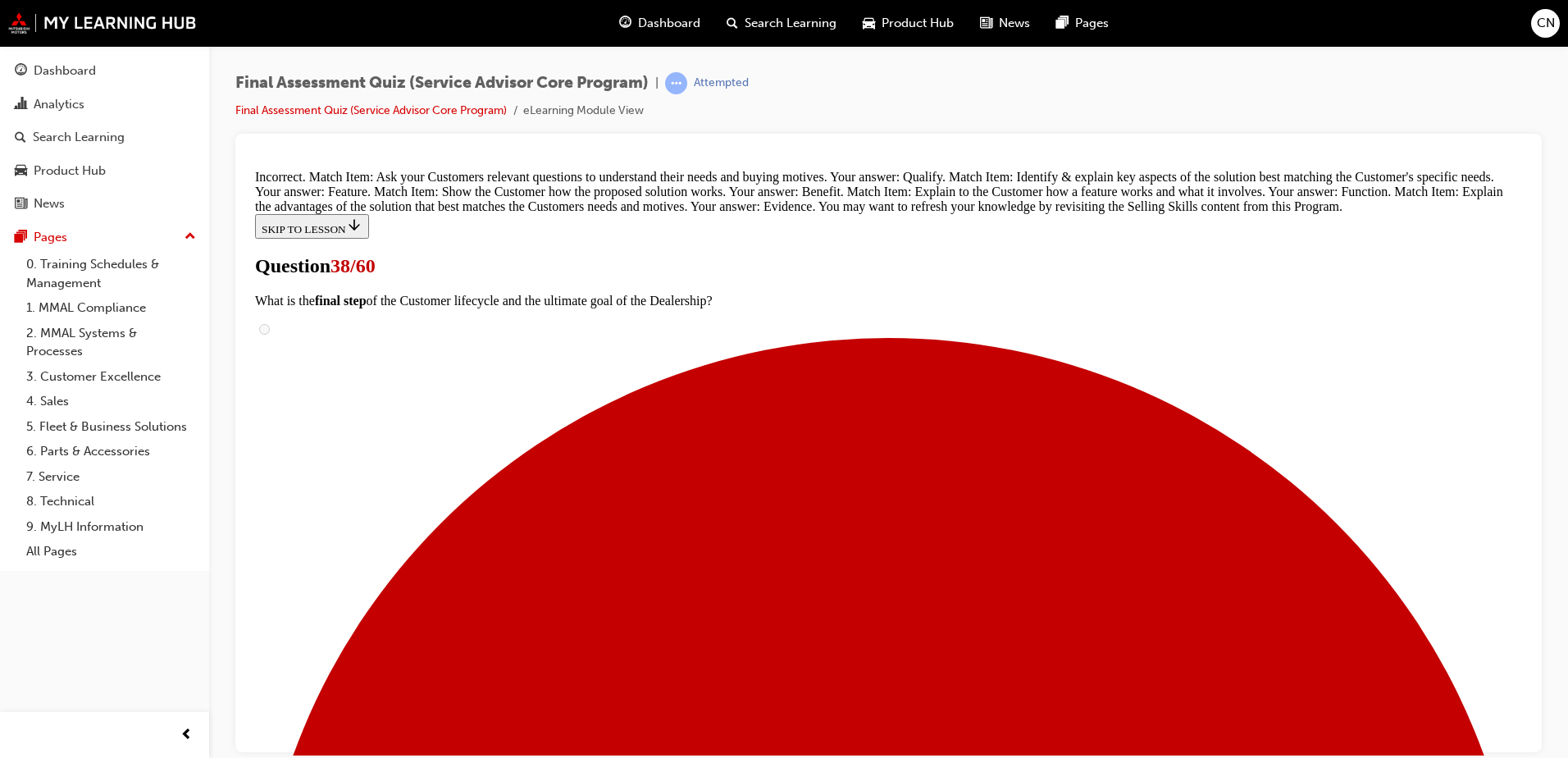
scroll to position [713, 0]
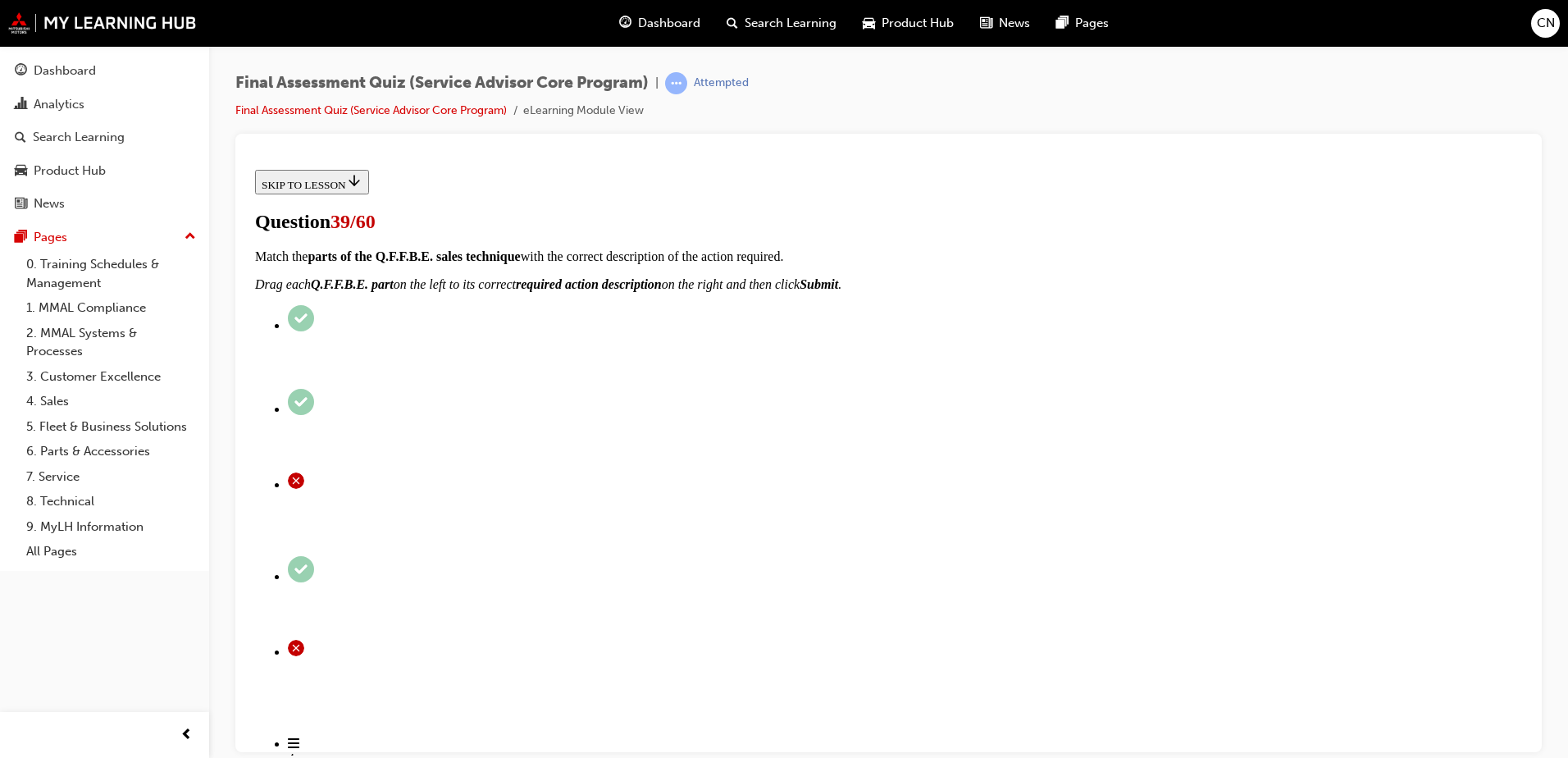
scroll to position [176, 0]
checkbox input "true"
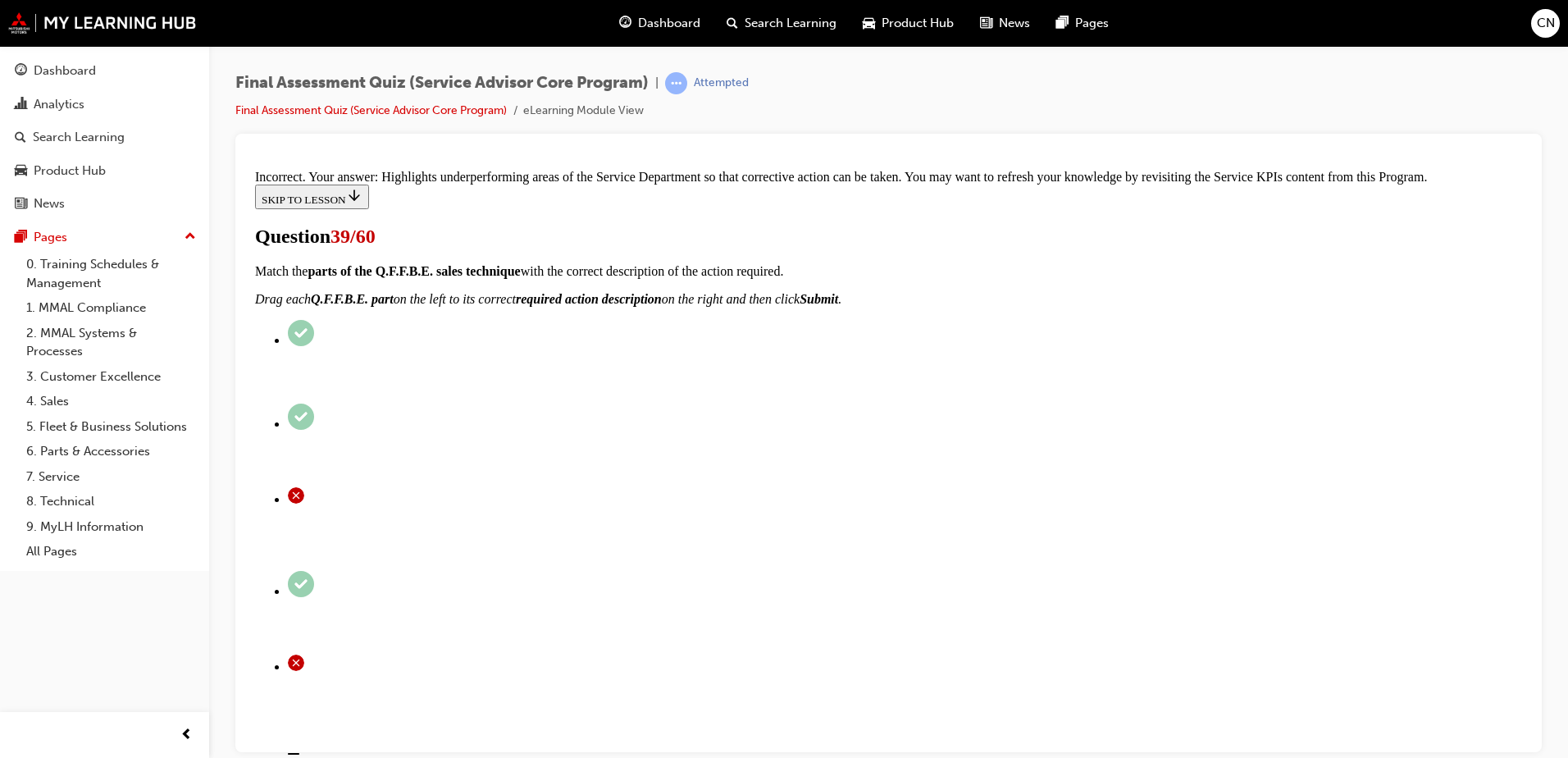
scroll to position [427, 0]
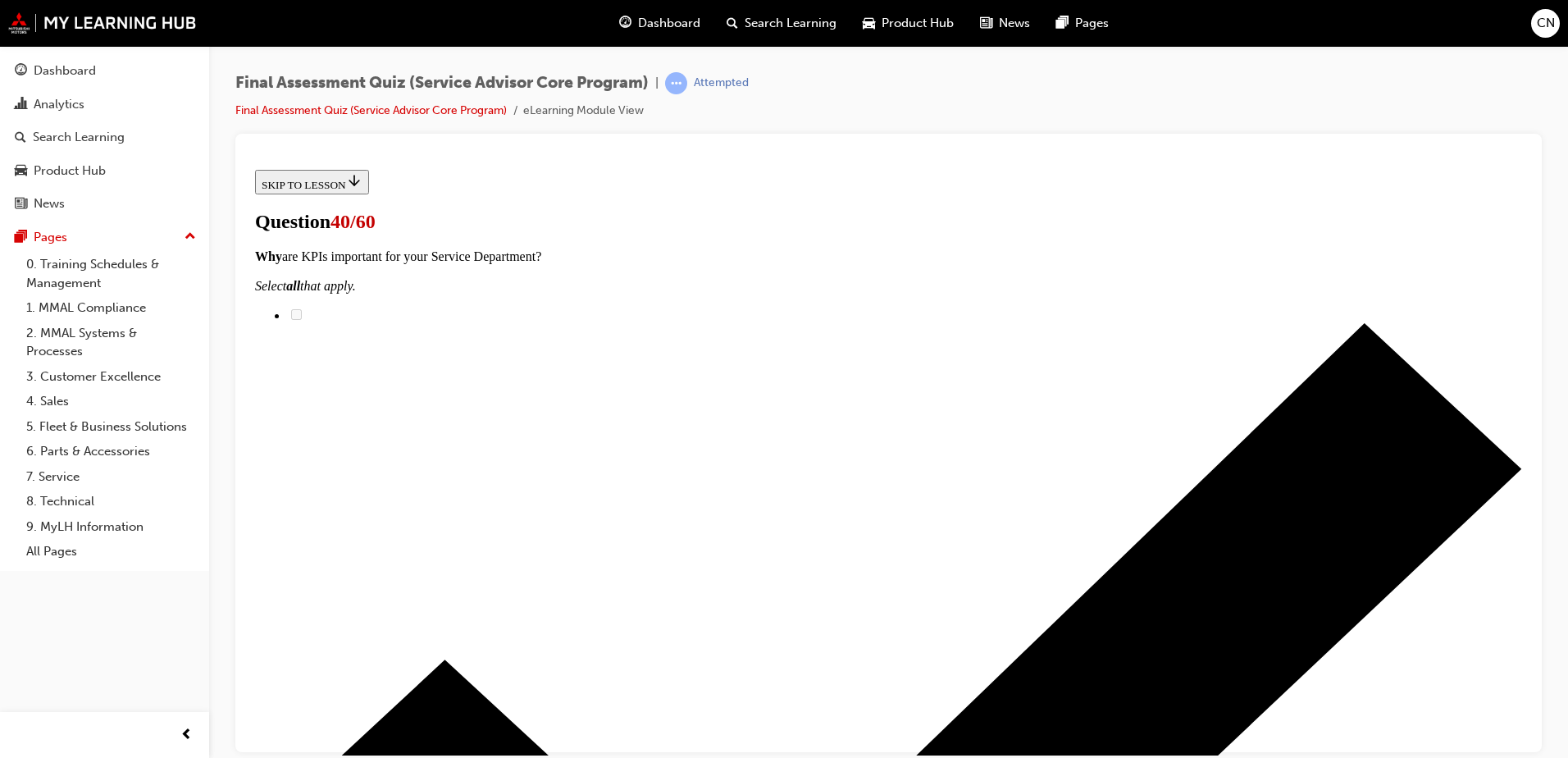
radio input "true"
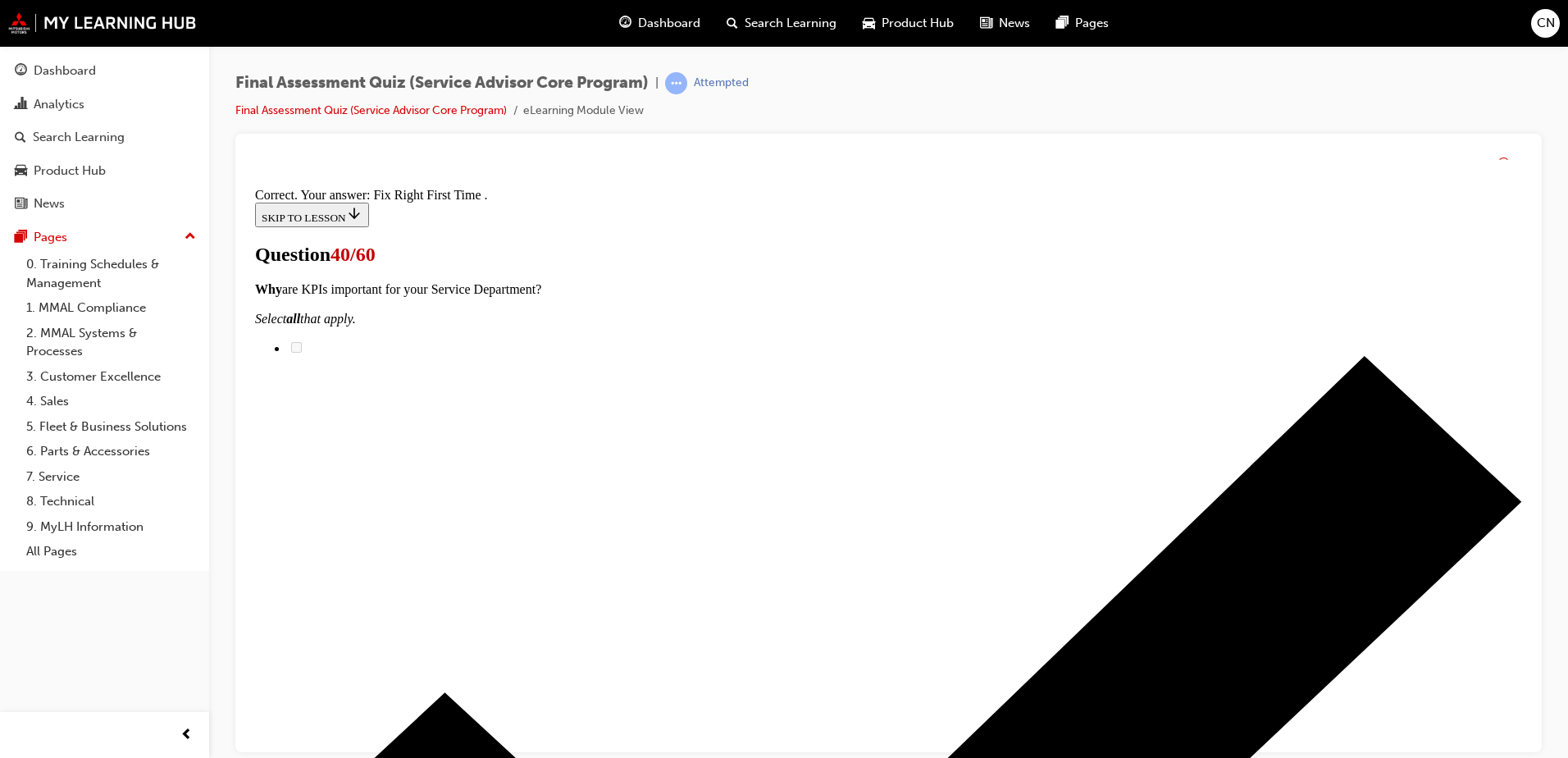
scroll to position [302, 0]
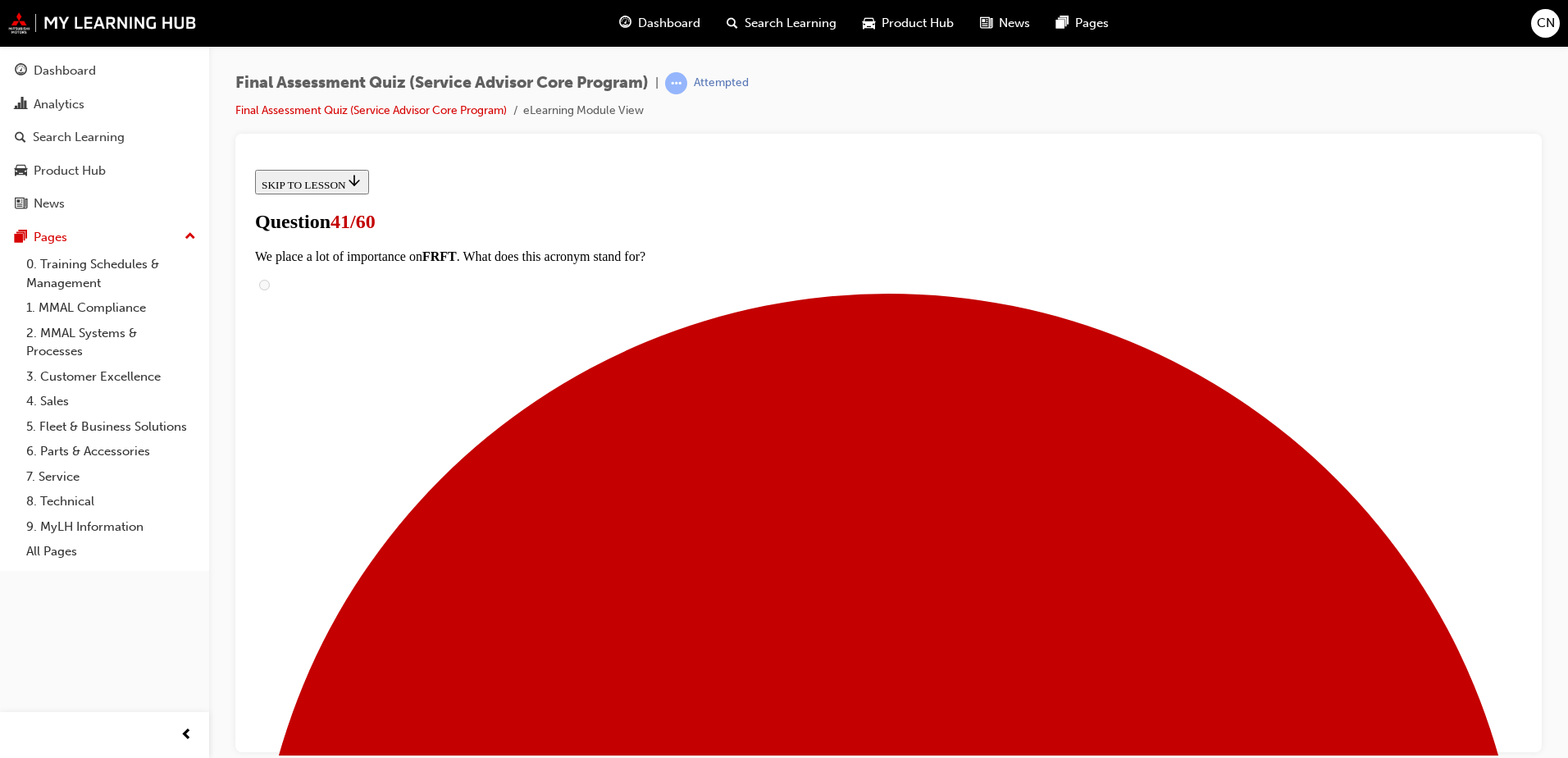
scroll to position [0, 0]
radio input "true"
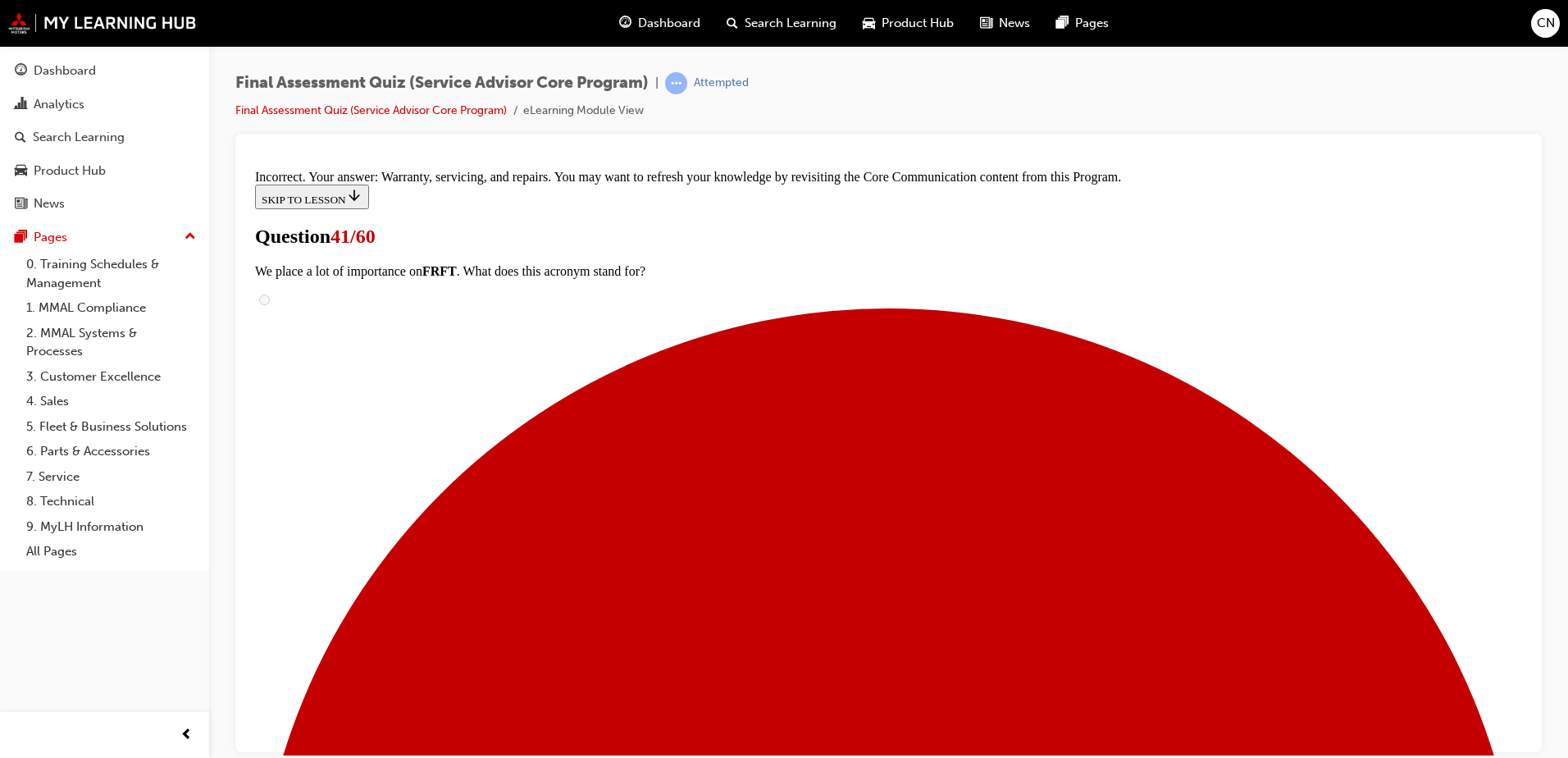
scroll to position [338, 0]
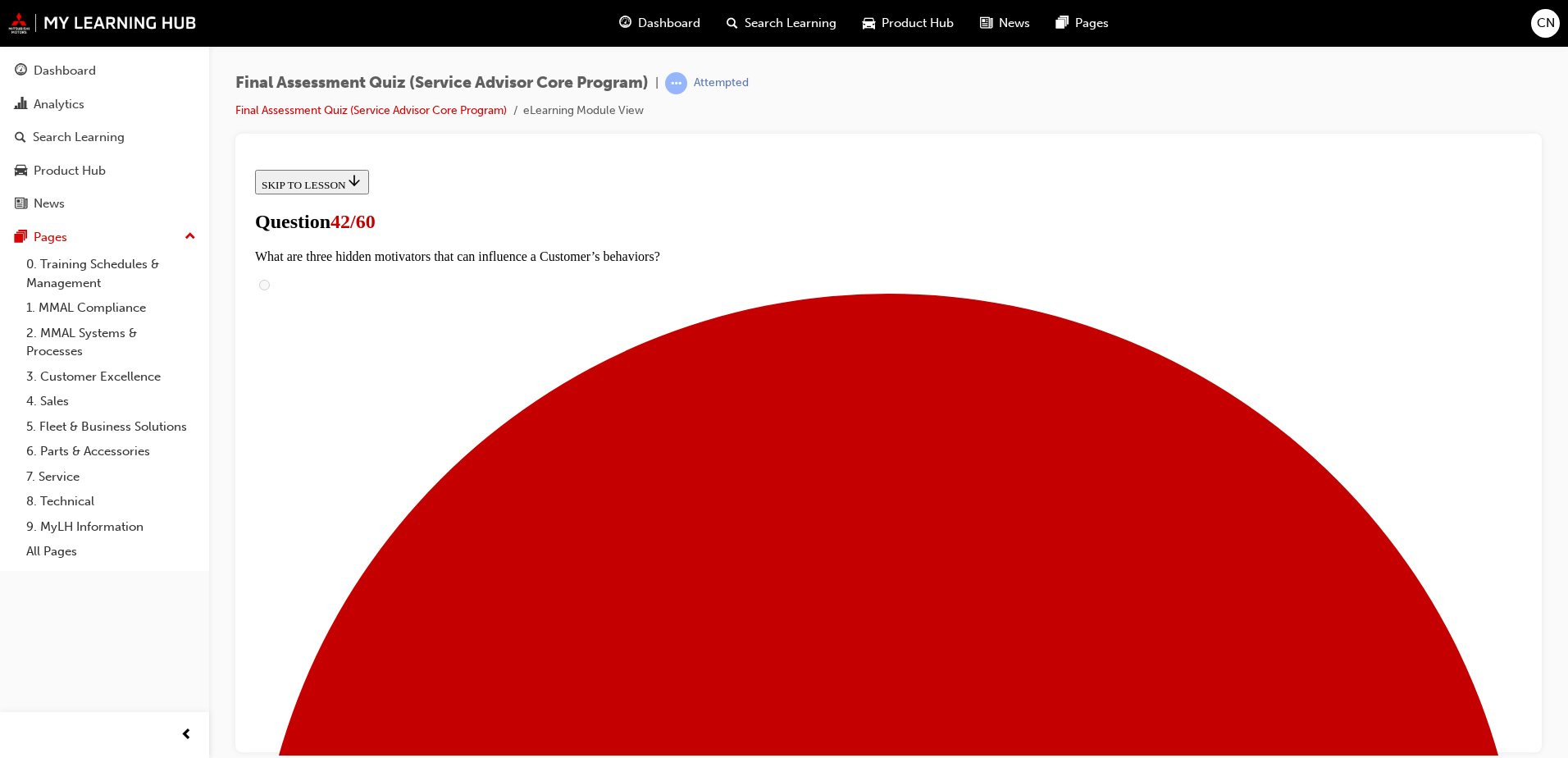
radio input "true"
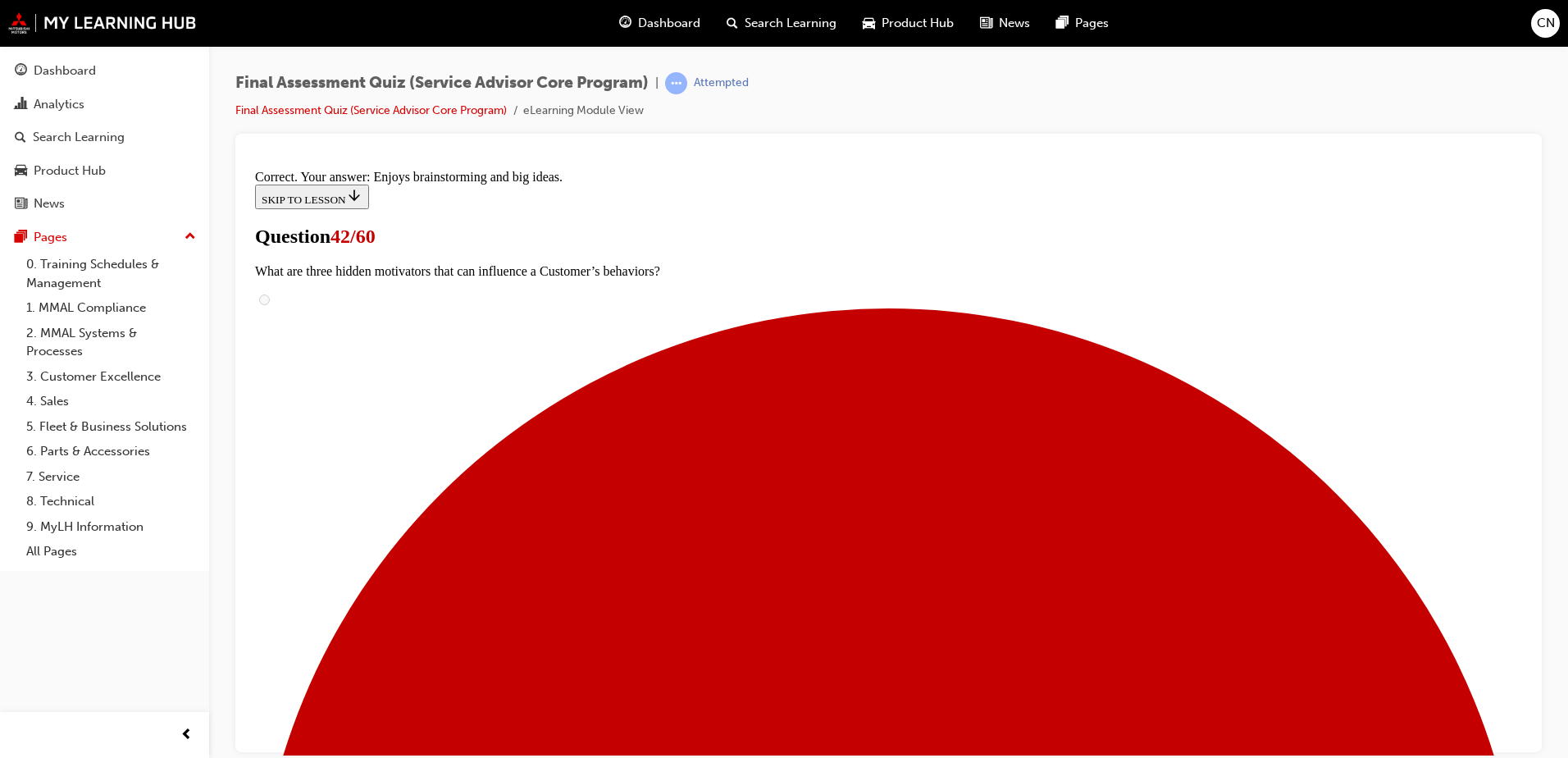
scroll to position [237, 0]
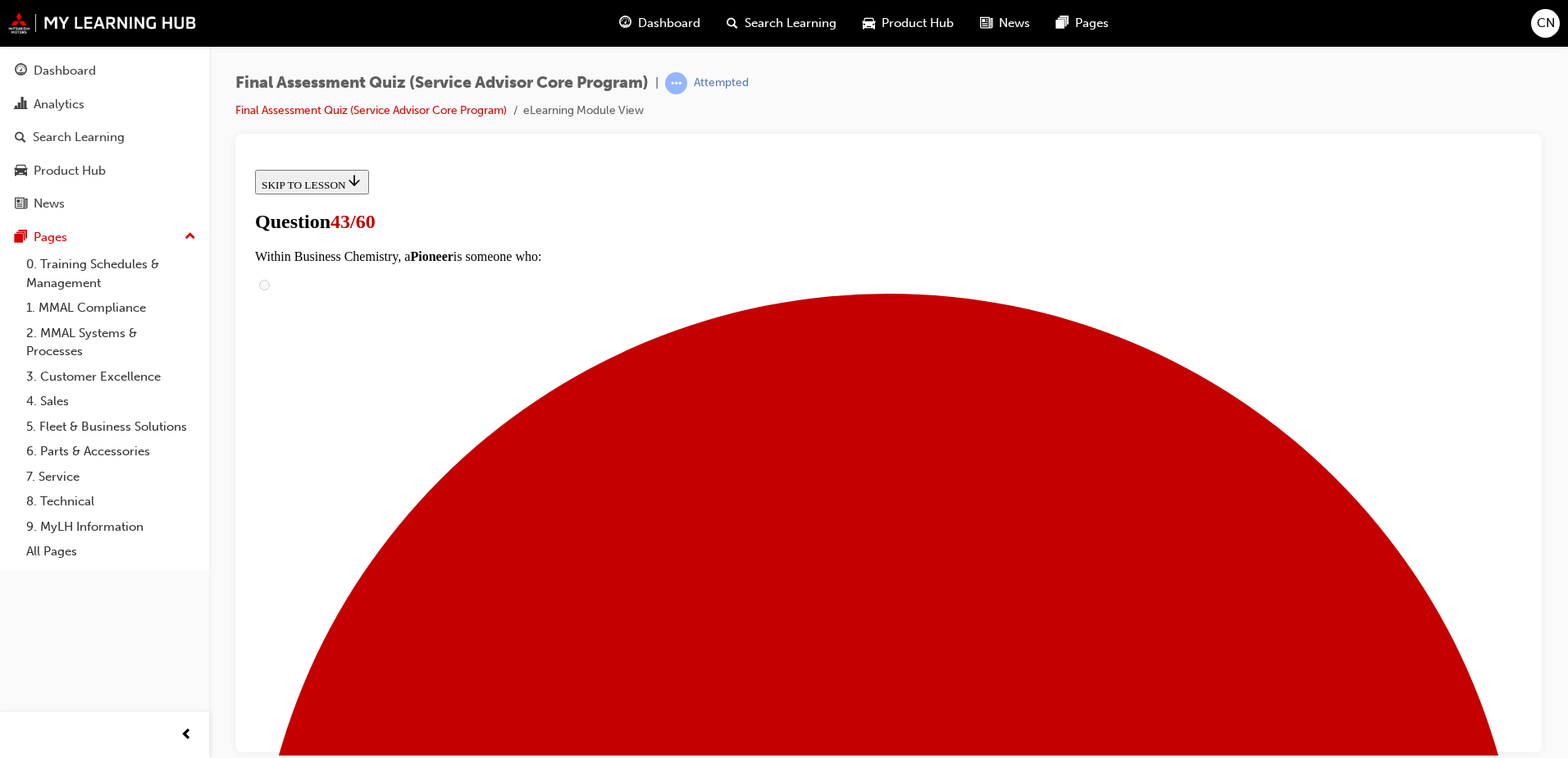
scroll to position [208, 0]
checkbox input "true"
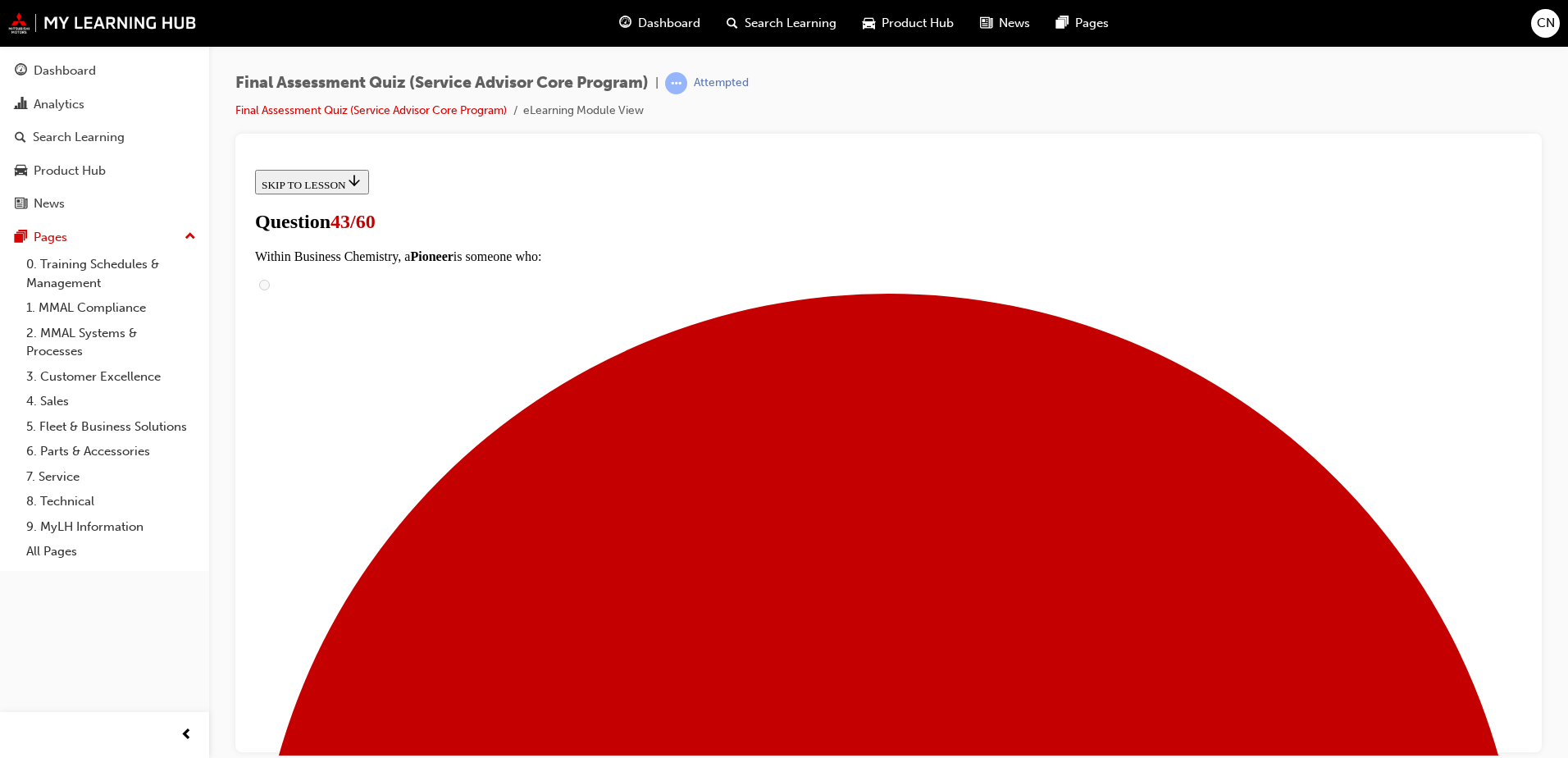
checkbox input "true"
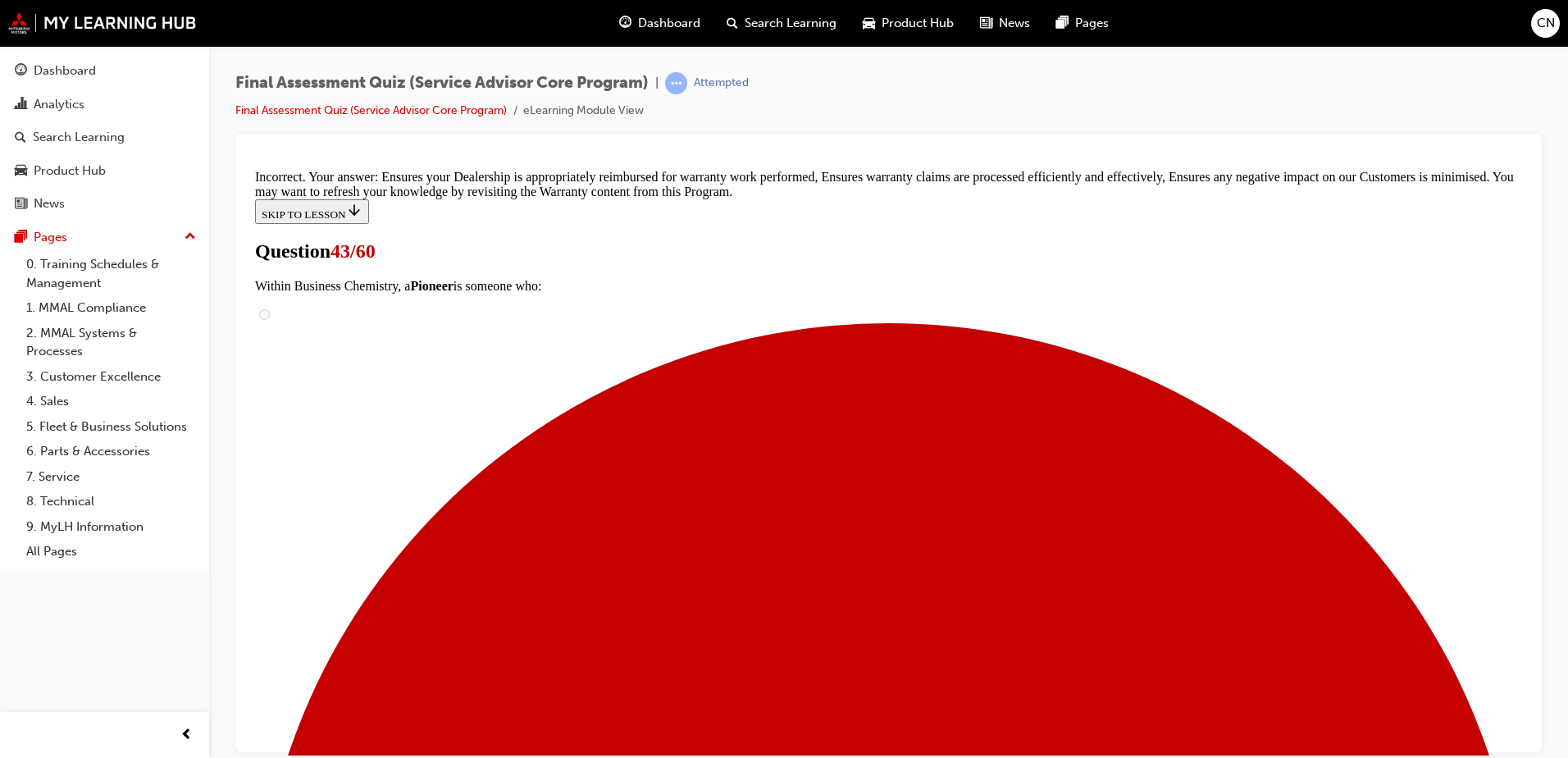
scroll to position [438, 0]
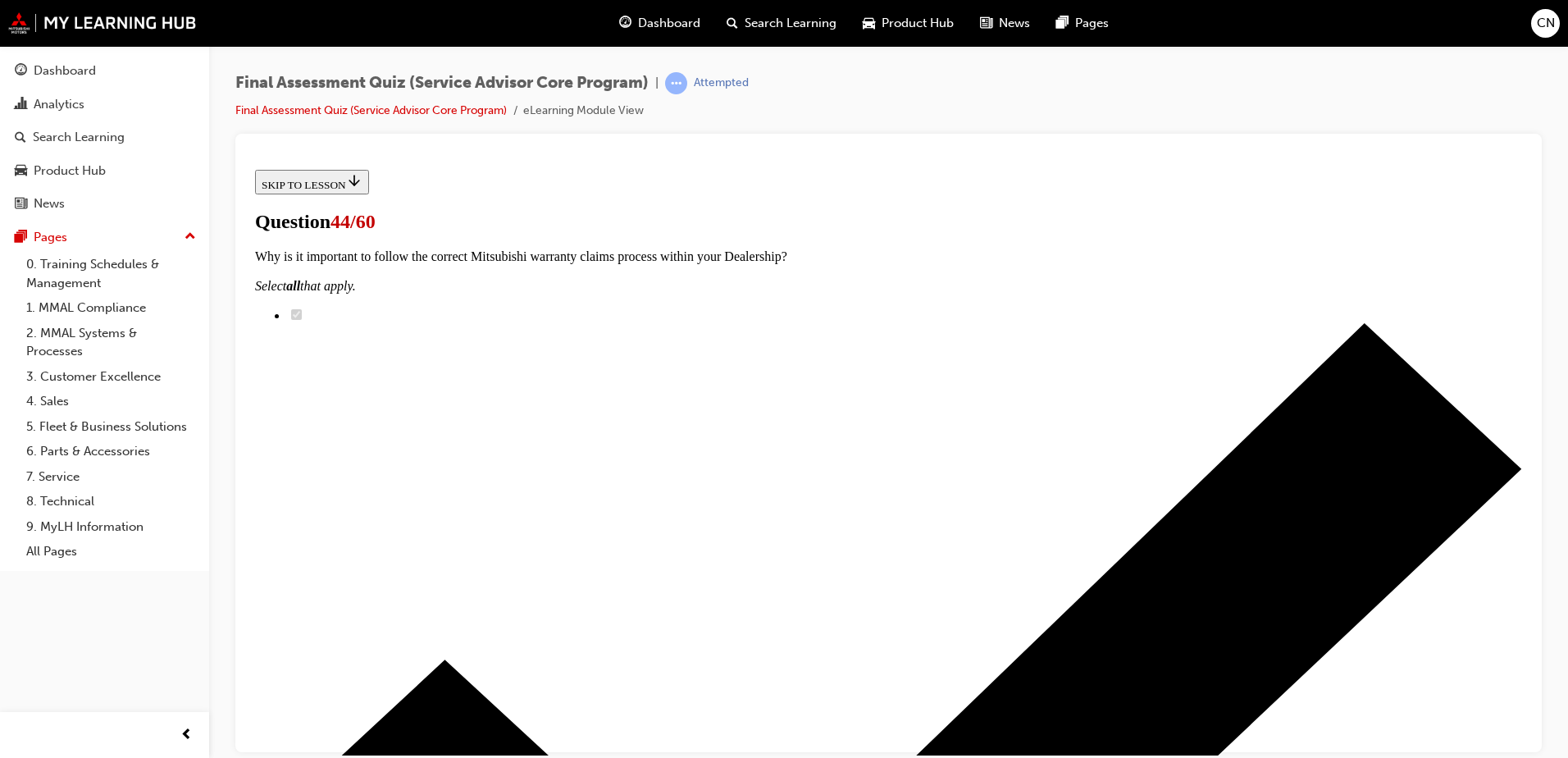
scroll to position [252, 0]
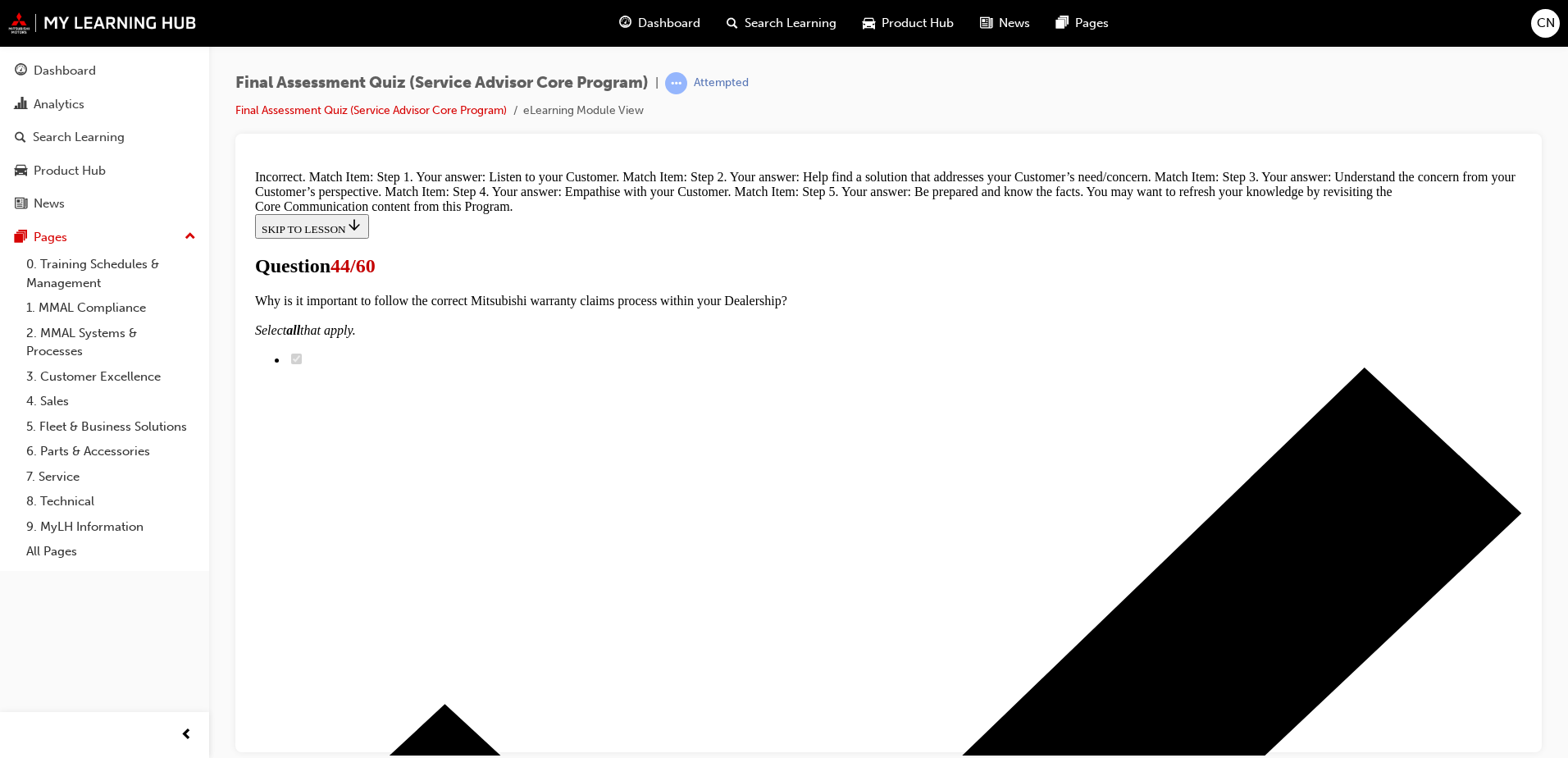
scroll to position [527, 0]
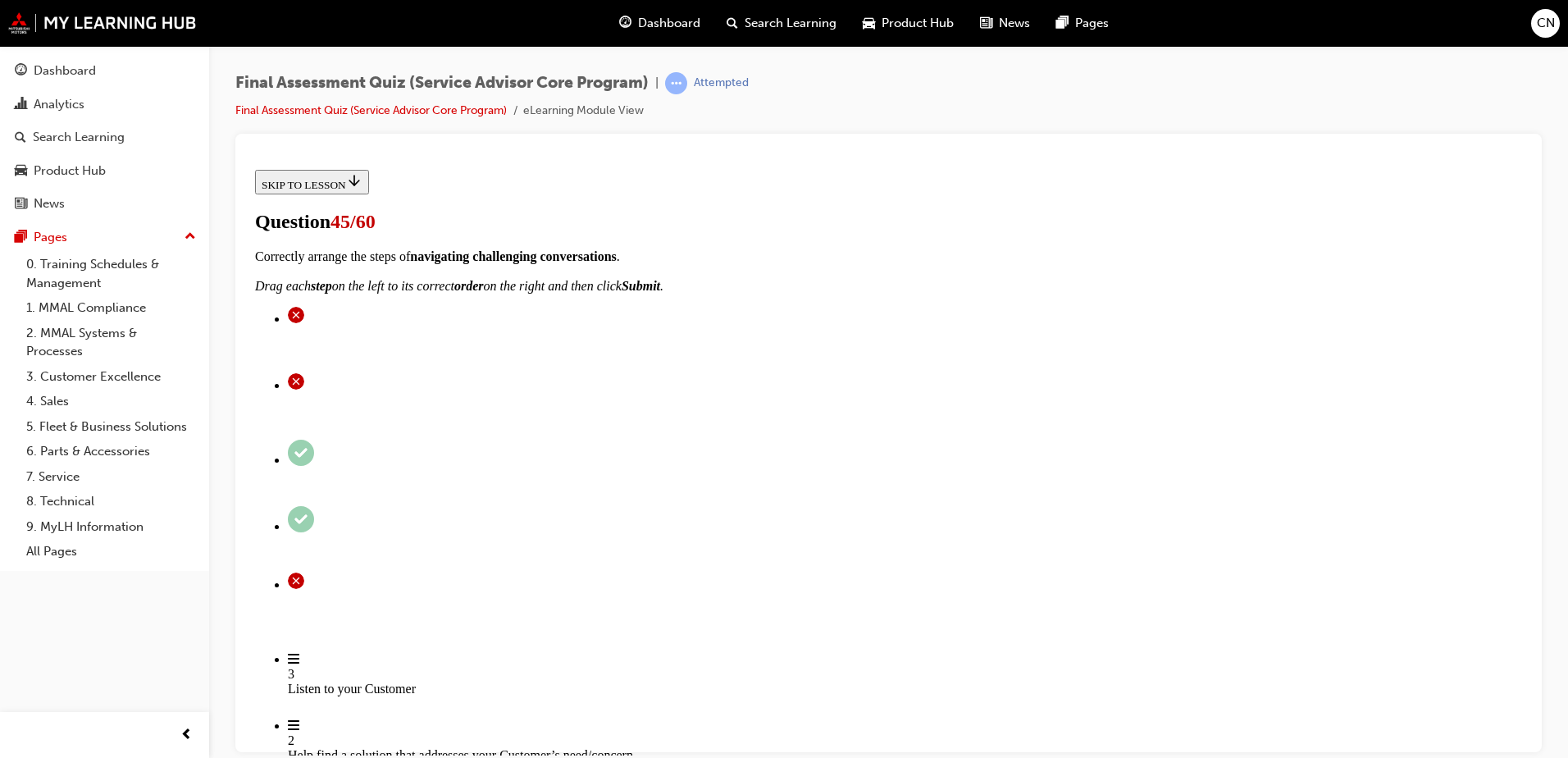
scroll to position [164, 0]
radio input "true"
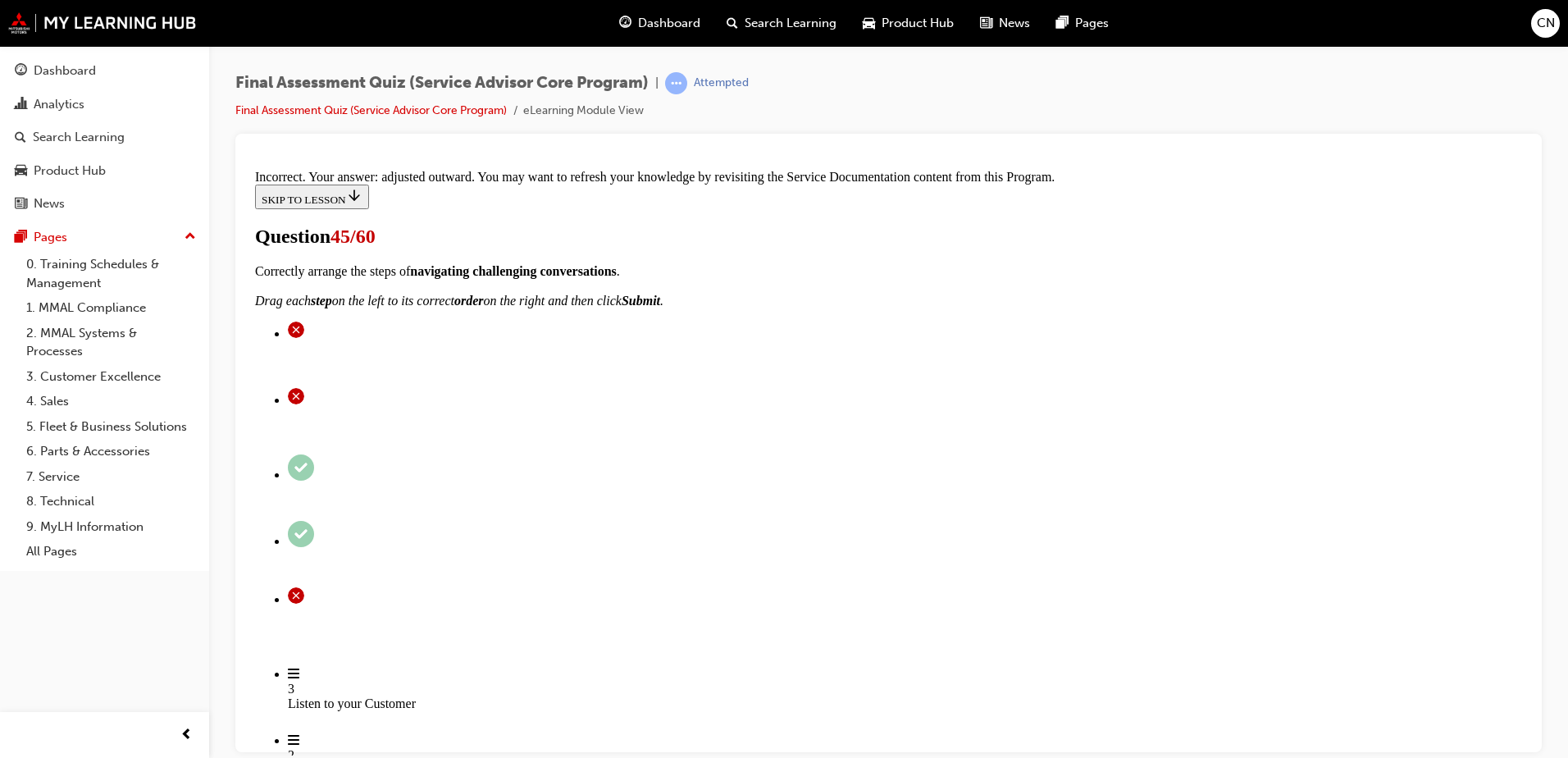
scroll to position [505, 0]
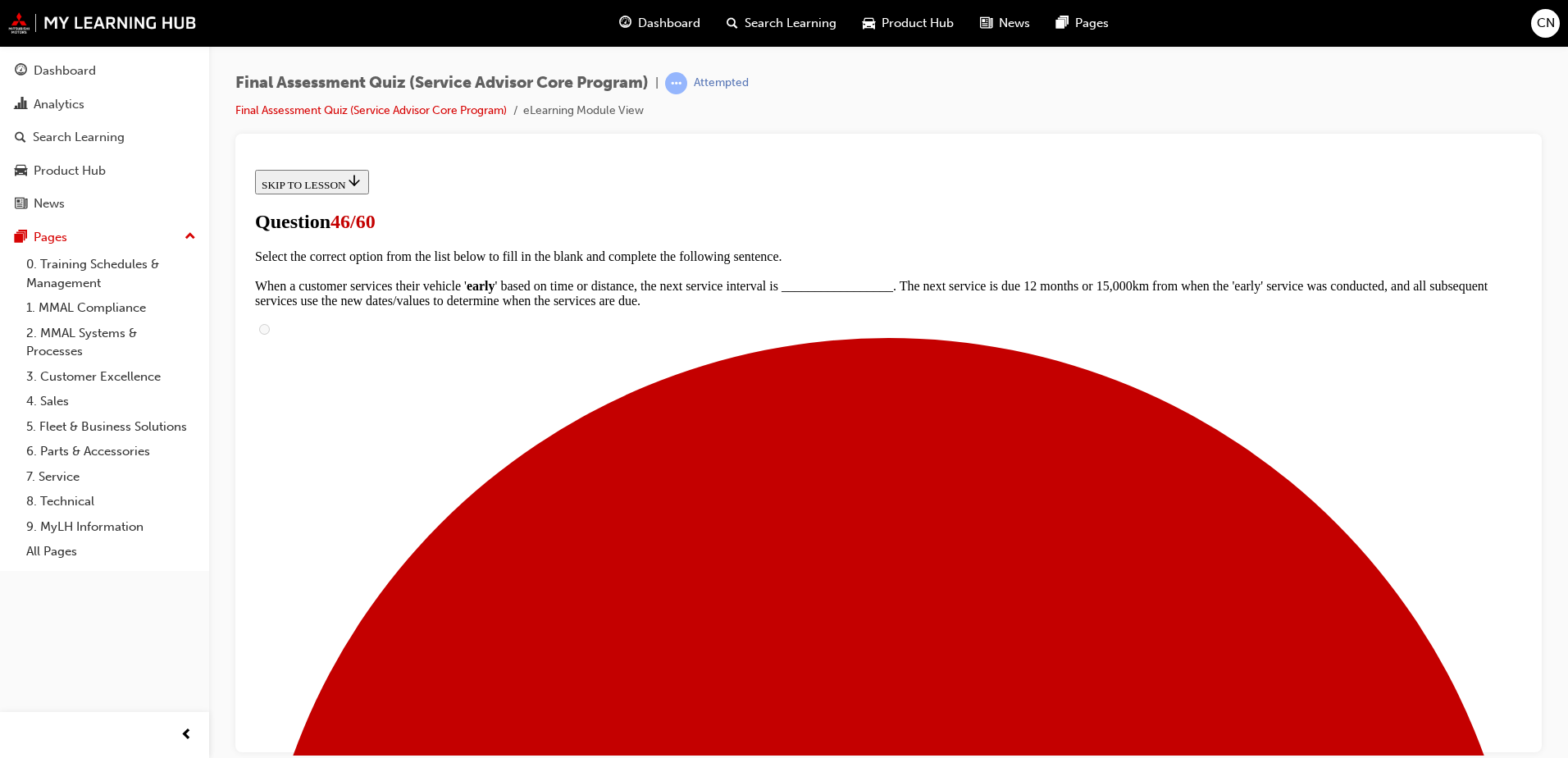
radio input "true"
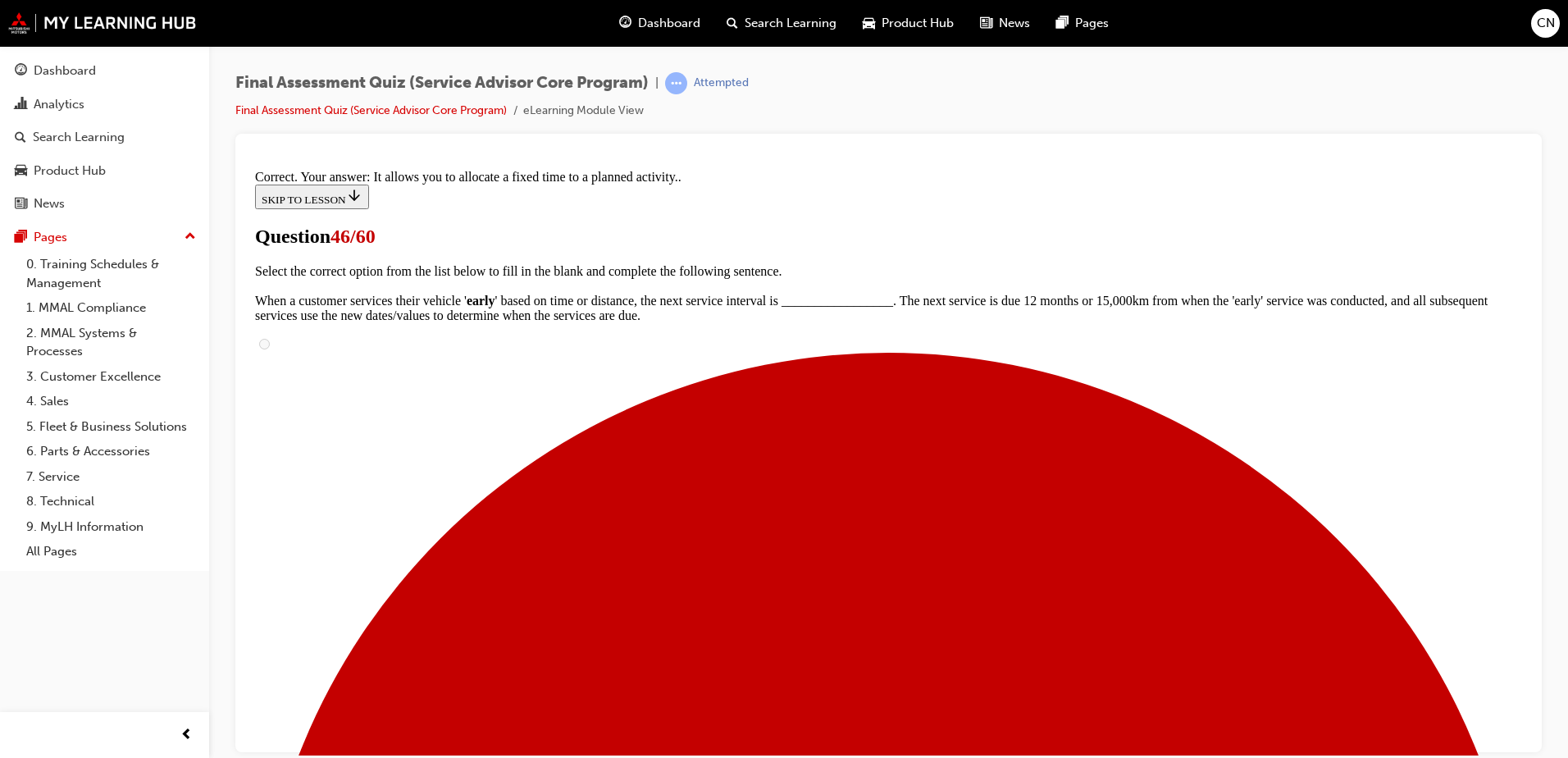
scroll to position [237, 0]
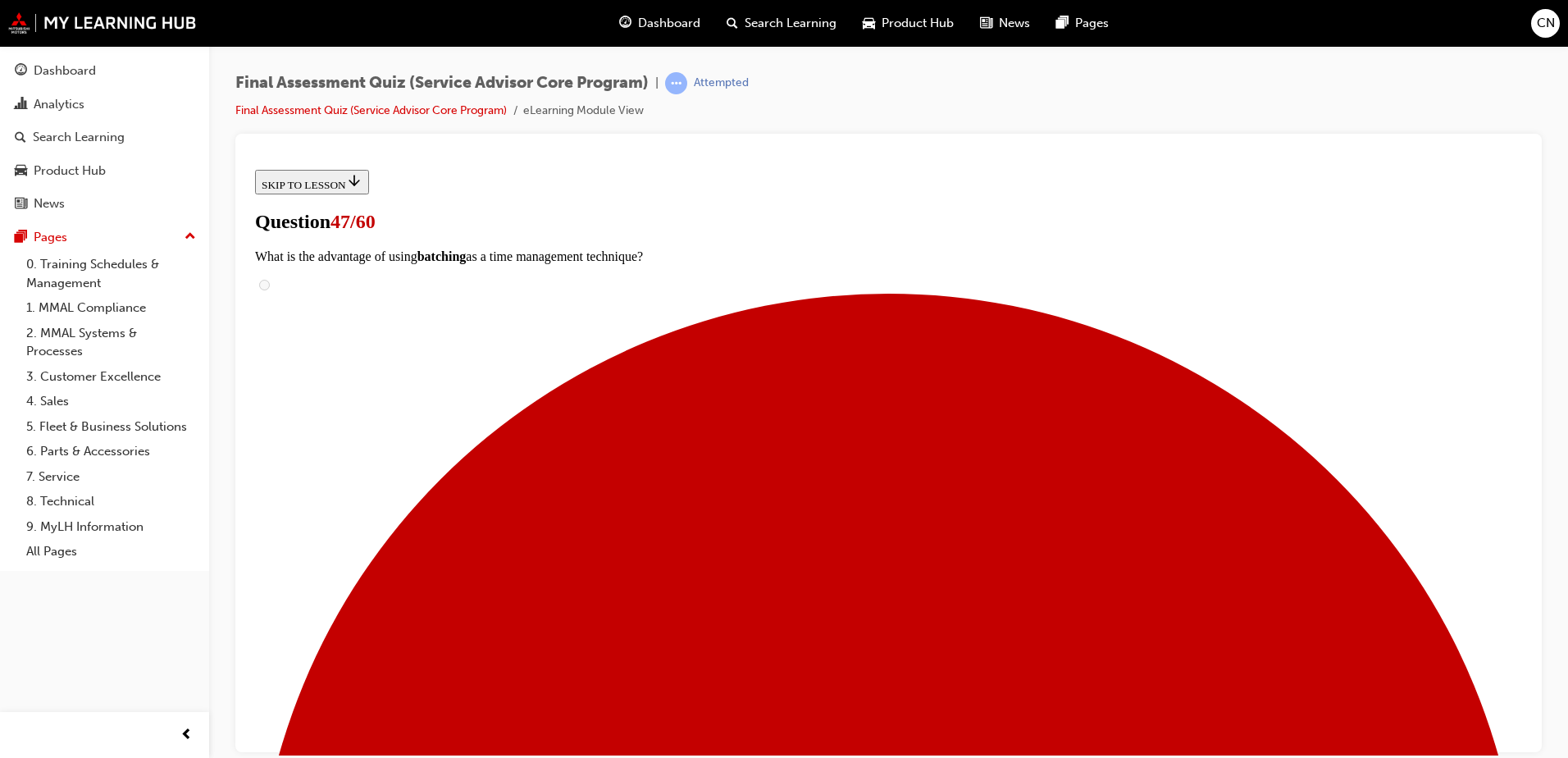
scroll to position [81, 0]
checkbox input "true"
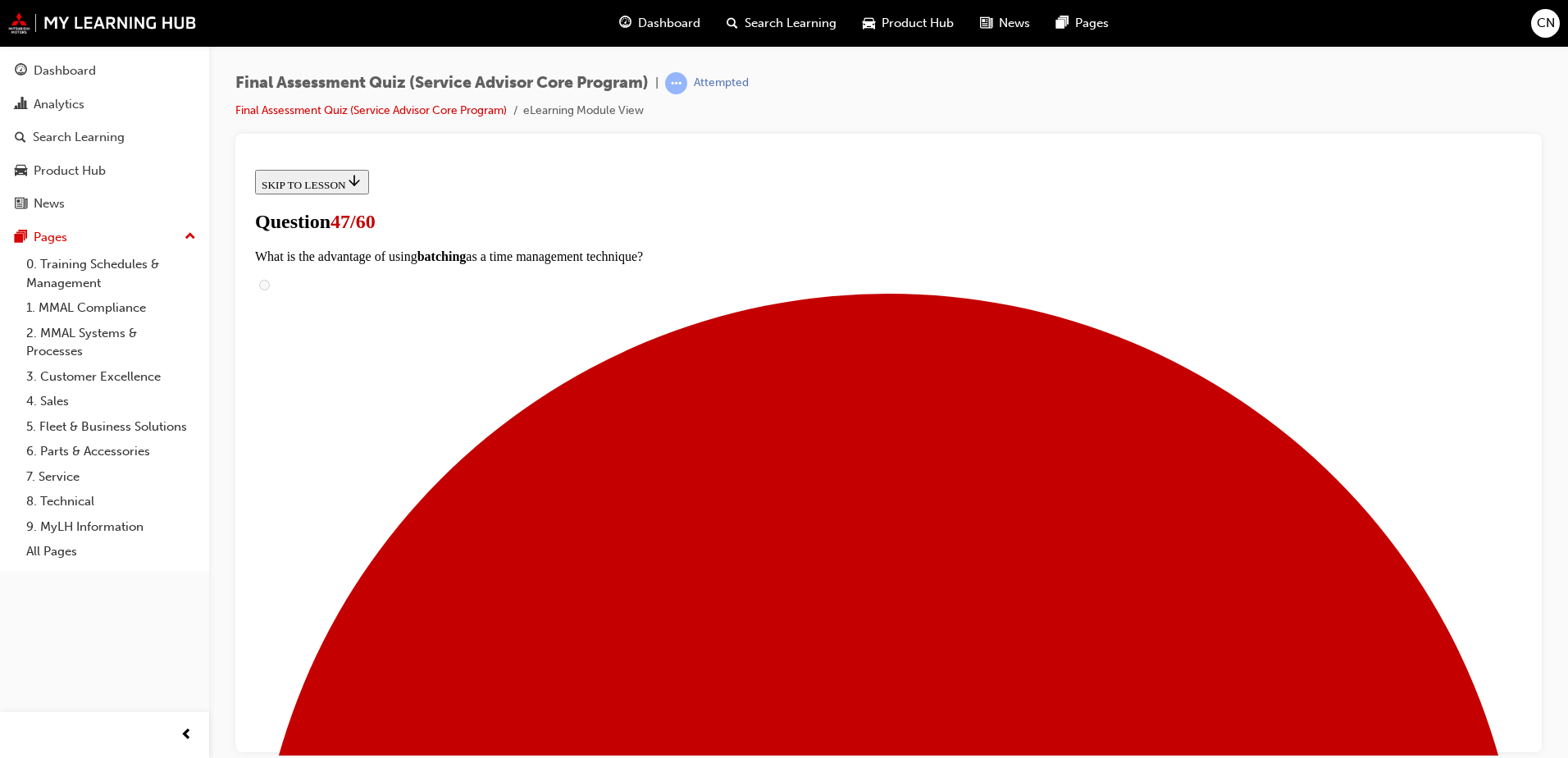
checkbox input "true"
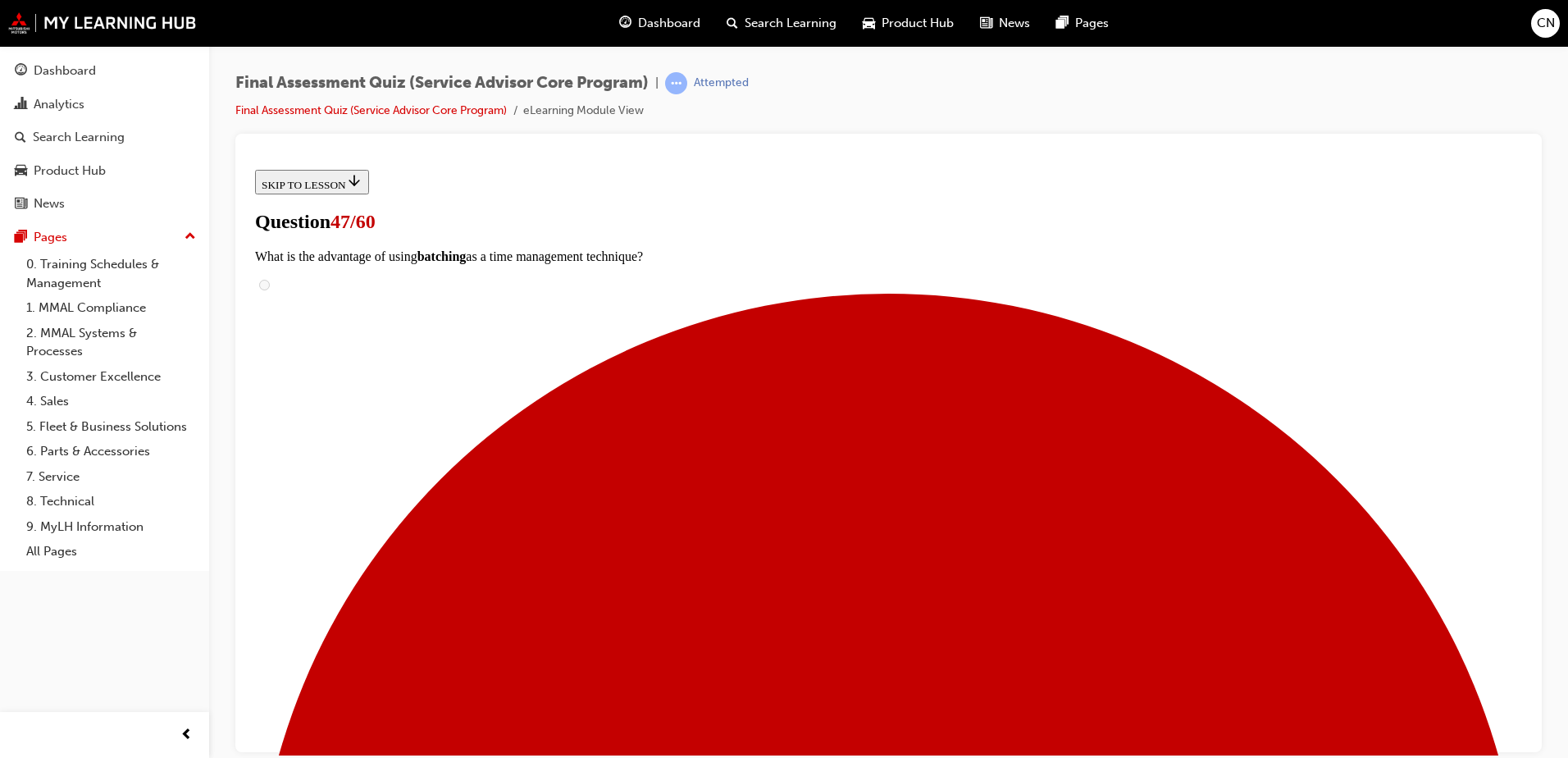
checkbox input "true"
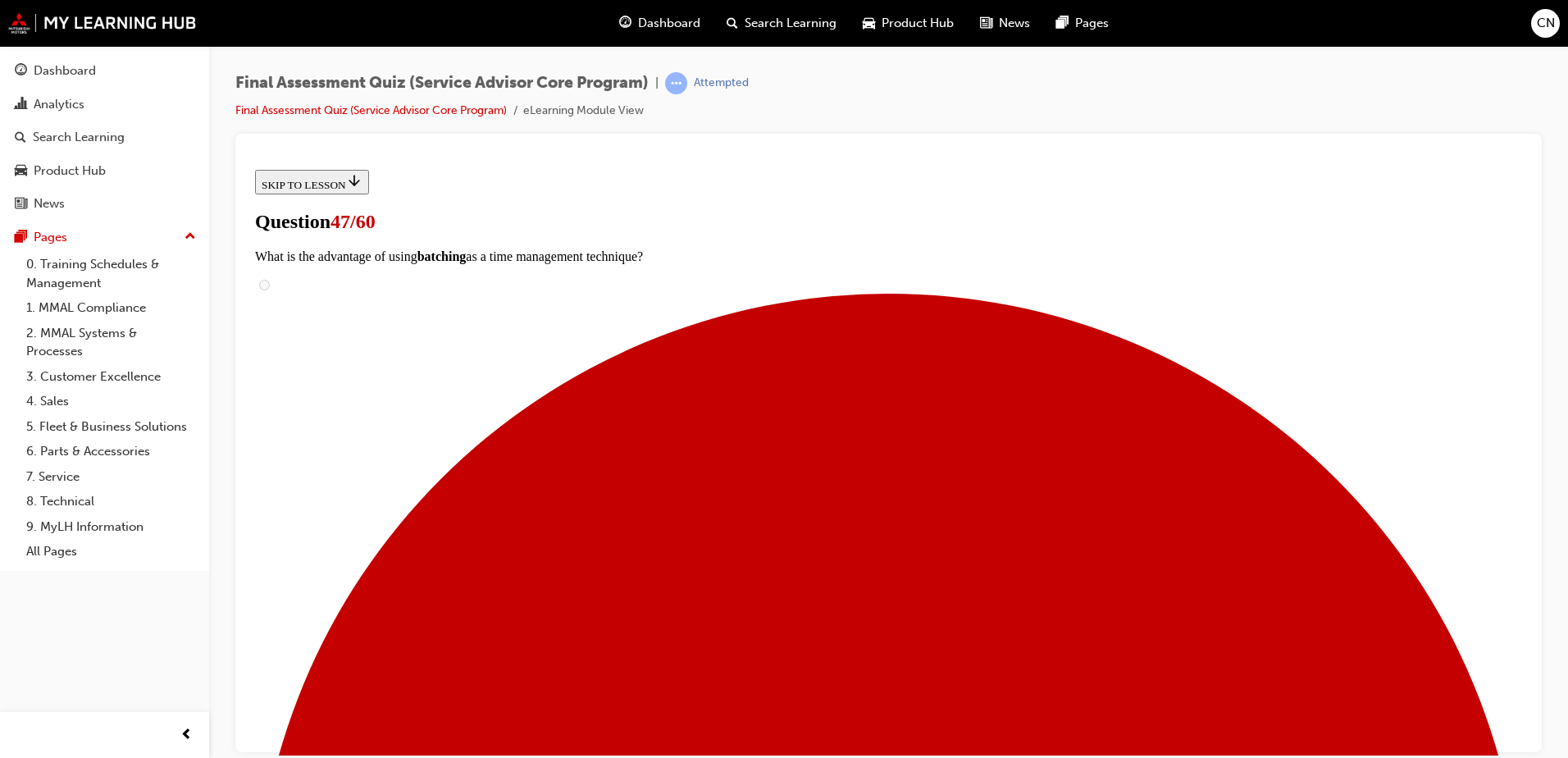
checkbox input "true"
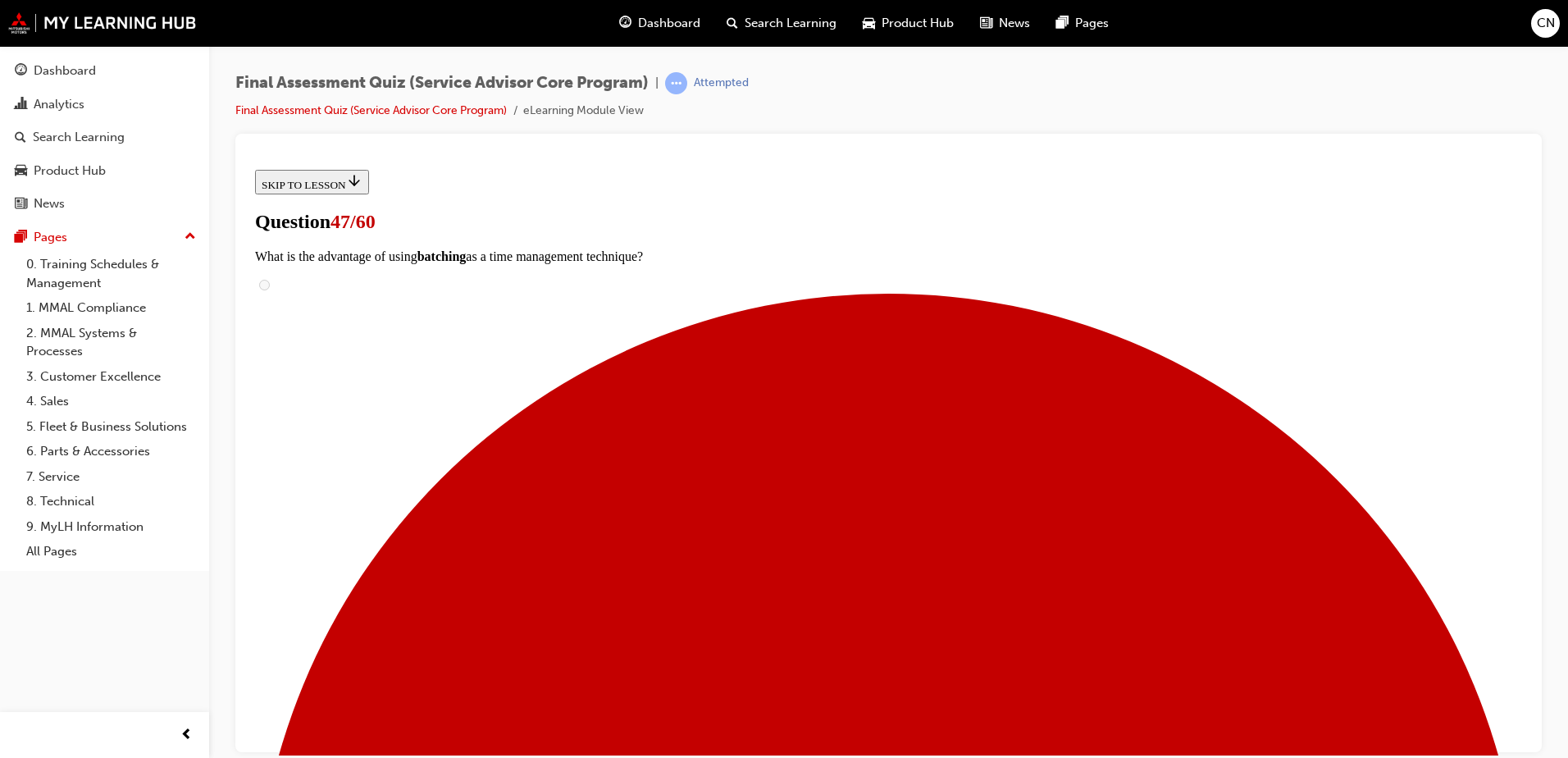
checkbox input "true"
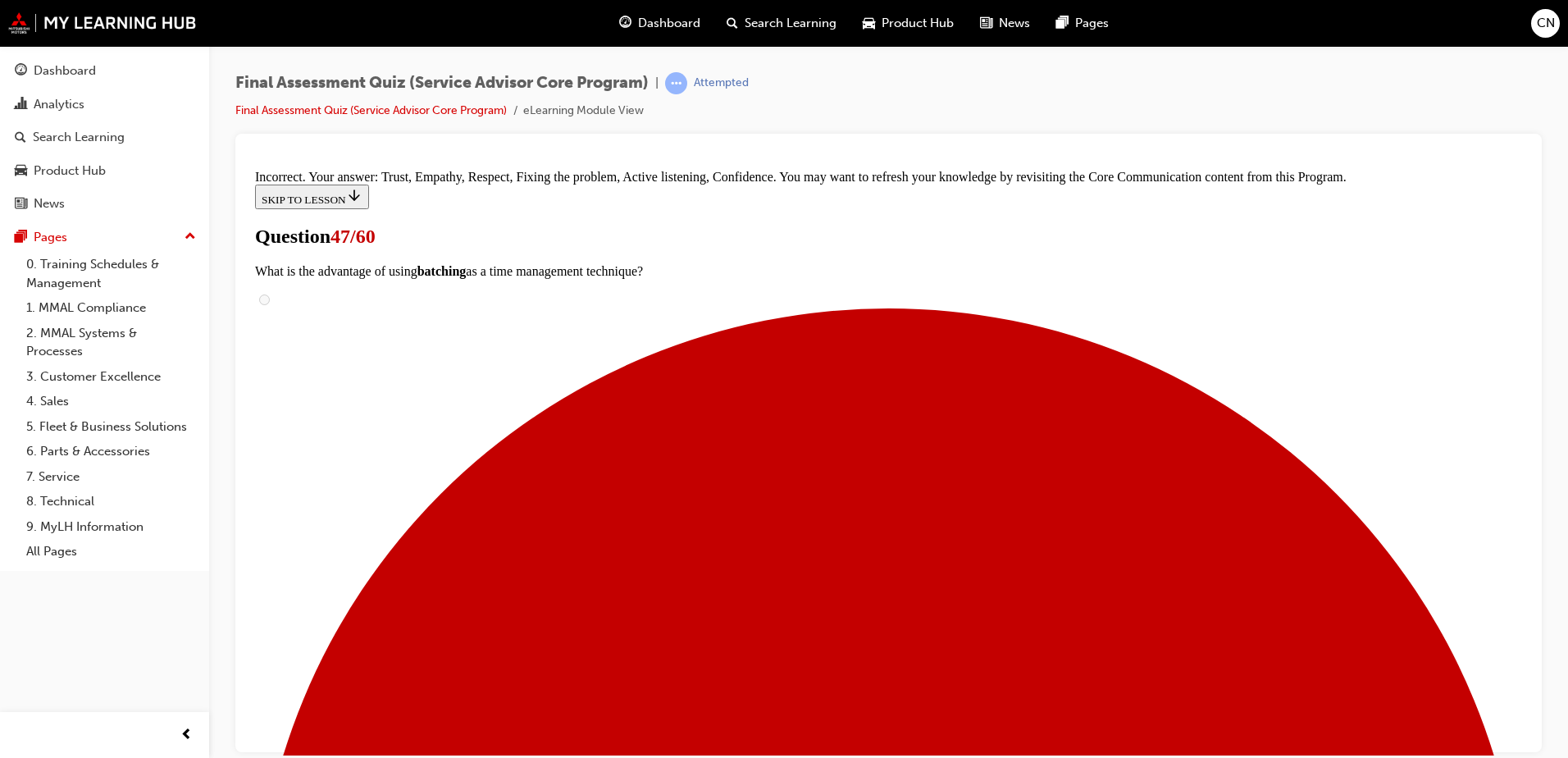
scroll to position [788, 0]
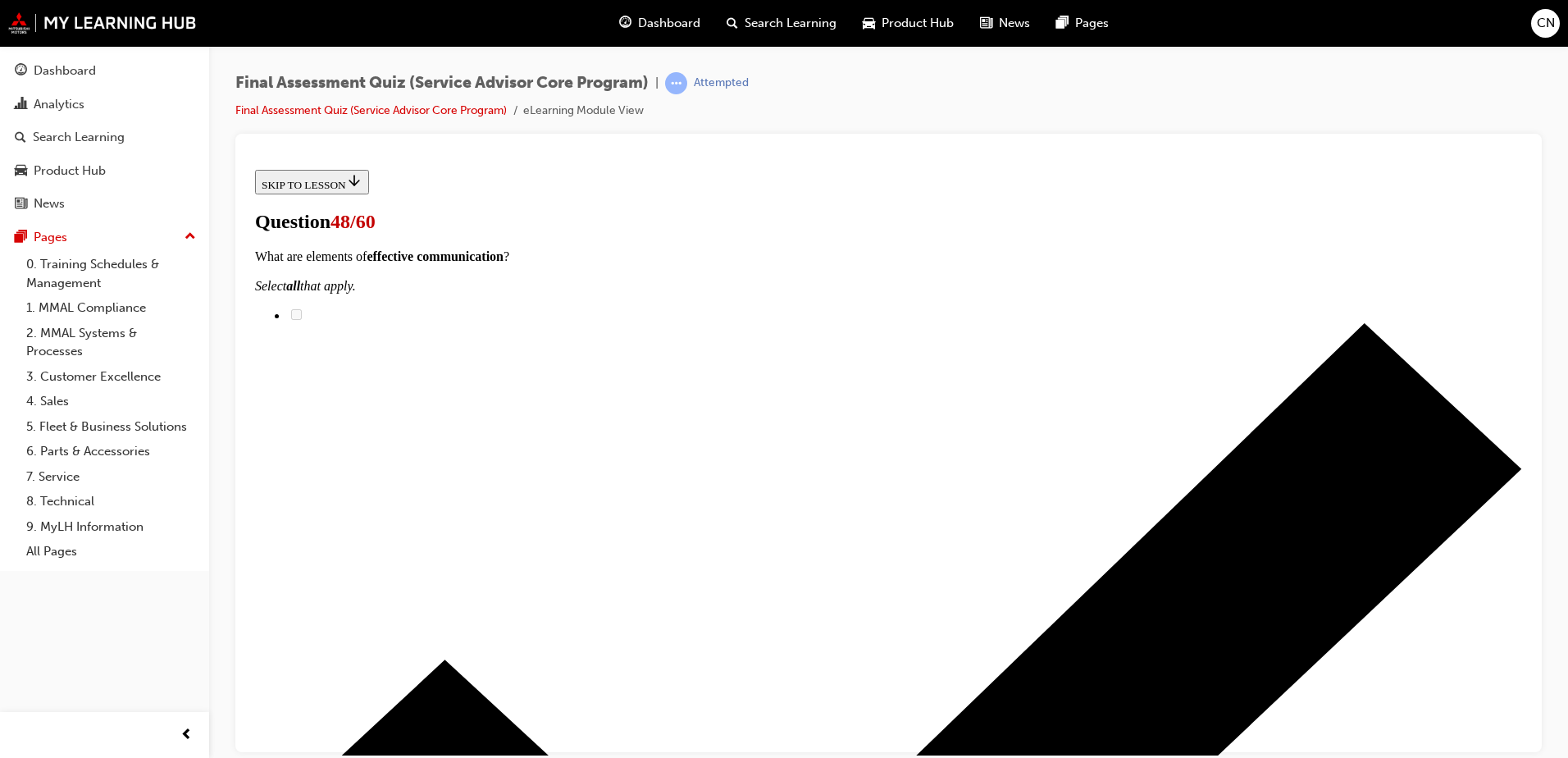
scroll to position [133, 0]
checkbox input "true"
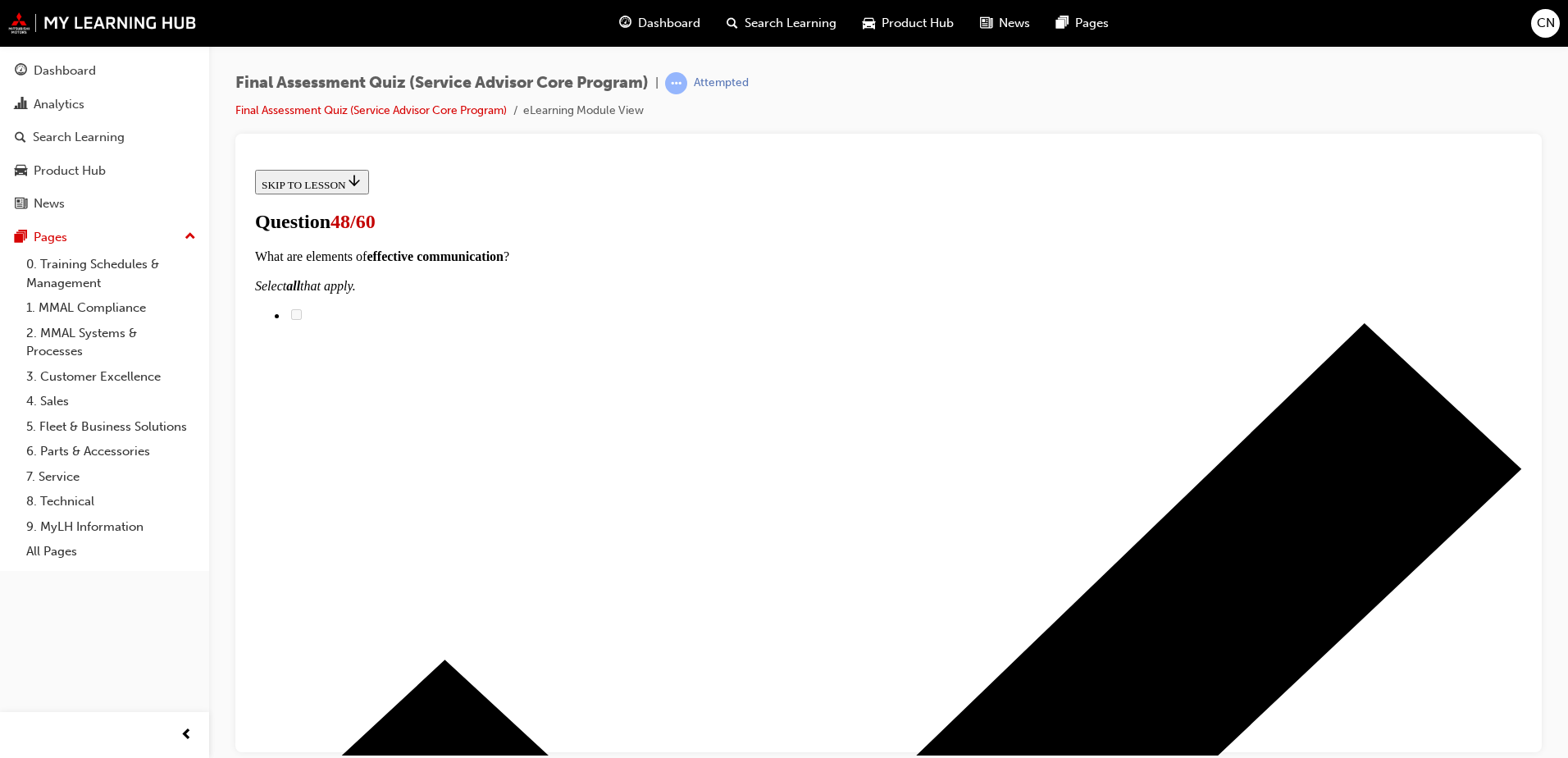
checkbox input "true"
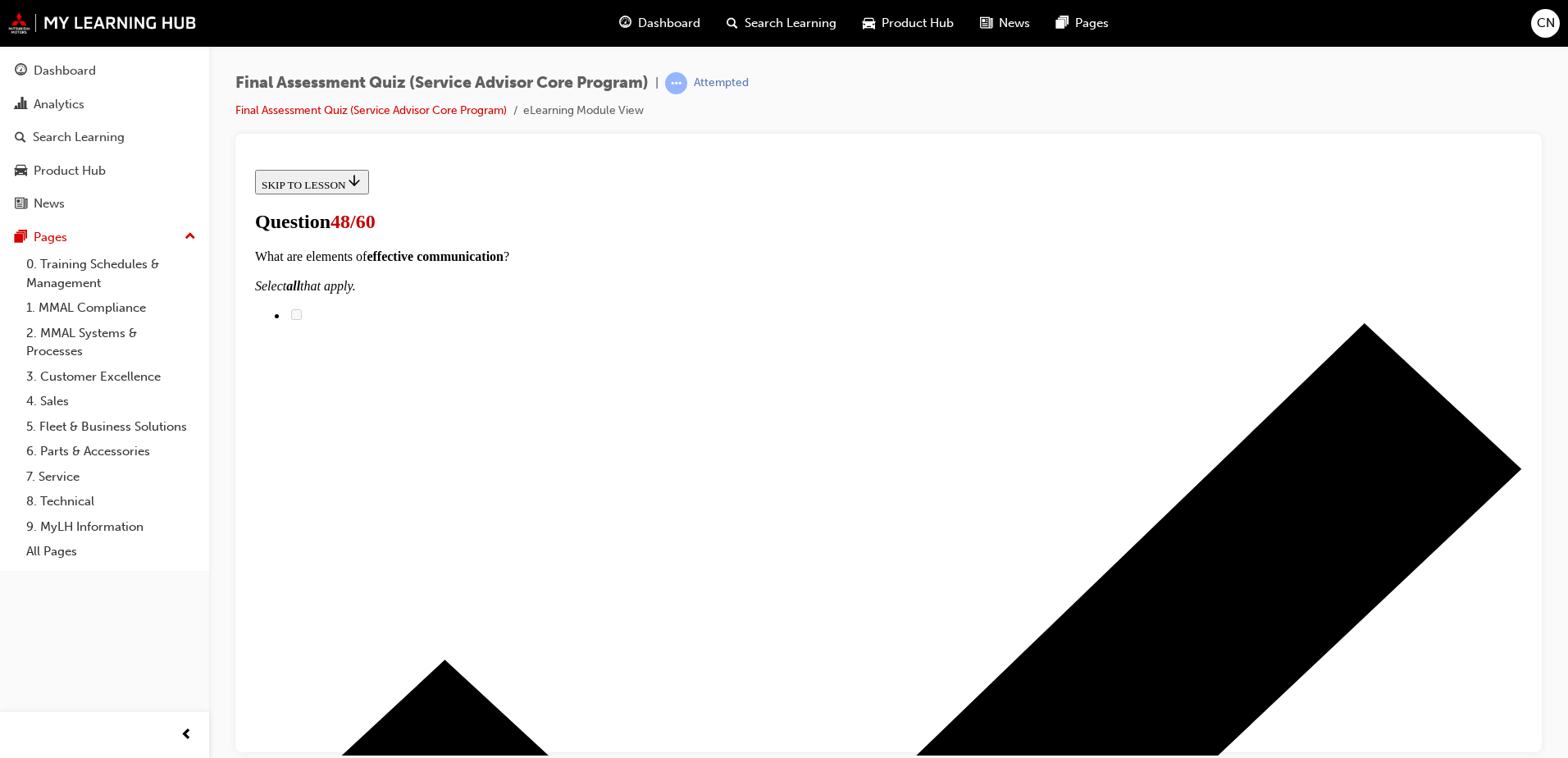
checkbox input "true"
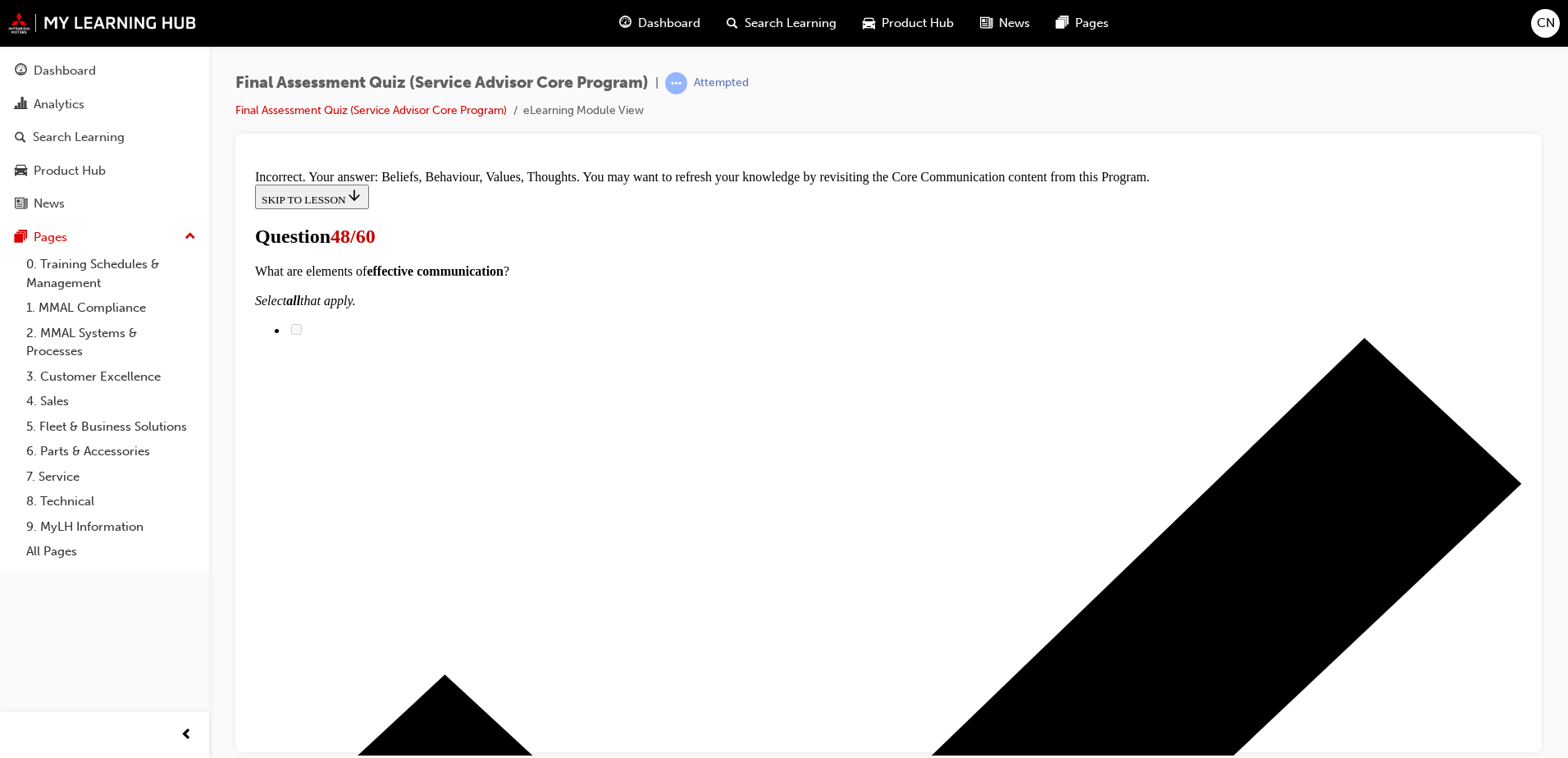
scroll to position [419, 0]
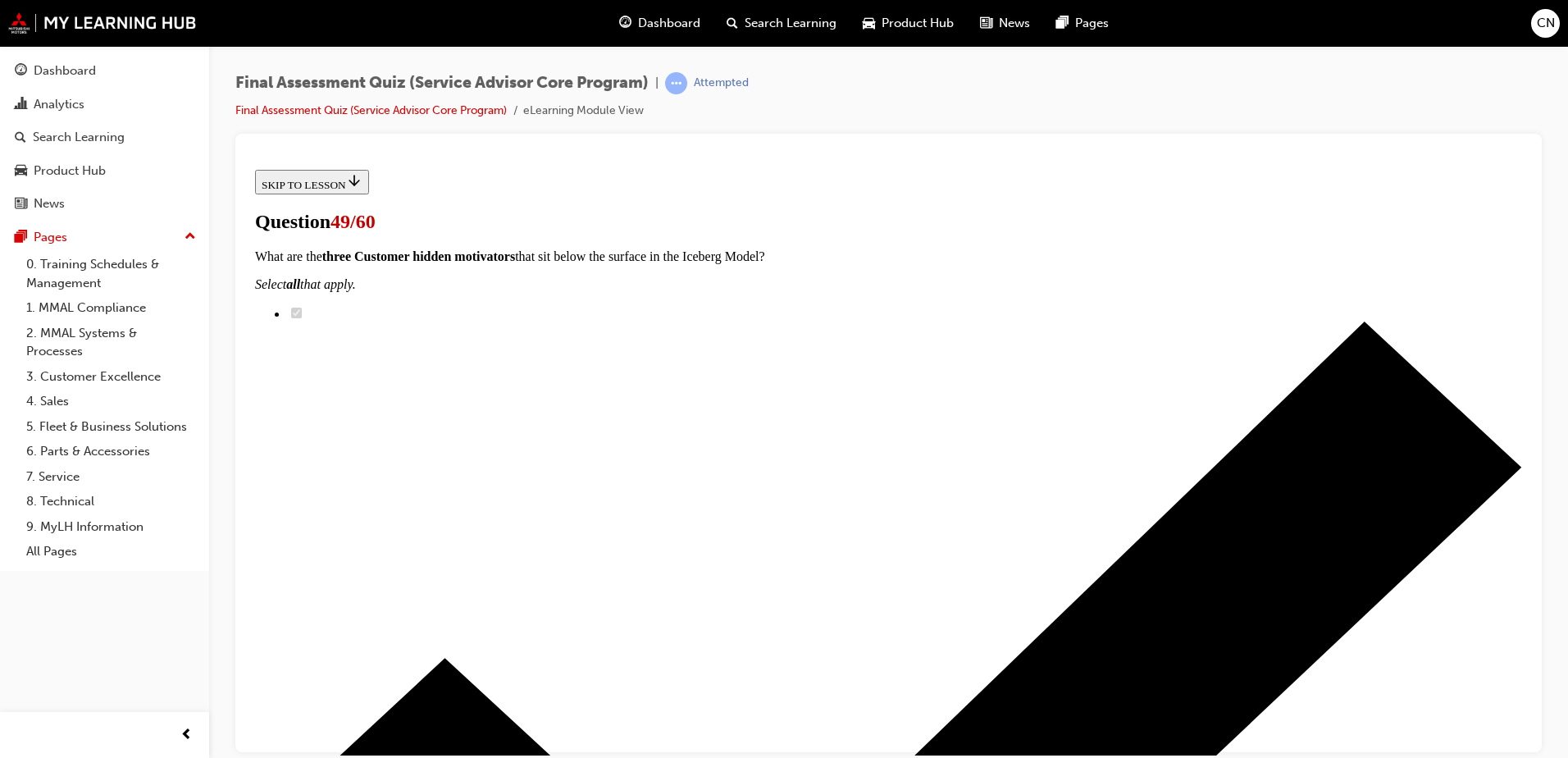
radio input "true"
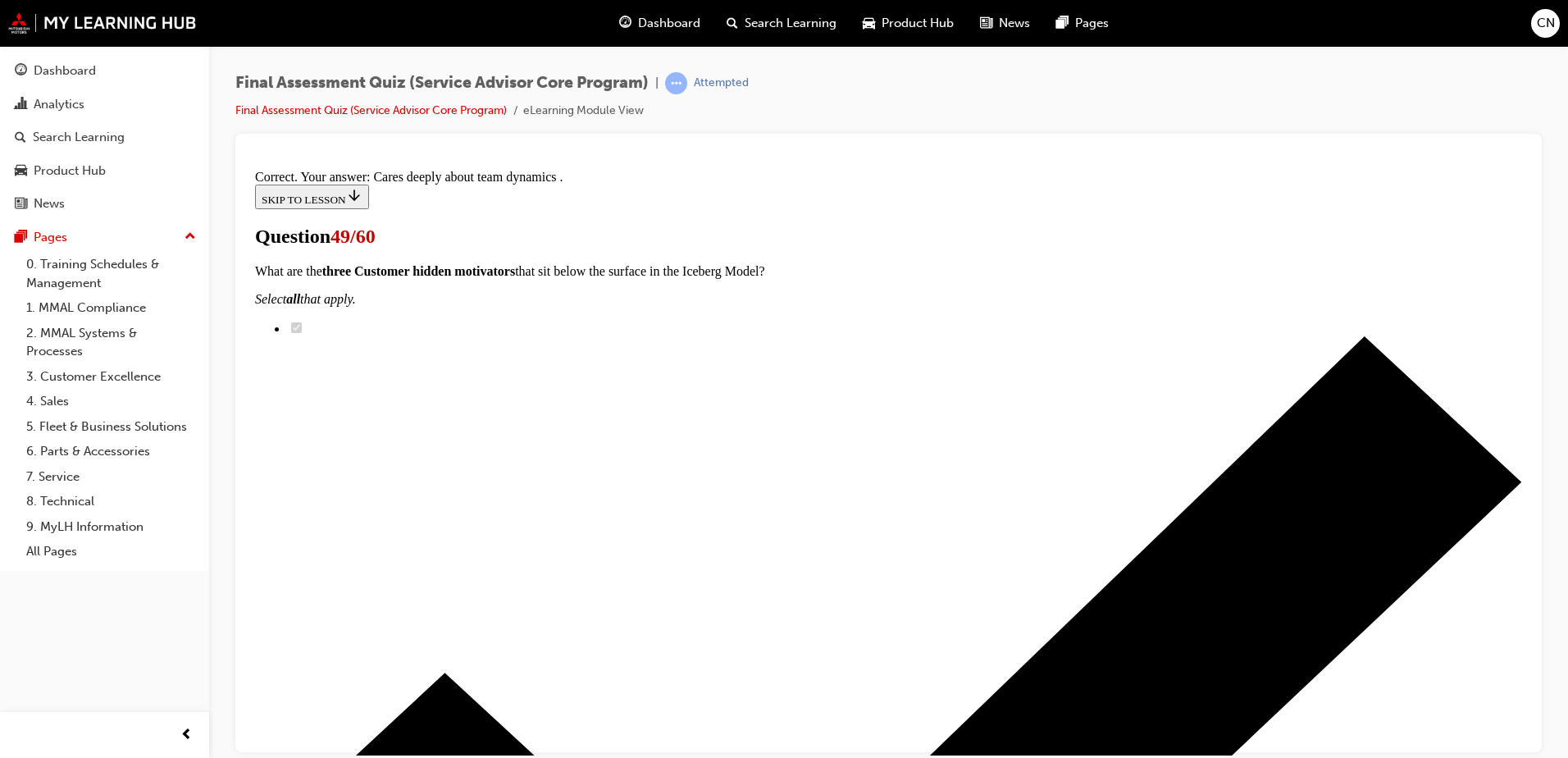
scroll to position [237, 0]
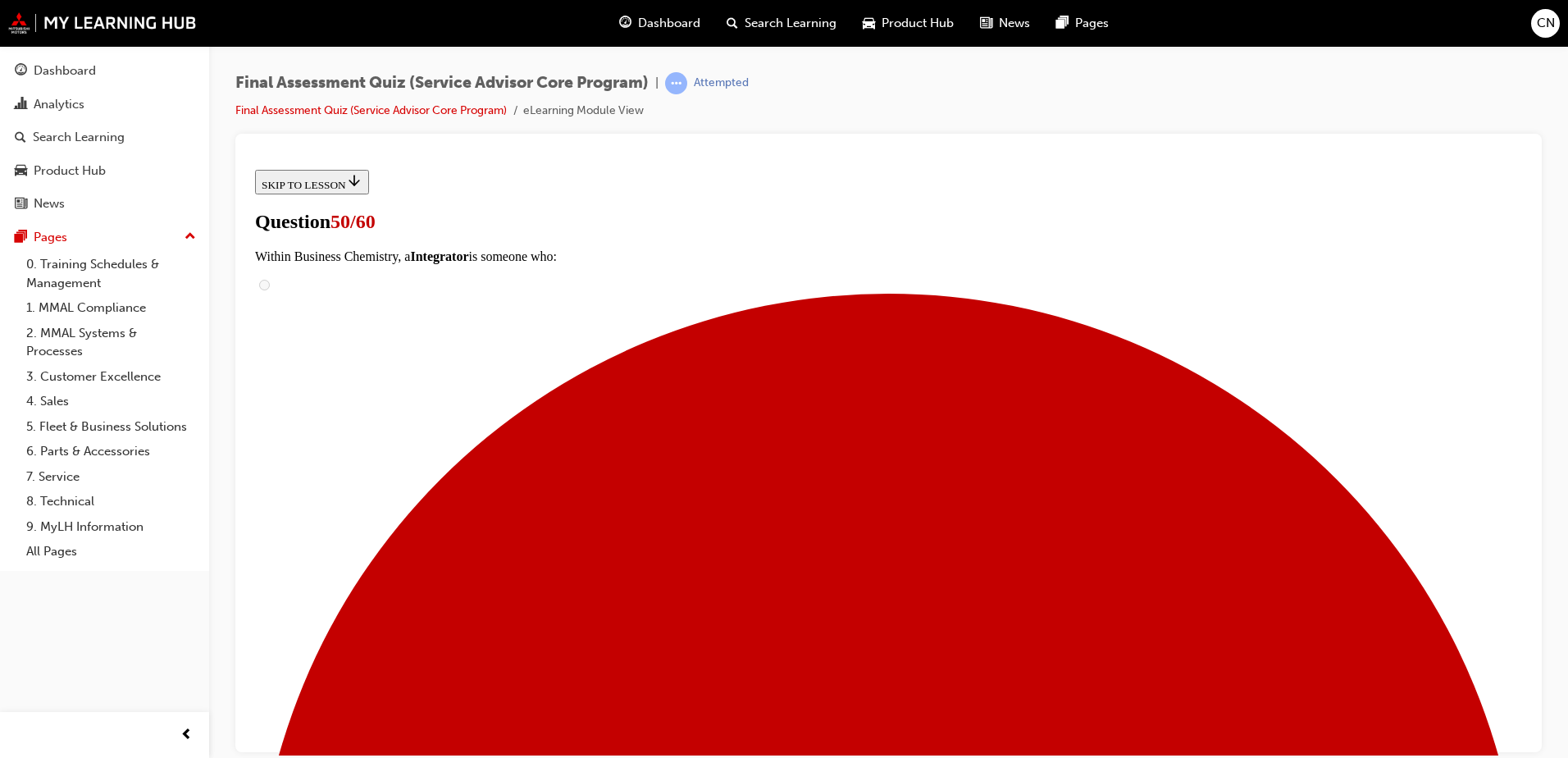
scroll to position [245, 0]
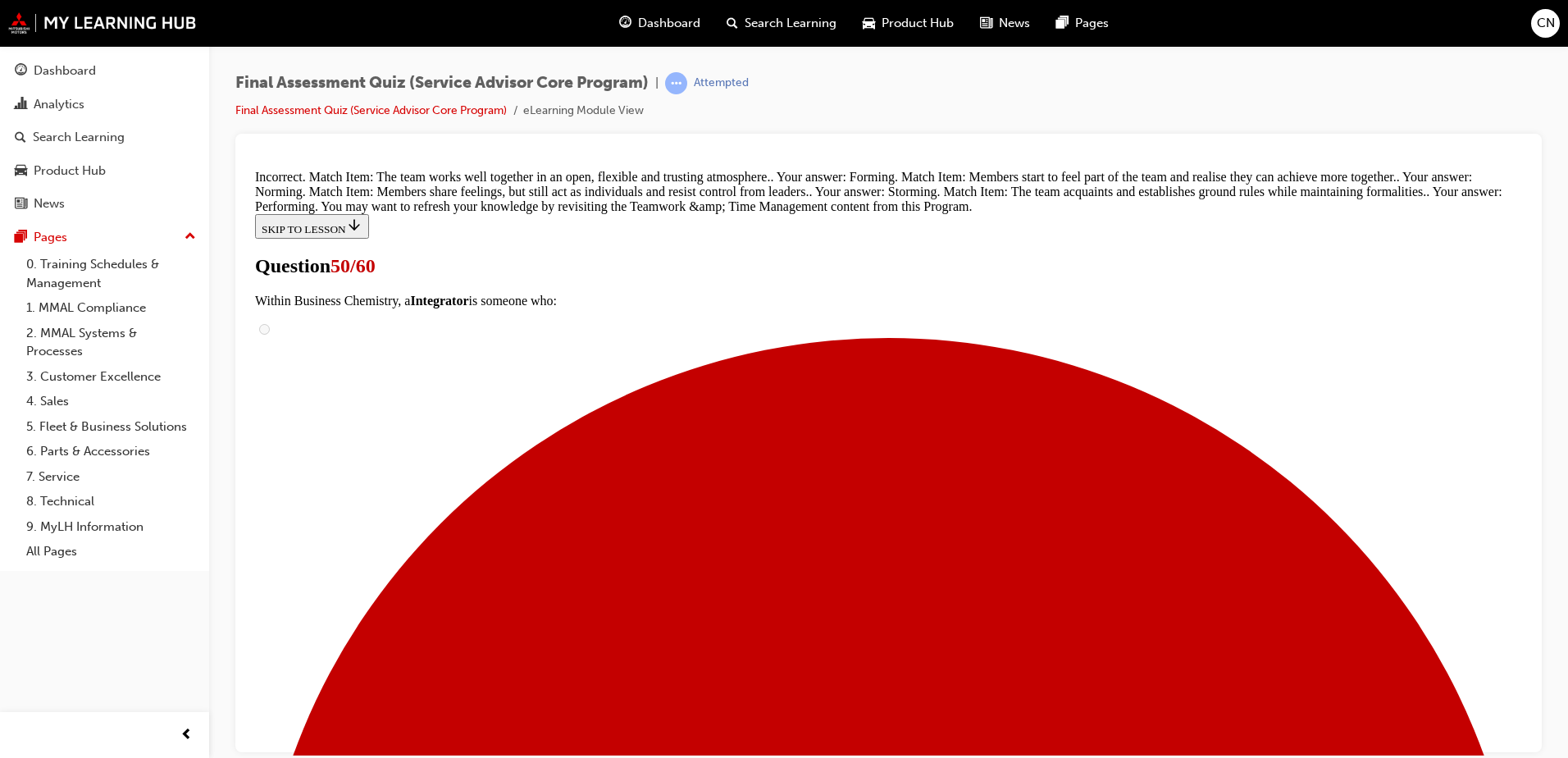
scroll to position [456, 0]
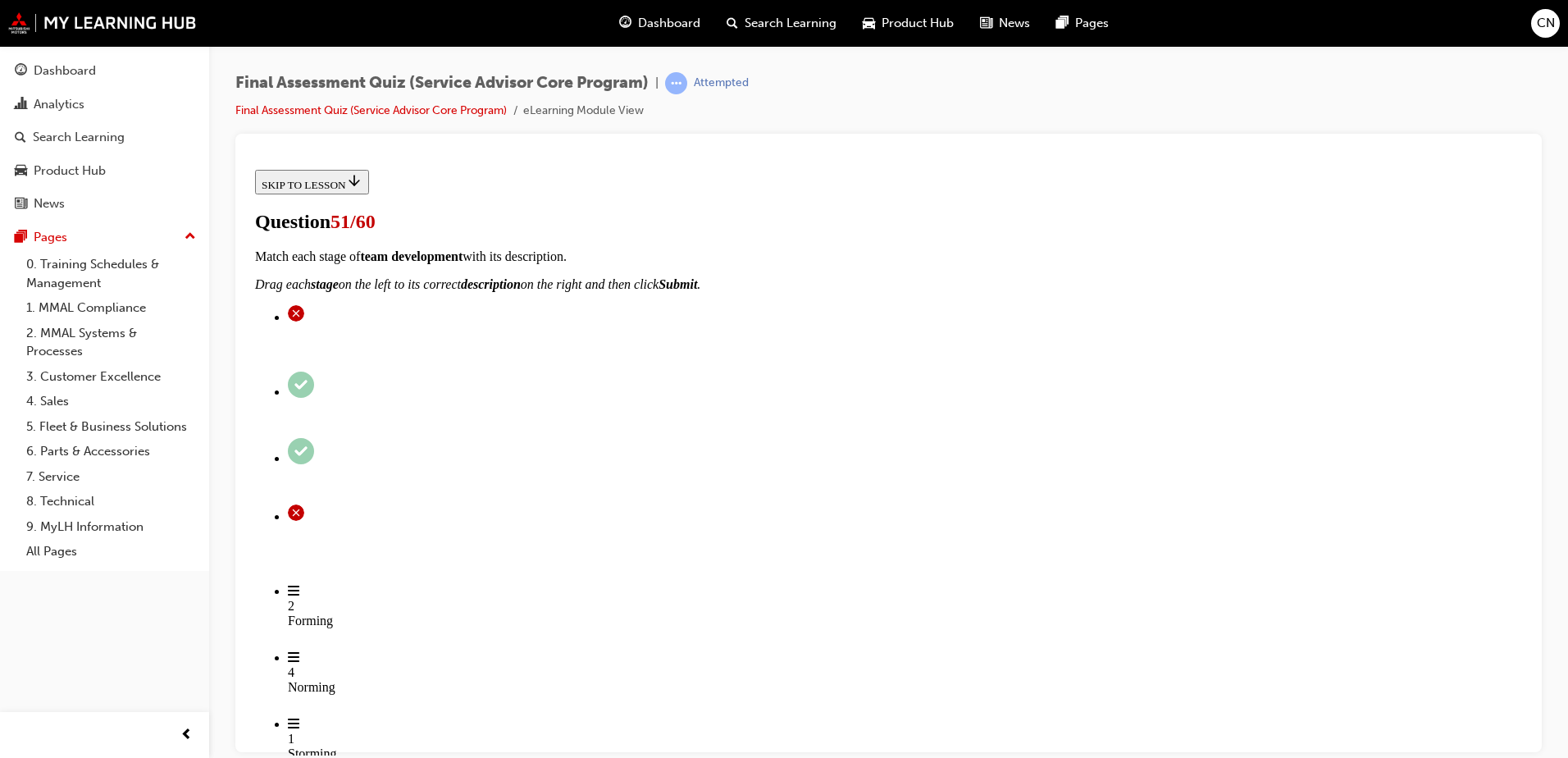
scroll to position [108, 0]
radio input "true"
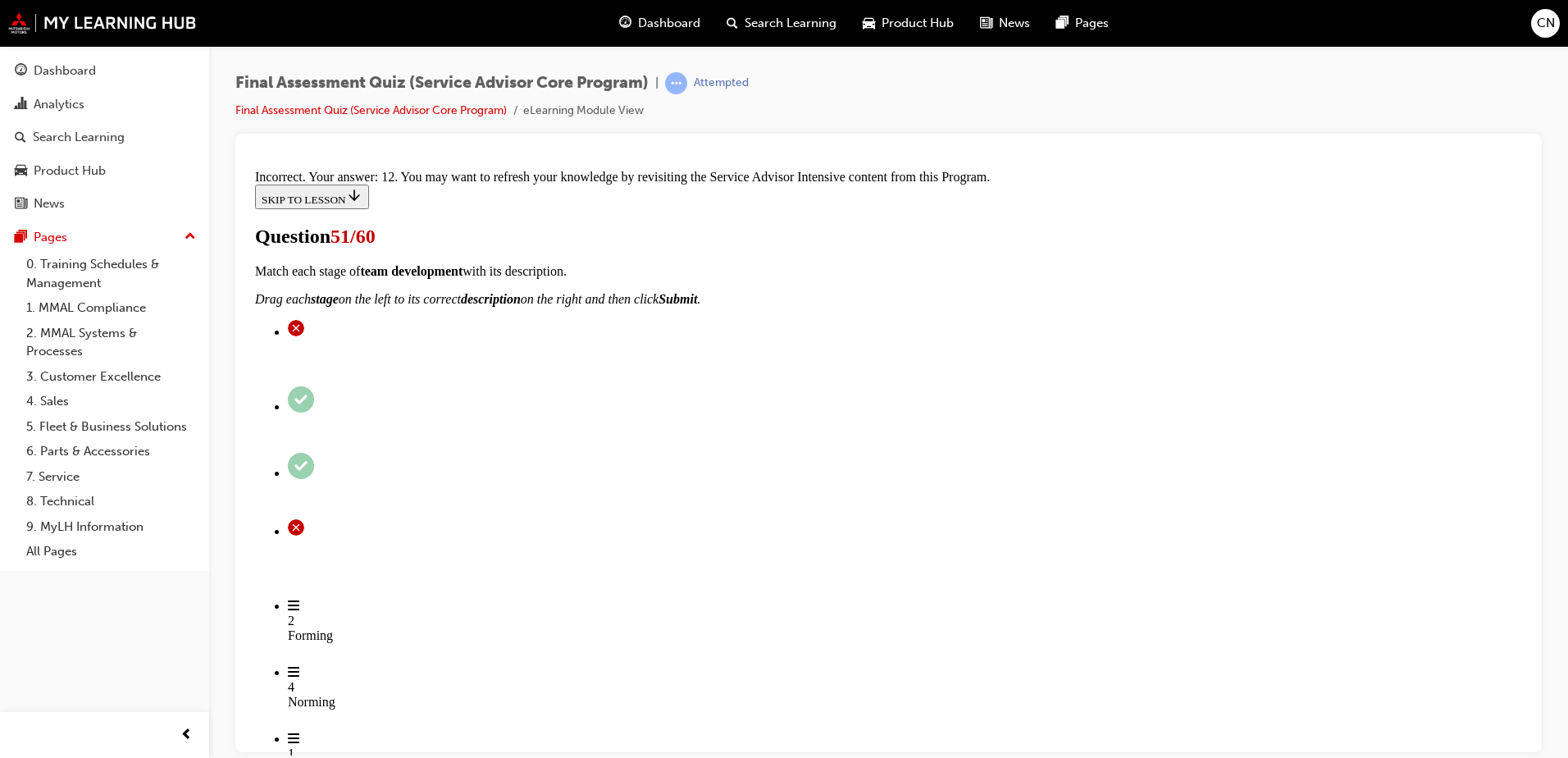
scroll to position [478, 0]
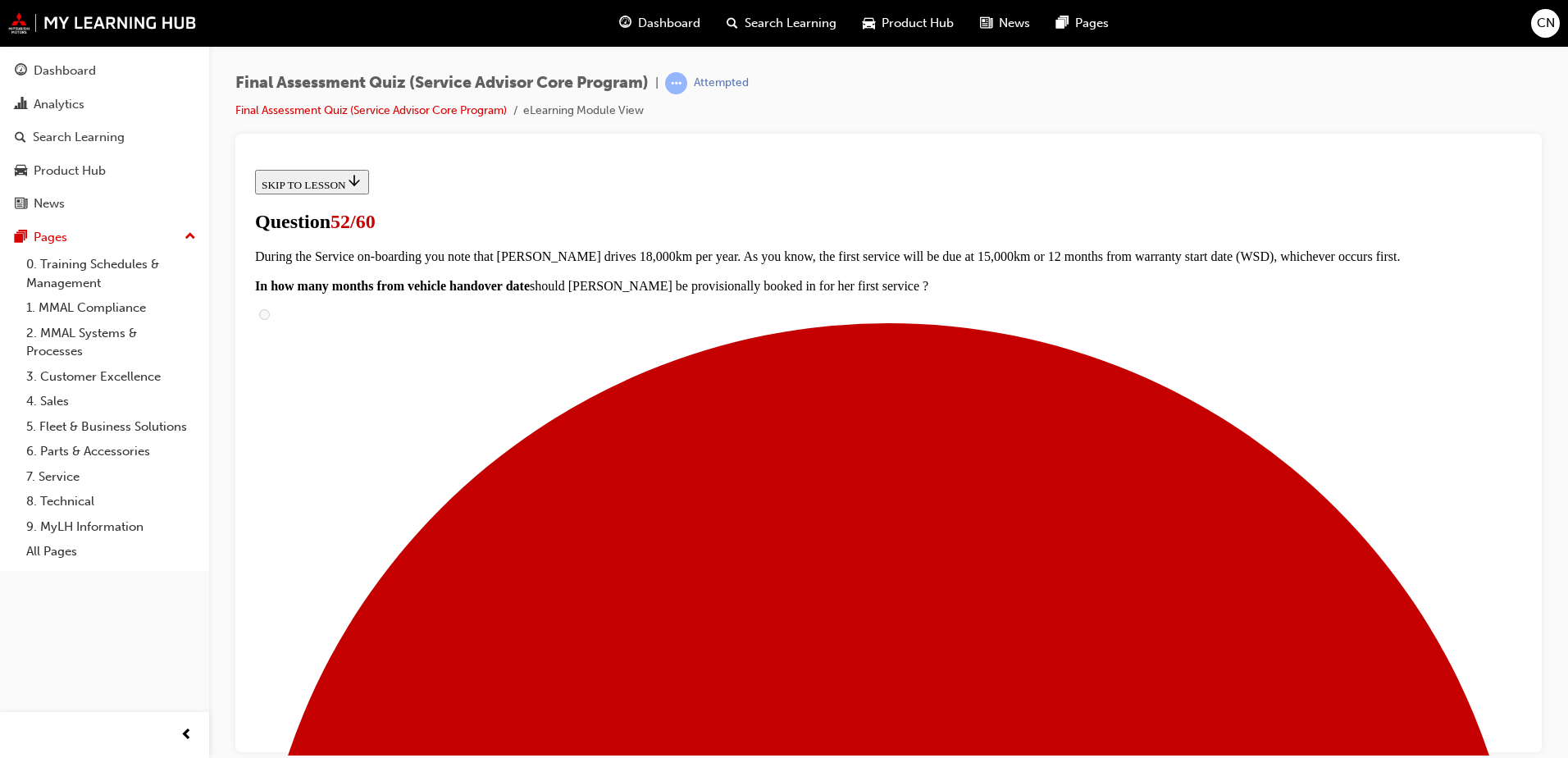
scroll to position [354, 0]
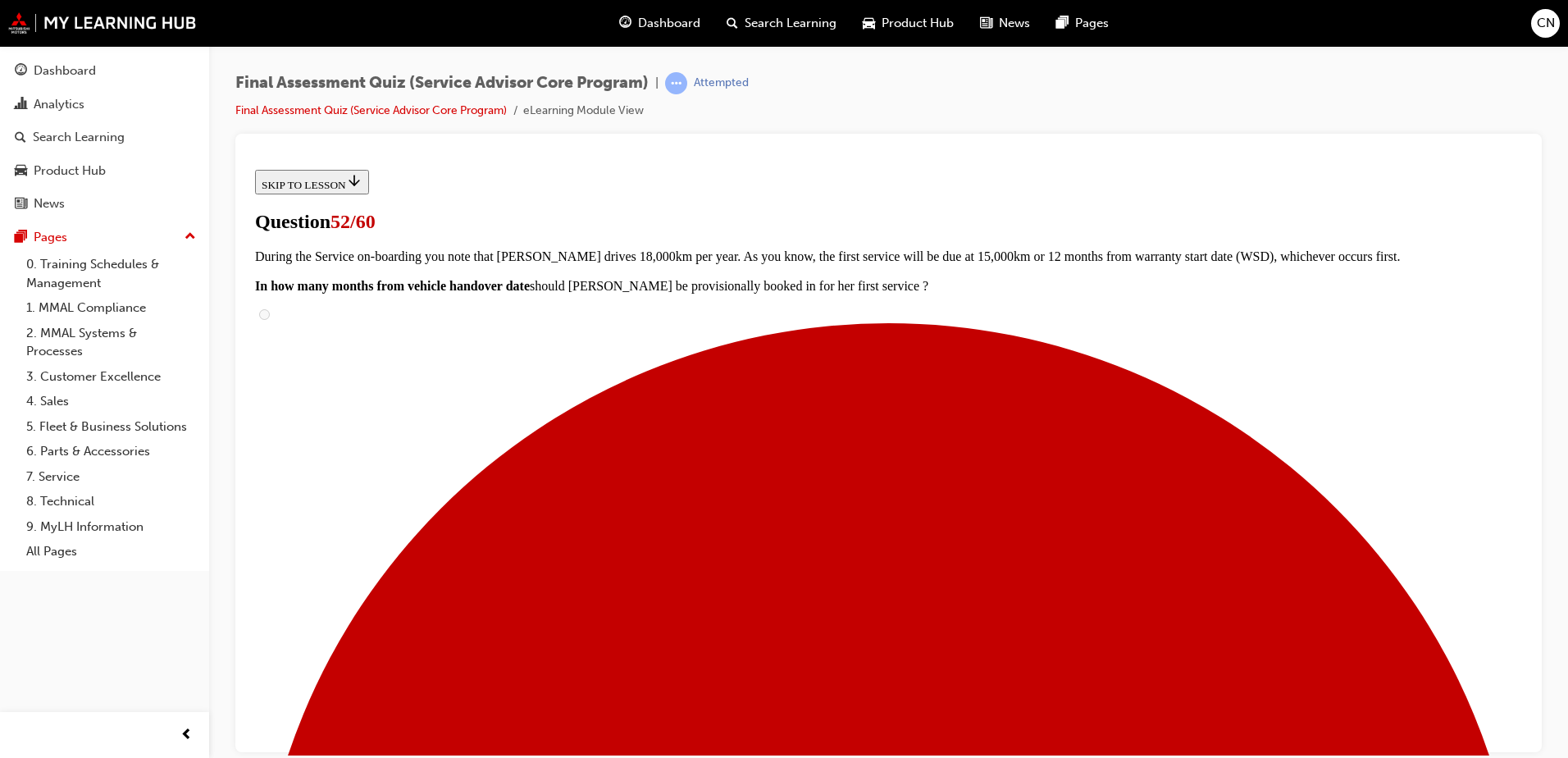
scroll to position [375, 0]
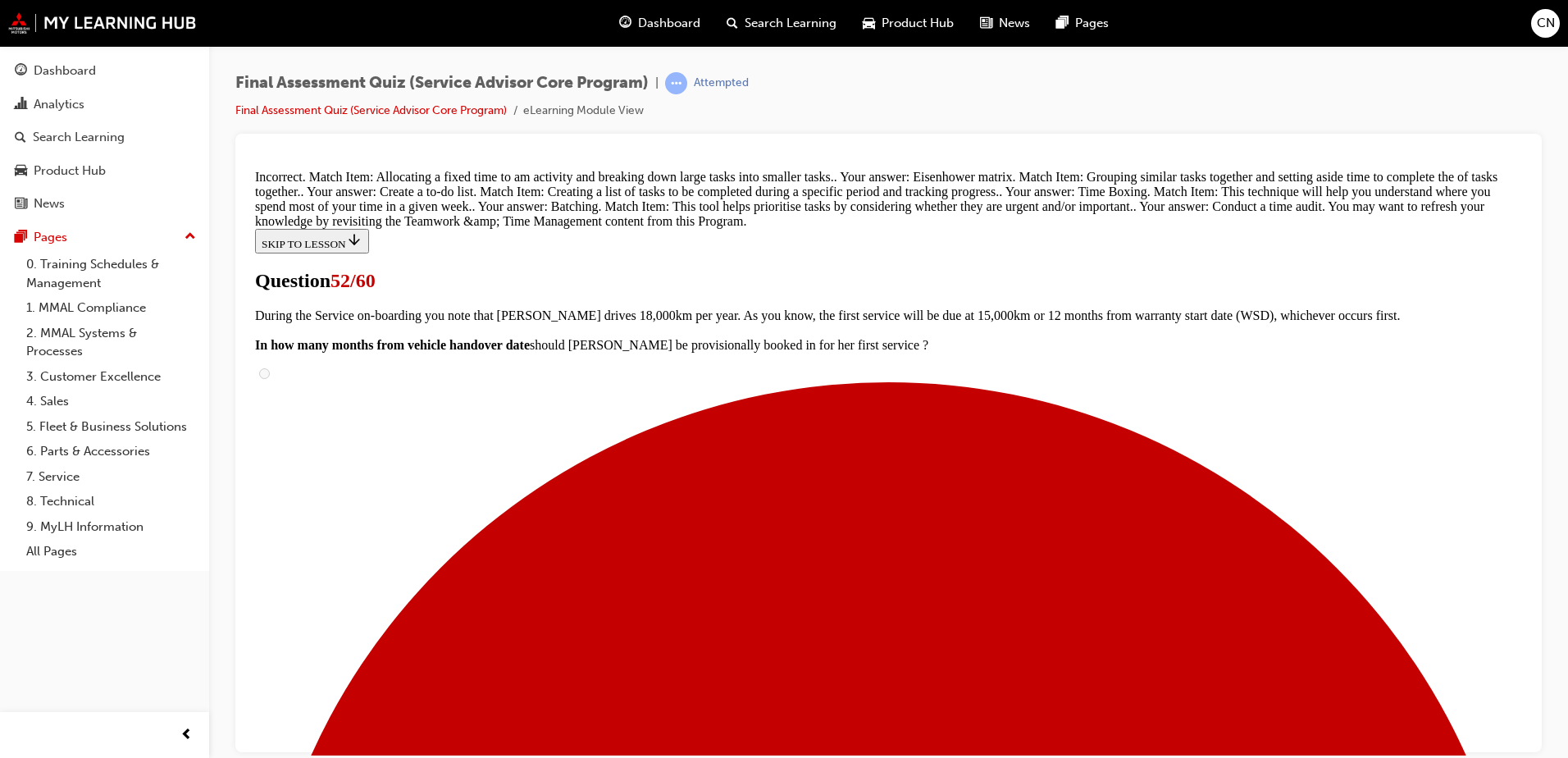
scroll to position [685, 0]
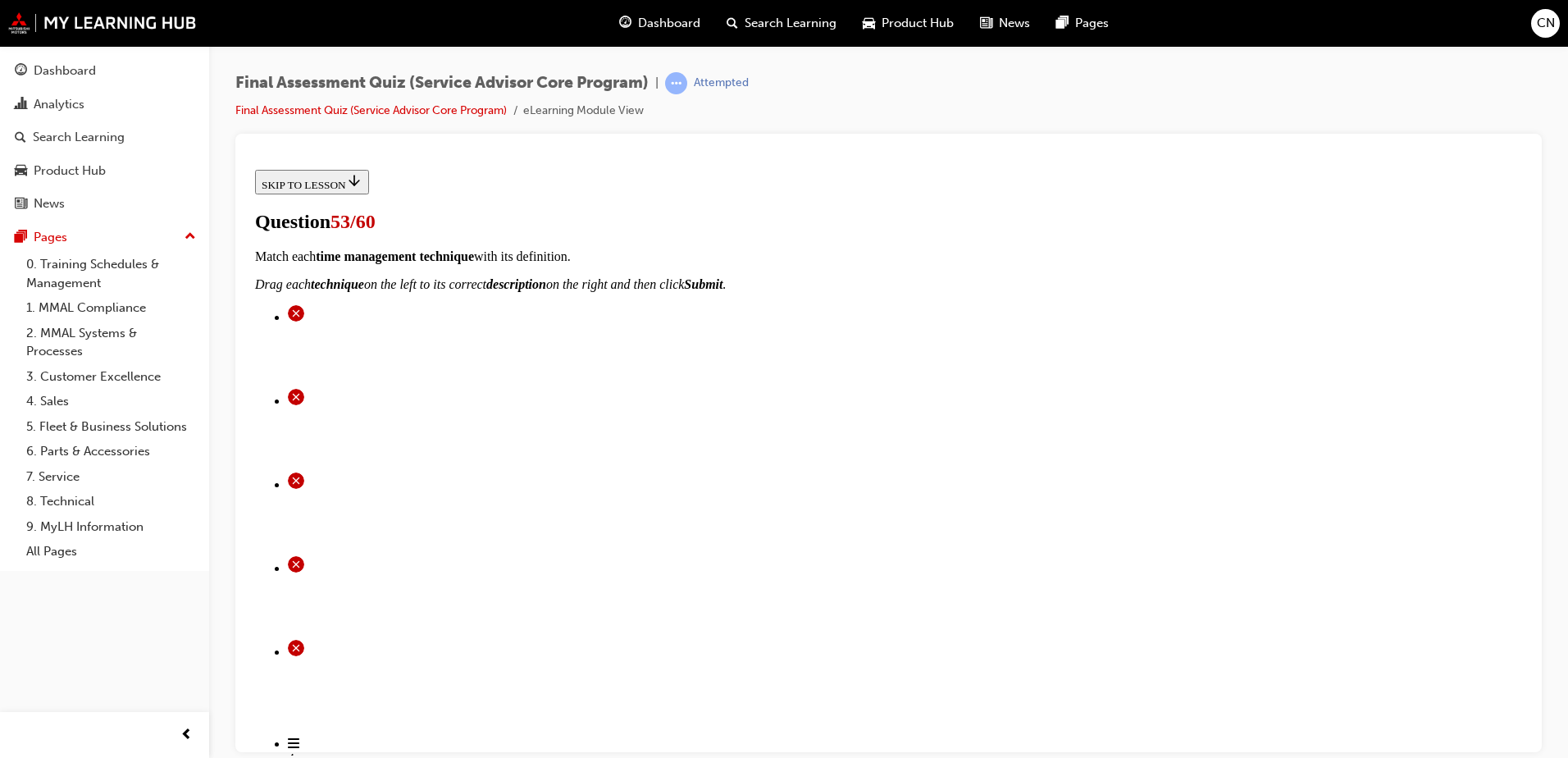
scroll to position [165, 0]
radio input "true"
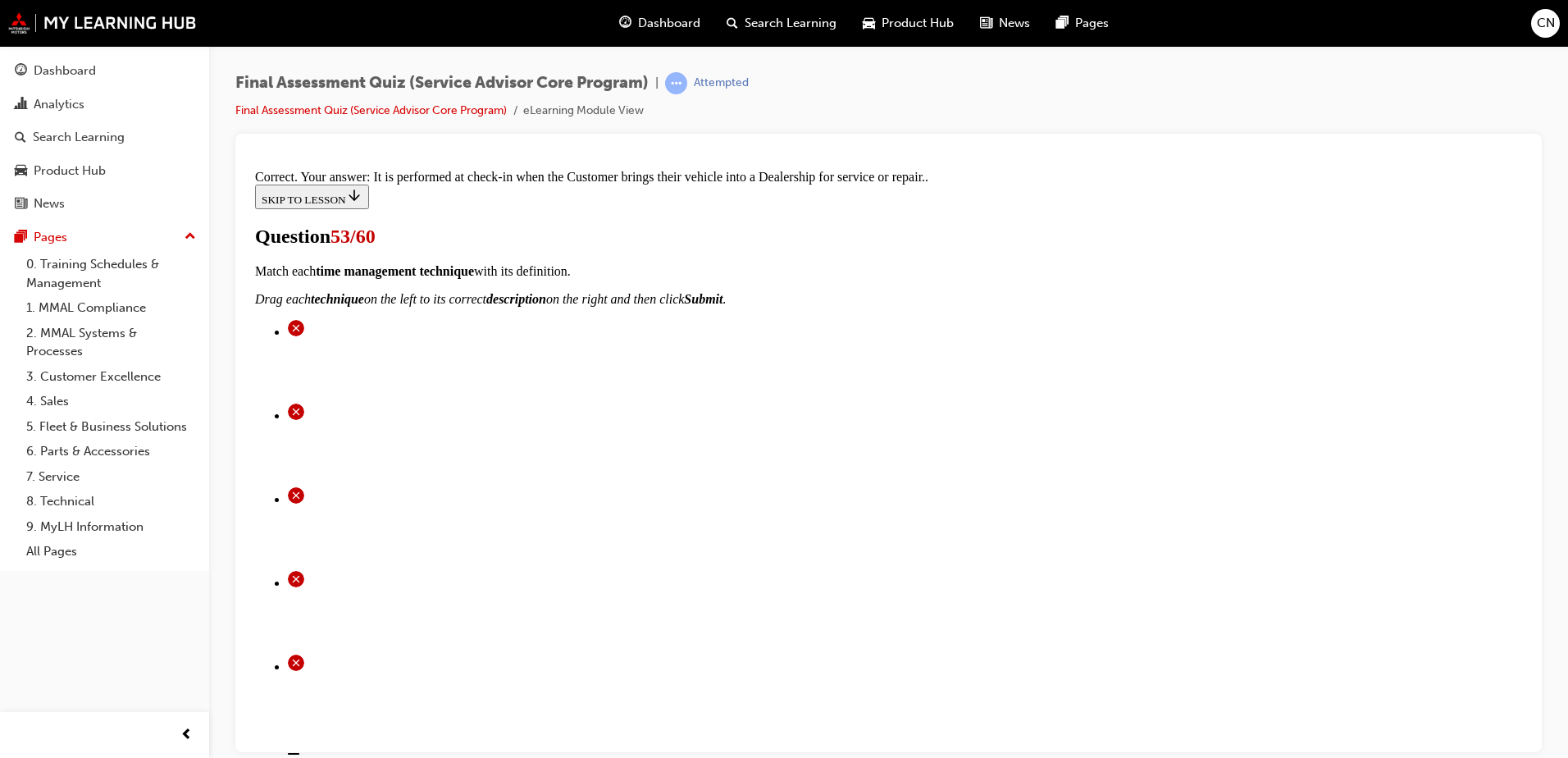
scroll to position [302, 0]
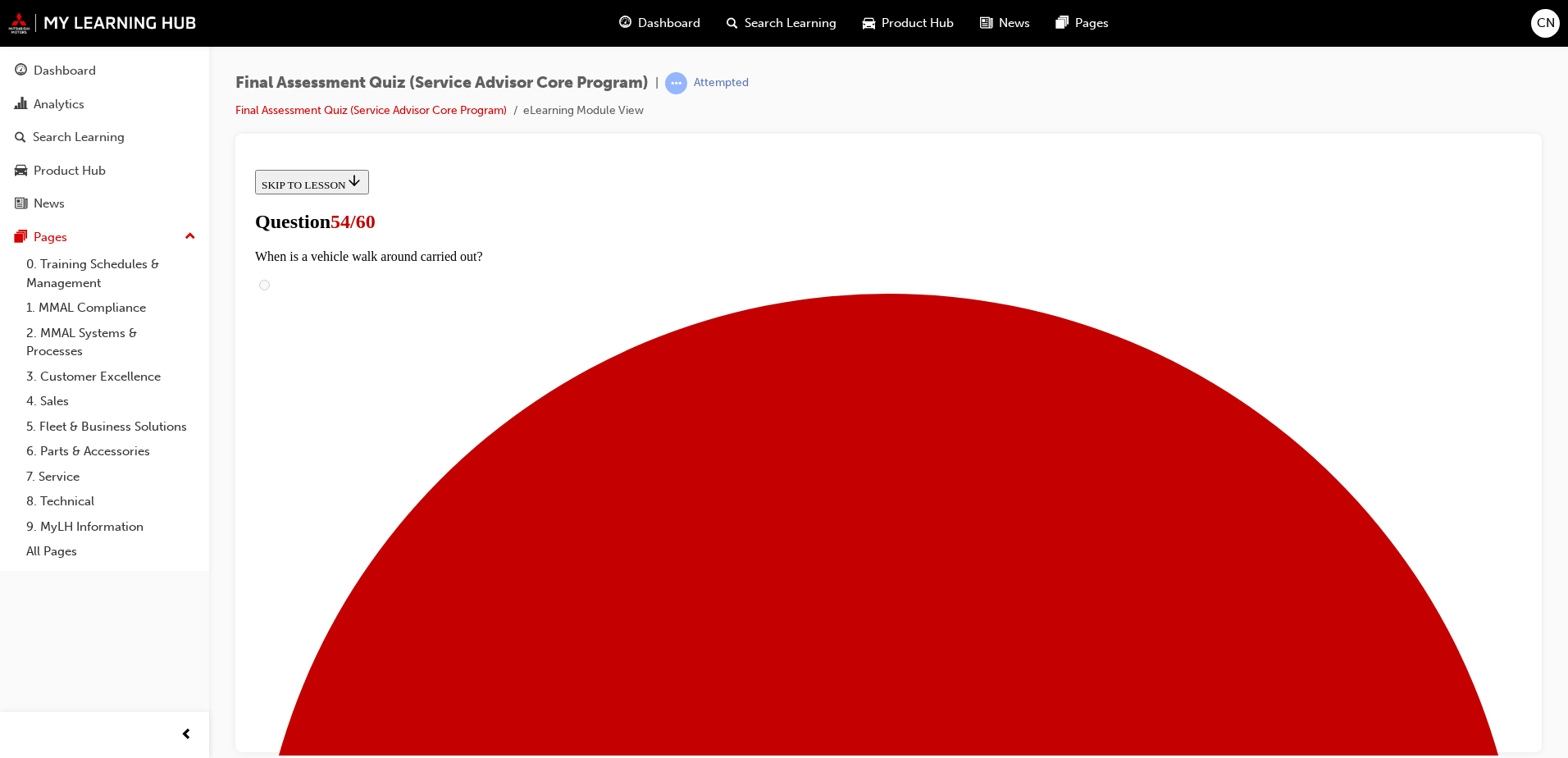
scroll to position [157, 0]
radio input "true"
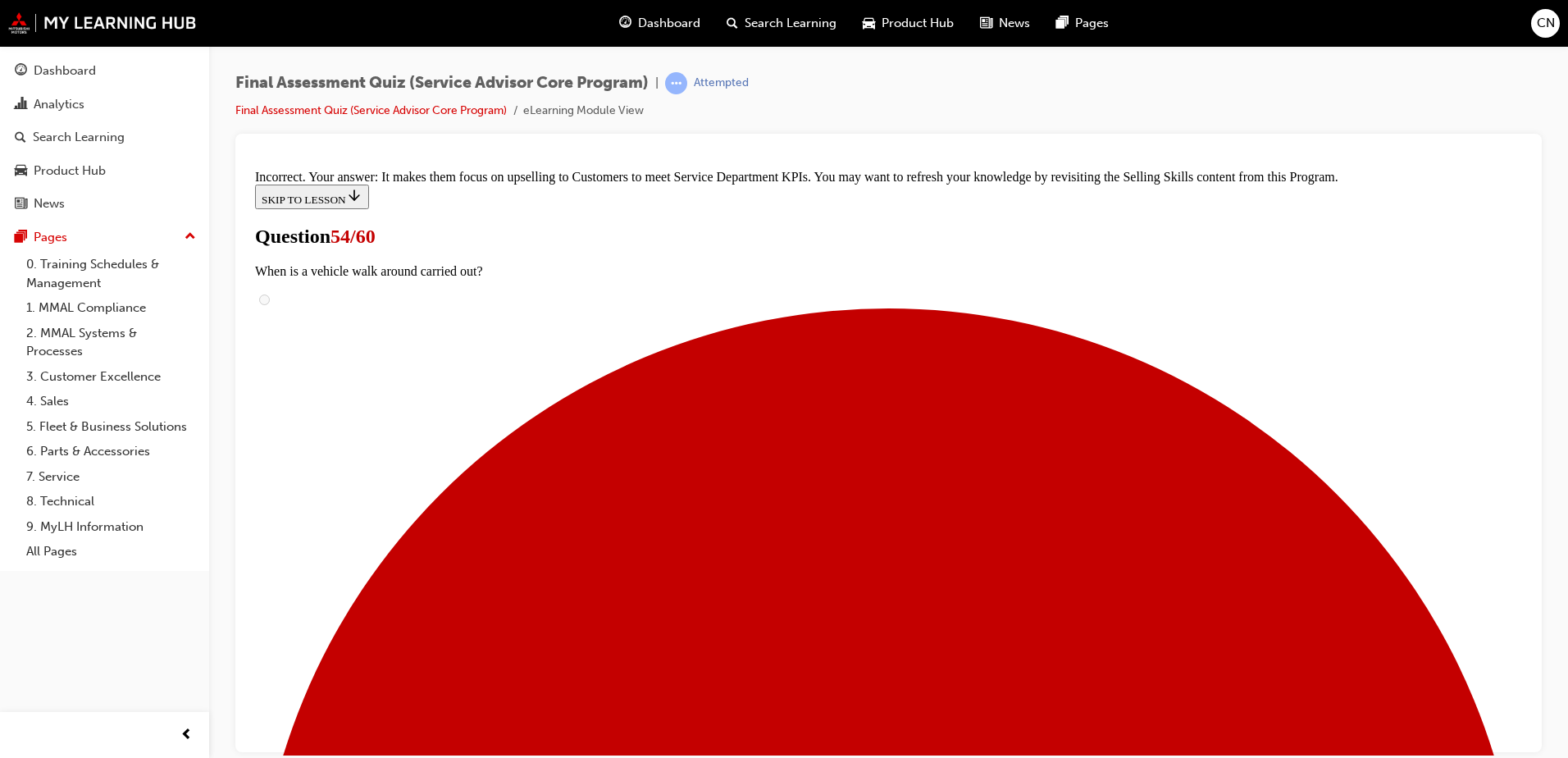
scroll to position [354, 0]
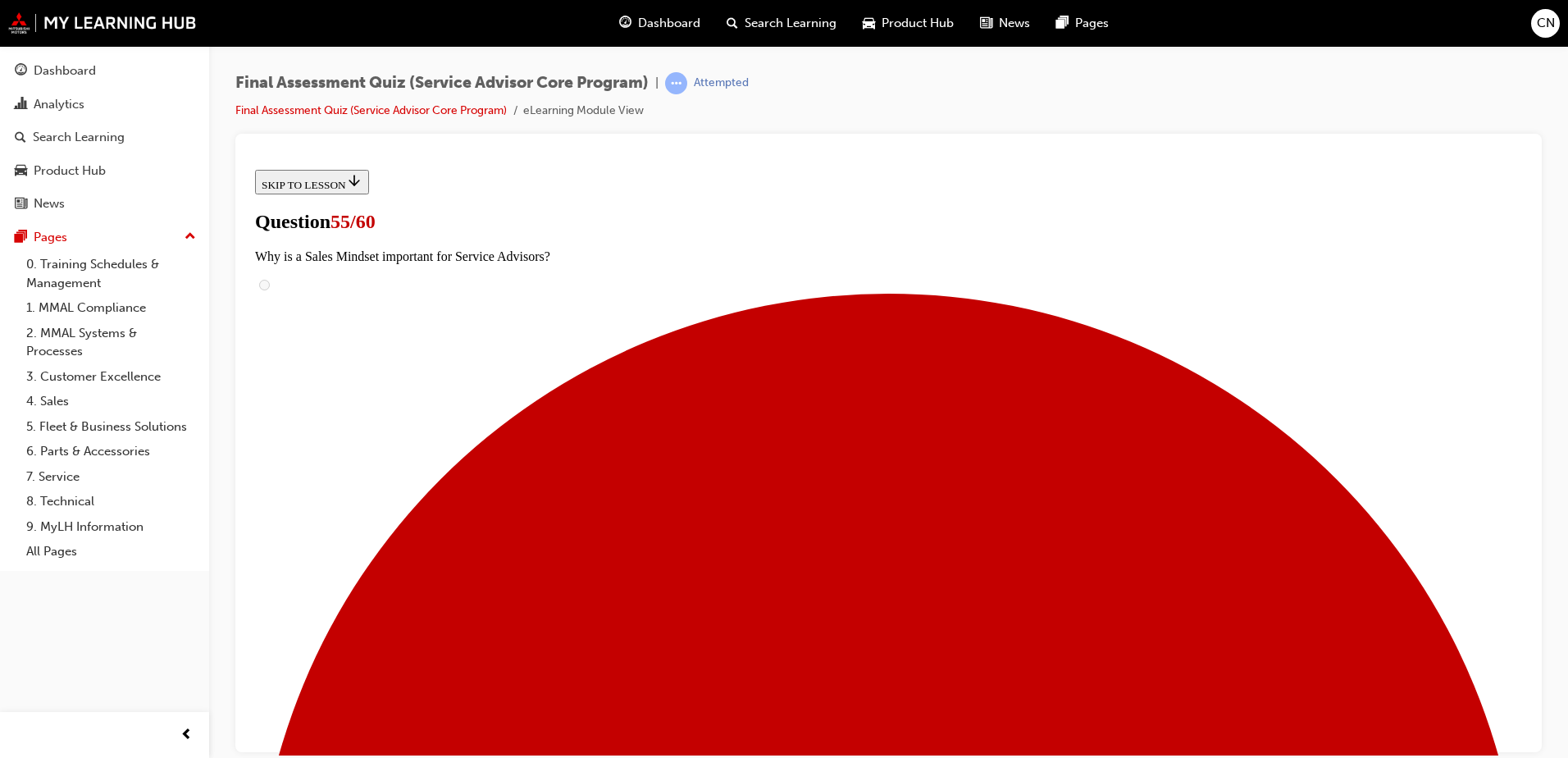
scroll to position [166, 0]
radio input "true"
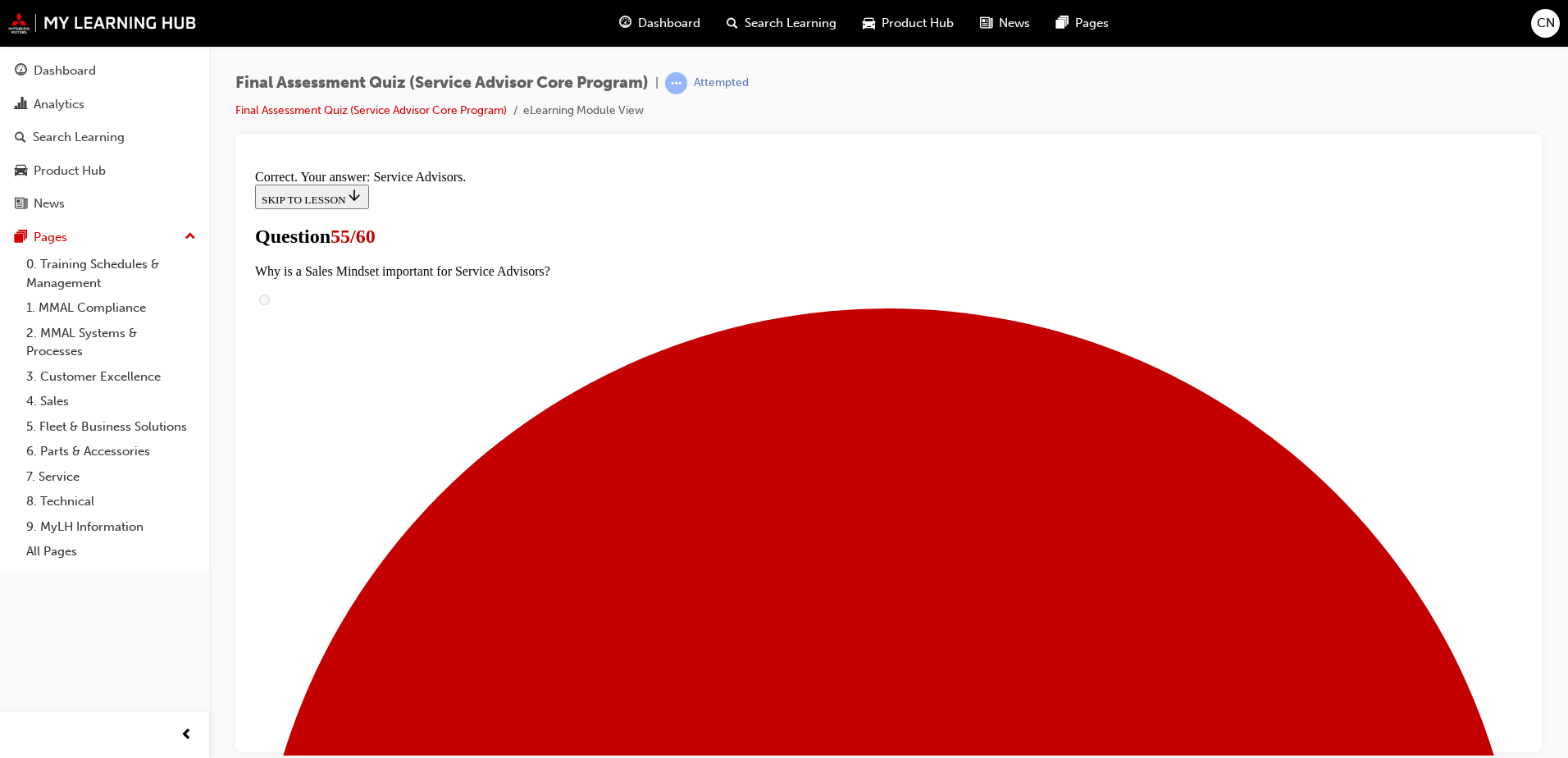
scroll to position [405, 0]
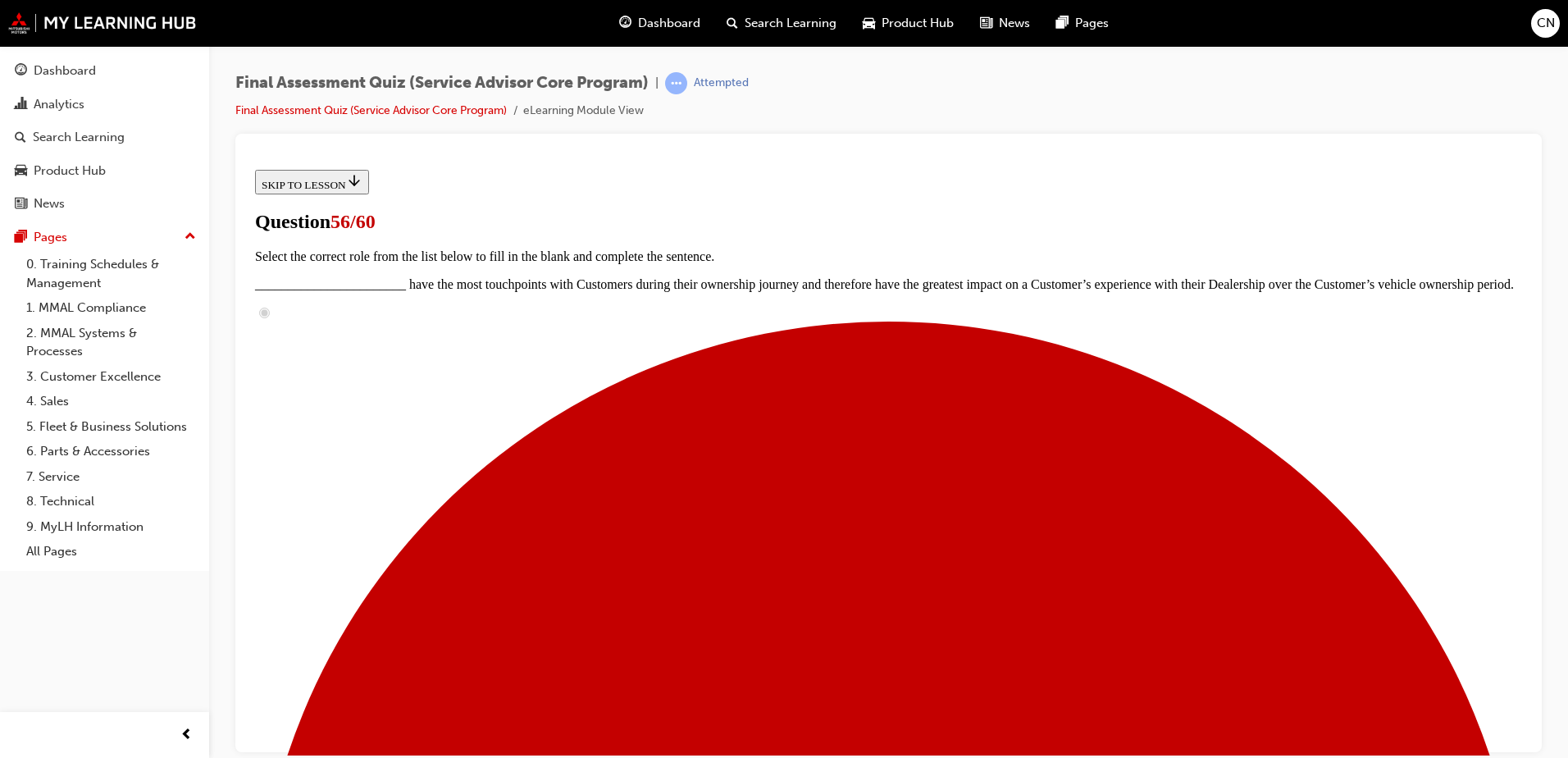
scroll to position [0, 0]
radio input "true"
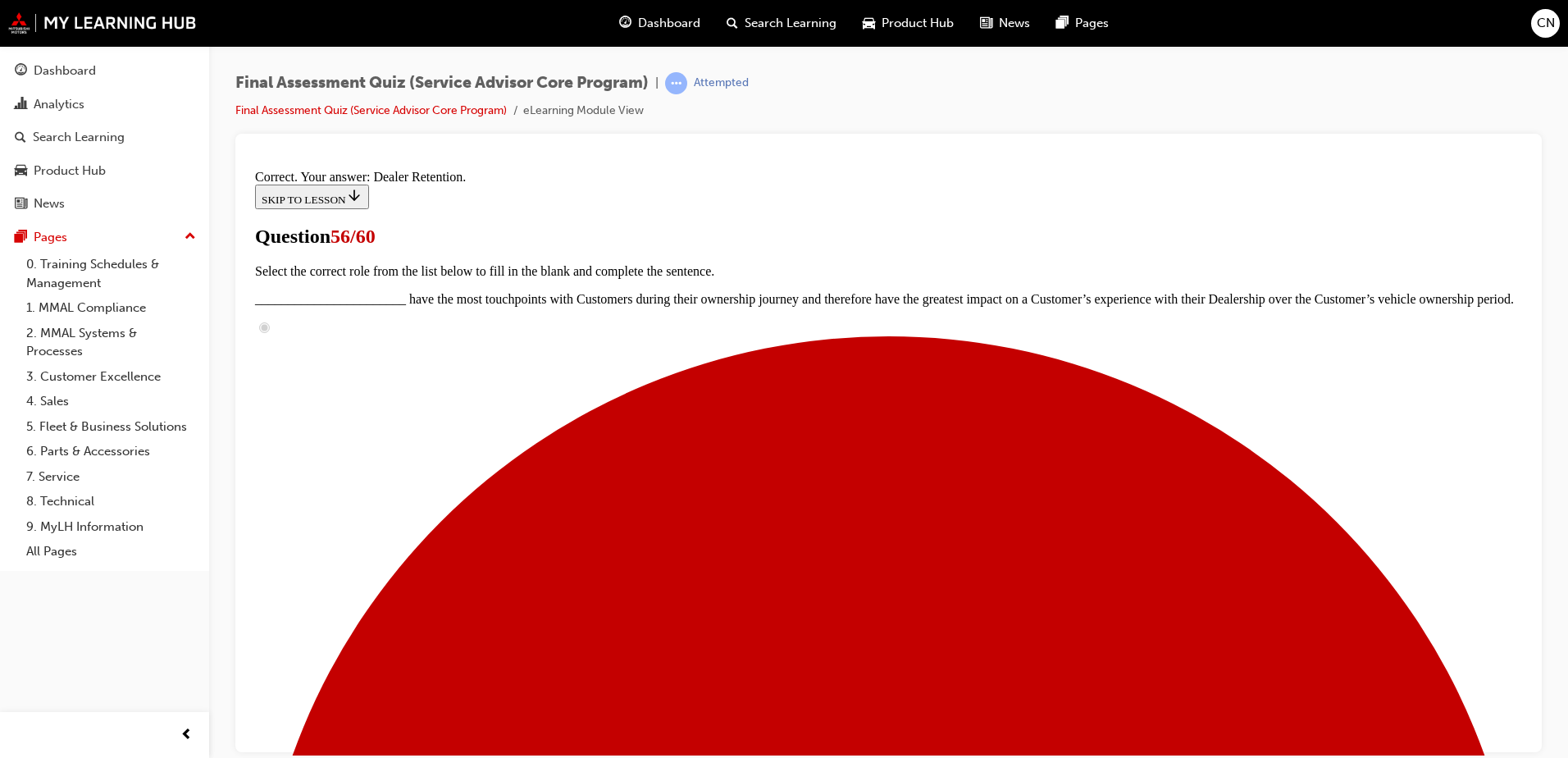
scroll to position [265, 0]
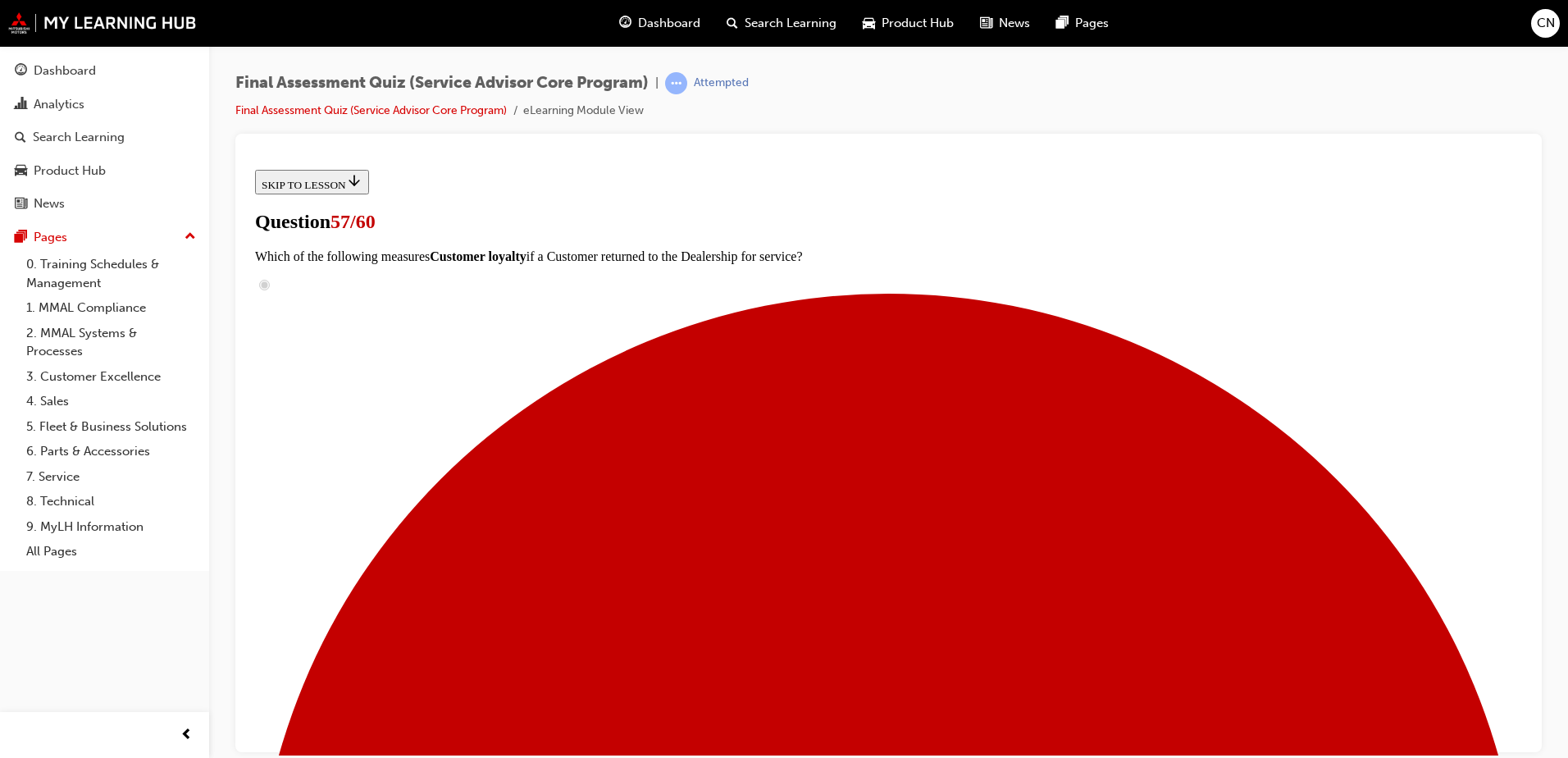
scroll to position [142, 0]
checkbox input "true"
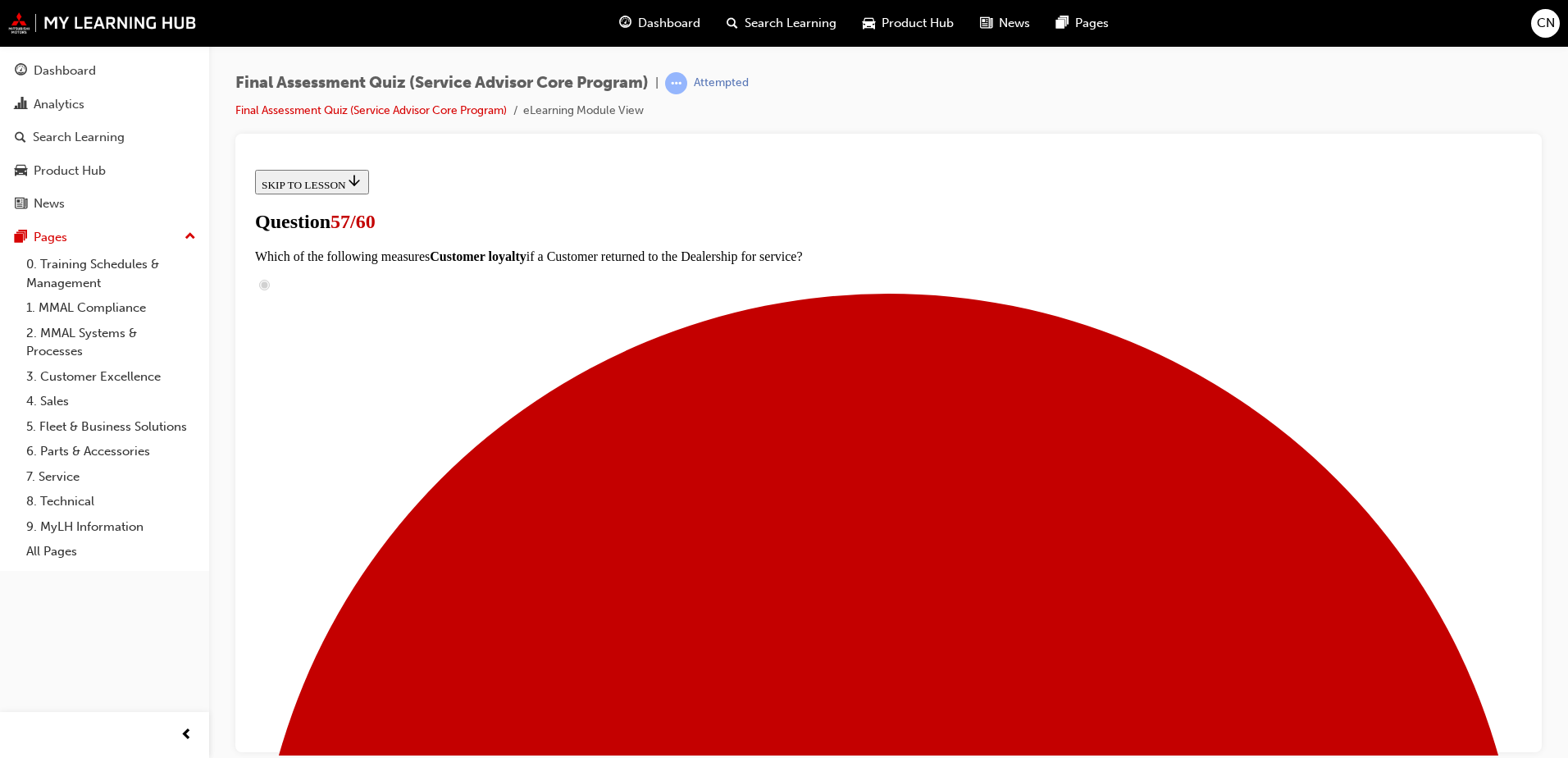
checkbox input "true"
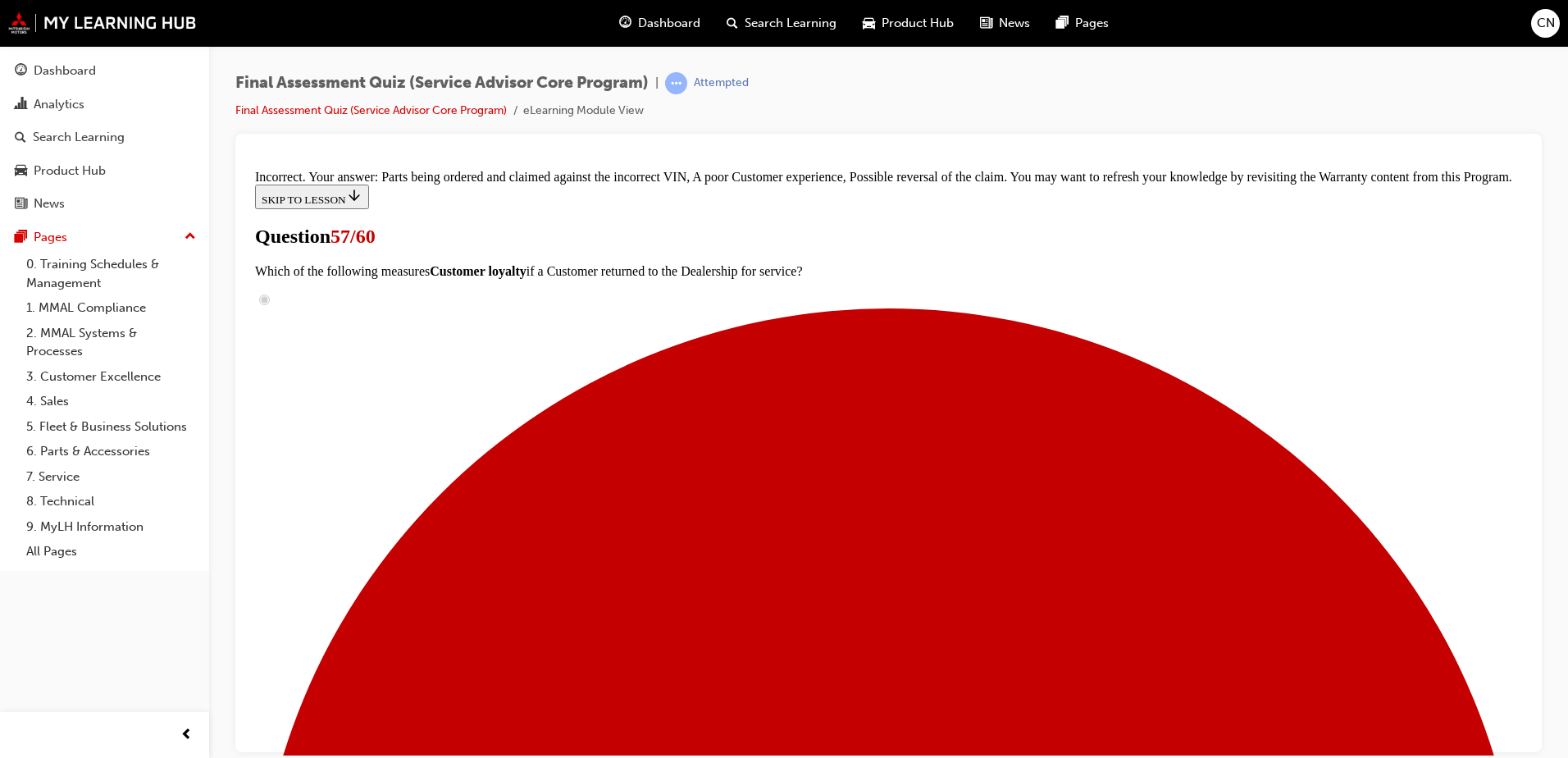
scroll to position [394, 0]
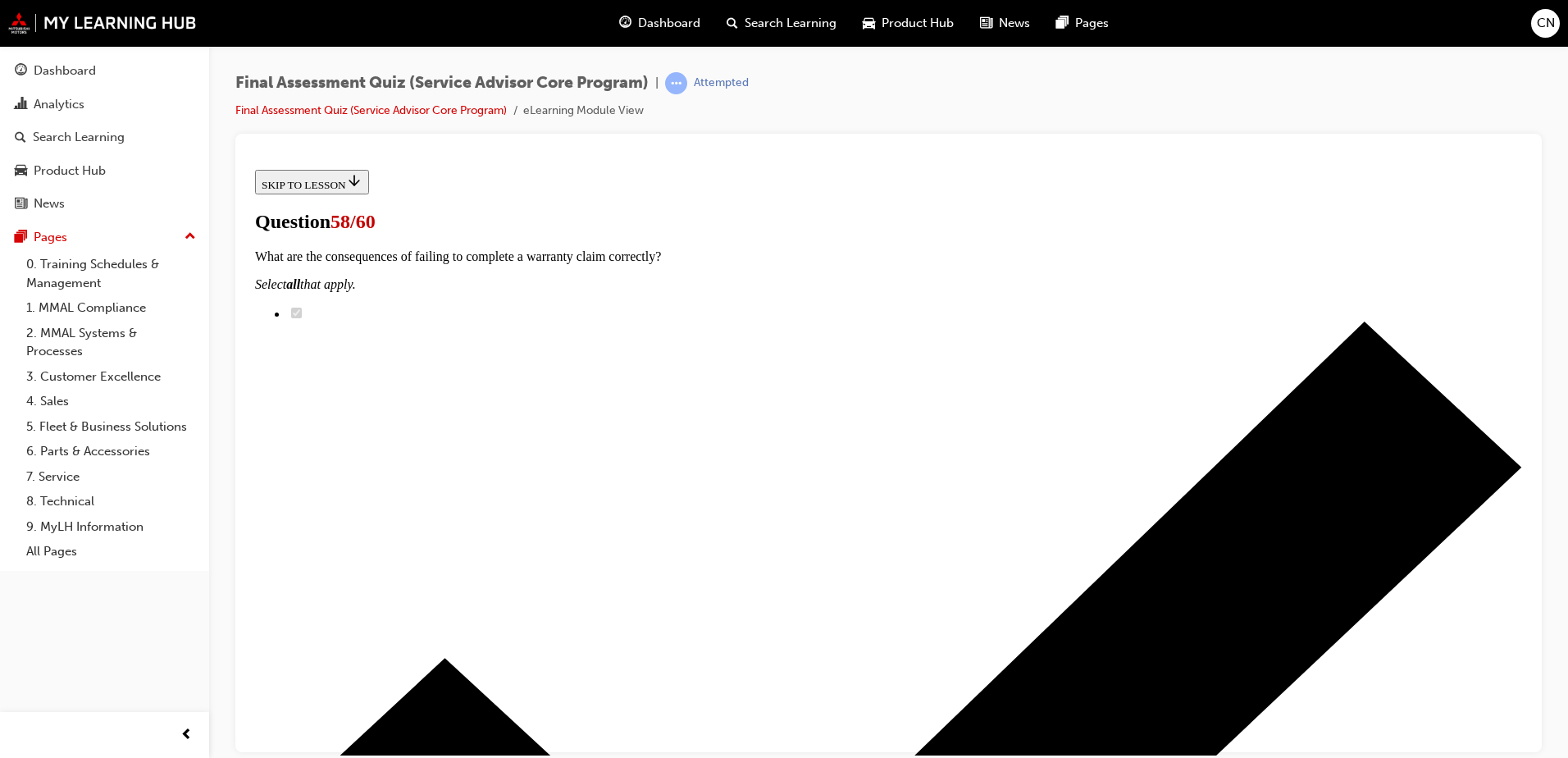
scroll to position [0, 0]
radio input "true"
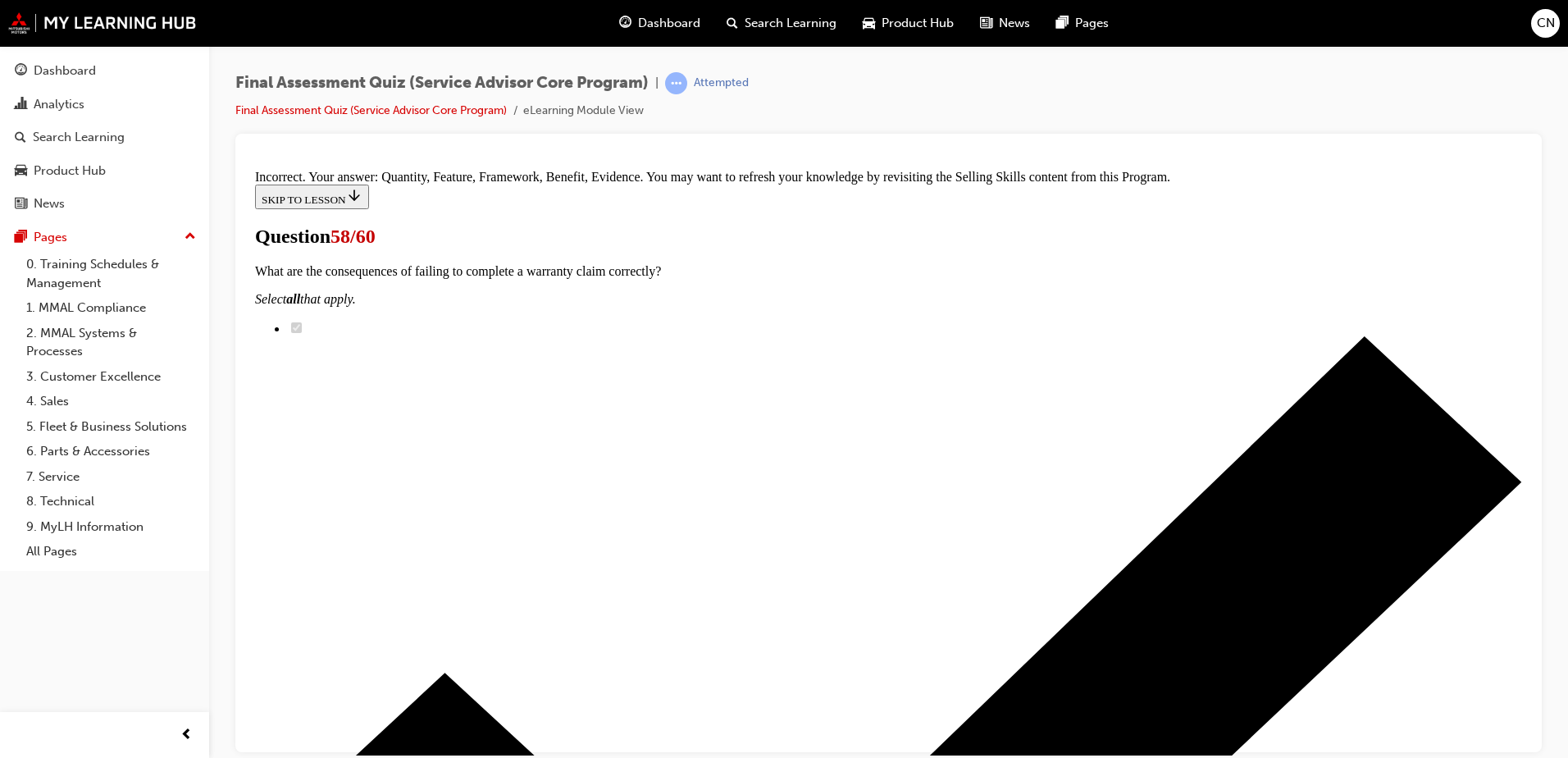
scroll to position [304, 0]
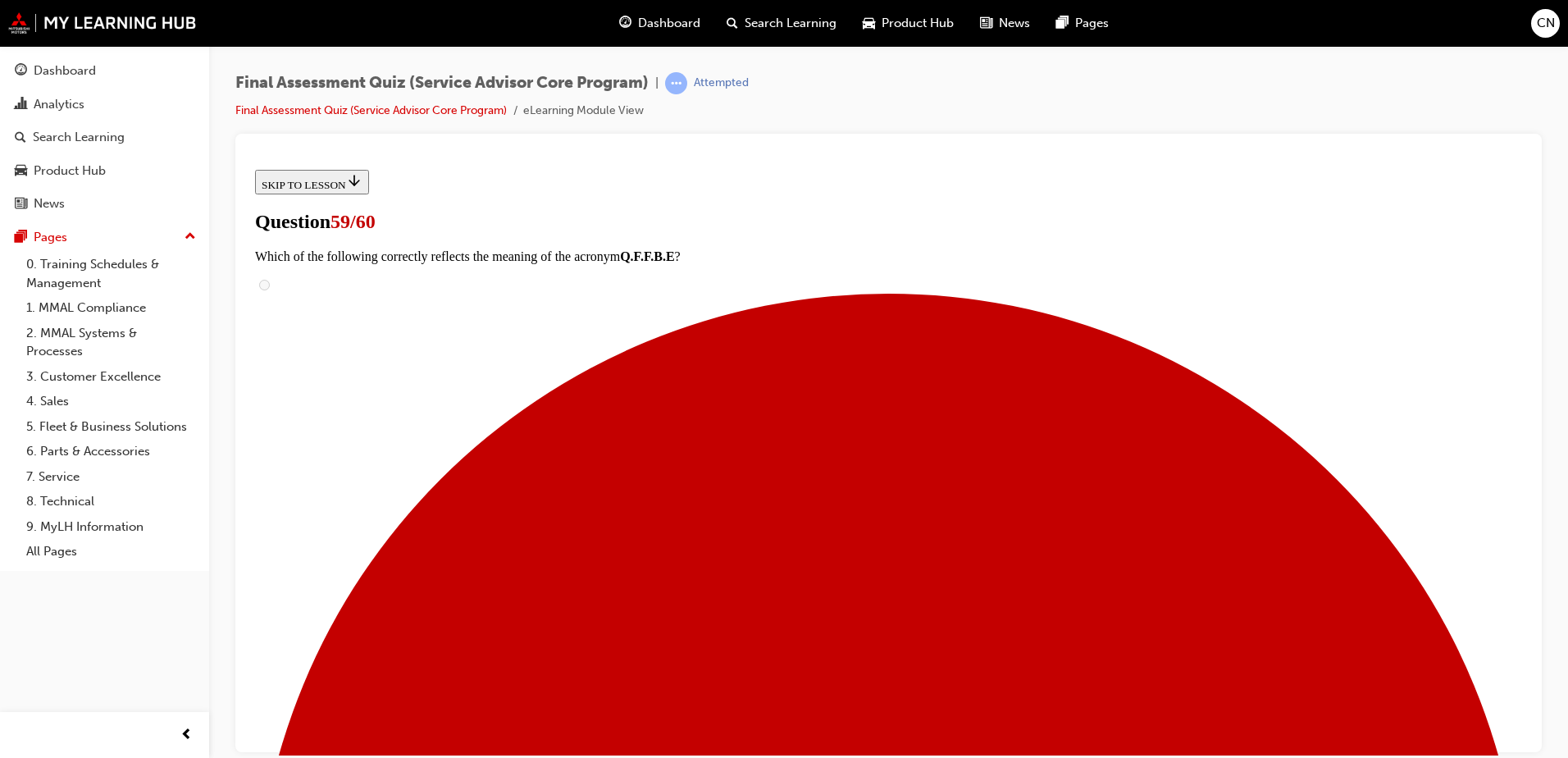
scroll to position [151, 0]
checkbox input "true"
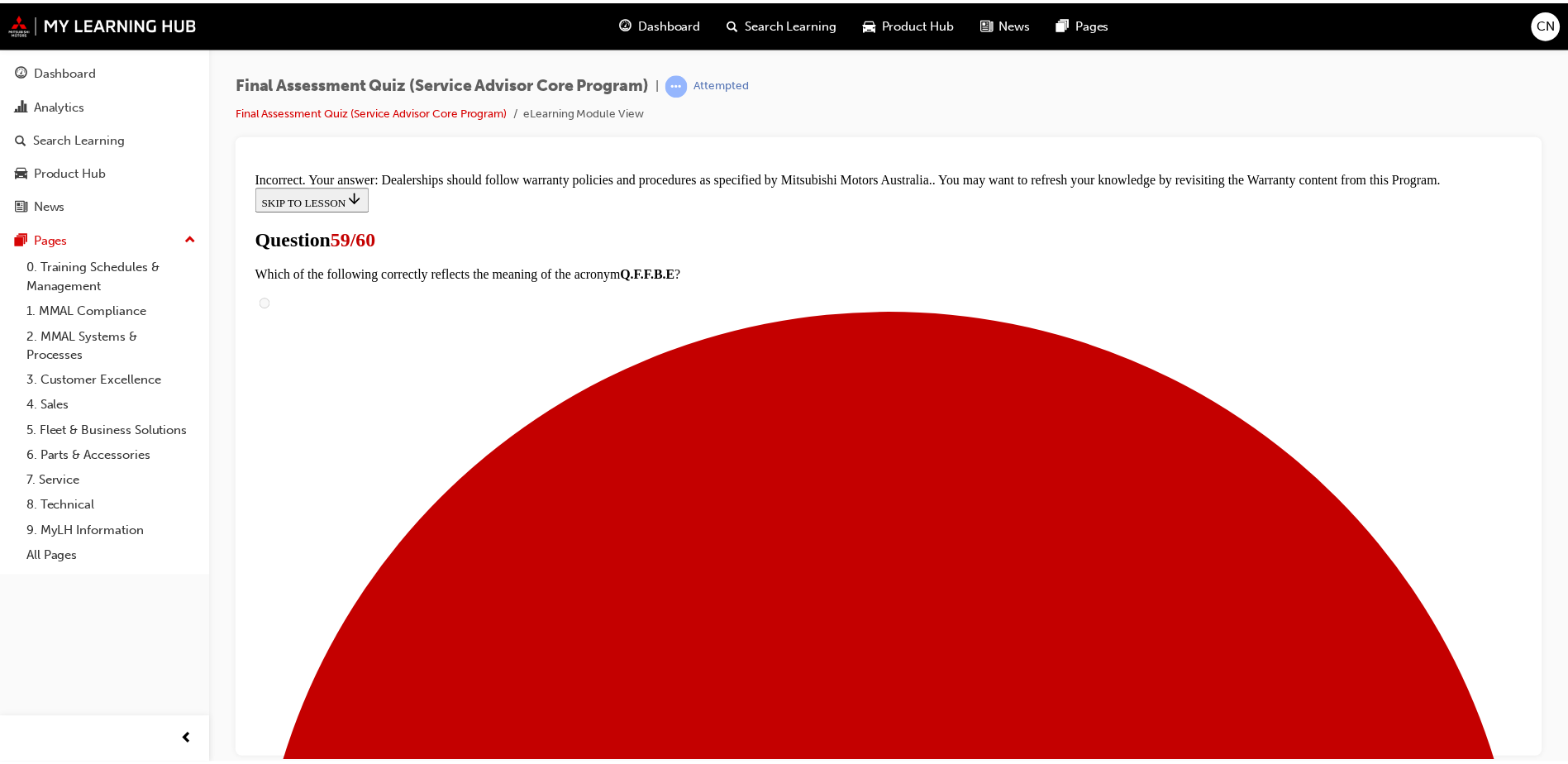
scroll to position [519, 0]
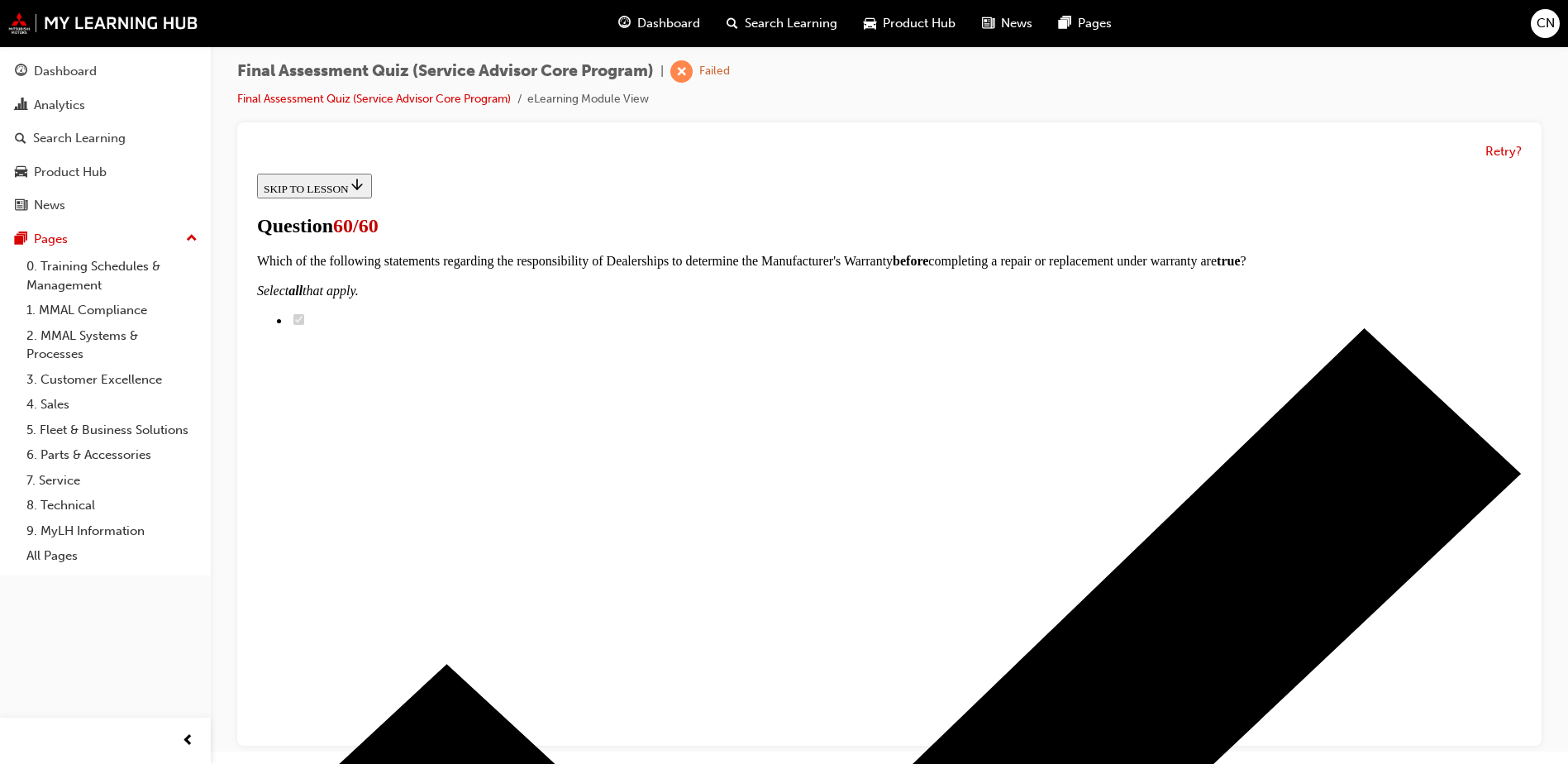
scroll to position [0, 0]
